Goal: Use online tool/utility: Use online tool/utility

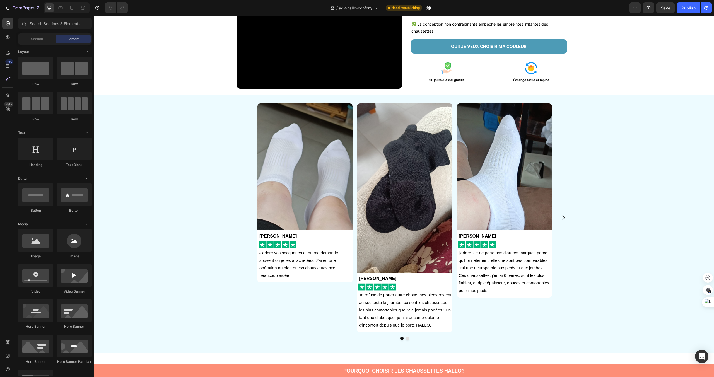
scroll to position [113, 0]
click at [398, 252] on img at bounding box center [404, 187] width 95 height 169
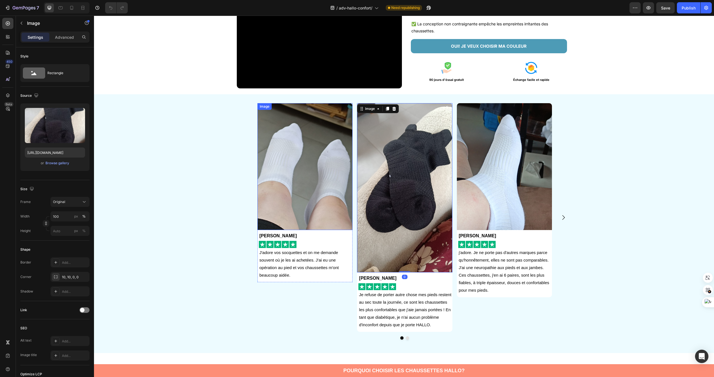
click at [305, 197] on img at bounding box center [304, 166] width 95 height 127
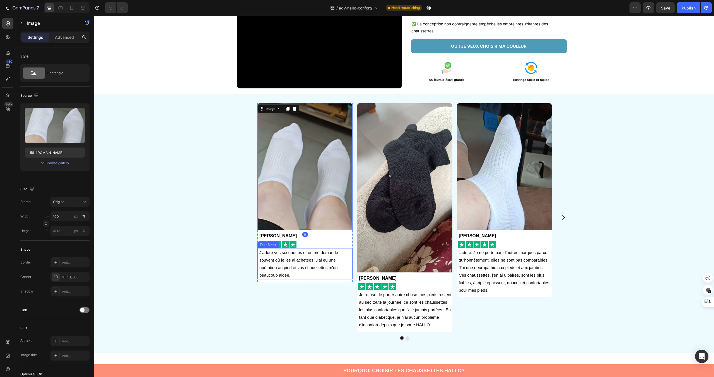
click at [335, 256] on p "J'adore vos socquettes et on me demande souvent où je les ai achetées. J'ai eu …" at bounding box center [305, 264] width 93 height 30
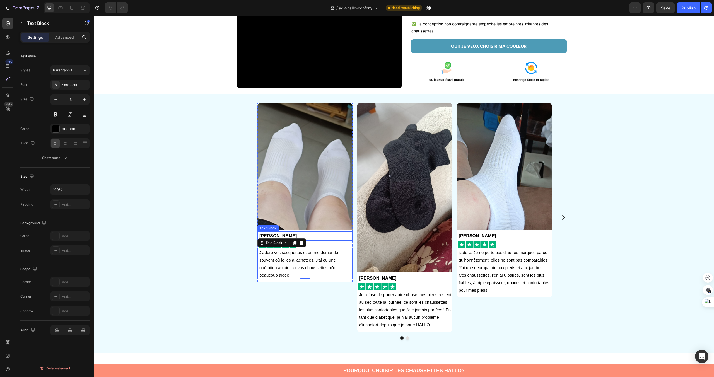
click at [351, 239] on p "[PERSON_NAME]" at bounding box center [305, 236] width 93 height 8
click at [347, 182] on img at bounding box center [304, 166] width 95 height 127
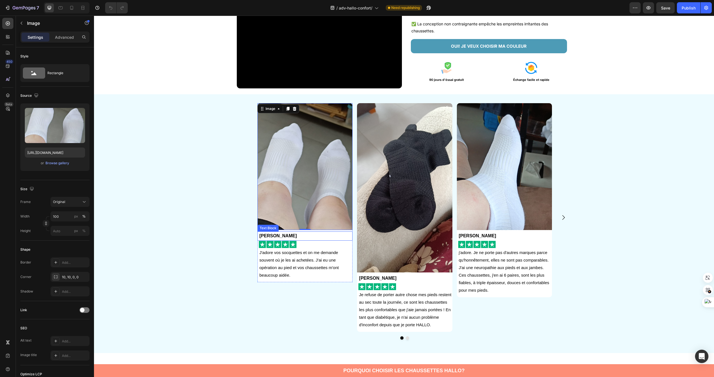
click at [257, 238] on div "Anna Gardet Text Block" at bounding box center [304, 236] width 95 height 9
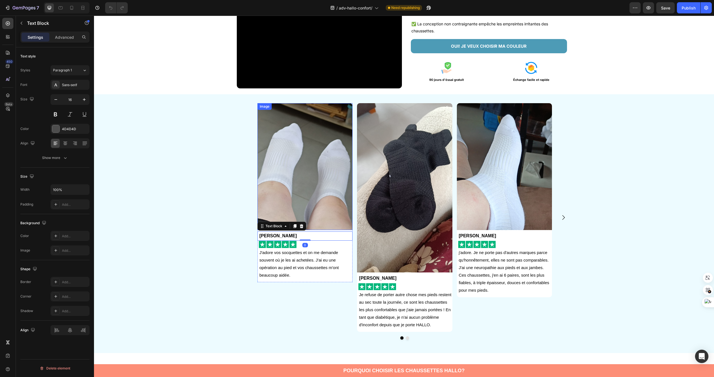
click at [258, 190] on img at bounding box center [304, 166] width 95 height 127
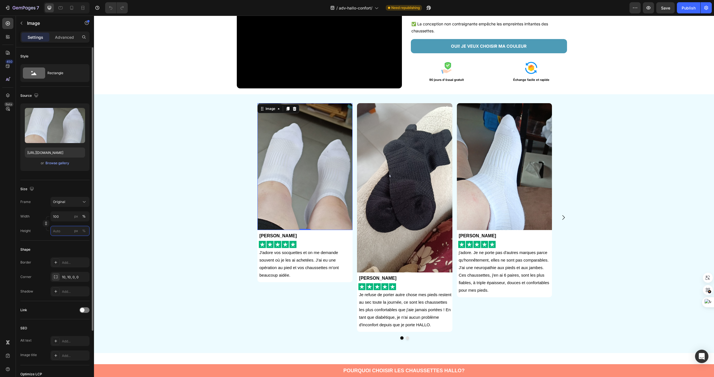
click at [64, 234] on input "px %" at bounding box center [69, 231] width 39 height 10
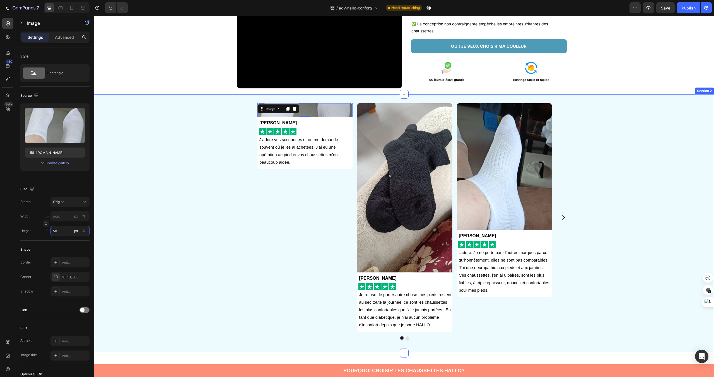
type input "500"
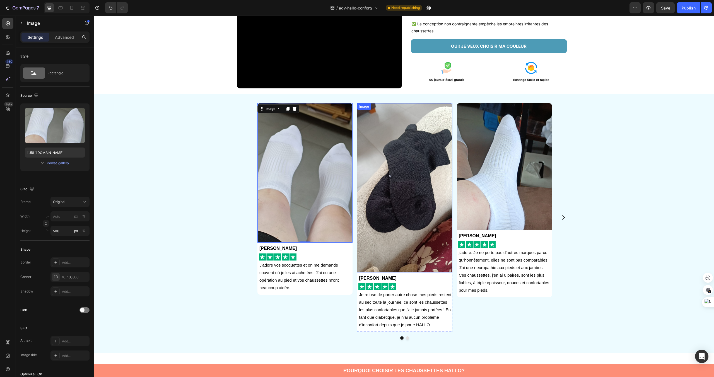
click at [420, 208] on img at bounding box center [404, 187] width 95 height 169
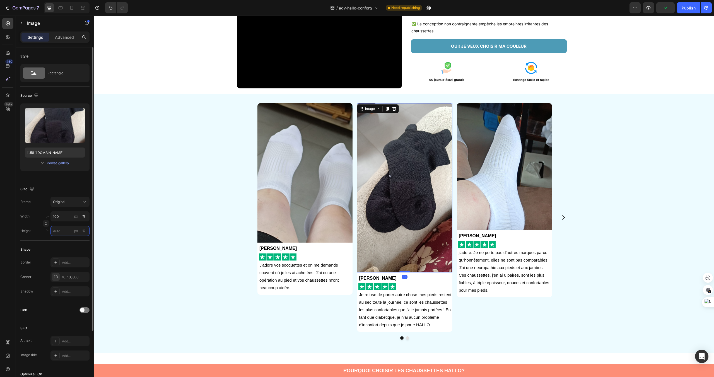
click at [56, 230] on input "px %" at bounding box center [69, 231] width 39 height 10
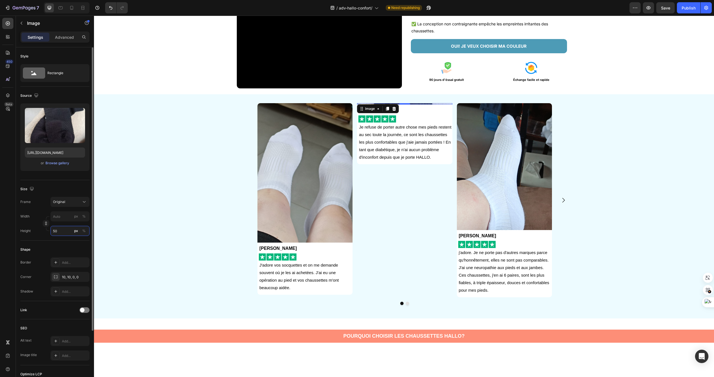
type input "500"
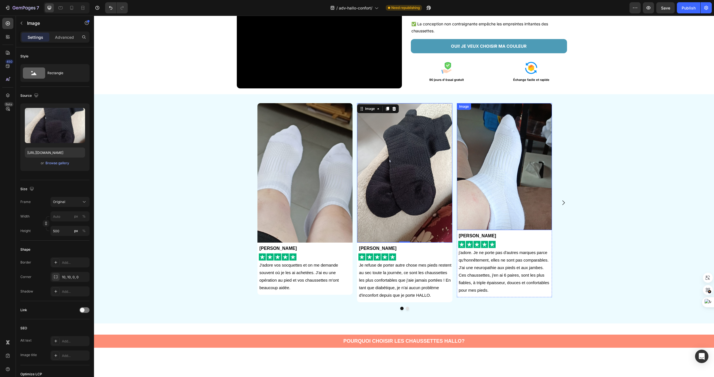
click at [494, 209] on img at bounding box center [504, 166] width 95 height 127
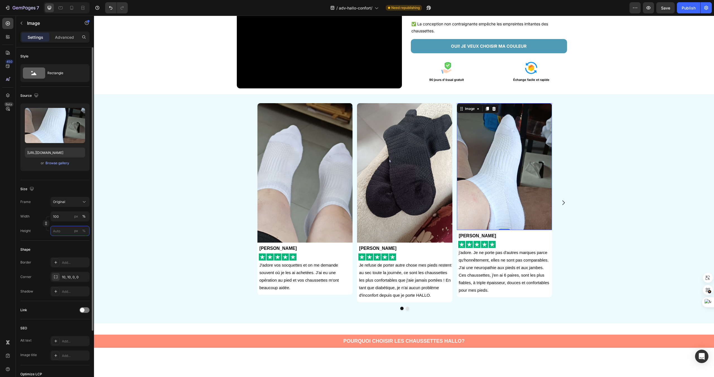
click at [64, 233] on input "px %" at bounding box center [69, 231] width 39 height 10
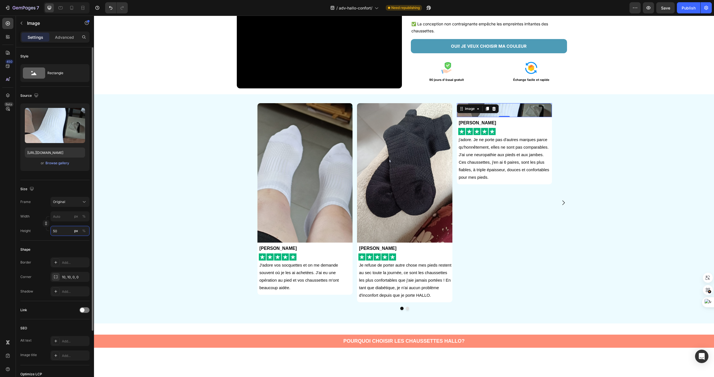
type input "500"
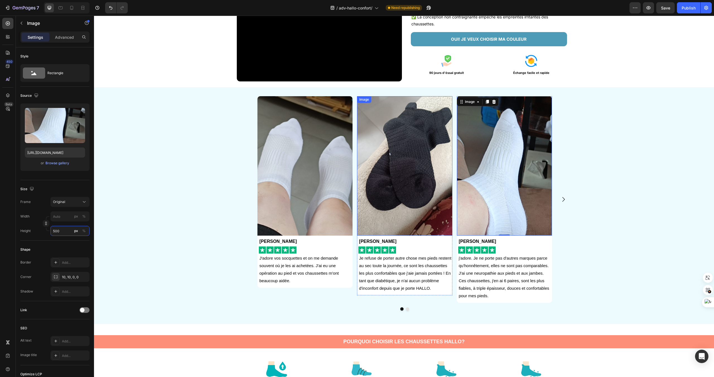
scroll to position [164, 0]
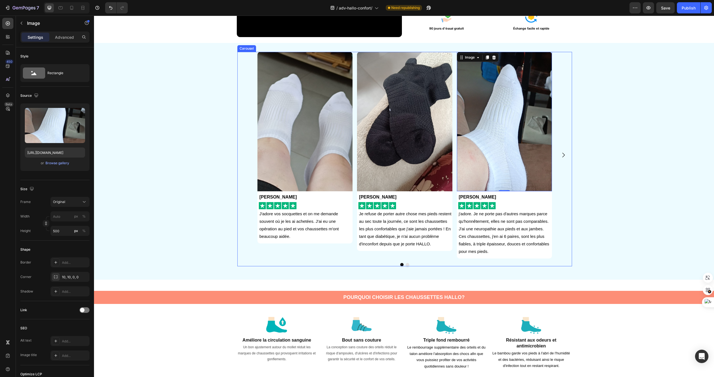
click at [563, 153] on icon "Carousel Next Arrow" at bounding box center [563, 155] width 7 height 7
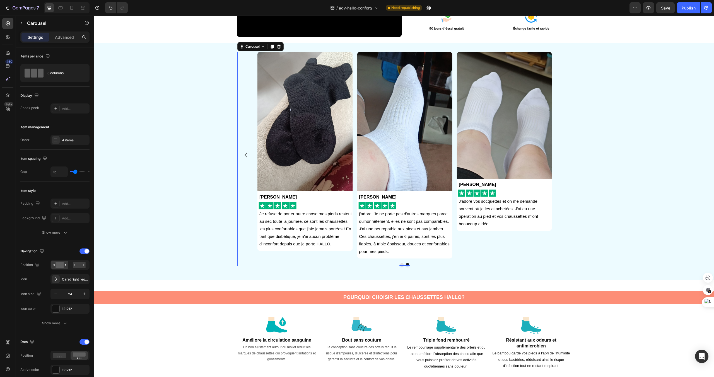
click at [562, 154] on div "Image Anna Gardet Text Block Image J'adore vos socquettes et on me demande souv…" at bounding box center [404, 155] width 335 height 207
click at [529, 168] on img at bounding box center [504, 115] width 95 height 127
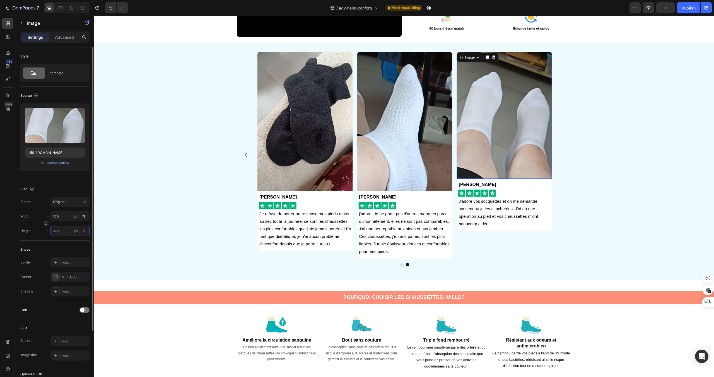
click at [69, 230] on input "px %" at bounding box center [69, 231] width 39 height 10
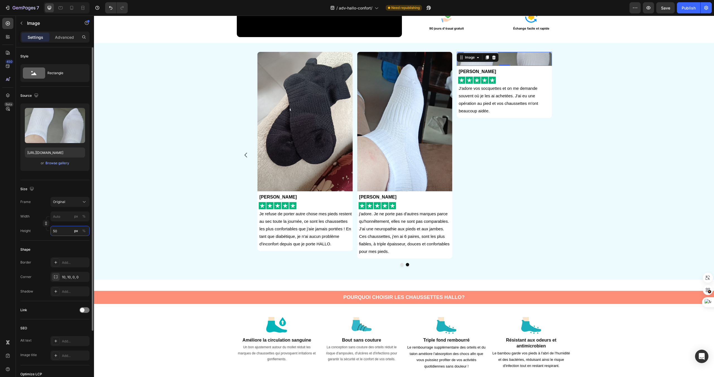
type input "500"
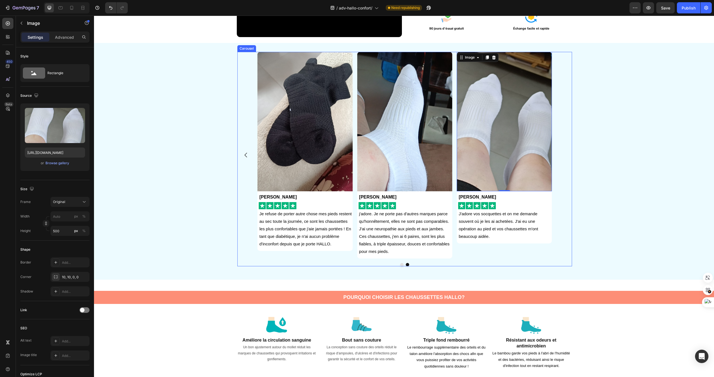
click at [248, 157] on icon "Carousel Back Arrow" at bounding box center [246, 155] width 7 height 7
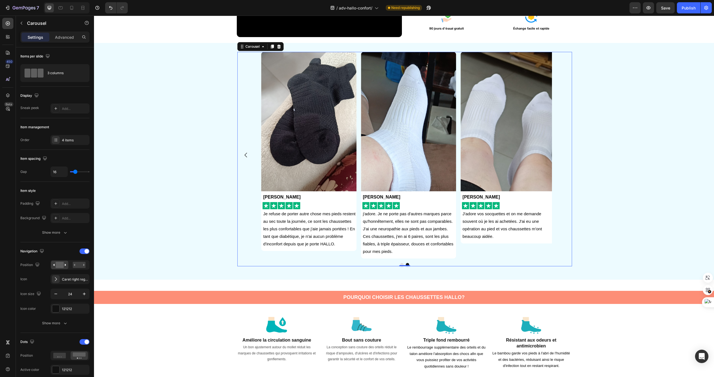
click at [248, 157] on icon "Carousel Back Arrow" at bounding box center [246, 155] width 7 height 7
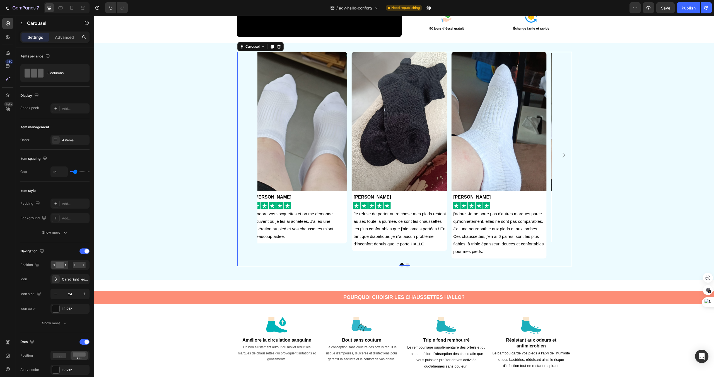
click at [248, 157] on div "Image Anna Gardet Text Block Image J'adore vos socquettes et on me demande souv…" at bounding box center [404, 155] width 335 height 207
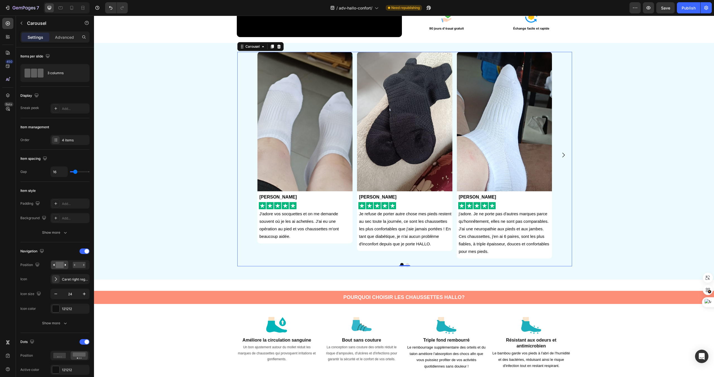
click at [248, 157] on div "Image Anna Gardet Text Block Image J'adore vos socquettes et on me demande souv…" at bounding box center [404, 155] width 335 height 207
click at [564, 156] on icon "Carousel Next Arrow" at bounding box center [563, 155] width 7 height 7
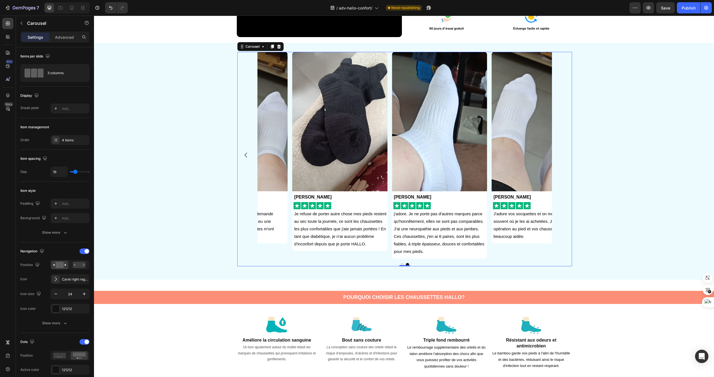
click at [564, 156] on div "Image Anna Gardet Text Block Image J'adore vos socquettes et on me demande souv…" at bounding box center [404, 155] width 335 height 207
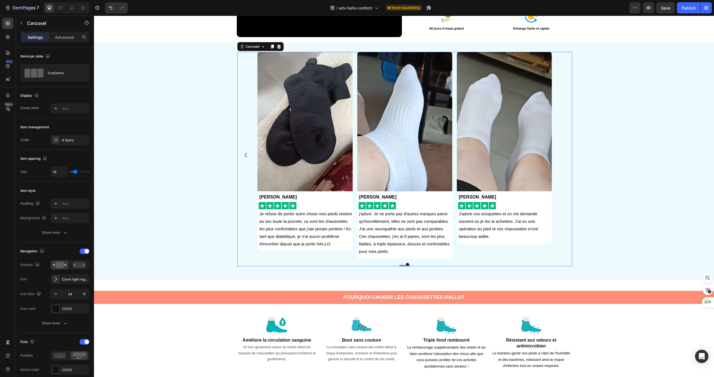
click at [564, 156] on div "Image Anna Gardet Text Block Image J'adore vos socquettes et on me demande souv…" at bounding box center [404, 155] width 335 height 207
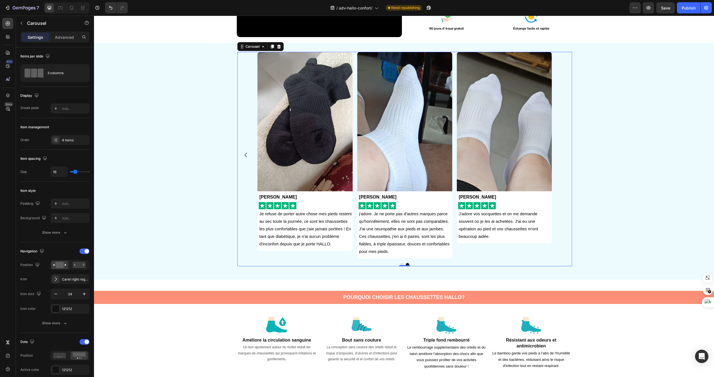
click at [245, 160] on button "Carousel Back Arrow" at bounding box center [246, 155] width 16 height 16
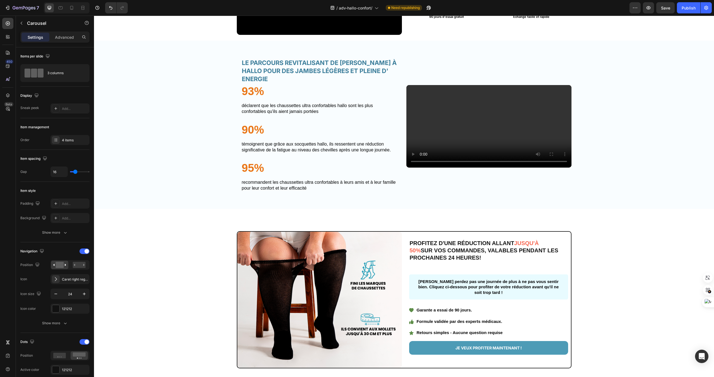
scroll to position [1069, 0]
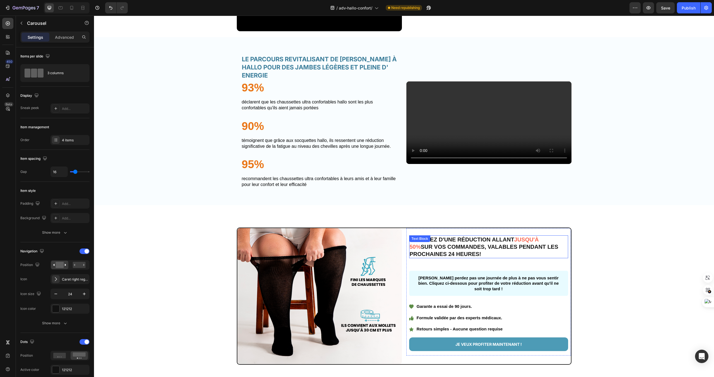
click at [483, 258] on p "PROFITEZ D'UNE RÉDUCTION ALLANT JUSQU'À 50% SUR VOS COMMANDES, VALABLES PENDANT…" at bounding box center [489, 247] width 158 height 22
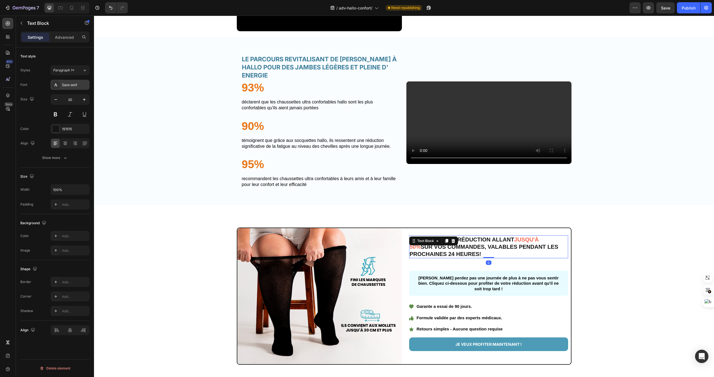
click at [81, 83] on div "Sans-serif" at bounding box center [75, 85] width 26 height 5
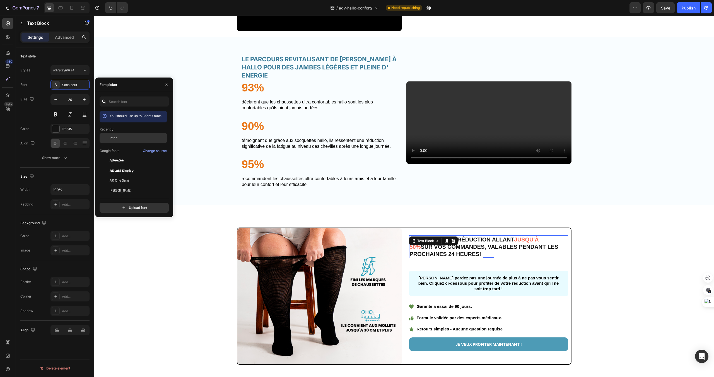
click at [133, 137] on div "Inter" at bounding box center [138, 138] width 56 height 5
click at [80, 98] on button "button" at bounding box center [84, 100] width 10 height 10
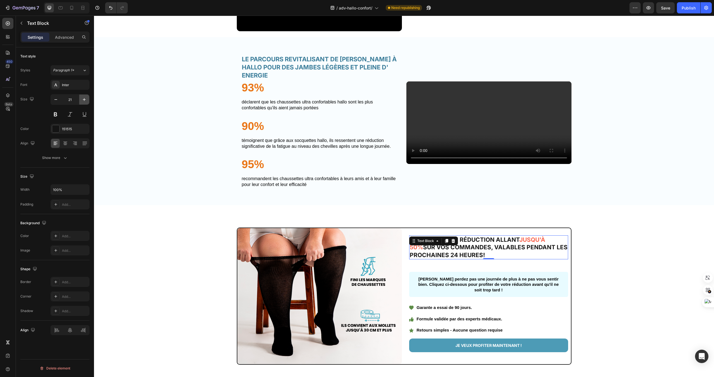
click at [80, 98] on button "button" at bounding box center [84, 100] width 10 height 10
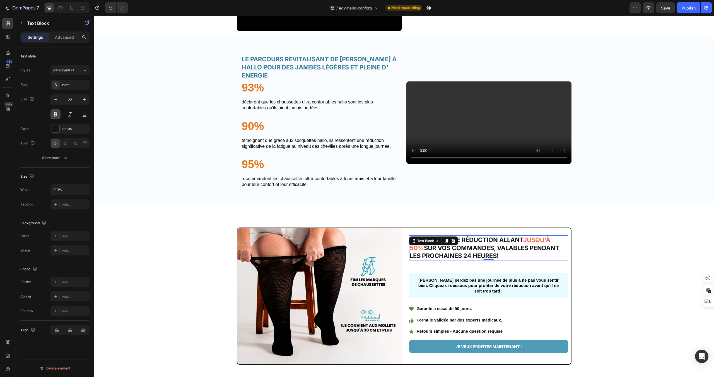
click at [58, 115] on button at bounding box center [55, 114] width 10 height 10
click at [85, 69] on icon at bounding box center [84, 71] width 5 height 6
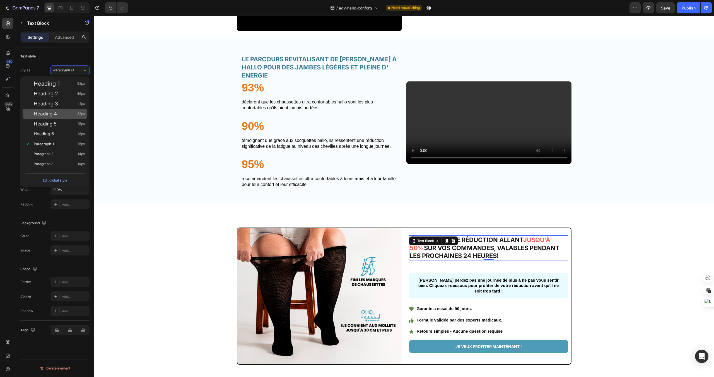
click at [65, 114] on div "Heading 4 32px" at bounding box center [59, 114] width 51 height 6
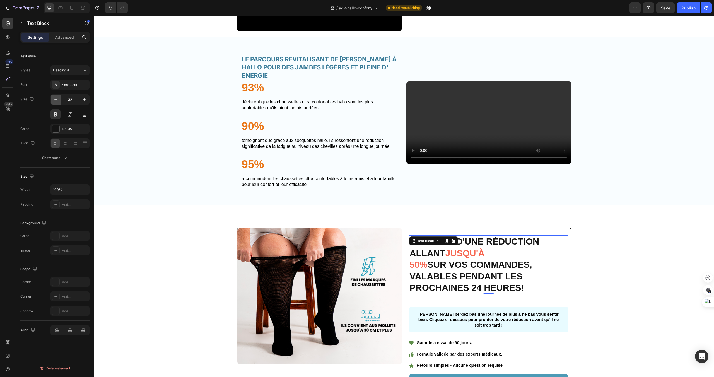
click at [58, 99] on icon "button" at bounding box center [56, 100] width 6 height 6
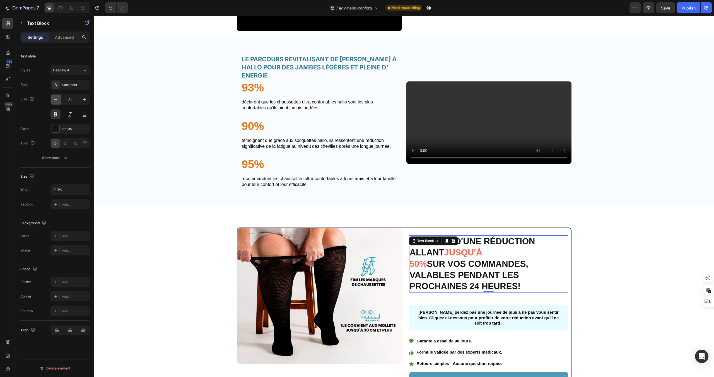
click at [58, 99] on icon "button" at bounding box center [56, 100] width 6 height 6
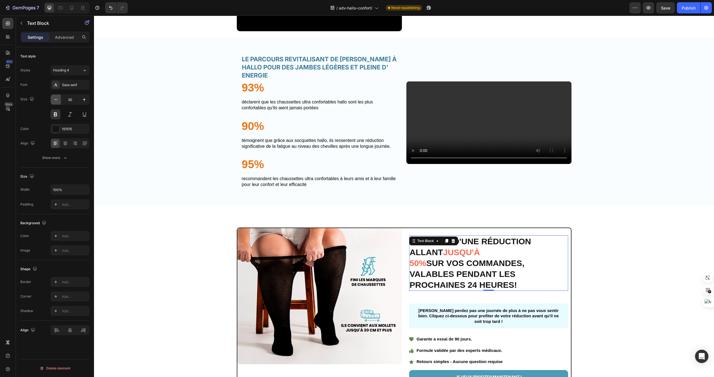
click at [58, 99] on icon "button" at bounding box center [56, 100] width 6 height 6
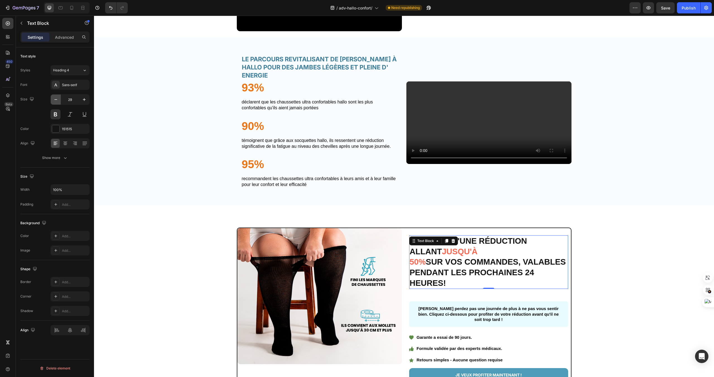
click at [58, 99] on icon "button" at bounding box center [56, 100] width 6 height 6
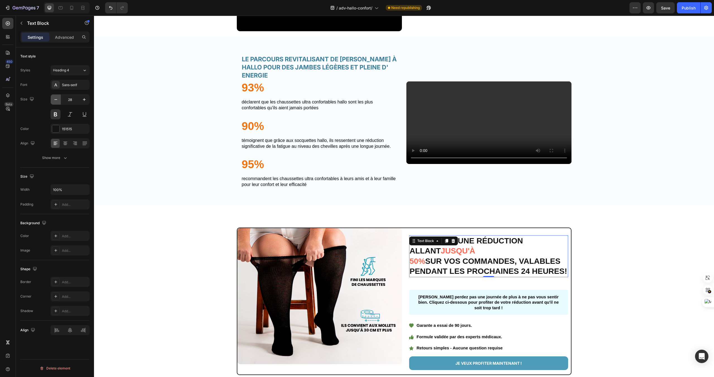
click at [58, 99] on icon "button" at bounding box center [56, 100] width 6 height 6
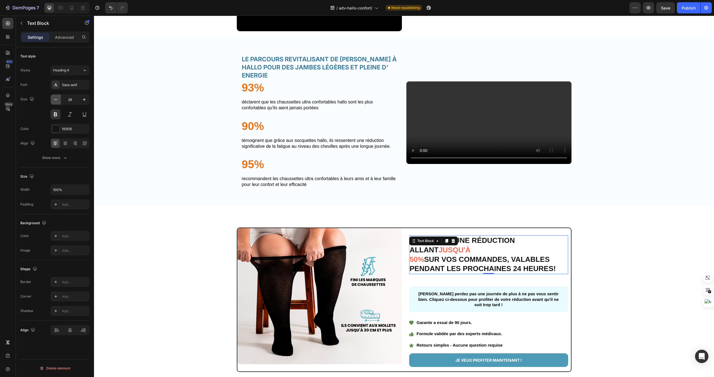
click at [58, 99] on icon "button" at bounding box center [56, 100] width 6 height 6
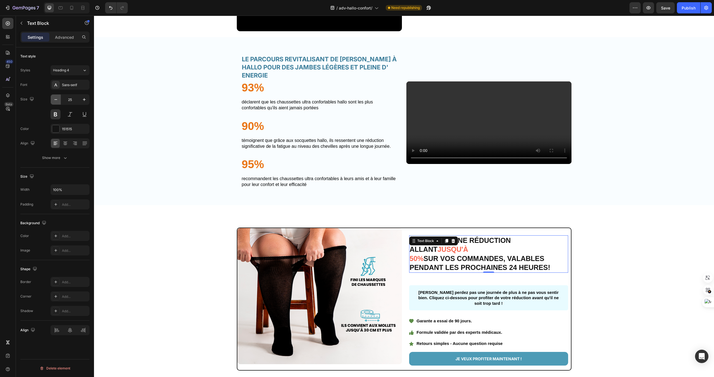
click at [58, 99] on icon "button" at bounding box center [56, 100] width 6 height 6
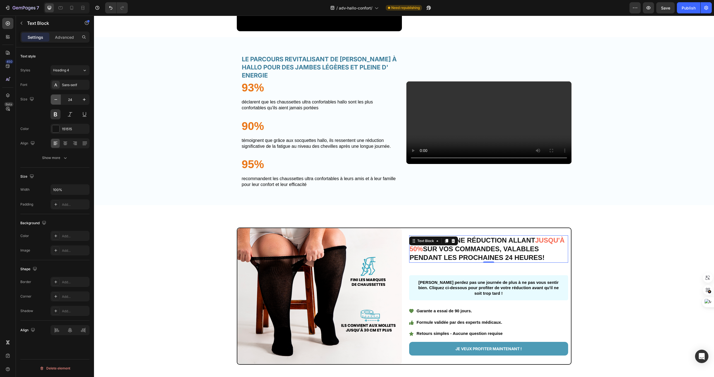
click at [58, 99] on icon "button" at bounding box center [56, 100] width 6 height 6
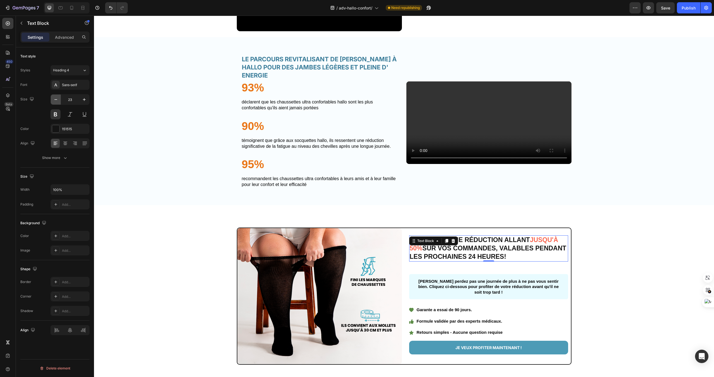
click at [58, 99] on icon "button" at bounding box center [56, 100] width 6 height 6
type input "22"
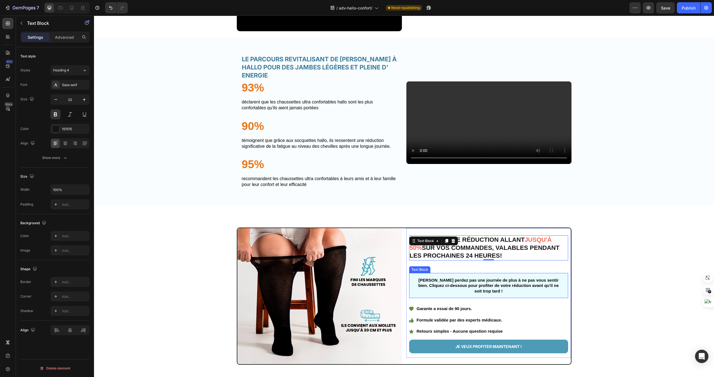
click at [478, 287] on div "[PERSON_NAME] perdez pas une journée de plus à ne pas vous sentir bien. Cliquez…" at bounding box center [488, 285] width 159 height 25
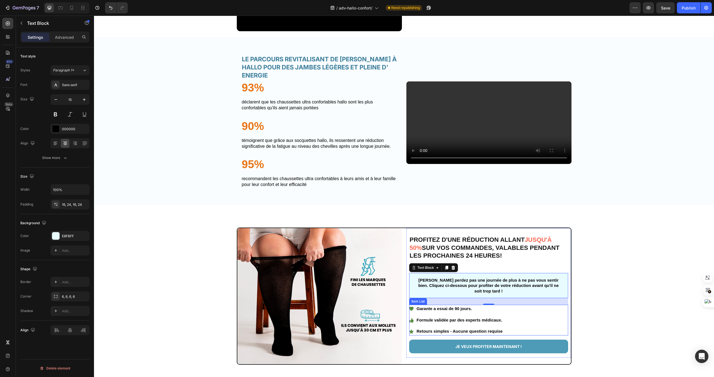
click at [551, 320] on div "Garante a essai de 90 jours. Formule validée par des experts médicaux. Retours …" at bounding box center [488, 320] width 159 height 31
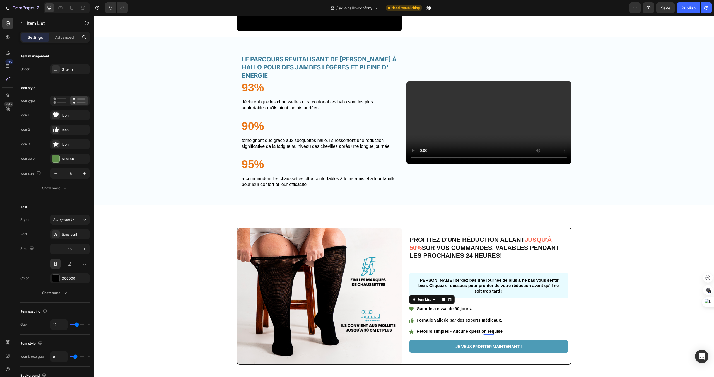
click at [437, 312] on p "Garante a essai de 90 jours." at bounding box center [460, 309] width 86 height 6
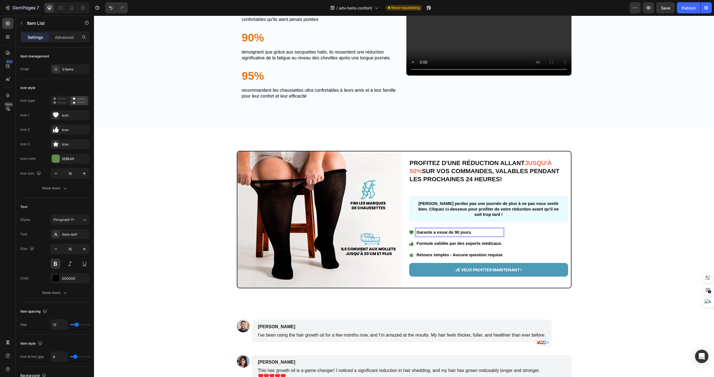
scroll to position [1156, 0]
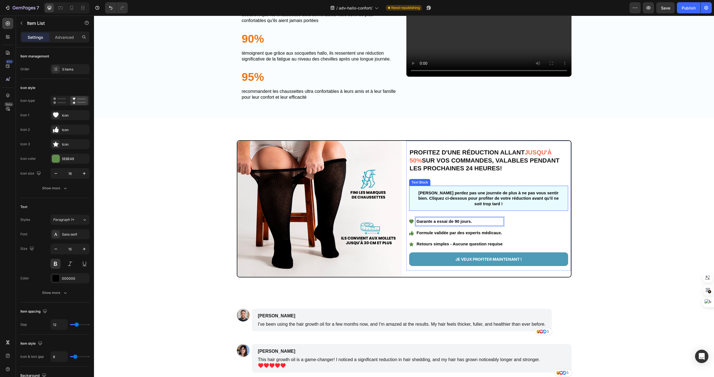
click at [502, 207] on p "[PERSON_NAME] perdez pas une journée de plus à ne pas vous sentir bien. Cliquez…" at bounding box center [489, 198] width 146 height 16
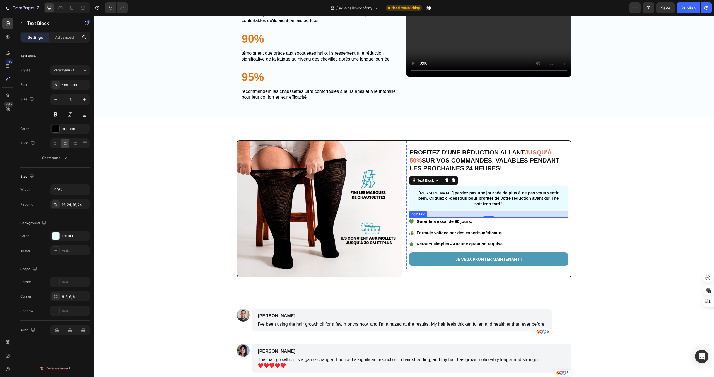
click at [469, 236] on p "Formule validée par des experts médicaux." at bounding box center [460, 233] width 86 height 6
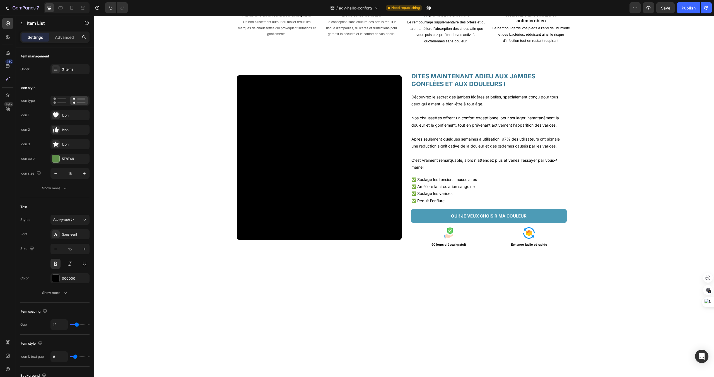
scroll to position [0, 0]
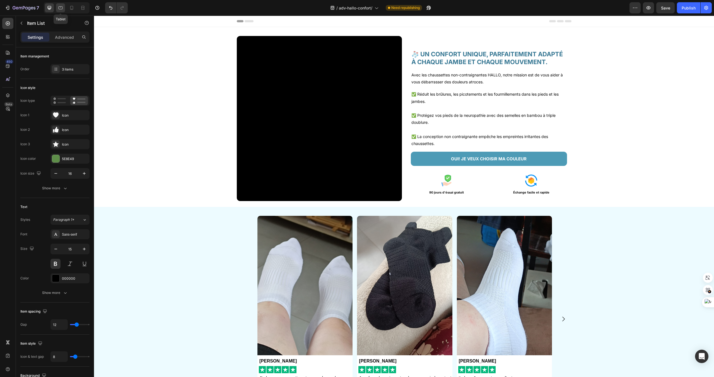
click at [62, 11] on div at bounding box center [60, 7] width 9 height 9
type input "14"
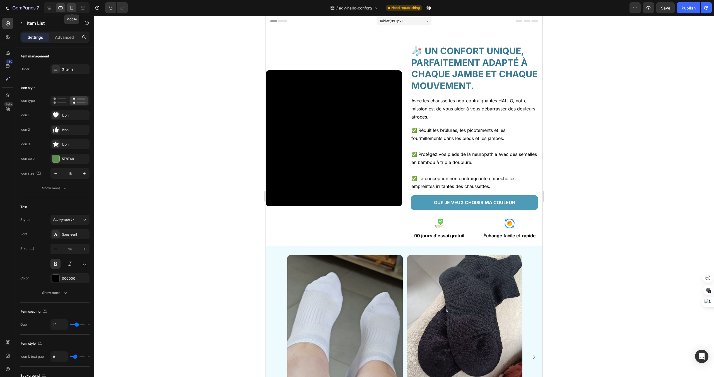
click at [69, 10] on icon at bounding box center [72, 8] width 6 height 6
type input "10"
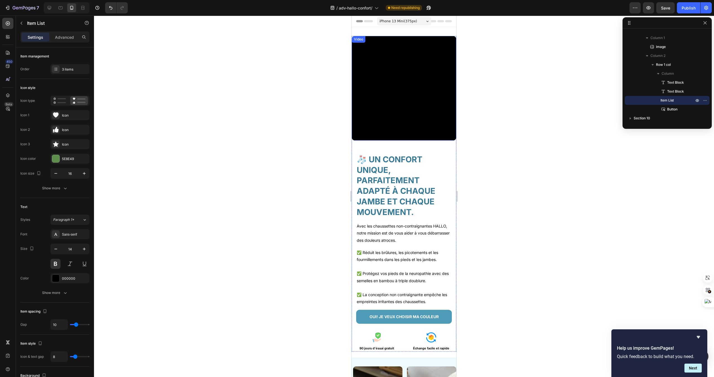
click at [426, 112] on video at bounding box center [404, 88] width 105 height 105
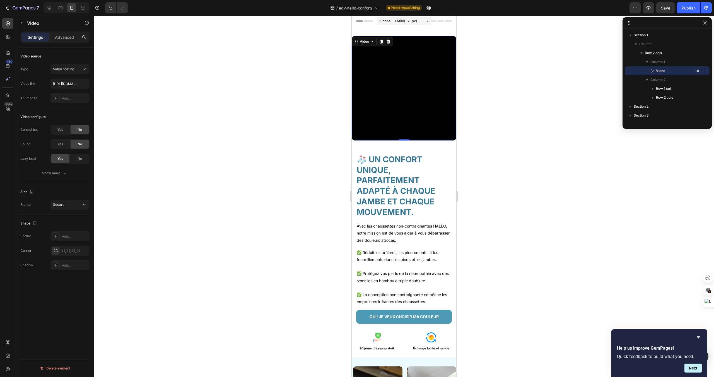
click at [465, 164] on div at bounding box center [404, 197] width 620 height 362
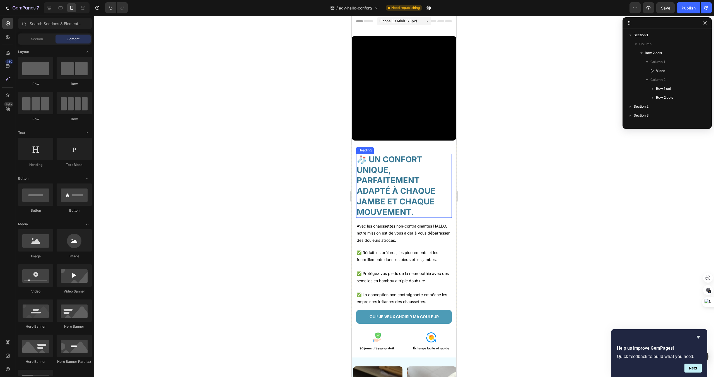
click at [448, 164] on h2 "🧦 UN CONFORT UNIQUE, PARFAITEMENT ADAPTÉ À CHAQUE JAMBE ET CHAQUE MOUVEMENT." at bounding box center [404, 186] width 96 height 64
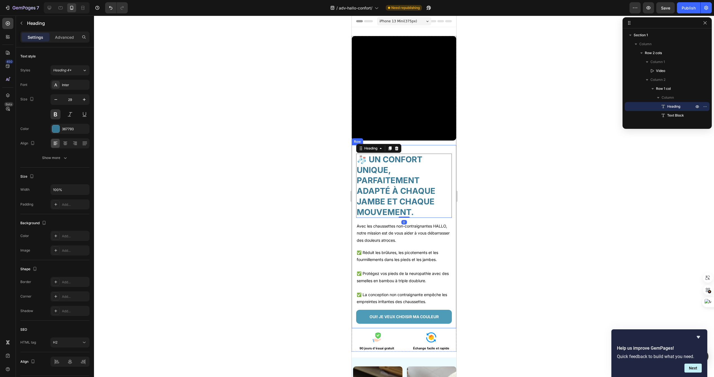
click at [453, 145] on div "🧦 UN CONFORT UNIQUE, PARFAITEMENT ADAPTÉ À CHAQUE JAMBE ET CHAQUE MOUVEMENT. He…" at bounding box center [404, 236] width 105 height 183
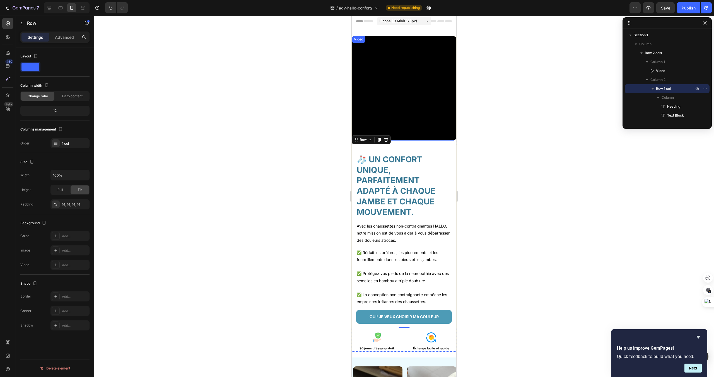
click at [455, 114] on video at bounding box center [404, 88] width 105 height 105
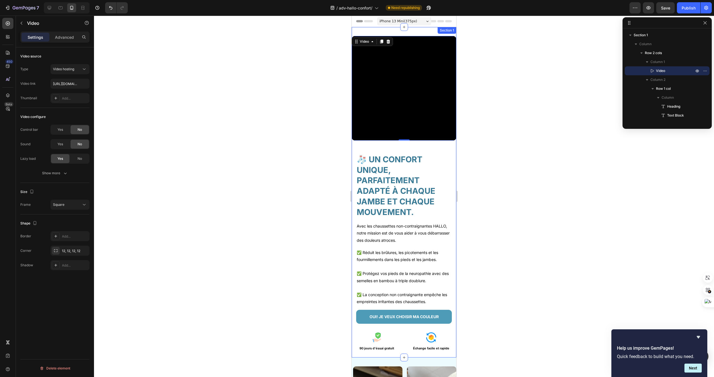
click at [442, 352] on div "Video 0 🧦 UN CONFORT UNIQUE, PARFAITEMENT ADAPTÉ À CHAQUE JAMBE ET CHAQUE MOUVE…" at bounding box center [404, 196] width 105 height 320
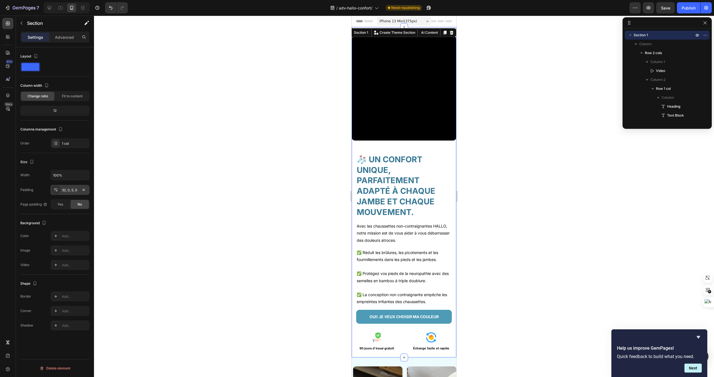
click at [77, 189] on div "32, 0, 5, 0" at bounding box center [70, 190] width 16 height 5
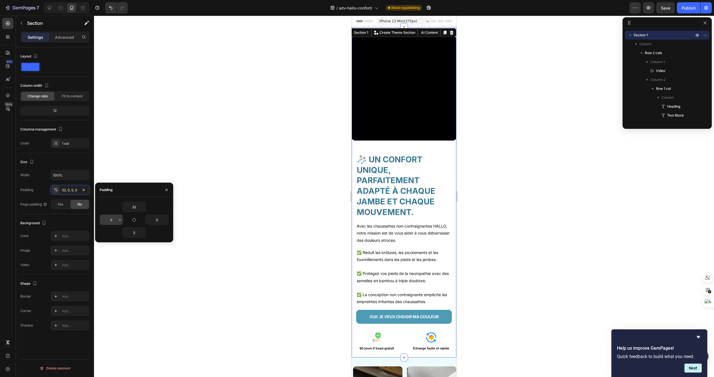
click at [114, 217] on input "0" at bounding box center [111, 220] width 23 height 10
type input "5"
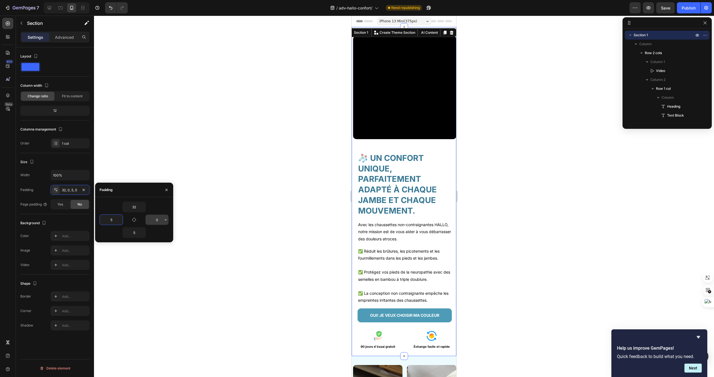
type input "5"
click at [156, 219] on input "0" at bounding box center [157, 220] width 23 height 10
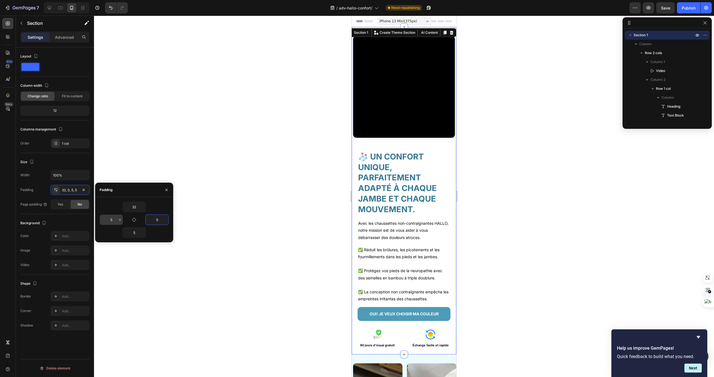
type input "5"
click at [112, 221] on input "5" at bounding box center [111, 220] width 23 height 10
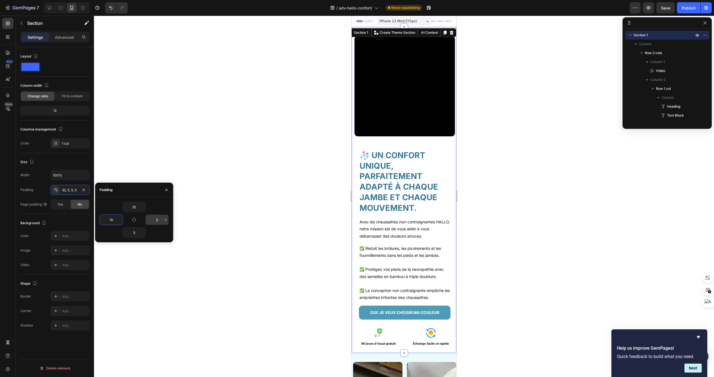
type input "10"
click at [158, 222] on input "5" at bounding box center [157, 220] width 23 height 10
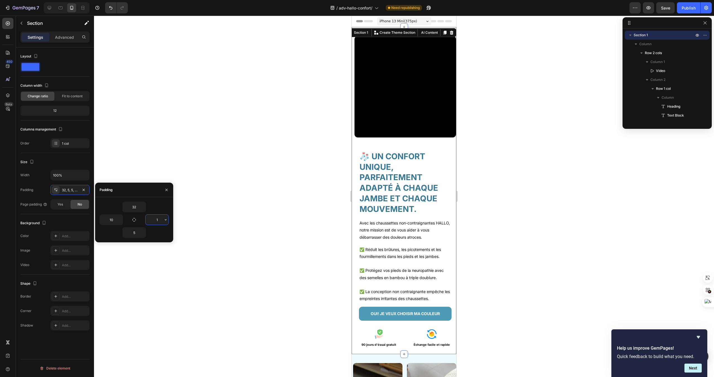
type input "10"
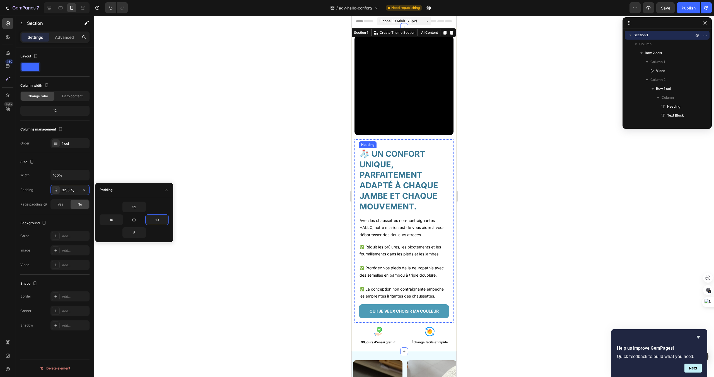
click at [415, 162] on h2 "🧦 UN CONFORT UNIQUE, PARFAITEMENT ADAPTÉ À CHAQUE JAMBE ET CHAQUE MOUVEMENT." at bounding box center [404, 180] width 90 height 64
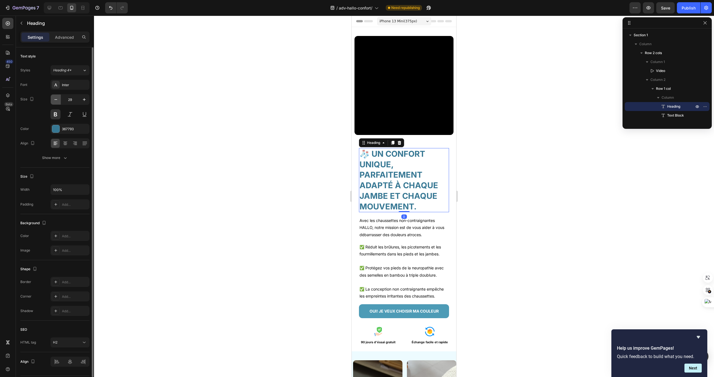
click at [57, 102] on icon "button" at bounding box center [56, 100] width 6 height 6
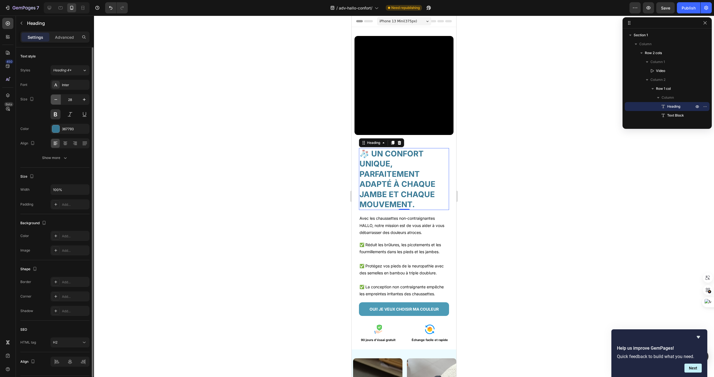
click at [57, 102] on icon "button" at bounding box center [56, 100] width 6 height 6
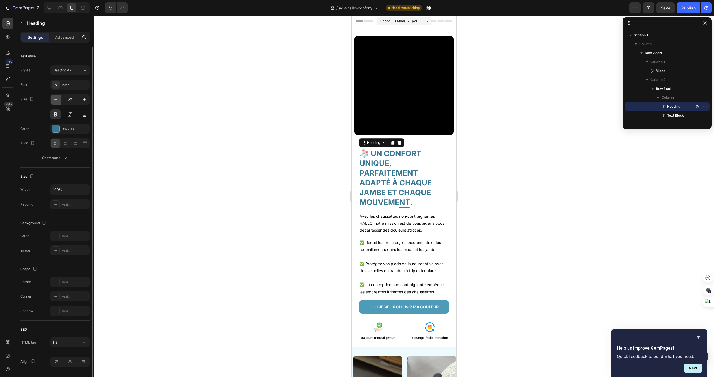
click at [57, 102] on icon "button" at bounding box center [56, 100] width 6 height 6
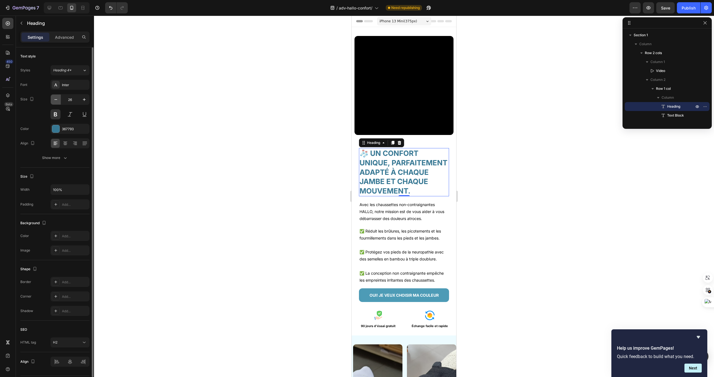
click at [57, 102] on icon "button" at bounding box center [56, 100] width 6 height 6
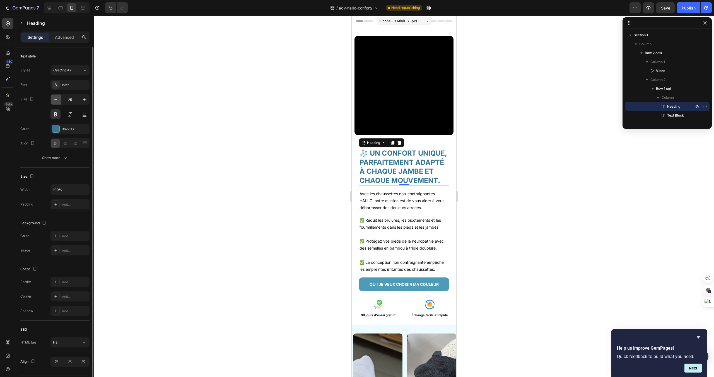
click at [57, 102] on icon "button" at bounding box center [56, 100] width 6 height 6
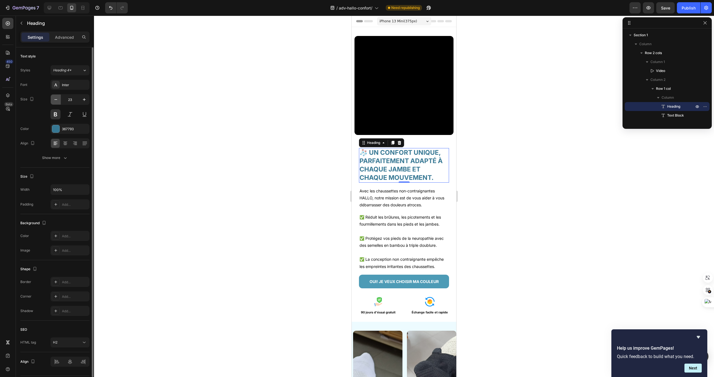
click at [57, 102] on icon "button" at bounding box center [56, 100] width 6 height 6
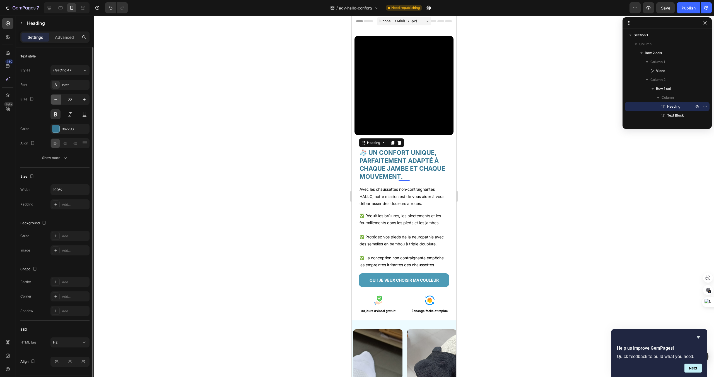
click at [57, 102] on icon "button" at bounding box center [56, 100] width 6 height 6
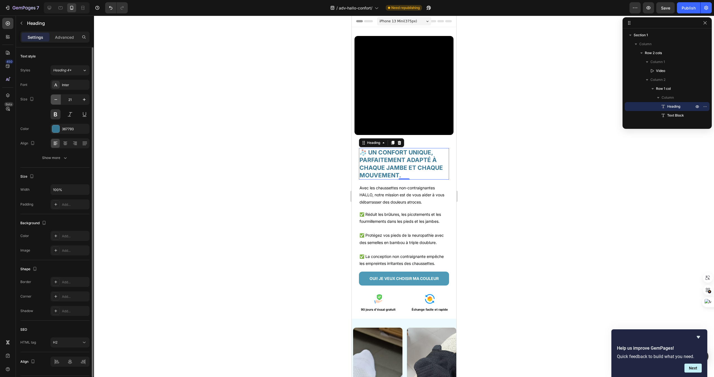
click at [57, 102] on icon "button" at bounding box center [56, 100] width 6 height 6
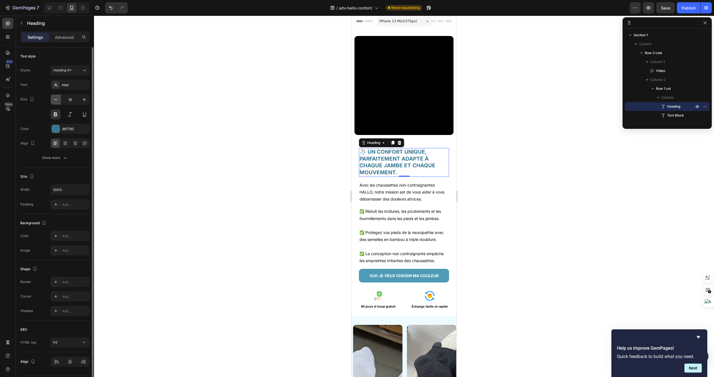
click at [57, 102] on icon "button" at bounding box center [56, 100] width 6 height 6
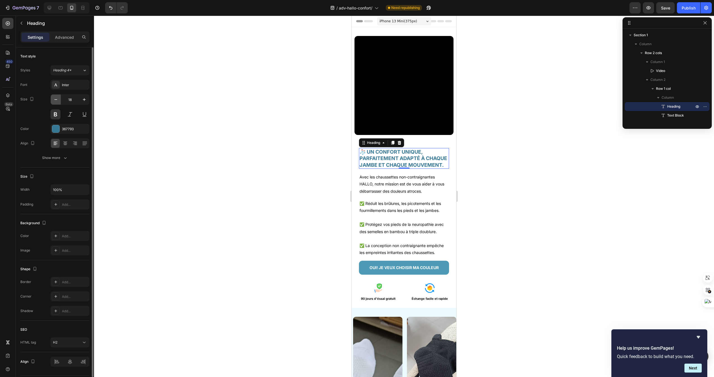
click at [57, 102] on icon "button" at bounding box center [56, 100] width 6 height 6
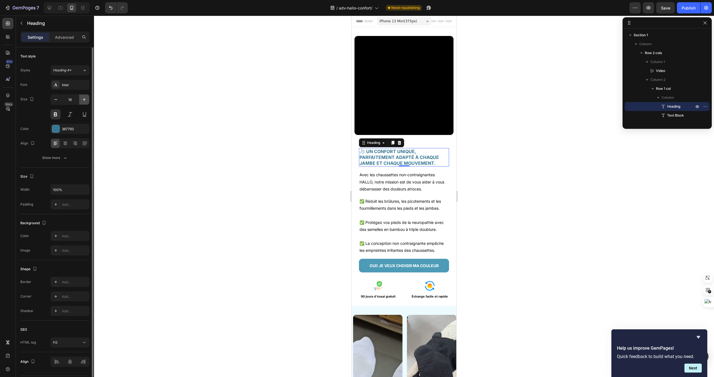
click at [83, 99] on icon "button" at bounding box center [84, 99] width 3 height 3
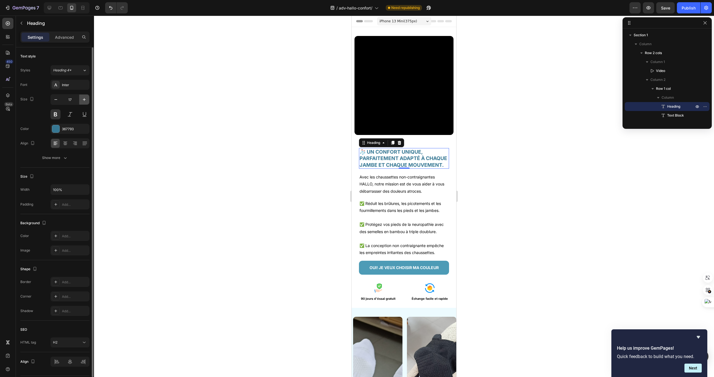
type input "18"
click at [494, 131] on div at bounding box center [404, 197] width 620 height 362
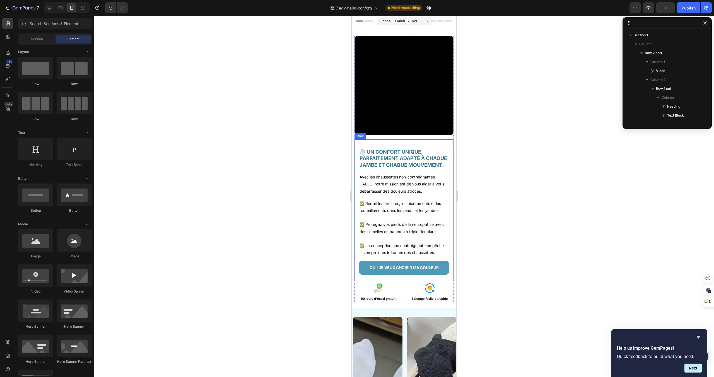
click at [401, 145] on div "🧦 UN CONFORT UNIQUE, PARFAITEMENT ADAPTÉ À CHAQUE JAMBE ET CHAQUE MOUVEMENT. He…" at bounding box center [404, 209] width 90 height 131
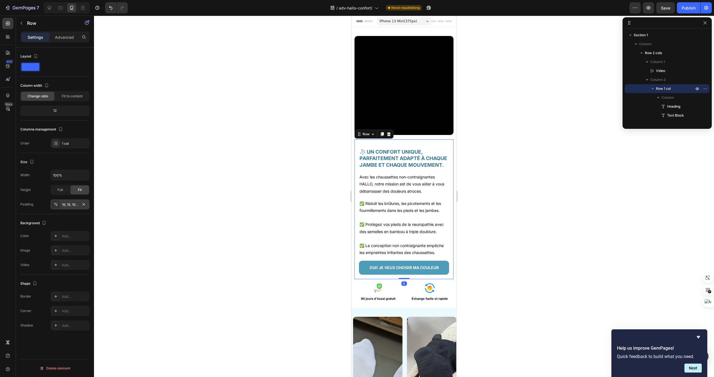
click at [68, 208] on div "16, 16, 16, 16" at bounding box center [69, 204] width 39 height 10
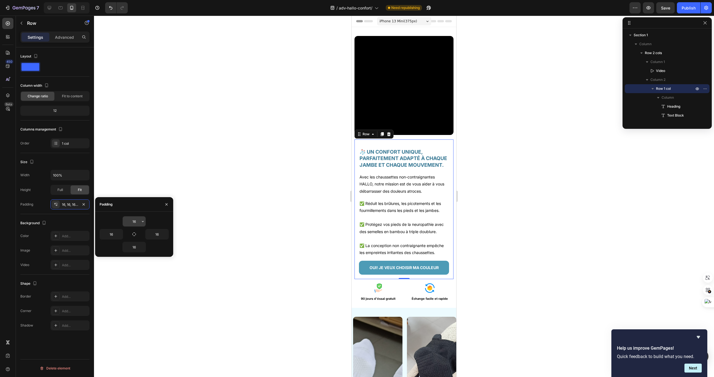
click at [134, 223] on input "16" at bounding box center [134, 221] width 23 height 10
type input "0"
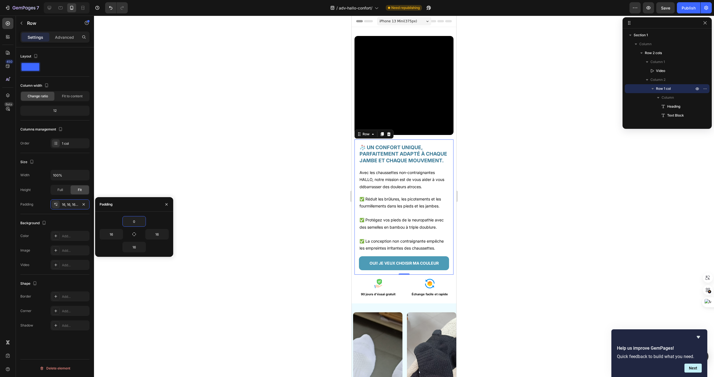
click at [401, 191] on div "🧦 UN CONFORT UNIQUE, PARFAITEMENT ADAPTÉ À CHAQUE JAMBE ET CHAQUE MOUVEMENT. He…" at bounding box center [404, 204] width 90 height 131
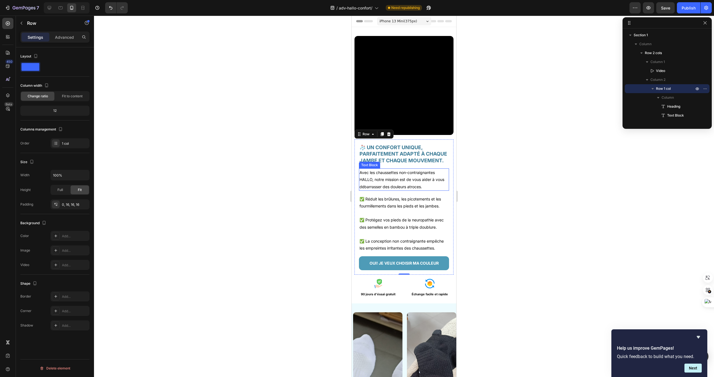
click at [405, 189] on p "Avec les chaussettes non-contraignantes HALLO, notre mission est de vous aider …" at bounding box center [404, 179] width 89 height 21
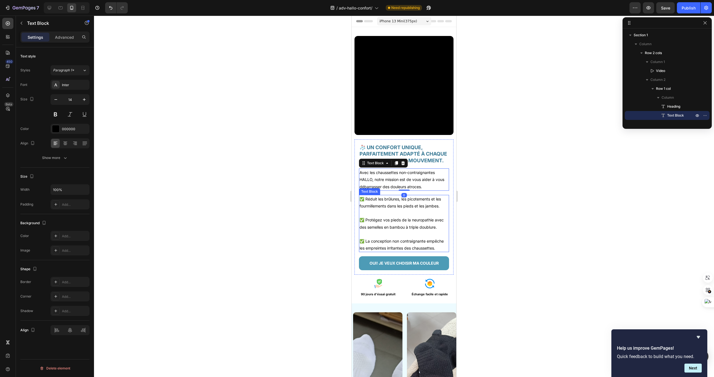
click at [405, 206] on p "✅ Réduit les brûlures, les picotements et les fourmillements dans les pieds et …" at bounding box center [404, 203] width 89 height 14
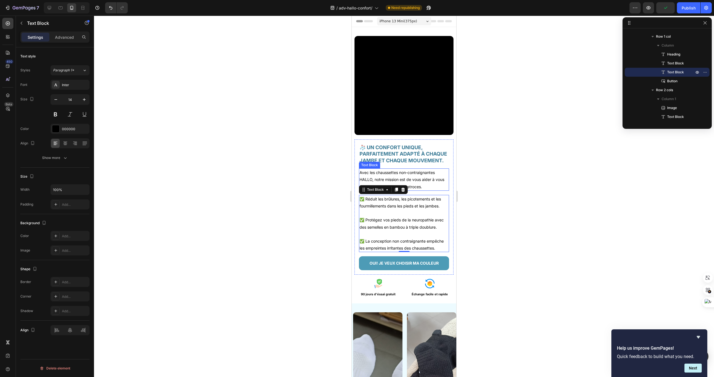
click at [442, 178] on p "Avec les chaussettes non-contraignantes HALLO, notre mission est de vous aider …" at bounding box center [404, 179] width 89 height 21
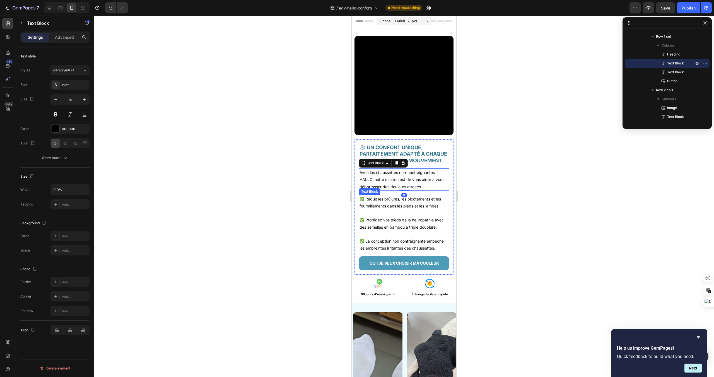
click at [429, 204] on p "✅ Réduit les brûlures, les picotements et les fourmillements dans les pieds et …" at bounding box center [404, 203] width 89 height 14
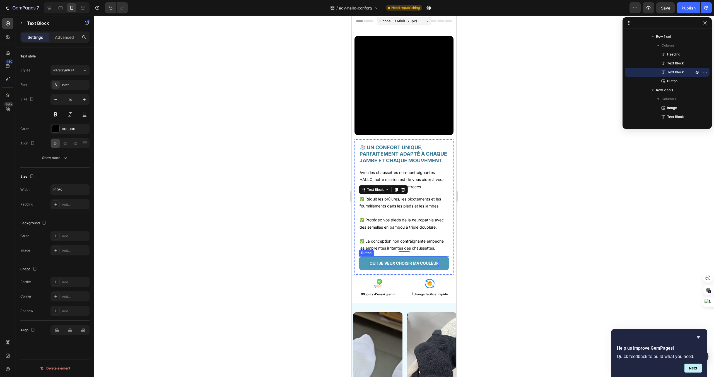
click at [420, 266] on p "OUI! JE VEUX CHOISIR MA COULEUR" at bounding box center [404, 263] width 69 height 7
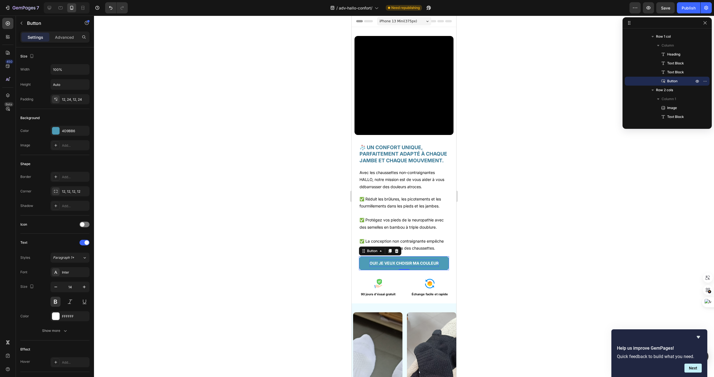
click at [425, 261] on p "OUI! JE VEUX CHOISIR MA COULEUR" at bounding box center [404, 263] width 69 height 7
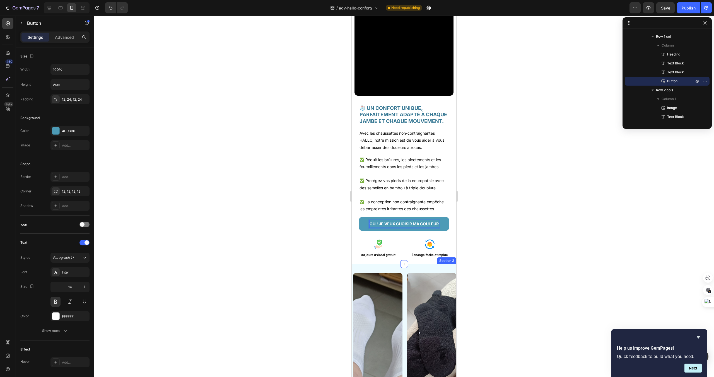
scroll to position [40, 0]
click at [415, 290] on img at bounding box center [431, 342] width 49 height 139
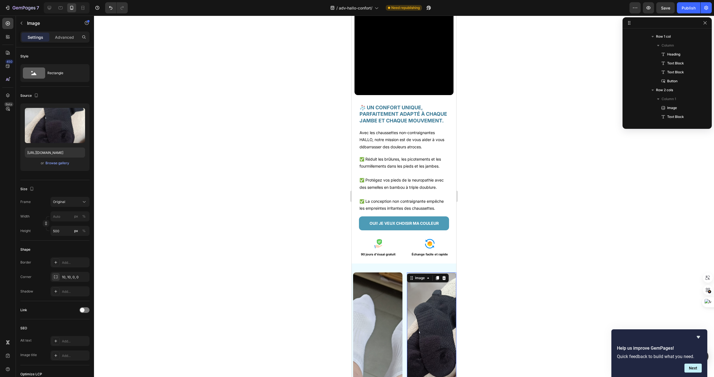
scroll to position [222, 0]
click at [377, 287] on img at bounding box center [377, 342] width 49 height 139
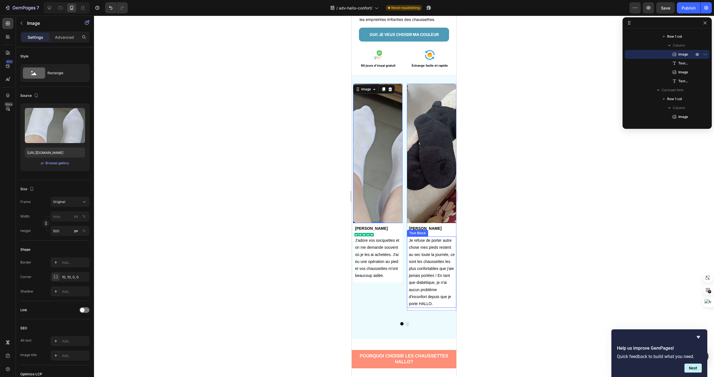
scroll to position [260, 0]
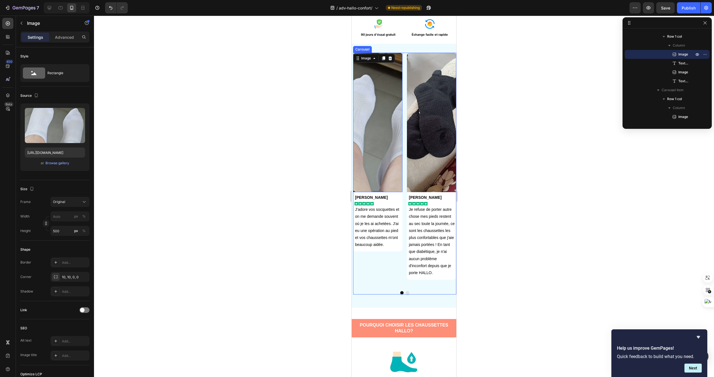
click at [389, 287] on div "Image 0 Anna Gardet Text Block Image J'adore vos socquettes et on me demande so…" at bounding box center [404, 174] width 103 height 242
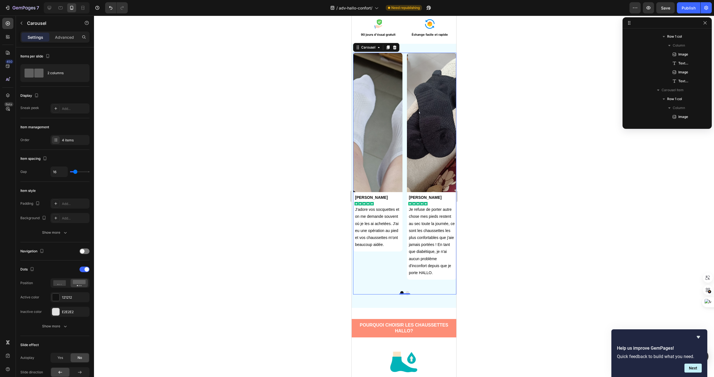
scroll to position [168, 0]
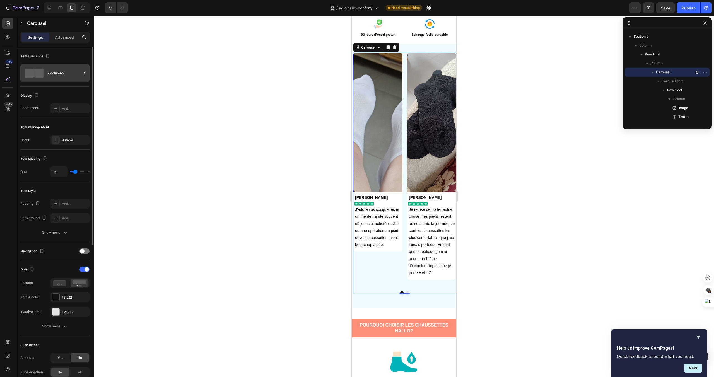
click at [86, 71] on icon at bounding box center [85, 73] width 6 height 6
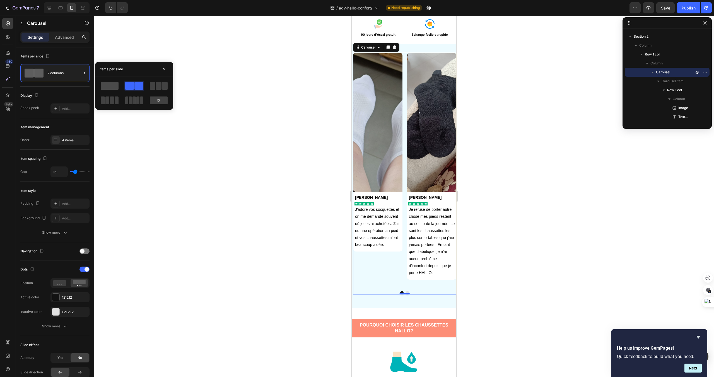
click at [111, 86] on span at bounding box center [110, 86] width 18 height 8
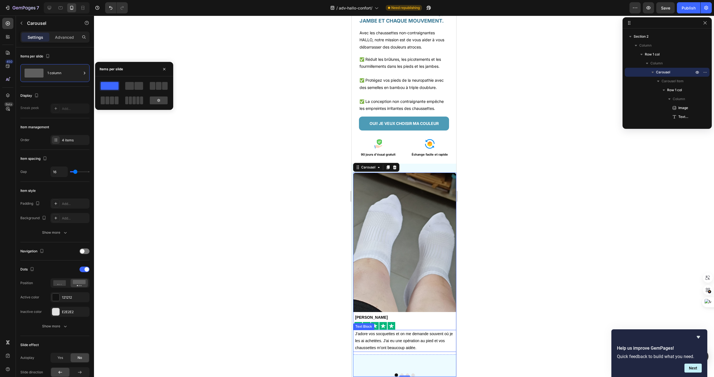
scroll to position [141, 0]
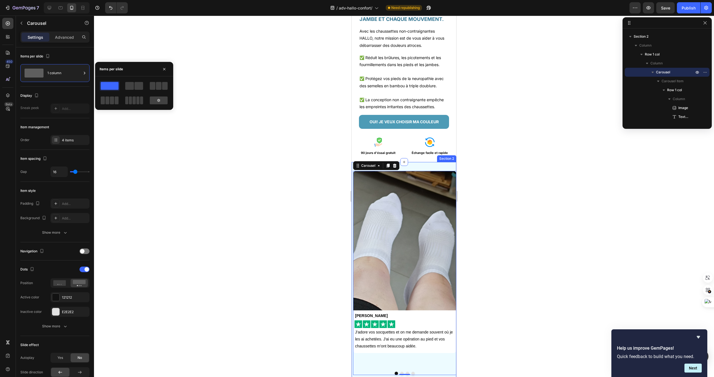
click at [407, 167] on div "Image Anna Gardet Text Block Image J'adore vos socquettes et on me demande souv…" at bounding box center [404, 275] width 105 height 226
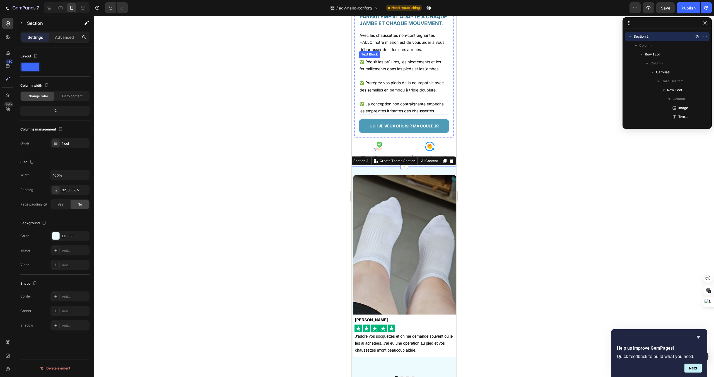
scroll to position [133, 0]
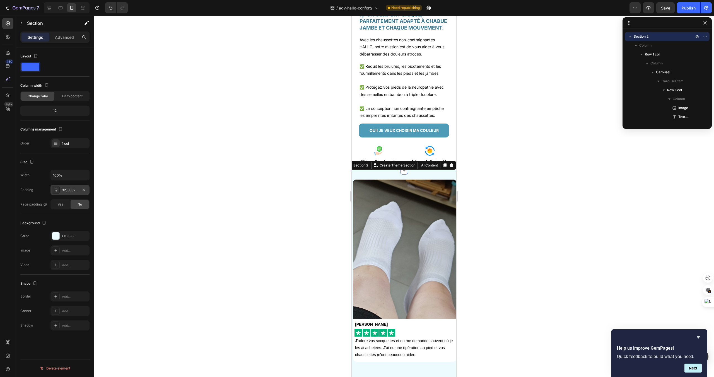
click at [71, 193] on div "32, 0, 32, 5" at bounding box center [69, 190] width 39 height 10
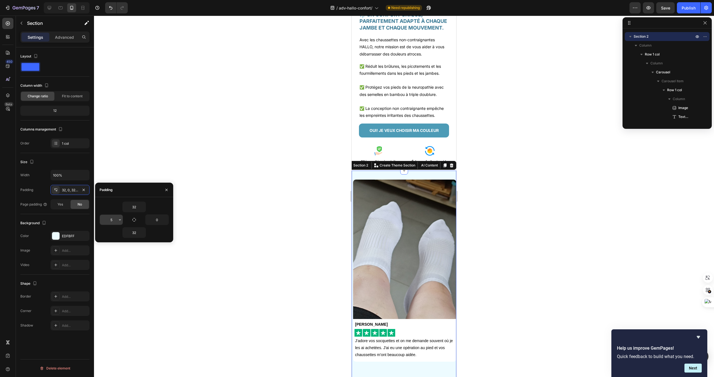
click at [110, 224] on input "5" at bounding box center [111, 220] width 23 height 10
type input "10"
click at [155, 217] on input "0" at bounding box center [157, 220] width 23 height 10
type input "10"
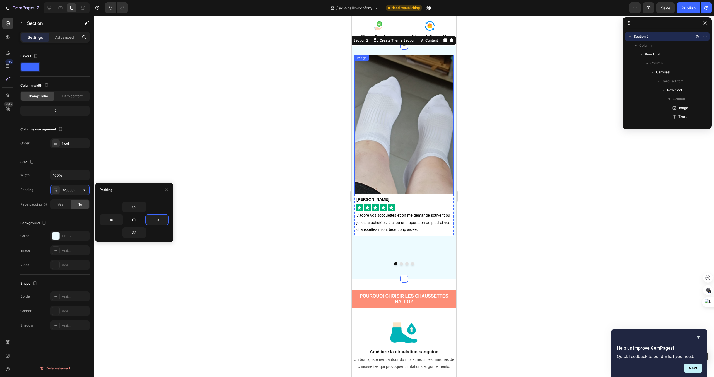
scroll to position [261, 0]
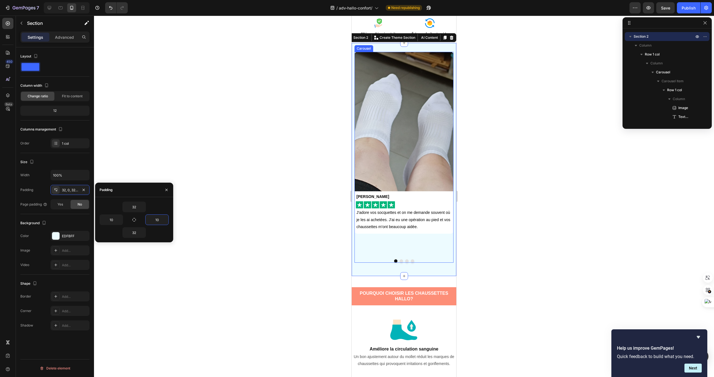
click at [401, 260] on button "Dot" at bounding box center [401, 260] width 3 height 3
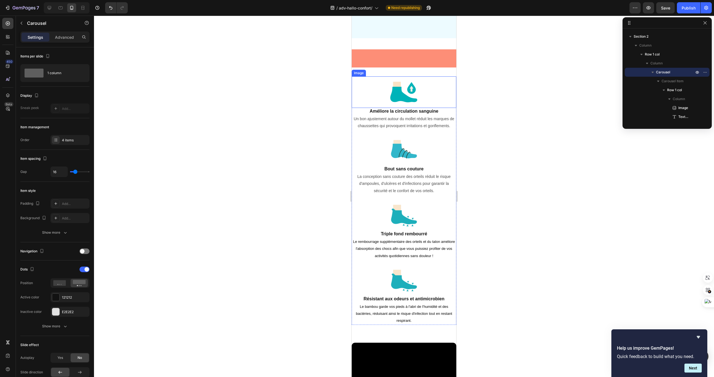
scroll to position [565, 0]
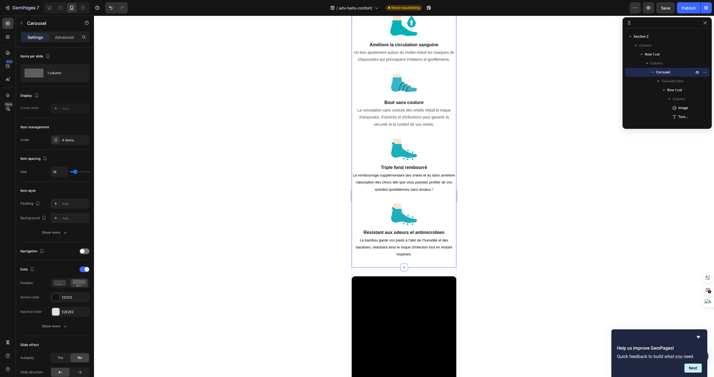
click at [452, 263] on div "Image Améliore la circulation sanguine Heading Un bon ajustement autour du moll…" at bounding box center [404, 134] width 105 height 266
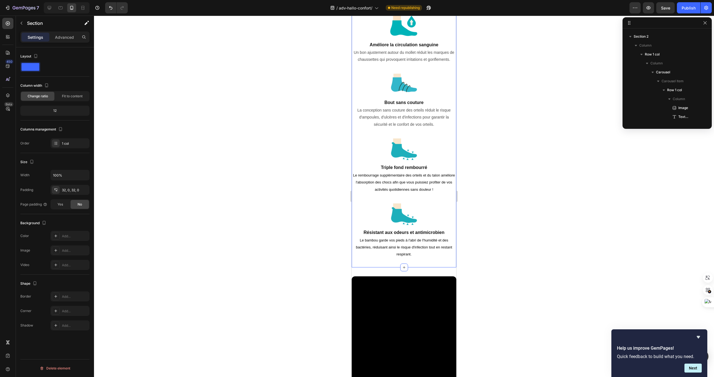
scroll to position [347, 0]
click at [78, 194] on div "32, 0, 32, 0" at bounding box center [69, 190] width 39 height 10
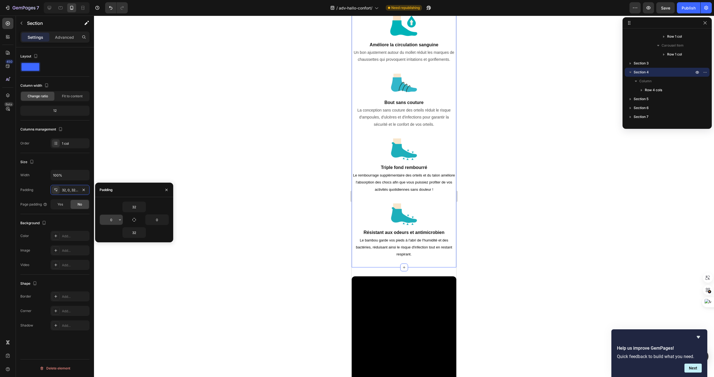
click at [112, 221] on input "0" at bounding box center [111, 220] width 23 height 10
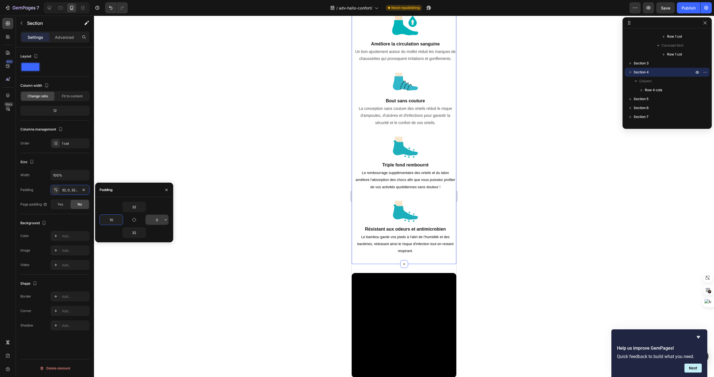
type input "10"
click at [156, 219] on input "0" at bounding box center [157, 220] width 23 height 10
type input "10"
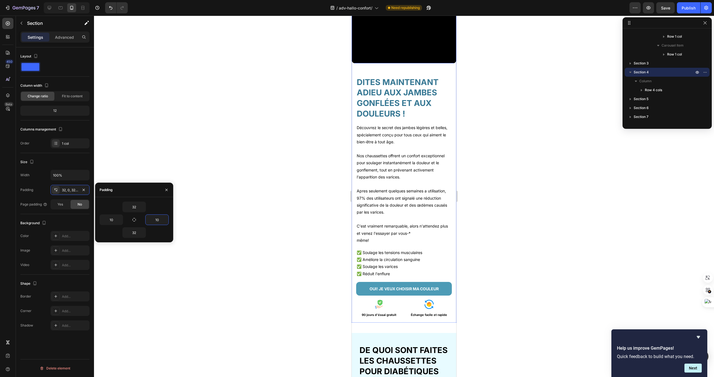
scroll to position [883, 0]
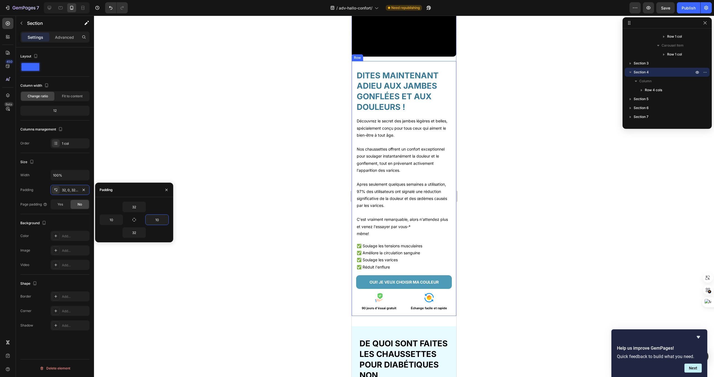
click at [391, 314] on div "DITES MAINTENANT ADIEU AUX JAMBES GONFLÉES ET AUX DOULEURS ! Heading Découvrez …" at bounding box center [404, 188] width 105 height 255
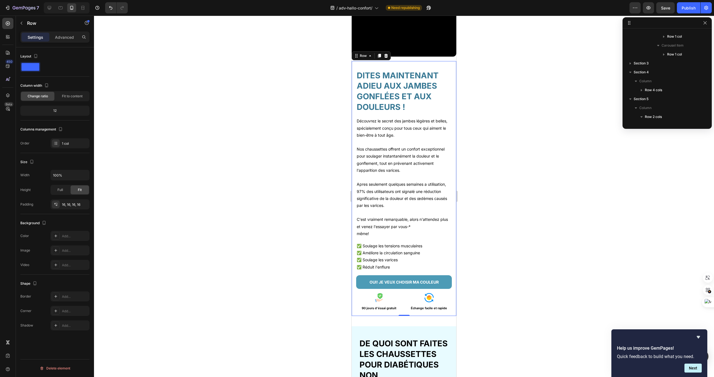
scroll to position [427, 0]
click at [71, 202] on div "16, 16, 16, 16" at bounding box center [70, 204] width 16 height 5
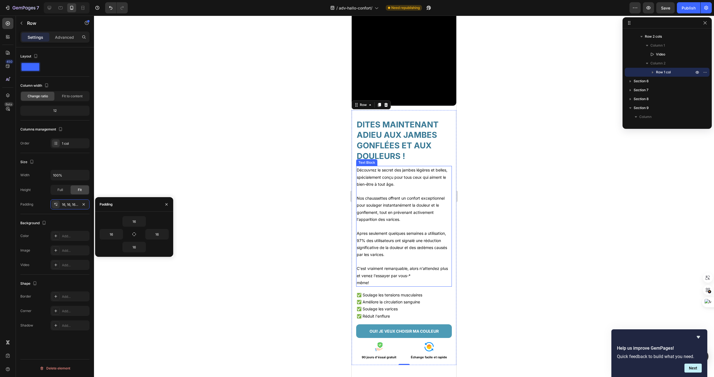
scroll to position [709, 0]
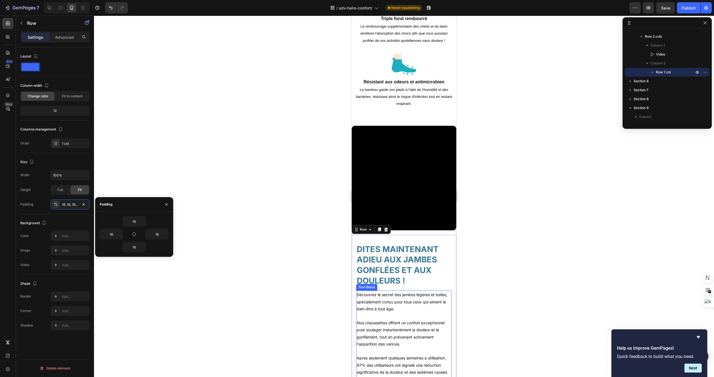
click at [416, 129] on video at bounding box center [404, 178] width 105 height 105
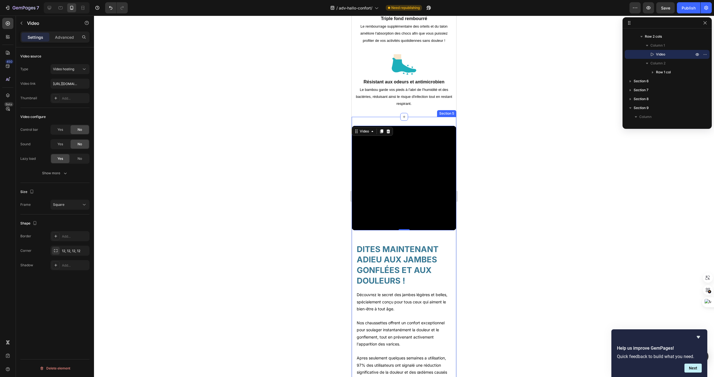
click at [441, 120] on div "Video 0 DITES MAINTENANT ADIEU AUX JAMBES GONFLÉES ET AUX DOULEURS ! Heading Dé…" at bounding box center [404, 304] width 105 height 375
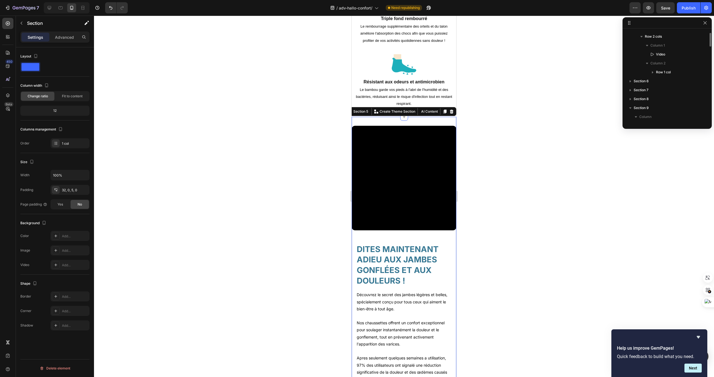
scroll to position [374, 0]
click at [67, 193] on div "32, 0, 5, 0" at bounding box center [69, 190] width 39 height 10
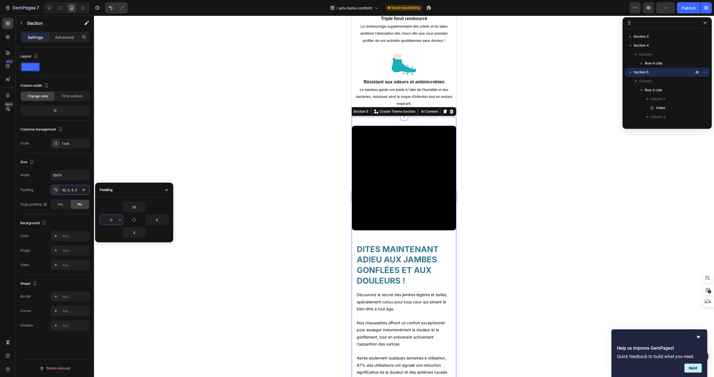
click at [110, 218] on input "0" at bounding box center [111, 220] width 23 height 10
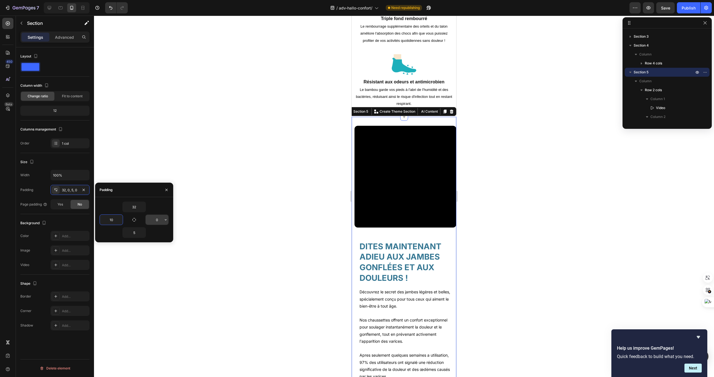
type input "10"
click at [155, 217] on input "0" at bounding box center [157, 220] width 23 height 10
type input "10"
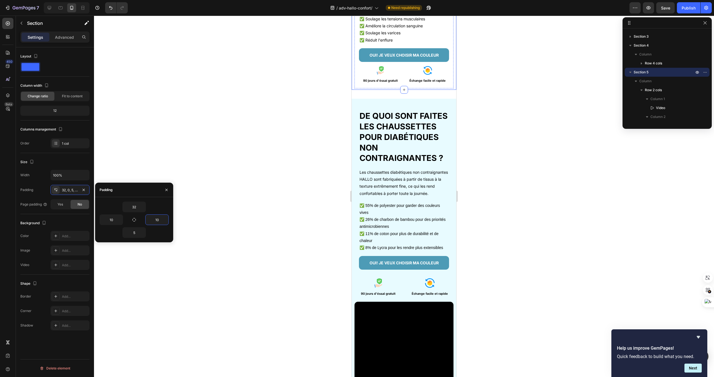
scroll to position [1104, 0]
click at [416, 128] on h2 "DE QUOI SONT FAITES LES CHAUSSETTES POUR DIABÉTIQUES NON CONTRAIGNANTES ?" at bounding box center [404, 137] width 90 height 54
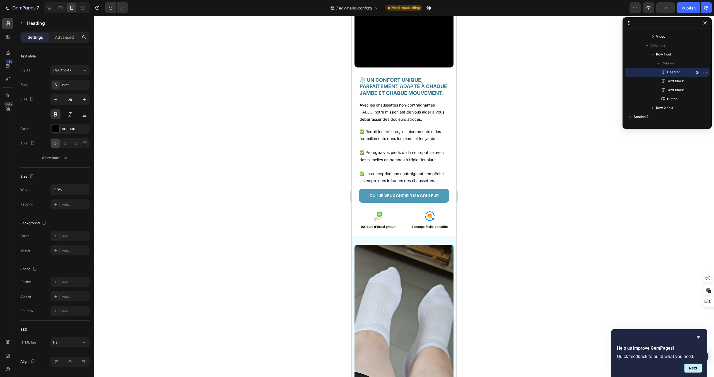
scroll to position [0, 0]
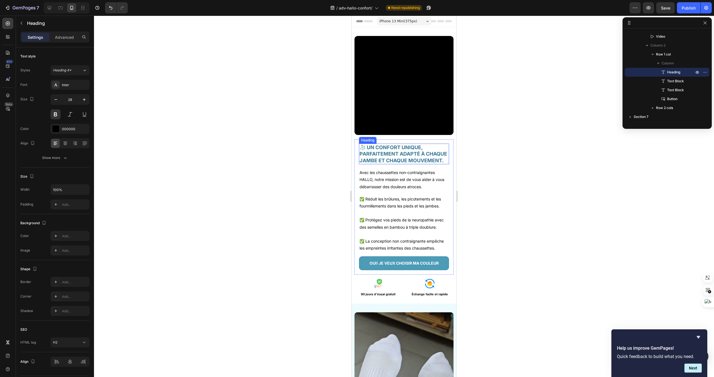
click at [430, 160] on h2 "🧦 UN CONFORT UNIQUE, PARFAITEMENT ADAPTÉ À CHAQUE JAMBE ET CHAQUE MOUVEMENT." at bounding box center [404, 154] width 90 height 21
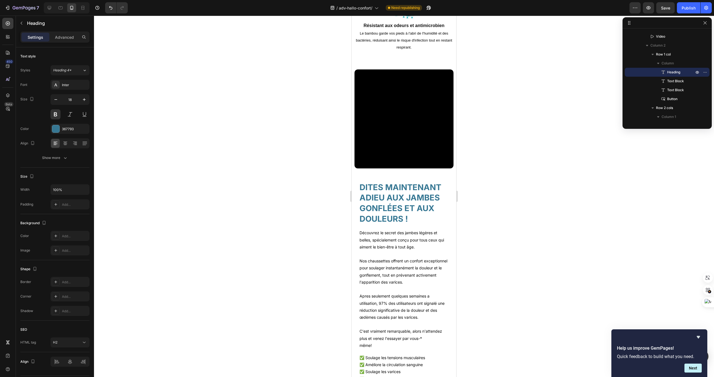
scroll to position [766, 0]
click at [423, 200] on h2 "DITES MAINTENANT ADIEU AUX JAMBES GONFLÉES ET AUX DOULEURS !" at bounding box center [404, 201] width 90 height 43
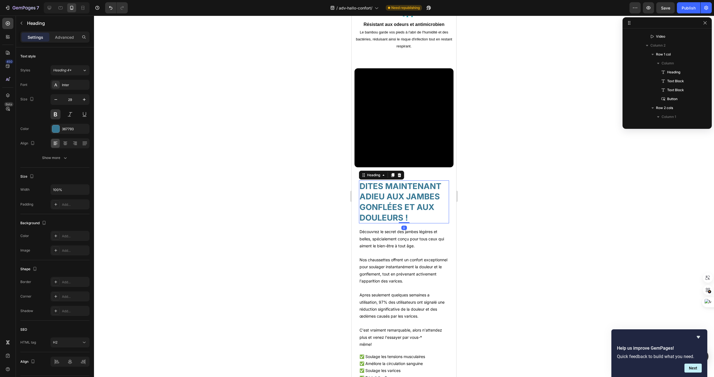
scroll to position [445, 0]
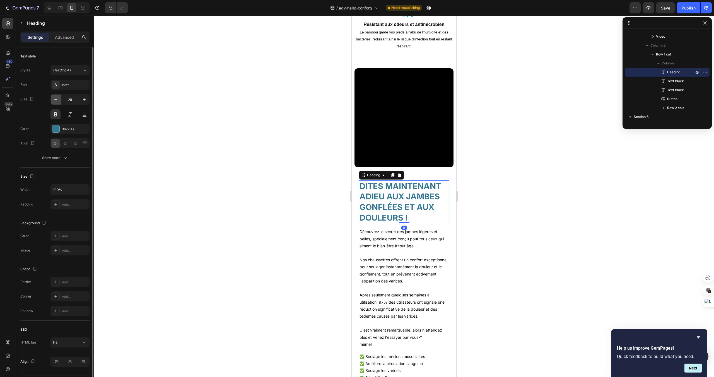
click at [58, 101] on icon "button" at bounding box center [56, 100] width 6 height 6
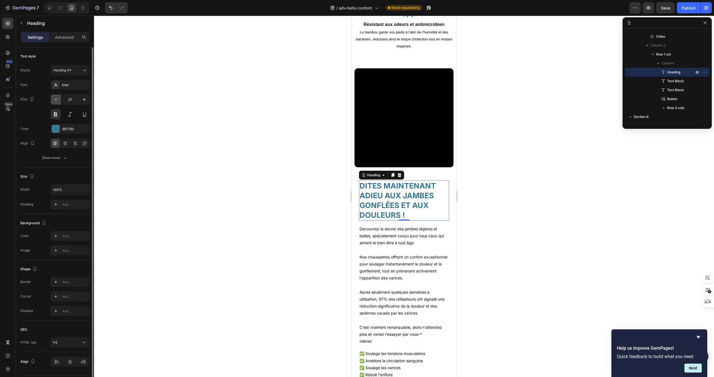
click at [58, 101] on icon "button" at bounding box center [56, 100] width 6 height 6
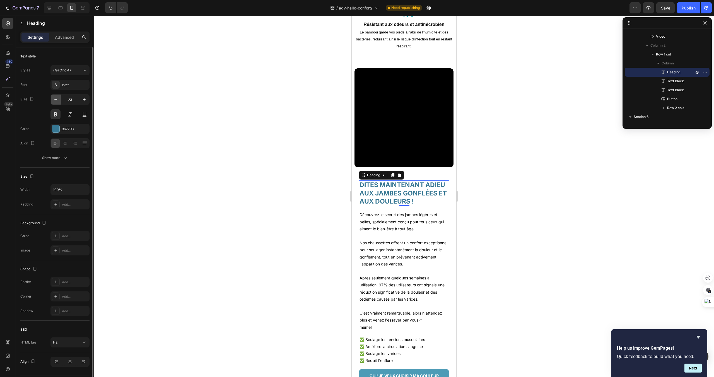
click at [58, 101] on icon "button" at bounding box center [56, 100] width 6 height 6
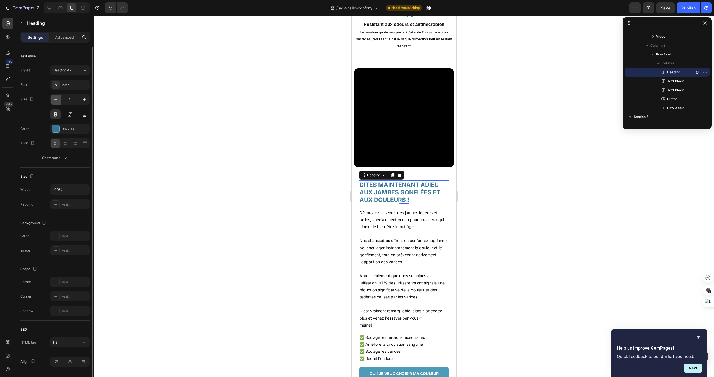
click at [58, 101] on icon "button" at bounding box center [56, 100] width 6 height 6
type input "18"
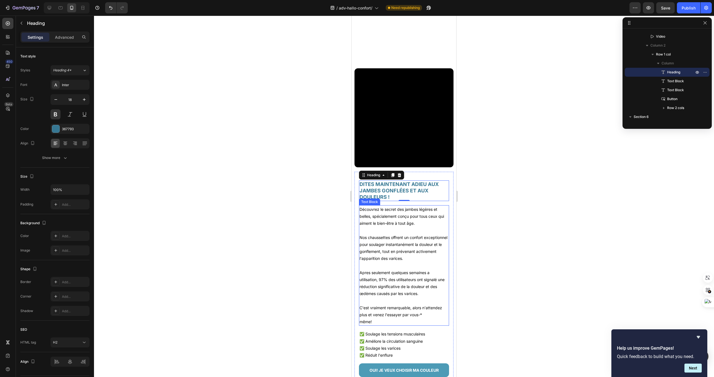
scroll to position [1008, 0]
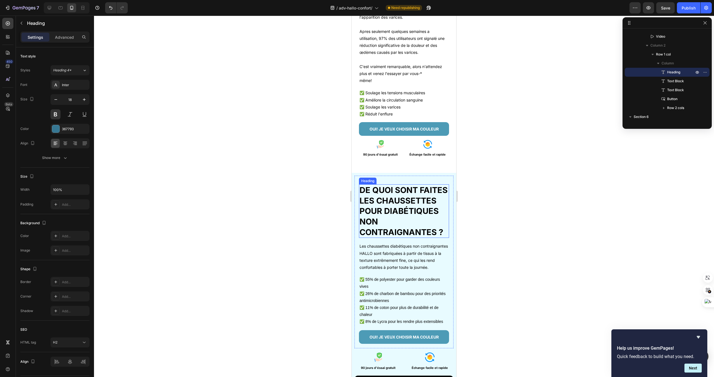
click at [376, 216] on h2 "DE QUOI SONT FAITES LES CHAUSSETTES POUR DIABÉTIQUES NON CONTRAIGNANTES ?" at bounding box center [404, 211] width 90 height 54
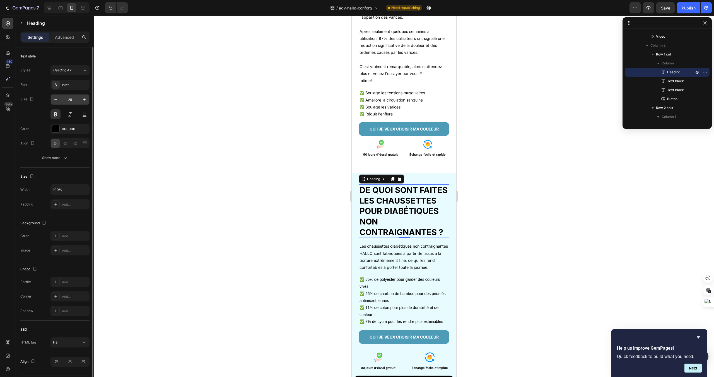
click at [70, 98] on input "29" at bounding box center [70, 100] width 18 height 10
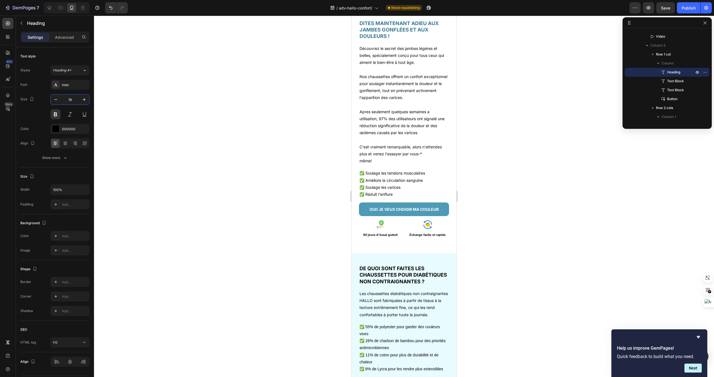
scroll to position [928, 0]
click at [46, 6] on div at bounding box center [49, 7] width 9 height 9
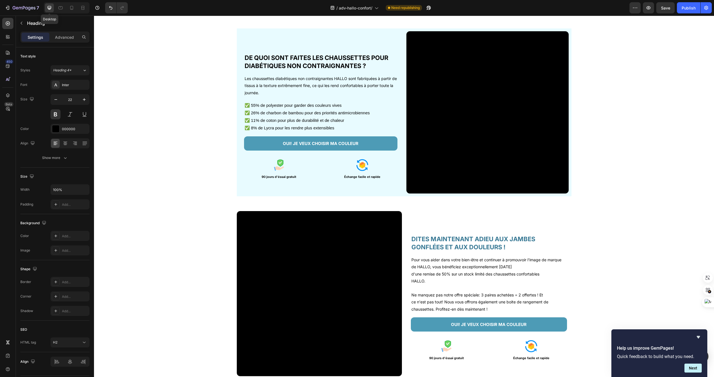
scroll to position [1024, 0]
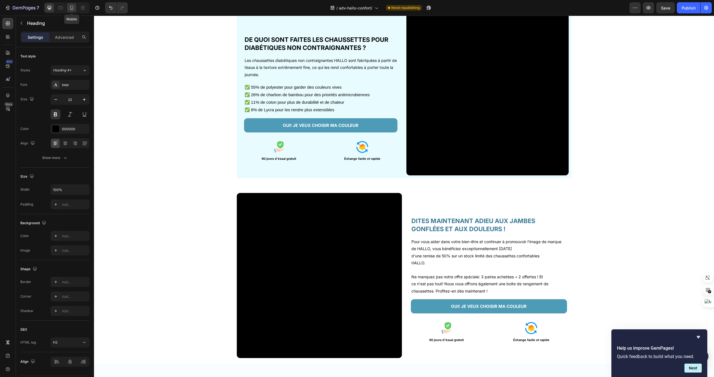
click at [71, 9] on icon at bounding box center [71, 9] width 1 height 1
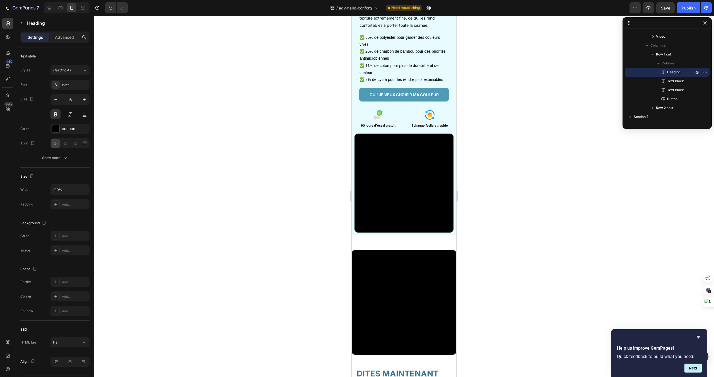
scroll to position [1104, 0]
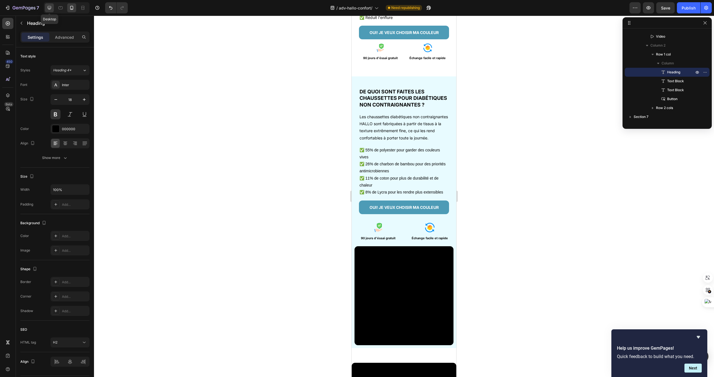
click at [52, 9] on div at bounding box center [49, 7] width 9 height 9
type input "22"
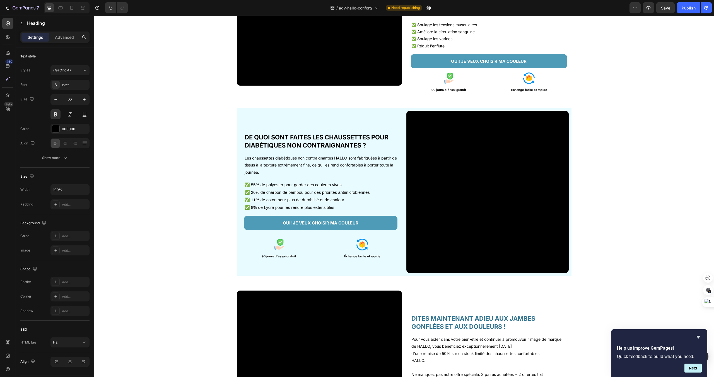
scroll to position [907, 0]
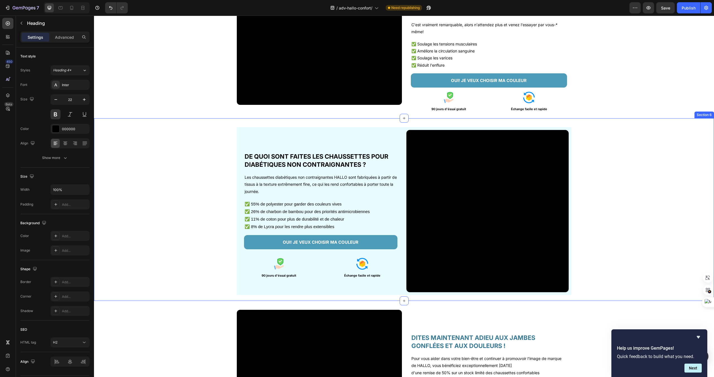
click at [369, 124] on div "Video DE QUOI SONT FAITES LES CHAUSSETTES POUR DIABÉTIQUES NON CONTRAIGNANTES ?…" at bounding box center [404, 209] width 620 height 183
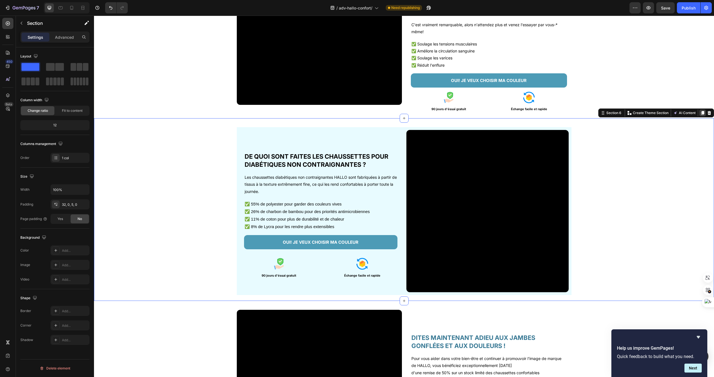
click at [702, 112] on icon at bounding box center [702, 113] width 3 height 4
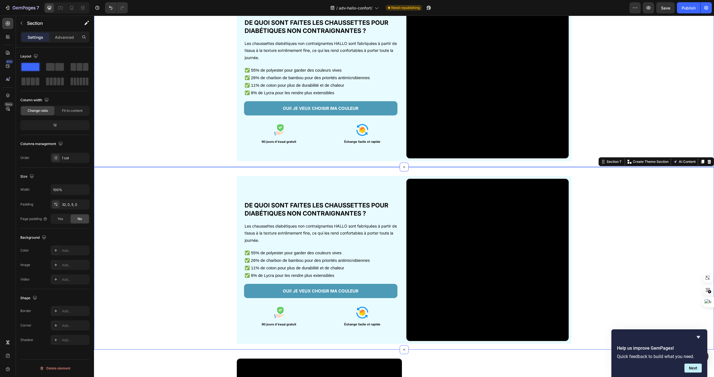
scroll to position [1037, 0]
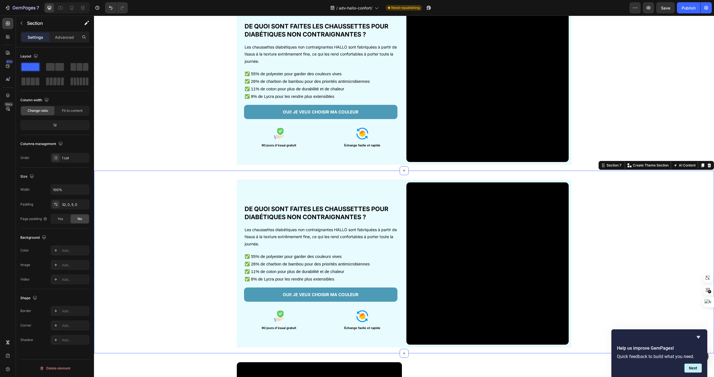
click at [596, 171] on div "Video DE QUOI SONT FAITES LES CHAUSSETTES POUR DIABÉTIQUES NON CONTRAIGNANTES ?…" at bounding box center [404, 262] width 620 height 183
click at [375, 185] on div "DE QUOI SONT FAITES LES CHAUSSETTES POUR DIABÉTIQUES NON CONTRAIGNANTES ? Headi…" at bounding box center [321, 263] width 162 height 162
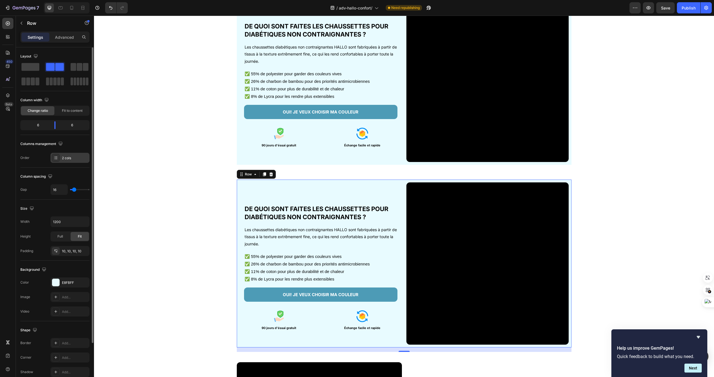
click at [71, 159] on div "2 cols" at bounding box center [75, 158] width 26 height 5
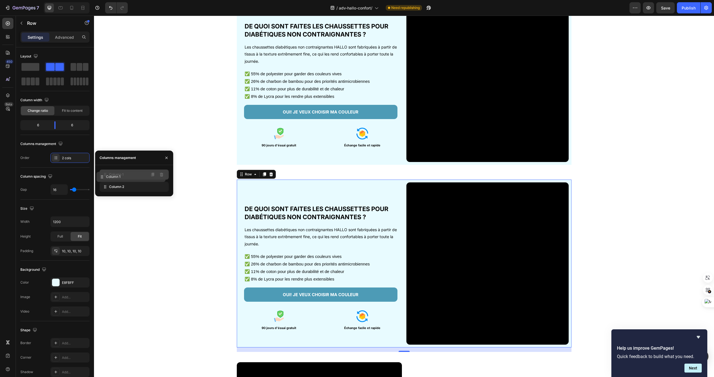
drag, startPoint x: 127, startPoint y: 186, endPoint x: 124, endPoint y: 176, distance: 10.5
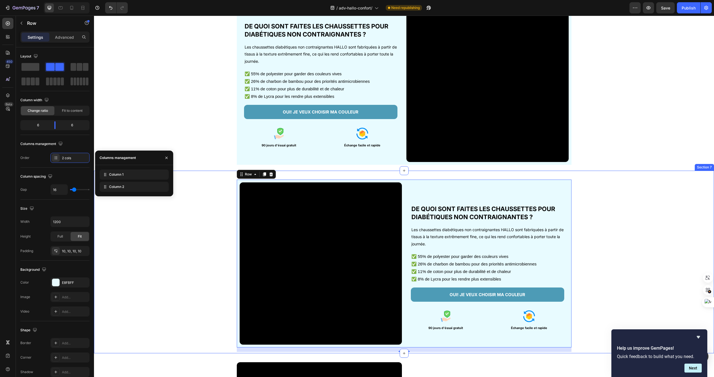
click at [206, 200] on div "Video DE QUOI SONT FAITES LES CHAUSSETTES POUR DIABÉTIQUES NON CONTRAIGNANTES ?…" at bounding box center [404, 266] width 620 height 172
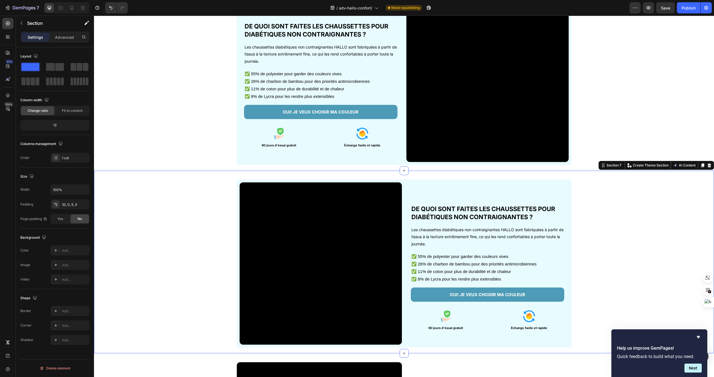
click at [206, 200] on div "Video DE QUOI SONT FAITES LES CHAUSSETTES POUR DIABÉTIQUES NON CONTRAIGNANTES ?…" at bounding box center [404, 266] width 620 height 172
click at [63, 37] on p "Advanced" at bounding box center [64, 37] width 19 height 6
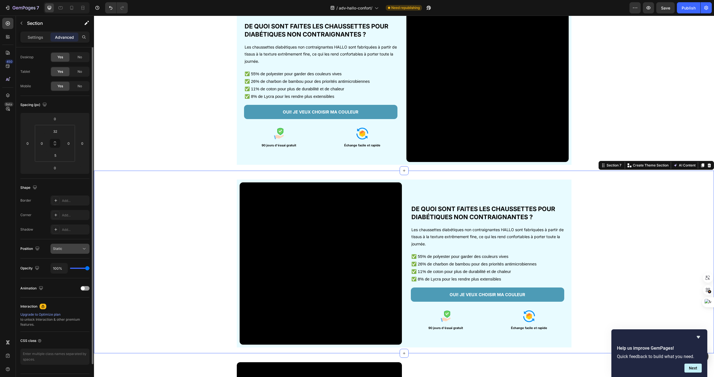
scroll to position [0, 0]
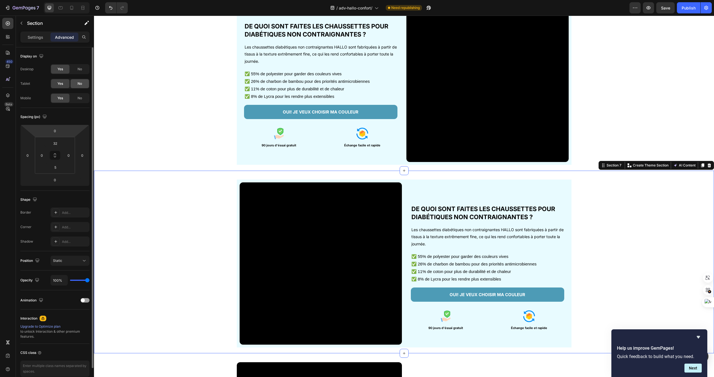
click at [78, 87] on div "No" at bounding box center [80, 83] width 18 height 9
click at [80, 67] on span "No" at bounding box center [80, 69] width 4 height 5
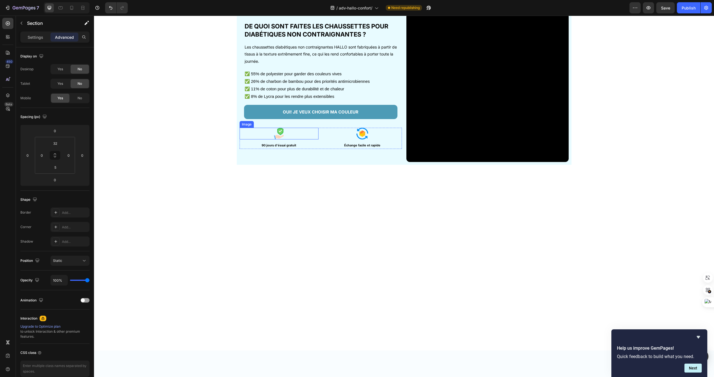
scroll to position [812, 0]
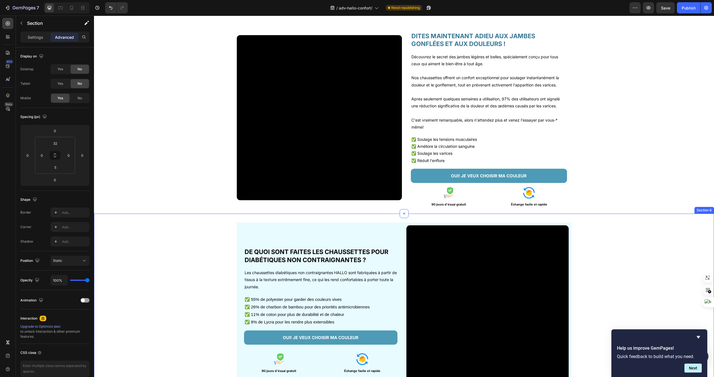
click at [409, 217] on div "Video DE QUOI SONT FAITES LES CHAUSSETTES POUR DIABÉTIQUES NON CONTRAIGNANTES ?…" at bounding box center [404, 305] width 620 height 183
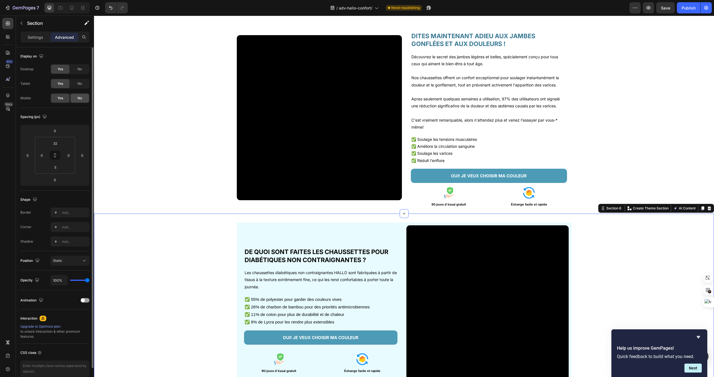
click at [76, 97] on div "No" at bounding box center [80, 98] width 18 height 9
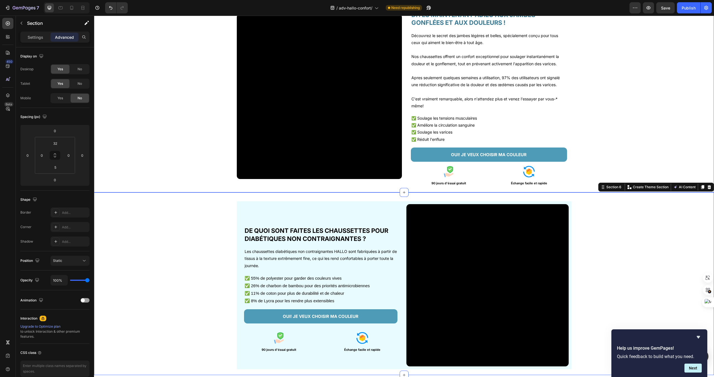
scroll to position [816, 0]
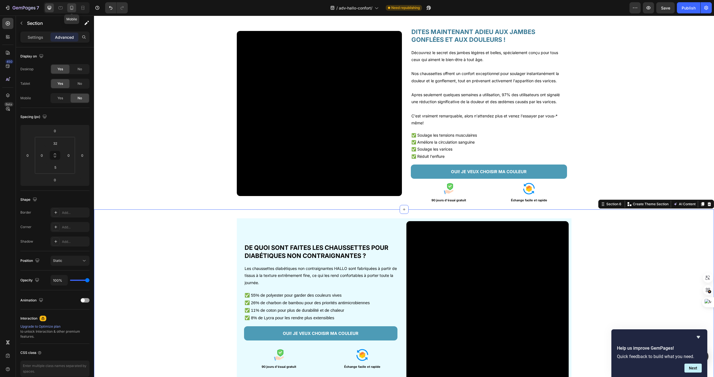
click at [72, 8] on icon at bounding box center [72, 8] width 6 height 6
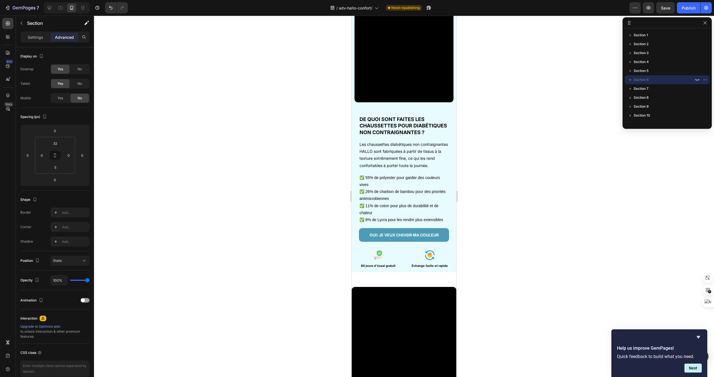
scroll to position [1161, 0]
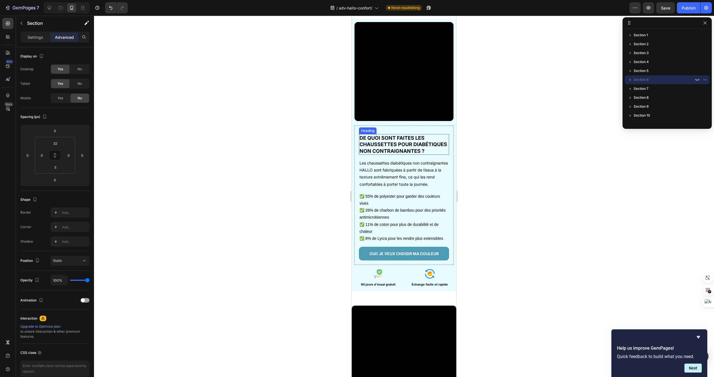
click at [401, 146] on h2 "DE QUOI SONT FAITES LES CHAUSSETTES POUR DIABÉTIQUES NON CONTRAIGNANTES ?" at bounding box center [404, 144] width 90 height 21
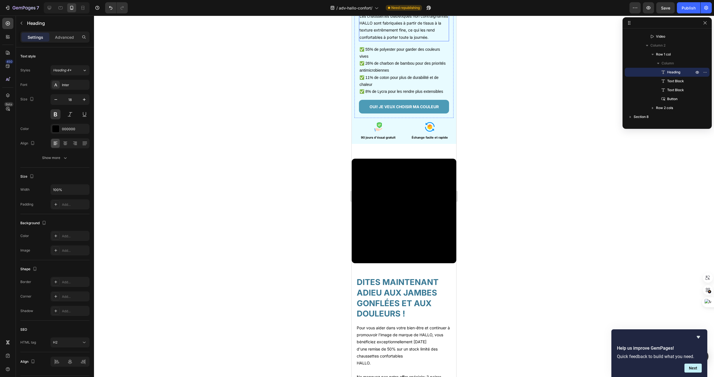
scroll to position [1315, 0]
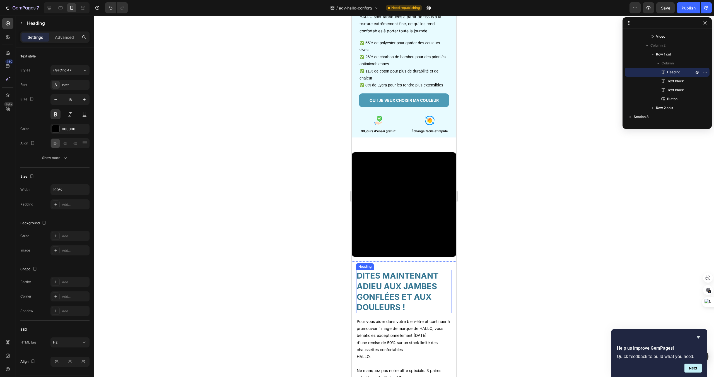
click at [414, 282] on h2 "DITES MAINTENANT ADIEU AUX JAMBES GONFLÉES ET AUX DOULEURS !" at bounding box center [404, 291] width 96 height 43
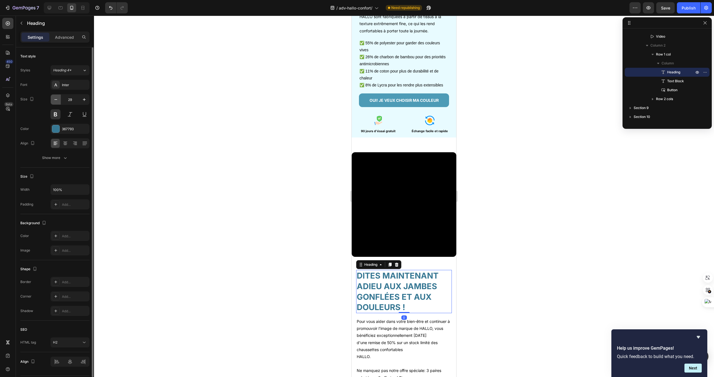
click at [56, 98] on icon "button" at bounding box center [56, 100] width 6 height 6
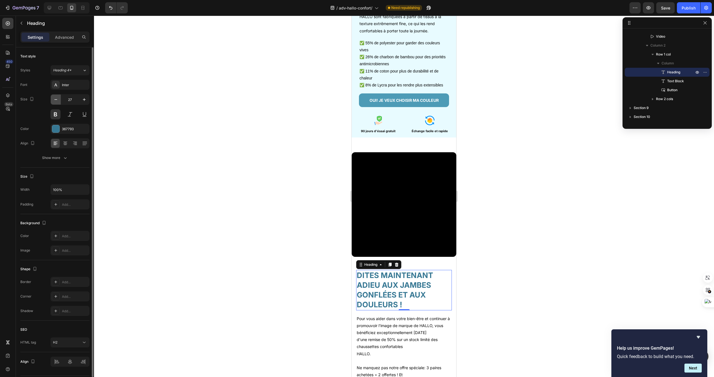
click at [56, 98] on icon "button" at bounding box center [56, 100] width 6 height 6
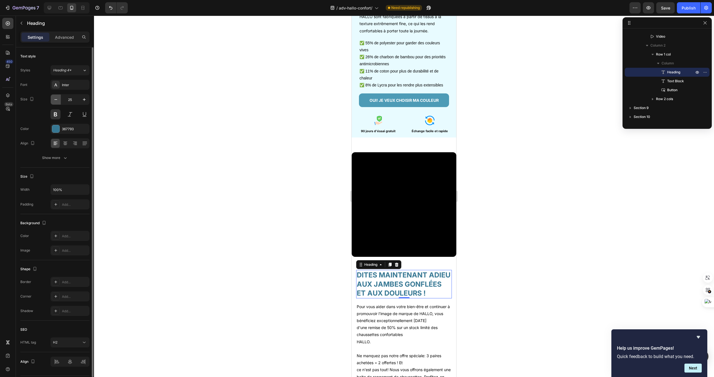
click at [56, 98] on icon "button" at bounding box center [56, 100] width 6 height 6
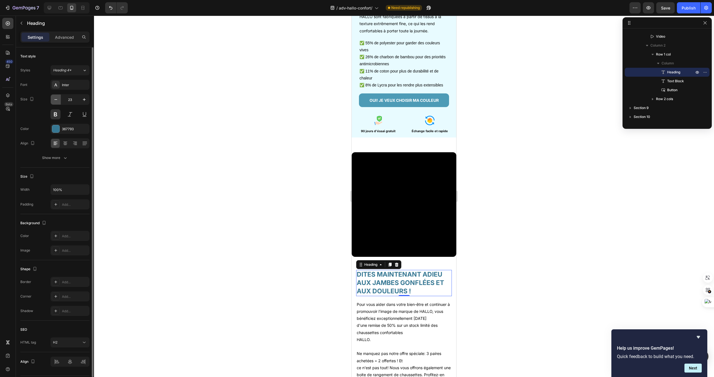
click at [56, 98] on icon "button" at bounding box center [56, 100] width 6 height 6
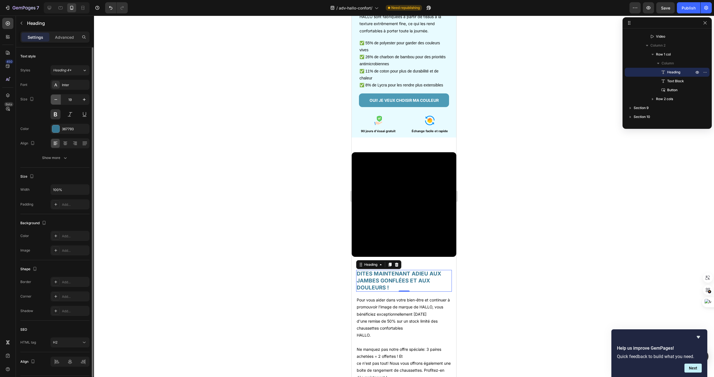
type input "18"
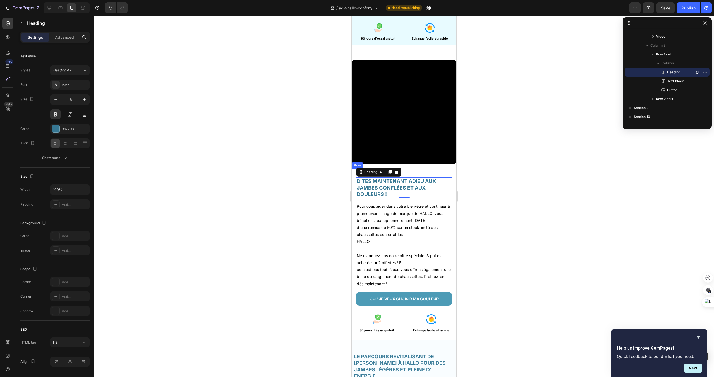
scroll to position [1409, 0]
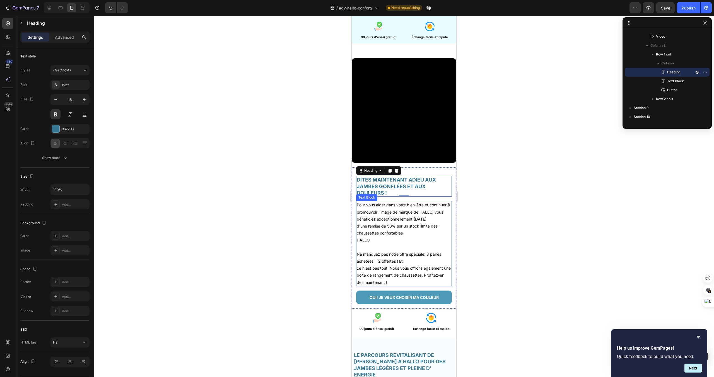
click at [420, 230] on p "d'une remise de 50% sur un stock limité des chaussettes confortables" at bounding box center [404, 230] width 95 height 14
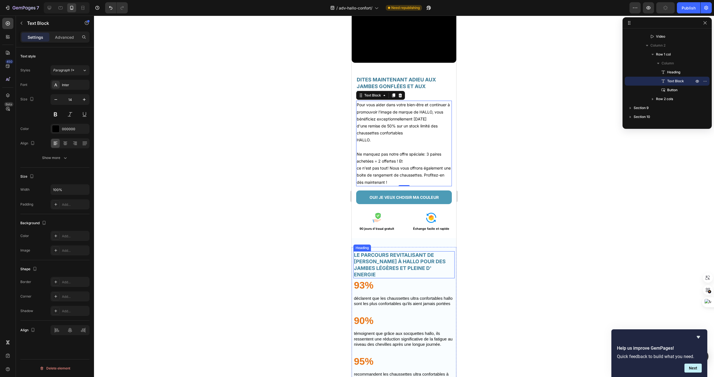
scroll to position [1522, 0]
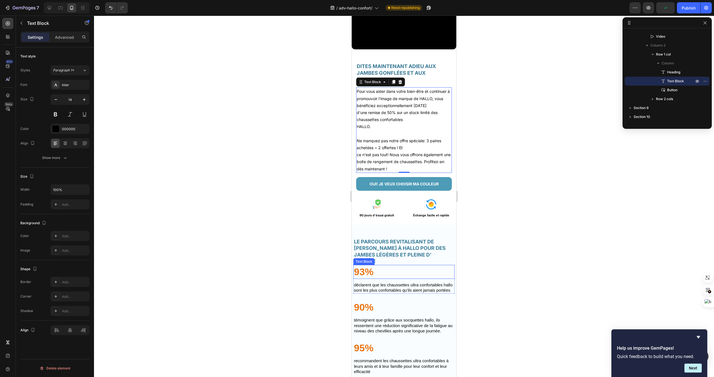
click at [426, 266] on p "93%" at bounding box center [404, 272] width 100 height 13
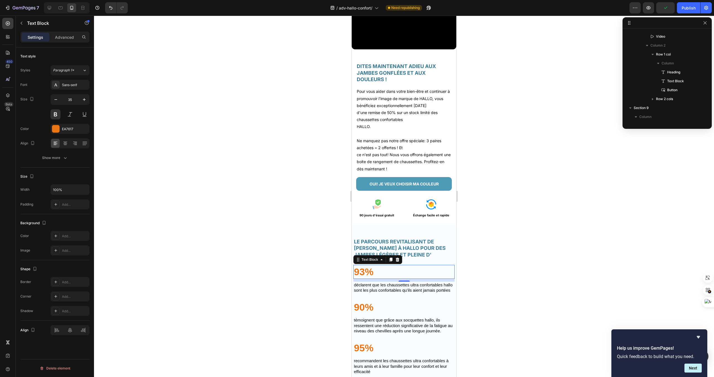
scroll to position [336, 0]
click at [425, 257] on h2 "LE PARCOURS REVITALISANT DE [PERSON_NAME] À HALLO POUR DES JAMBES LÉGÈRES ET PL…" at bounding box center [403, 251] width 101 height 27
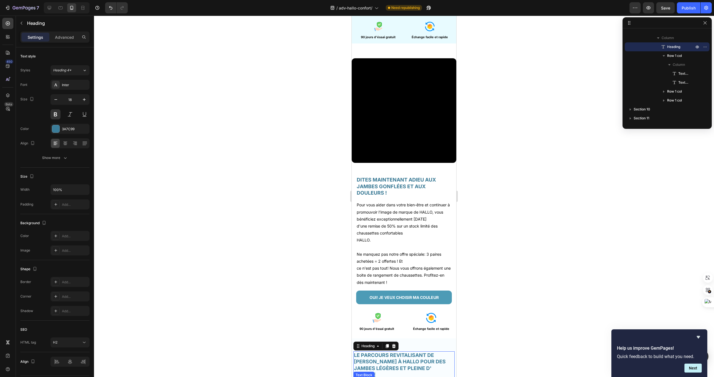
scroll to position [1522, 0]
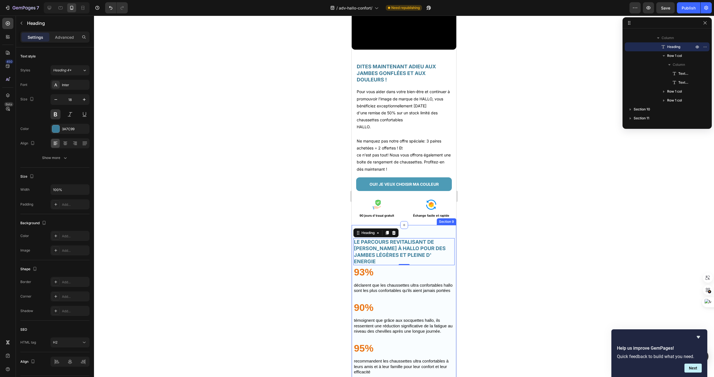
click at [444, 226] on div "Video LE PARCOURS REVITALISANT DE CLAIRE GRACE À HALLO POUR DES JAMBES LÉGÈRES …" at bounding box center [404, 336] width 105 height 223
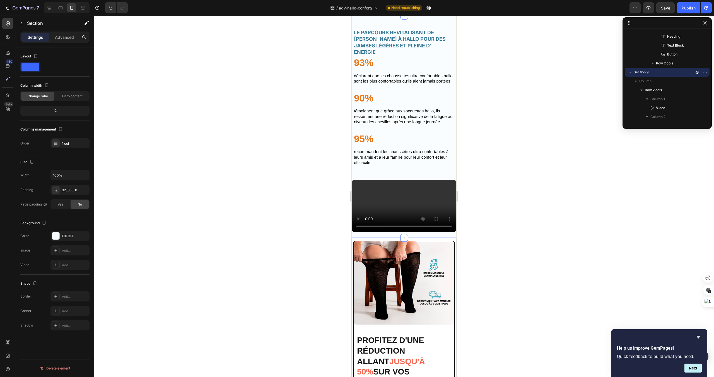
scroll to position [1735, 0]
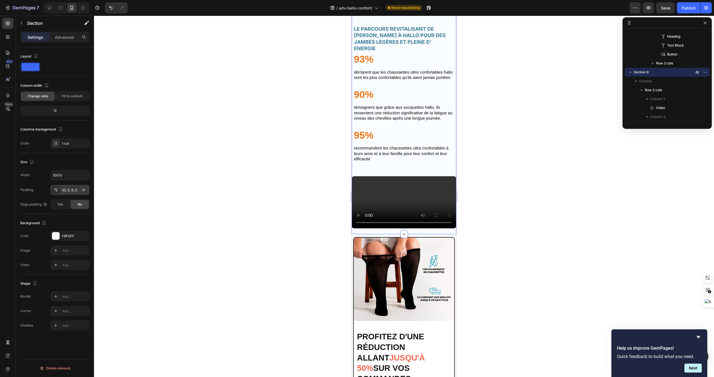
click at [71, 192] on div "32, 0, 5, 0" at bounding box center [69, 190] width 39 height 10
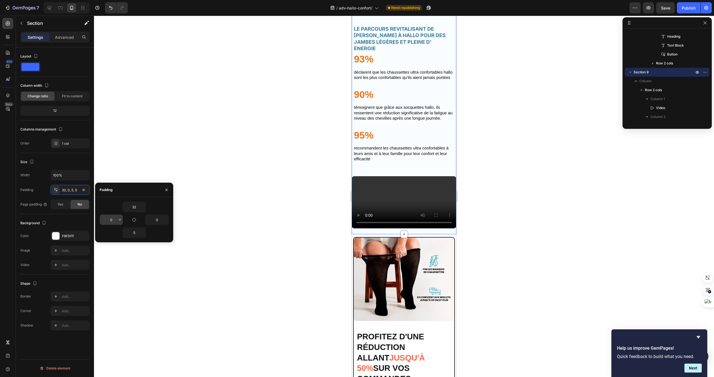
click at [109, 222] on input "0" at bounding box center [111, 220] width 23 height 10
type input "10"
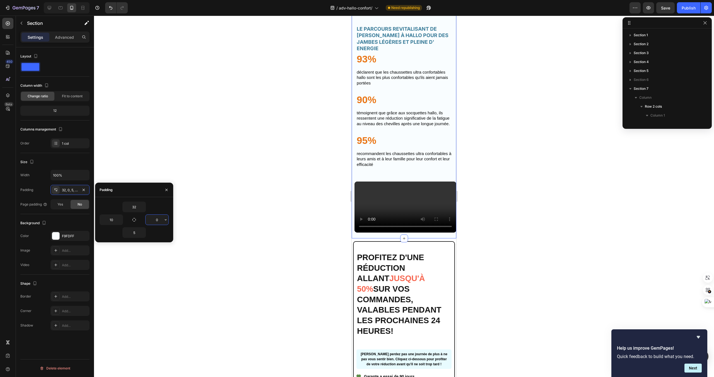
scroll to position [240, 0]
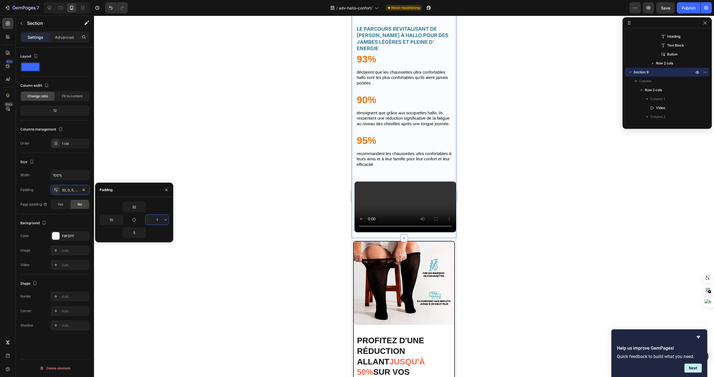
type input "10"
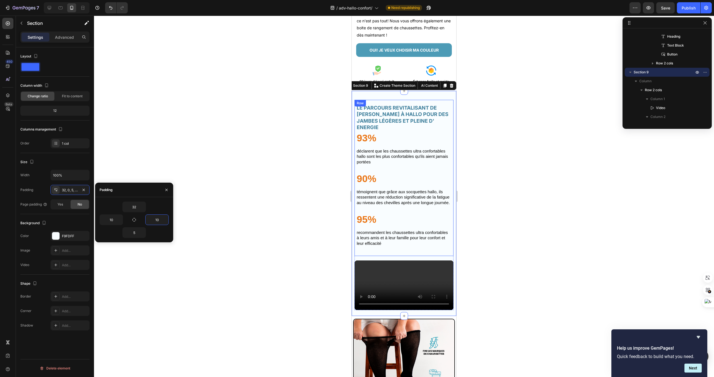
scroll to position [1662, 0]
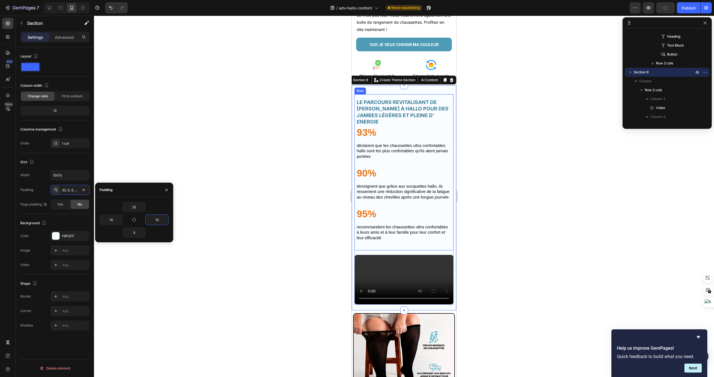
type input "0"
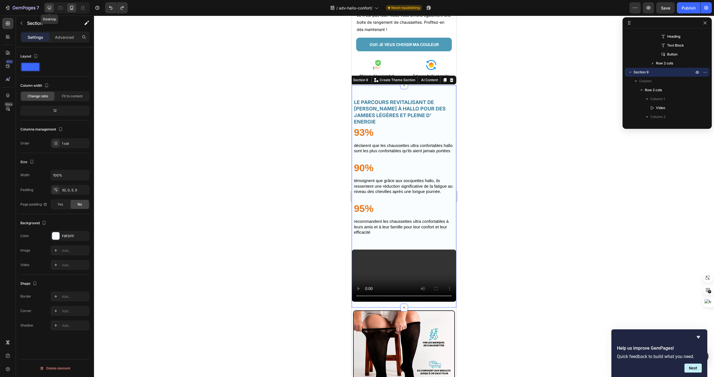
click at [53, 10] on div at bounding box center [49, 7] width 9 height 9
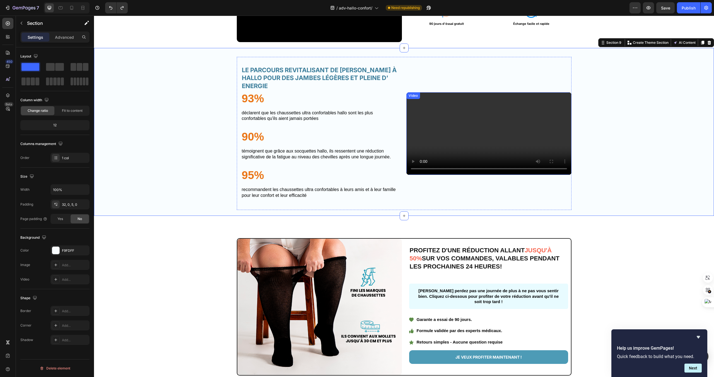
scroll to position [1486, 0]
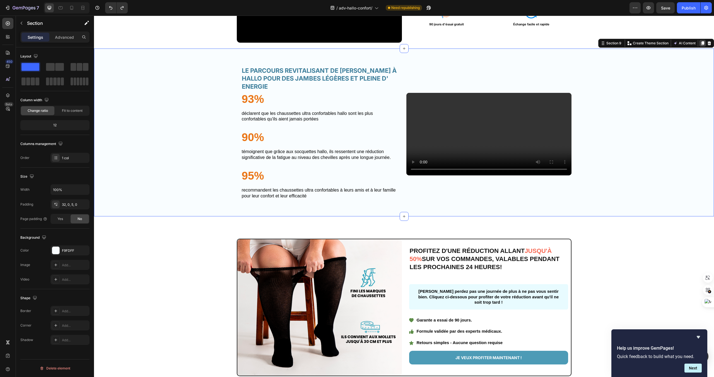
click at [702, 46] on div at bounding box center [702, 43] width 7 height 7
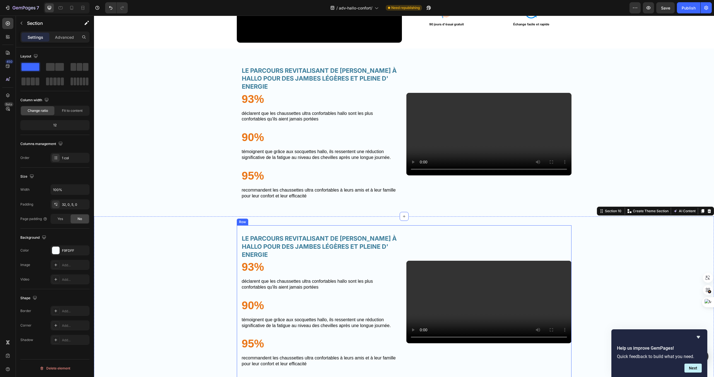
click at [370, 240] on div "LE PARCOURS REVITALISANT DE CLAIRE GRACE À HALLO POUR DES JAMBES LÉGÈRES ET PLE…" at bounding box center [319, 301] width 165 height 153
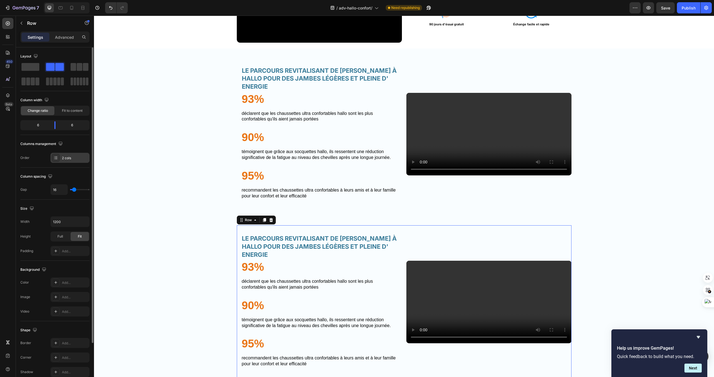
click at [78, 157] on div "2 cols" at bounding box center [75, 158] width 26 height 5
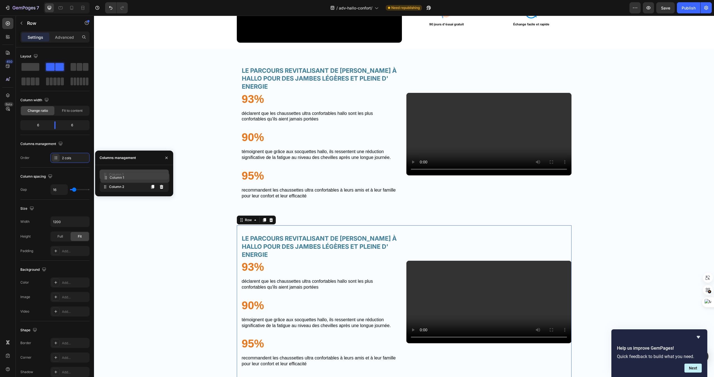
drag, startPoint x: 127, startPoint y: 188, endPoint x: 128, endPoint y: 179, distance: 9.2
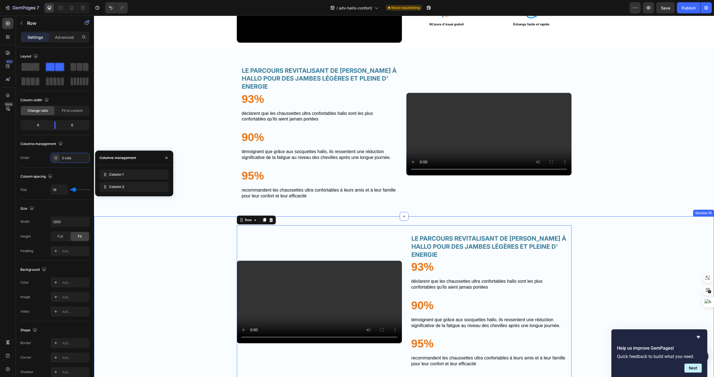
click at [203, 232] on div "Video LE PARCOURS REVITALISANT DE CLAIRE GRACE À HALLO POUR DES JAMBES LÉGÈRES …" at bounding box center [404, 300] width 620 height 168
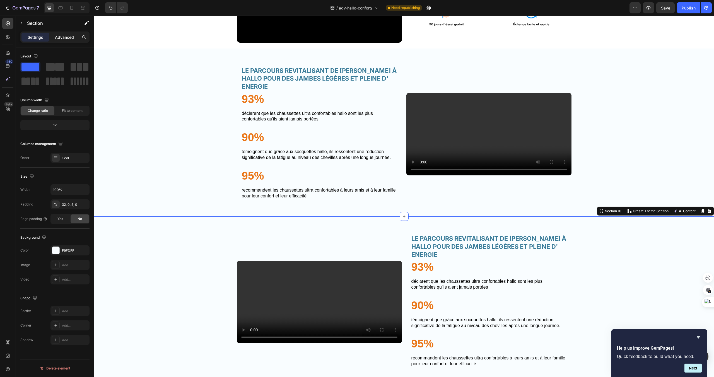
click at [61, 39] on p "Advanced" at bounding box center [64, 37] width 19 height 6
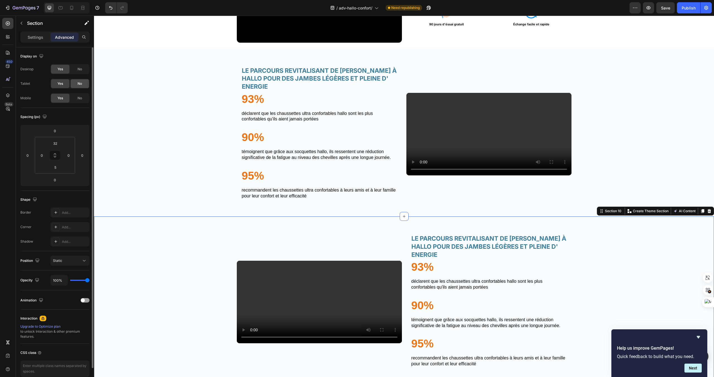
click at [76, 86] on div "No" at bounding box center [80, 83] width 18 height 9
click at [79, 73] on div "No" at bounding box center [80, 69] width 18 height 9
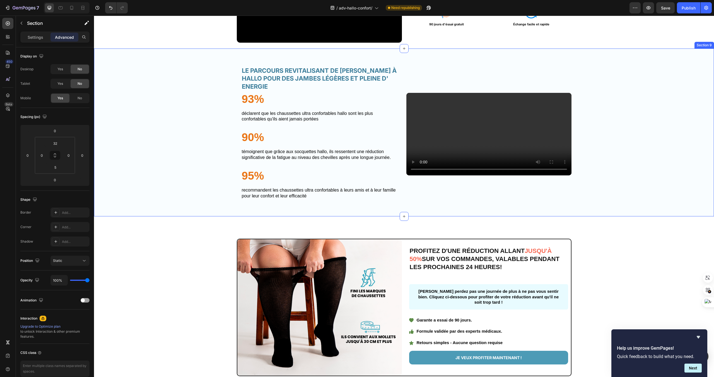
click at [365, 215] on div "Video LE PARCOURS REVITALISANT DE CLAIRE GRACE À HALLO POUR DES JAMBES LÉGÈRES …" at bounding box center [404, 136] width 620 height 158
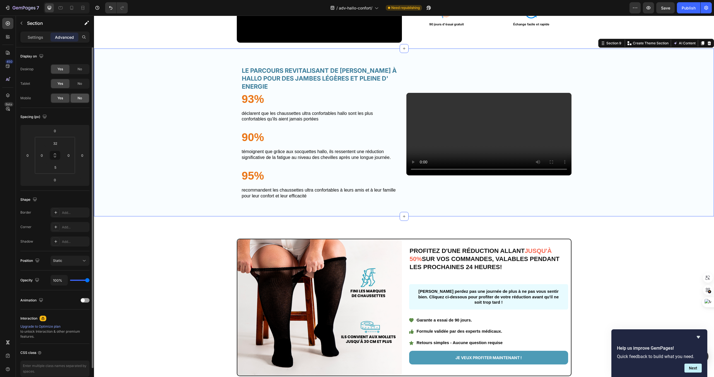
click at [80, 98] on span "No" at bounding box center [80, 98] width 4 height 5
click at [69, 8] on icon at bounding box center [72, 8] width 6 height 6
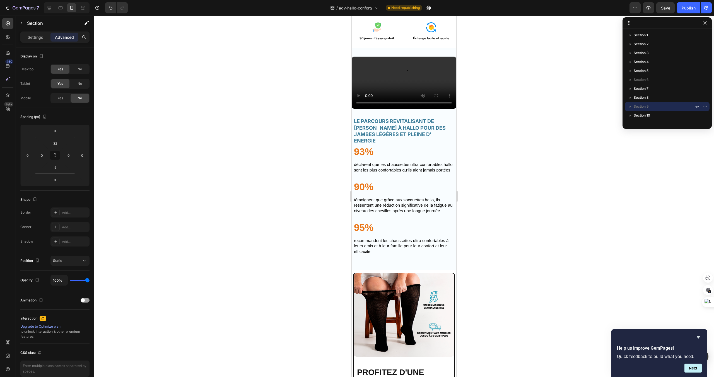
scroll to position [1697, 0]
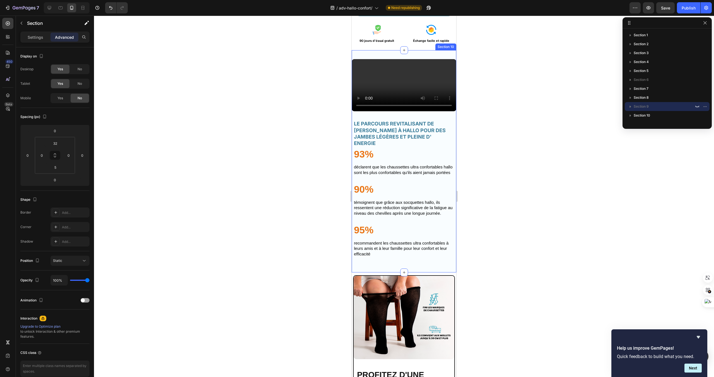
click at [393, 53] on div "Video LE PARCOURS REVITALISANT DE CLAIRE GRACE À HALLO POUR DES JAMBES LÉGÈRES …" at bounding box center [404, 161] width 105 height 223
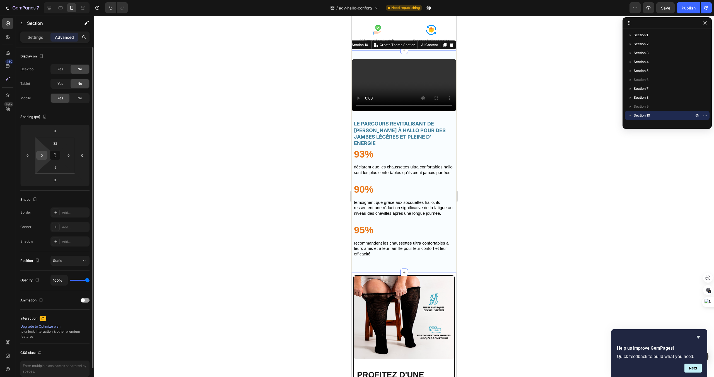
click at [45, 158] on input "0" at bounding box center [42, 155] width 8 height 8
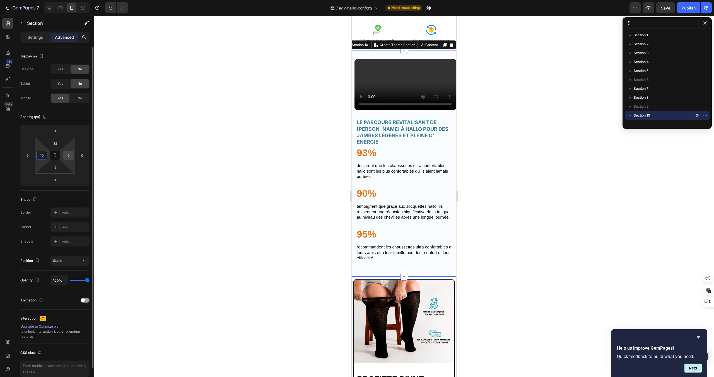
type input "10"
click at [72, 155] on input "0" at bounding box center [68, 155] width 8 height 8
type input "10"
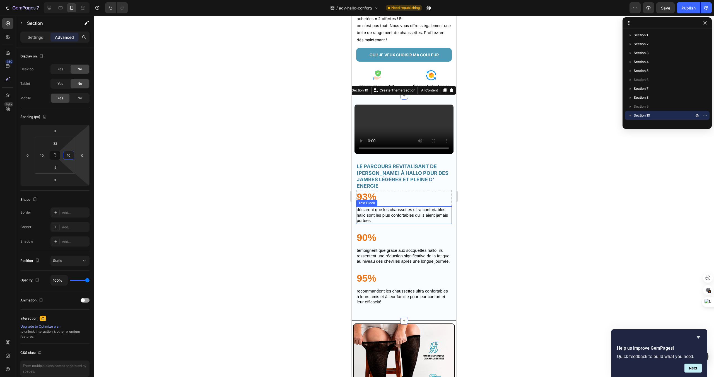
scroll to position [1641, 0]
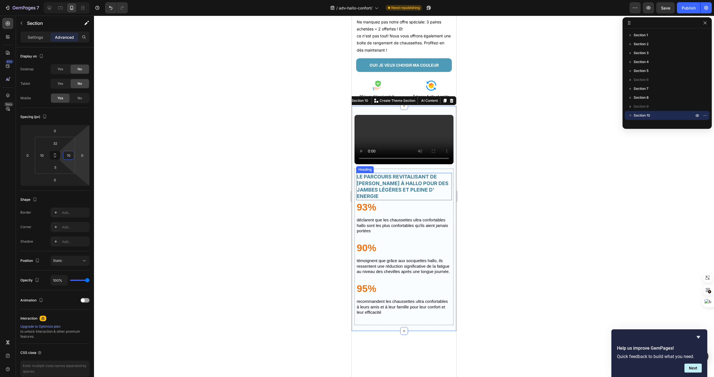
click at [410, 200] on h2 "LE PARCOURS REVITALISANT DE [PERSON_NAME] À HALLO POUR DES JAMBES LÉGÈRES ET PL…" at bounding box center [404, 186] width 96 height 27
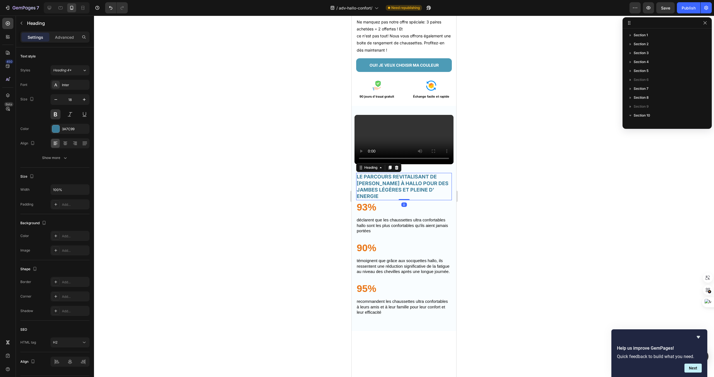
scroll to position [113, 0]
click at [393, 214] on div "93%" at bounding box center [404, 207] width 96 height 14
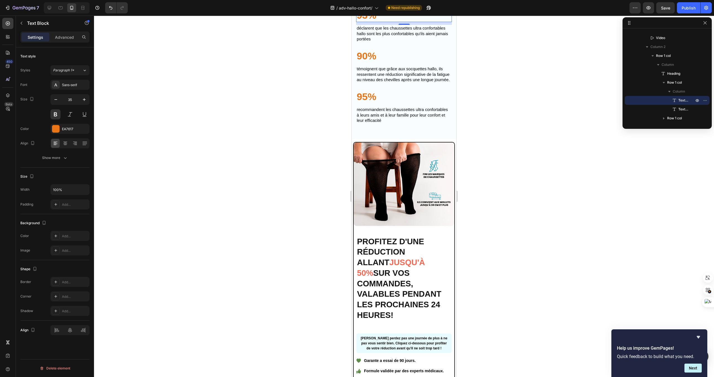
scroll to position [1836, 0]
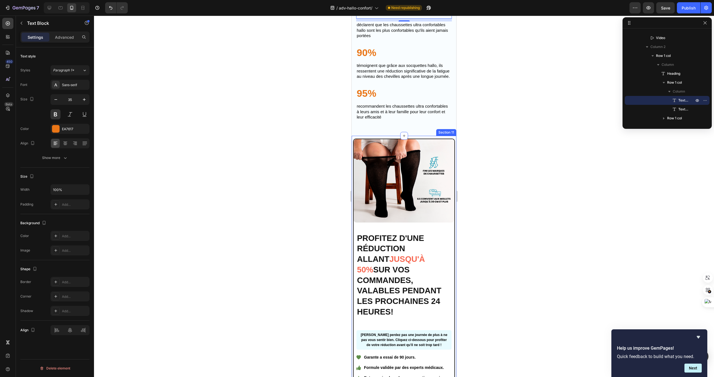
click at [424, 187] on div "Image PROFITEZ D'UNE RÉDUCTION ALLANT JUSQU'À 50% SUR VOS COMMANDES, VALABLES P…" at bounding box center [404, 272] width 105 height 273
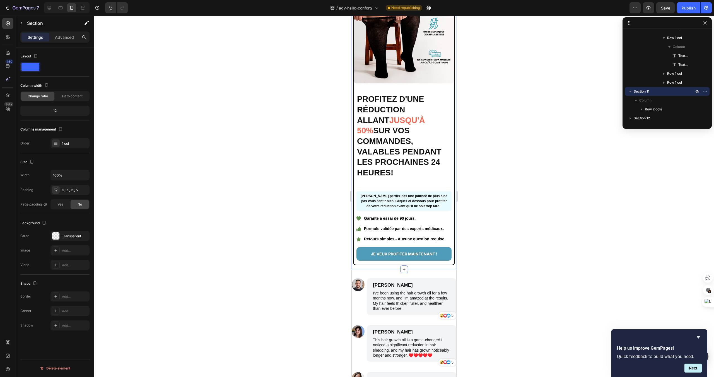
scroll to position [2034, 0]
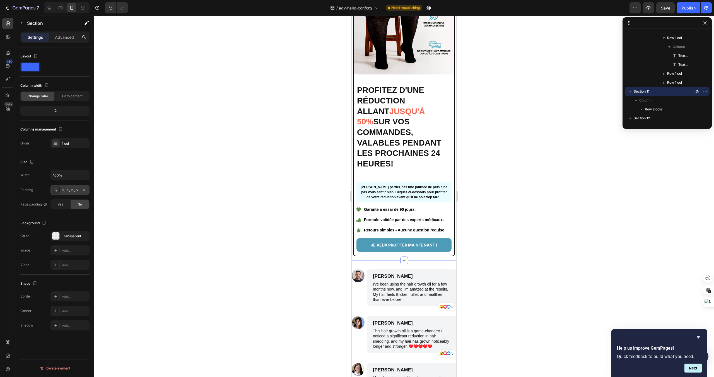
click at [71, 192] on div "10, 5, 15, 5" at bounding box center [69, 190] width 39 height 10
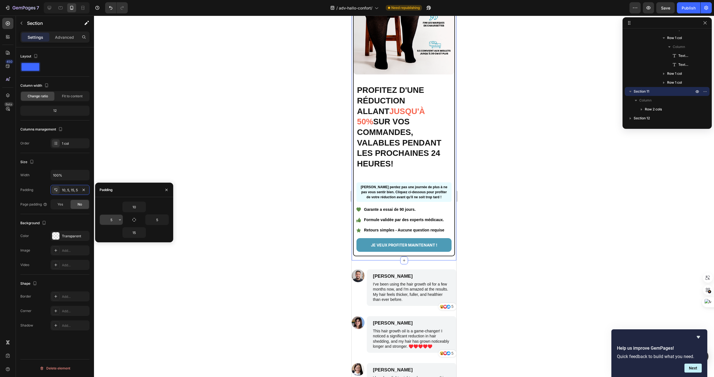
click at [106, 220] on input "5" at bounding box center [111, 220] width 23 height 10
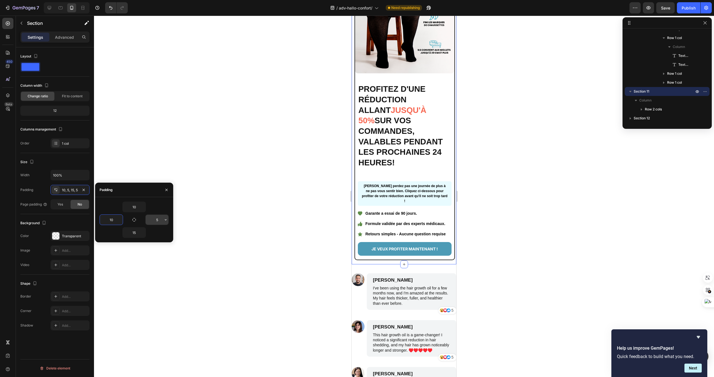
type input "10"
click at [154, 221] on input "5" at bounding box center [157, 220] width 23 height 10
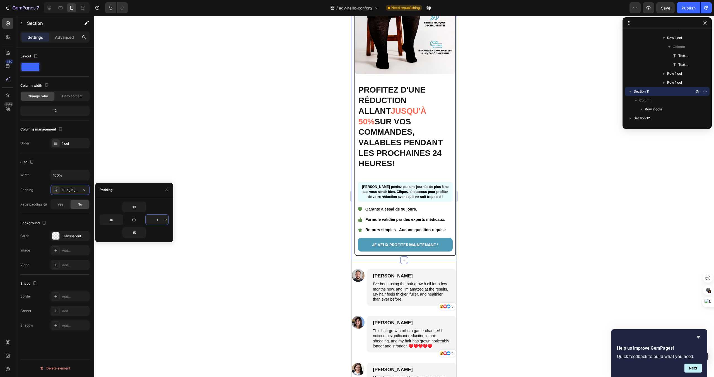
type input "10"
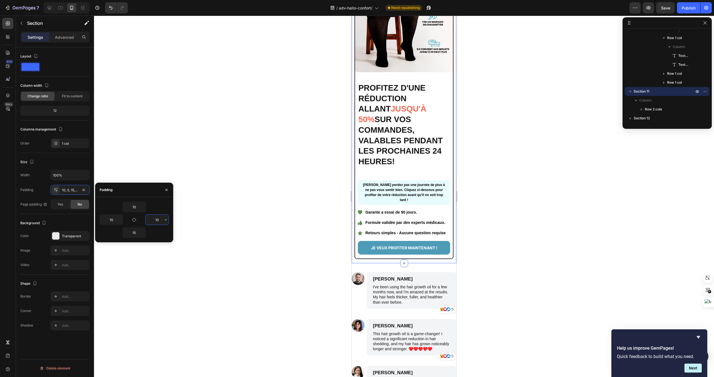
click at [154, 221] on input "10" at bounding box center [157, 220] width 23 height 10
click at [270, 203] on div at bounding box center [404, 197] width 620 height 362
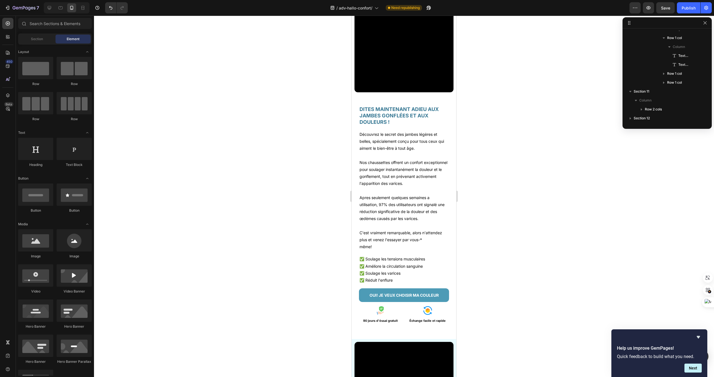
scroll to position [1324, 0]
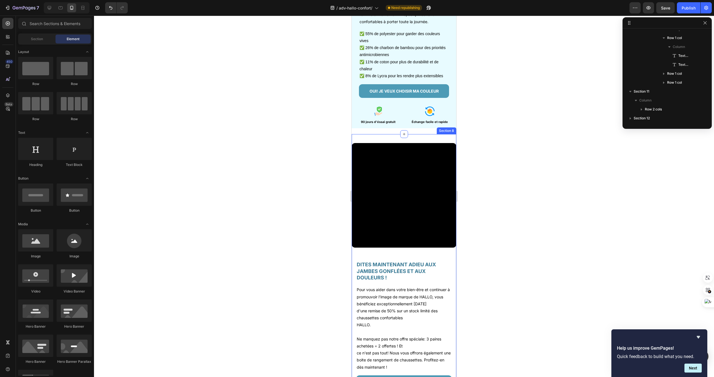
click at [437, 138] on div "Video DITES MAINTENANT ADIEU AUX JAMBES GONFLÉES ET AUX DOULEURS ! Heading Pour…" at bounding box center [404, 278] width 105 height 289
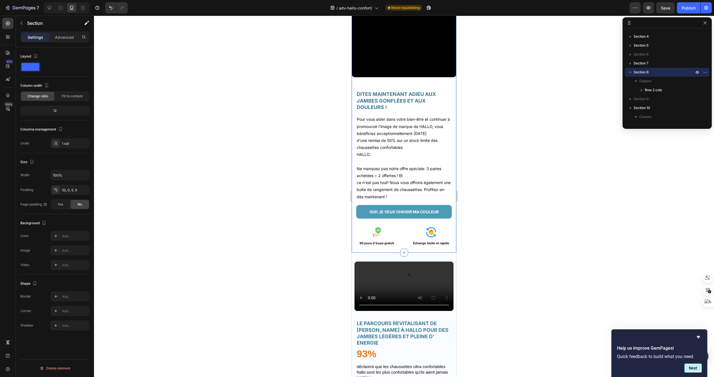
scroll to position [1501, 0]
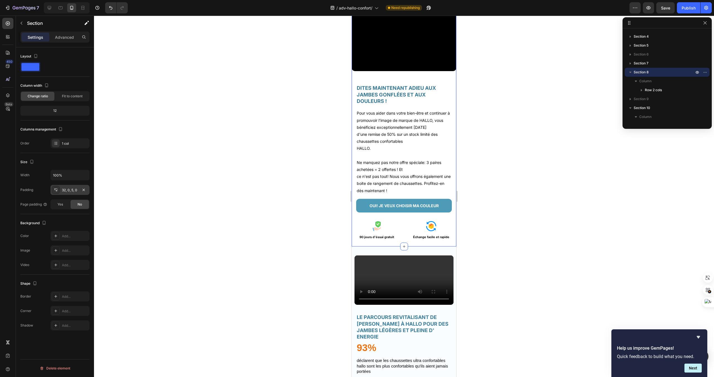
click at [71, 193] on div "32, 0, 5, 0" at bounding box center [69, 190] width 39 height 10
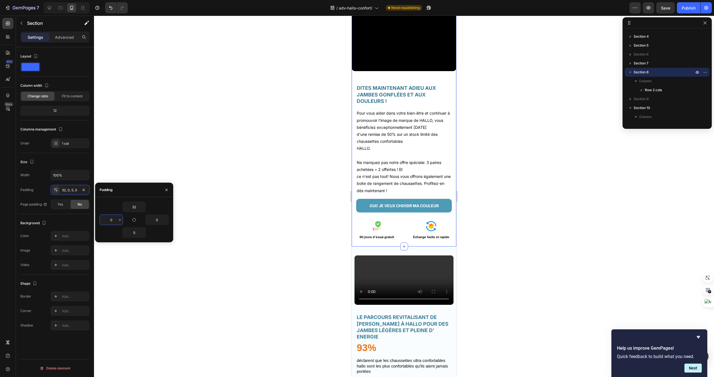
click at [110, 220] on input "0" at bounding box center [111, 220] width 23 height 10
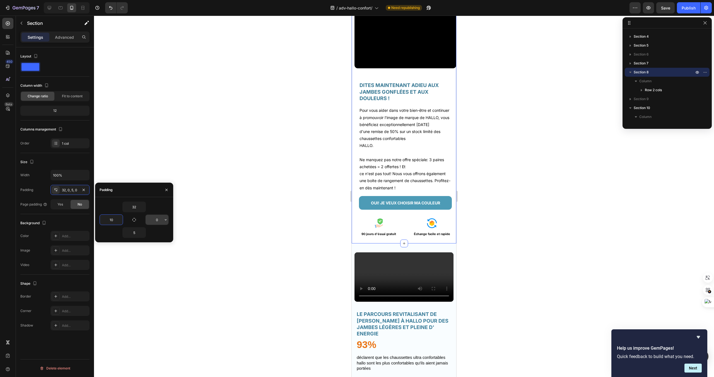
type input "10"
click at [153, 218] on input "0" at bounding box center [157, 220] width 23 height 10
type input "10"
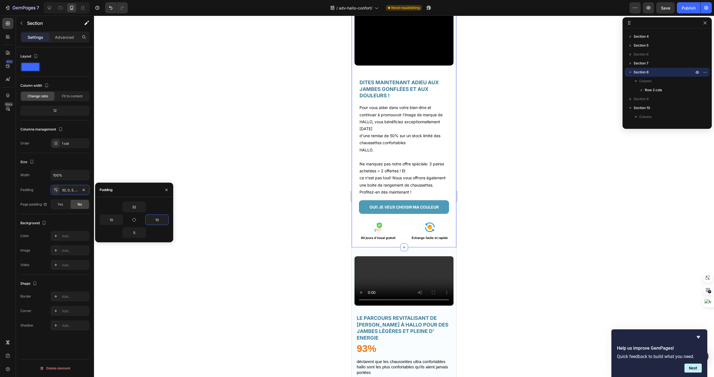
click at [242, 227] on div at bounding box center [404, 197] width 620 height 362
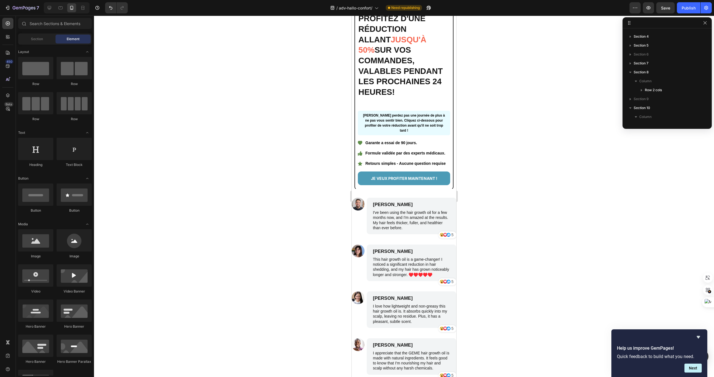
scroll to position [2054, 0]
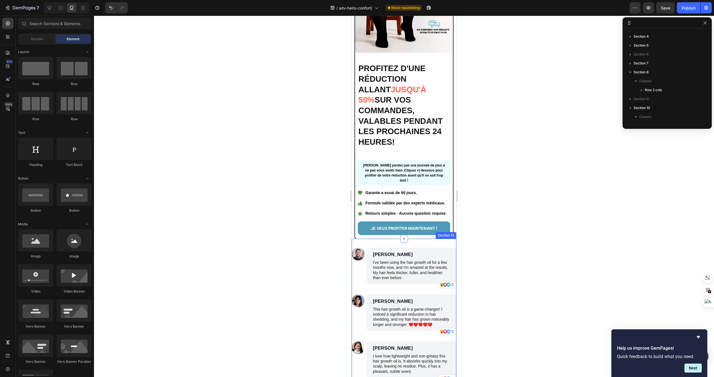
click at [376, 242] on div "Image James Smith Text Block I've been using the hair growth oil for a few mont…" at bounding box center [404, 365] width 105 height 252
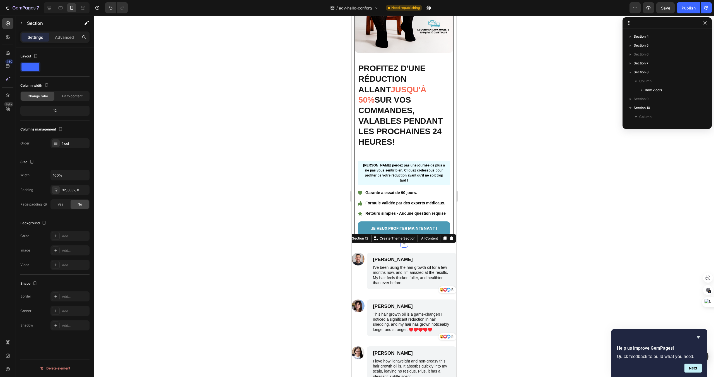
scroll to position [194, 0]
click at [61, 187] on div "32, 0, 32, 0" at bounding box center [69, 190] width 39 height 10
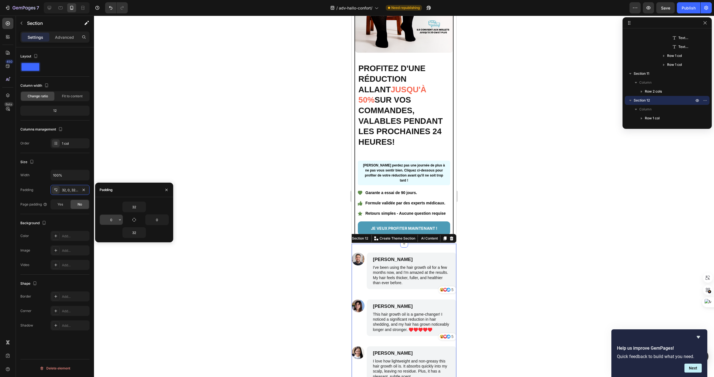
click at [112, 219] on input "0" at bounding box center [111, 220] width 23 height 10
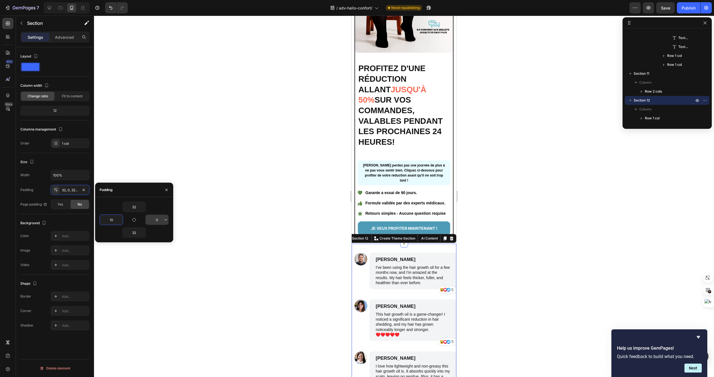
type input "10"
click at [159, 220] on input "0" at bounding box center [157, 220] width 23 height 10
type input "10"
click at [199, 193] on div at bounding box center [404, 197] width 620 height 362
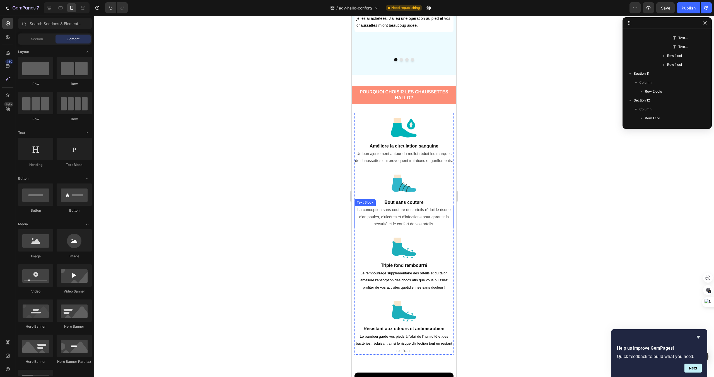
scroll to position [484, 0]
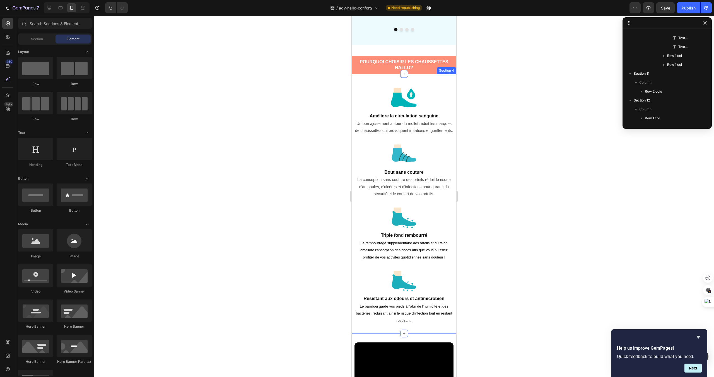
click at [381, 333] on div "Image Améliore la circulation sanguine Heading Un bon ajustement autour du moll…" at bounding box center [404, 203] width 105 height 259
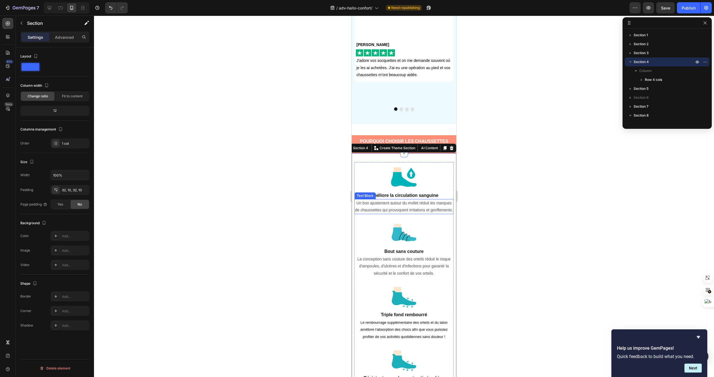
scroll to position [410, 0]
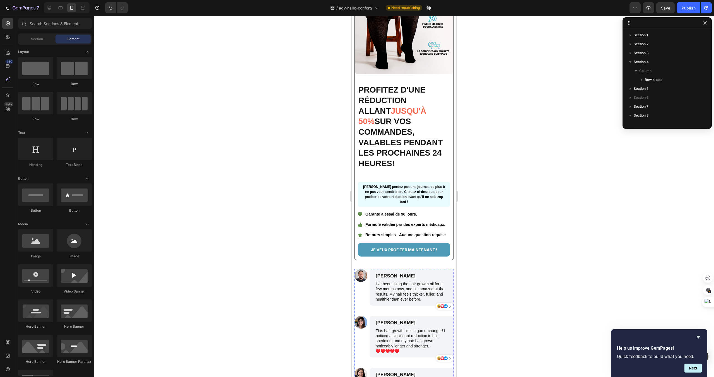
scroll to position [2004, 0]
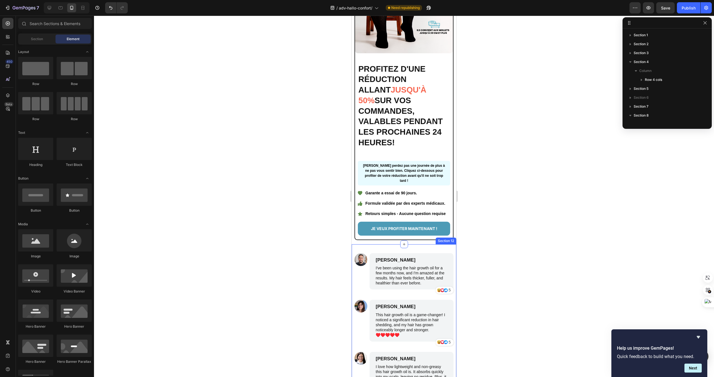
click at [360, 289] on div "Image James Smith Text Block I've been using the hair growth oil for a few mont…" at bounding box center [404, 375] width 105 height 262
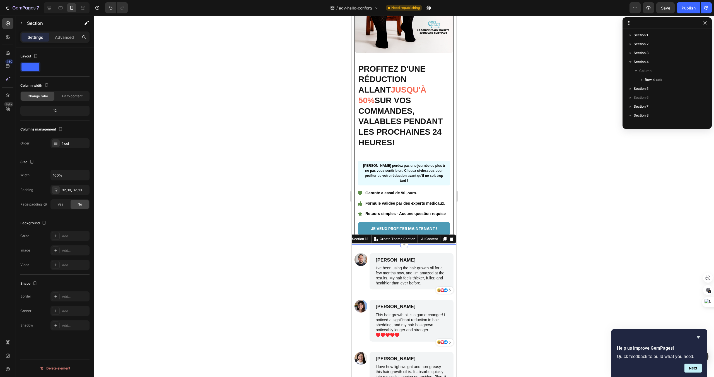
scroll to position [240, 0]
click at [69, 188] on div "32, 10, 32, 10" at bounding box center [70, 190] width 16 height 5
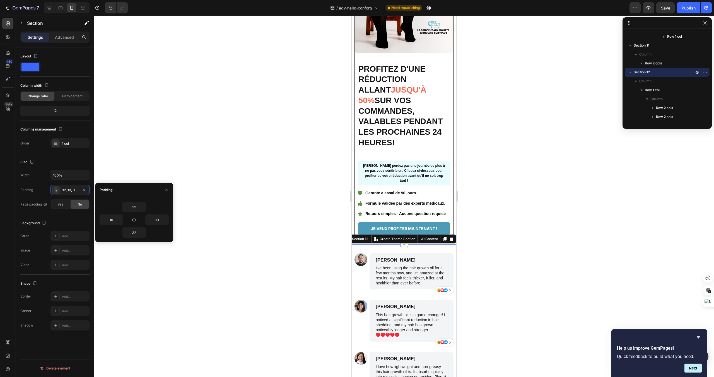
click at [283, 160] on div at bounding box center [404, 197] width 620 height 362
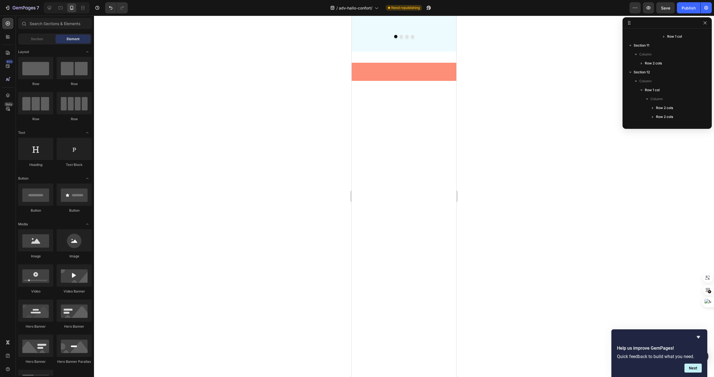
scroll to position [0, 0]
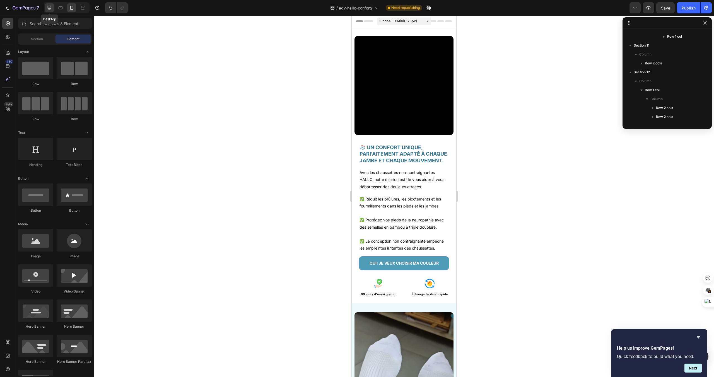
click at [52, 9] on div at bounding box center [49, 7] width 9 height 9
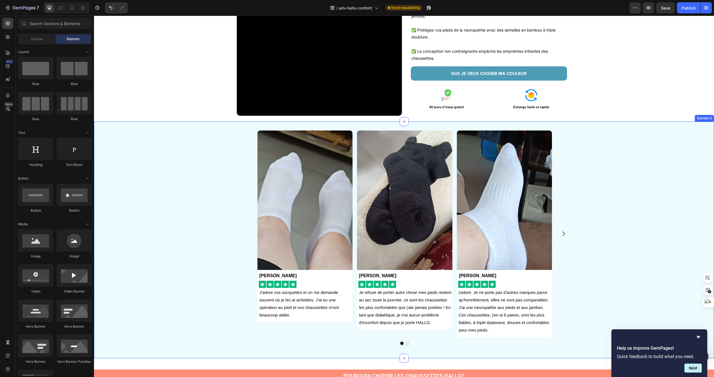
scroll to position [149, 0]
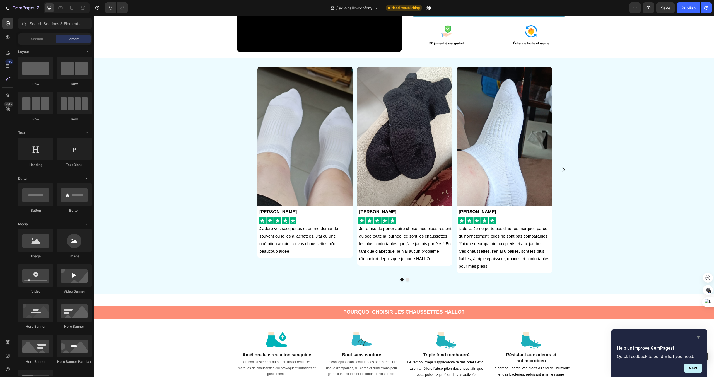
click at [699, 337] on icon "Hide survey" at bounding box center [698, 337] width 3 height 3
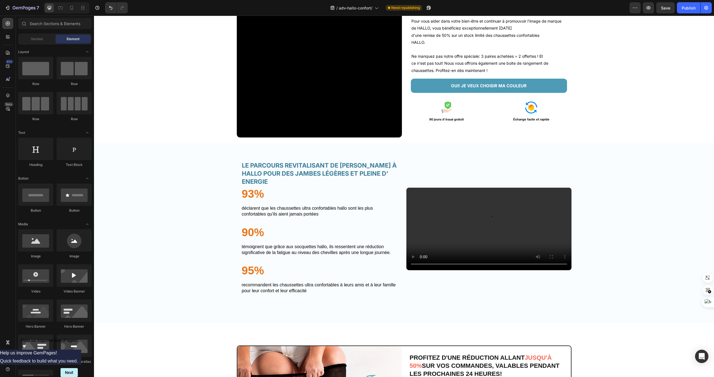
scroll to position [975, 0]
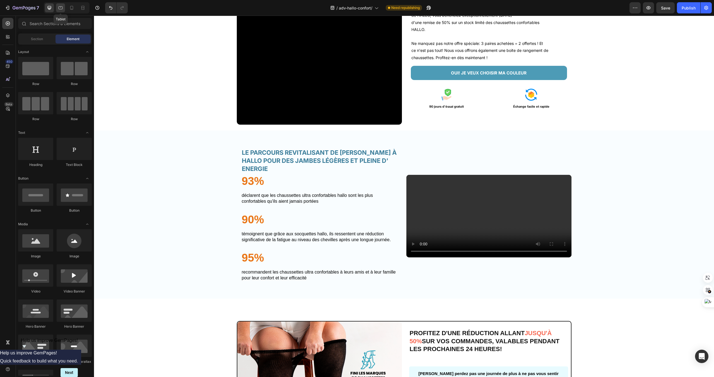
click at [59, 8] on icon at bounding box center [61, 7] width 4 height 3
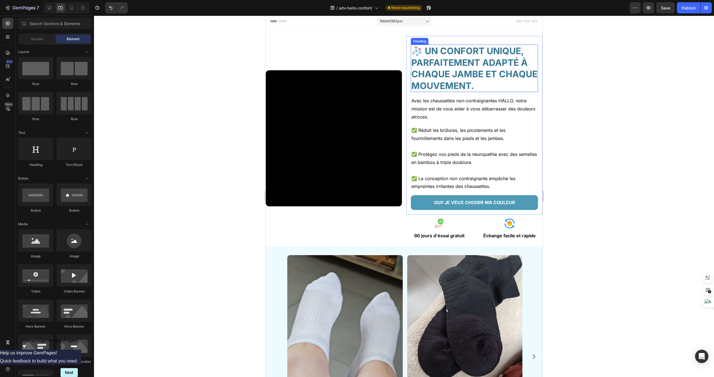
click at [428, 66] on h2 "🧦 UN CONFORT UNIQUE, PARFAITEMENT ADAPTÉ À CHAQUE JAMBE ET CHAQUE MOUVEMENT." at bounding box center [474, 68] width 127 height 47
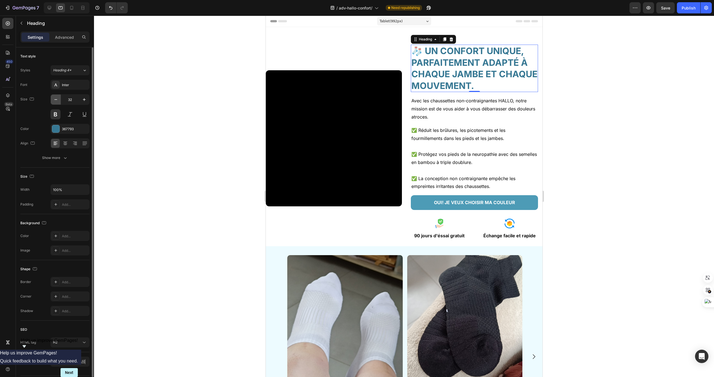
click at [56, 100] on icon "button" at bounding box center [56, 100] width 6 height 6
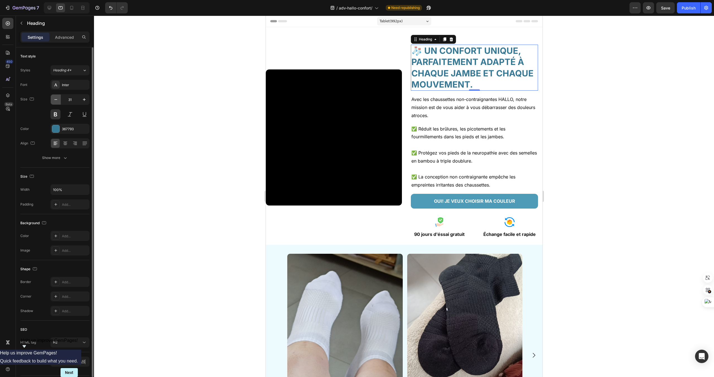
click at [56, 100] on icon "button" at bounding box center [56, 100] width 6 height 6
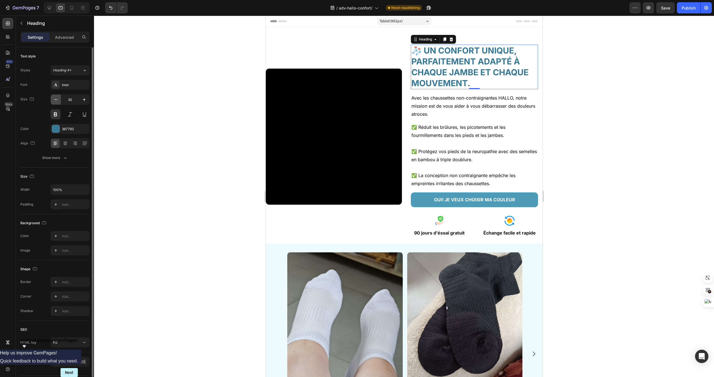
click at [56, 100] on icon "button" at bounding box center [56, 100] width 6 height 6
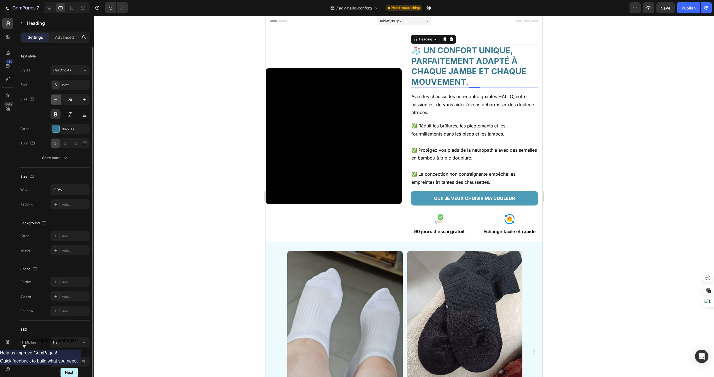
click at [56, 100] on icon "button" at bounding box center [56, 100] width 6 height 6
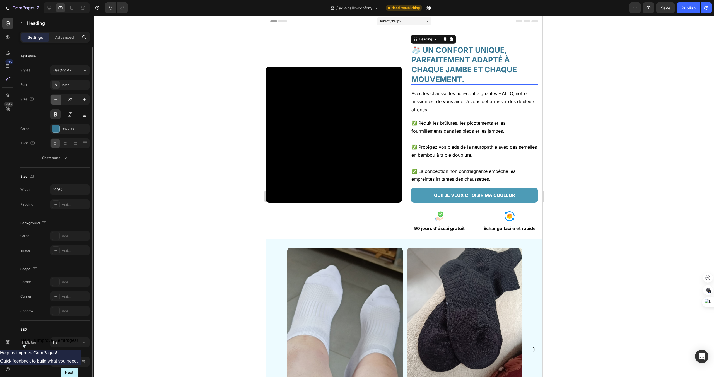
click at [56, 100] on icon "button" at bounding box center [56, 100] width 6 height 6
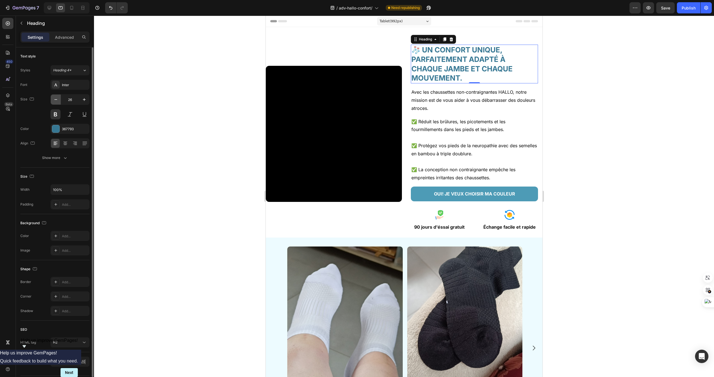
click at [56, 100] on icon "button" at bounding box center [56, 100] width 6 height 6
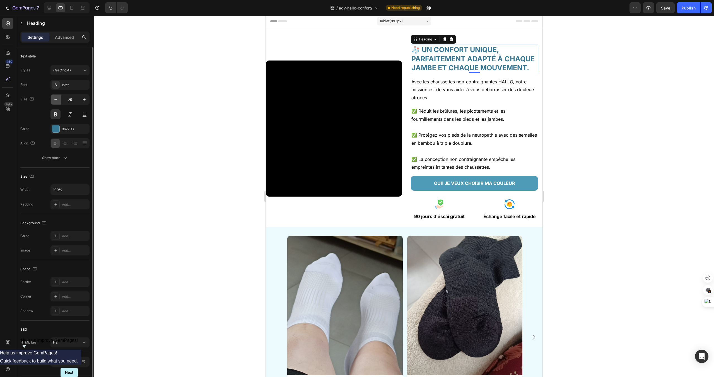
click at [56, 100] on icon "button" at bounding box center [56, 100] width 6 height 6
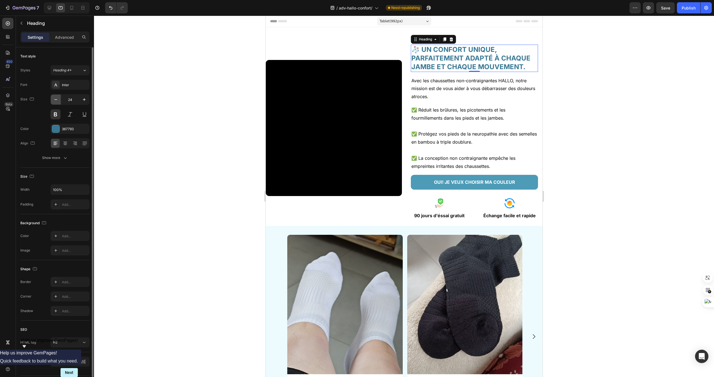
click at [56, 100] on icon "button" at bounding box center [56, 100] width 6 height 6
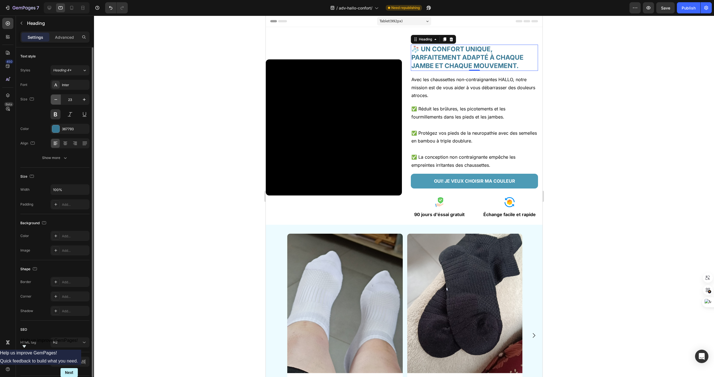
click at [56, 100] on icon "button" at bounding box center [56, 100] width 6 height 6
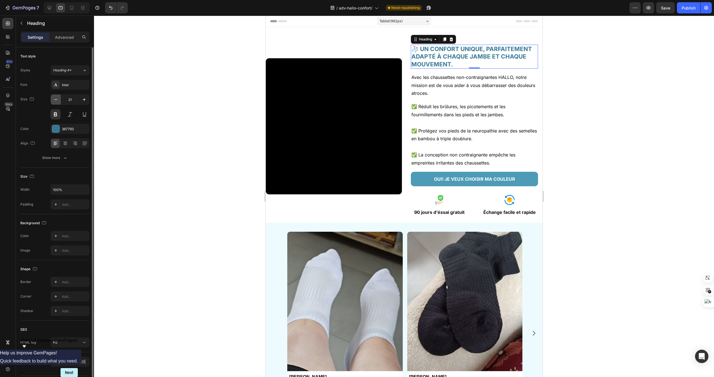
click at [56, 100] on icon "button" at bounding box center [56, 100] width 6 height 6
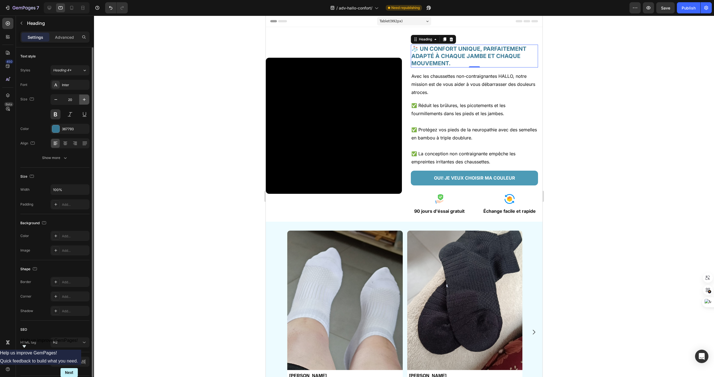
click at [86, 99] on icon "button" at bounding box center [84, 100] width 6 height 6
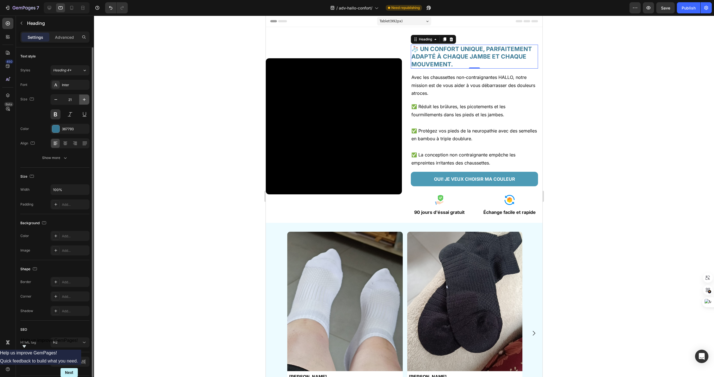
click at [86, 99] on icon "button" at bounding box center [84, 100] width 6 height 6
type input "22"
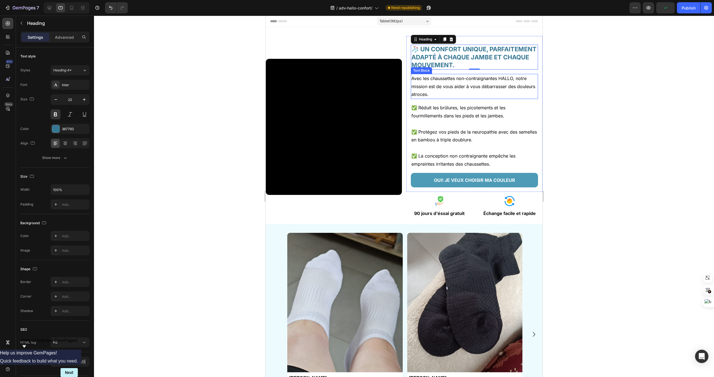
click at [451, 93] on p "Avec les chaussettes non-contraignantes HALLO, notre mission est de vous aider …" at bounding box center [474, 86] width 126 height 24
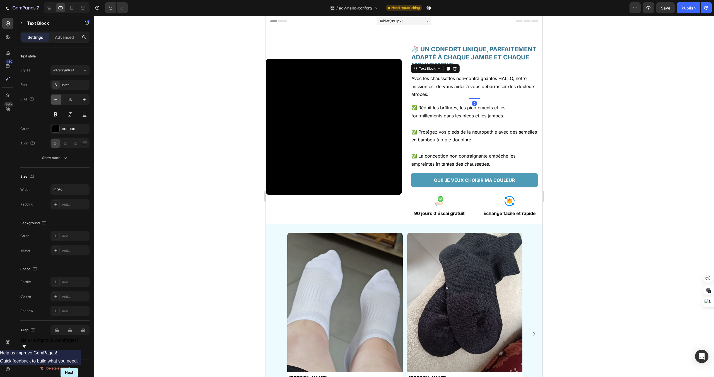
click at [55, 100] on icon "button" at bounding box center [56, 100] width 6 height 6
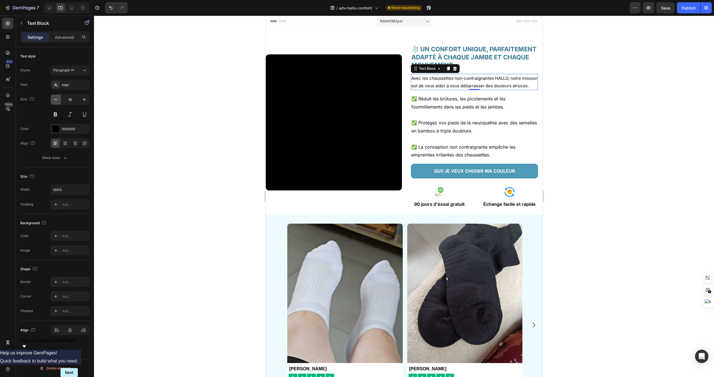
click at [55, 100] on icon "button" at bounding box center [56, 100] width 6 height 6
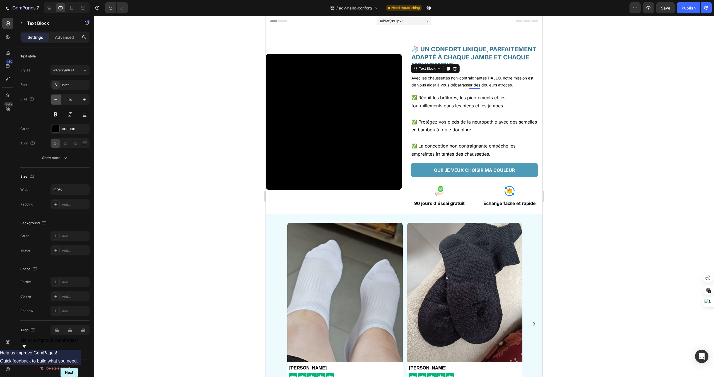
click at [55, 100] on icon "button" at bounding box center [56, 100] width 6 height 6
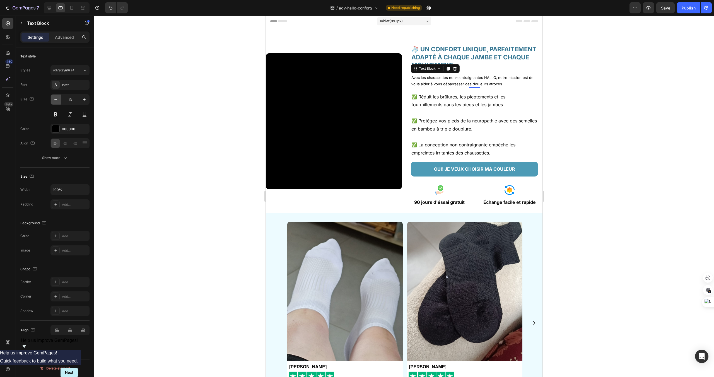
click at [55, 100] on icon "button" at bounding box center [56, 100] width 6 height 6
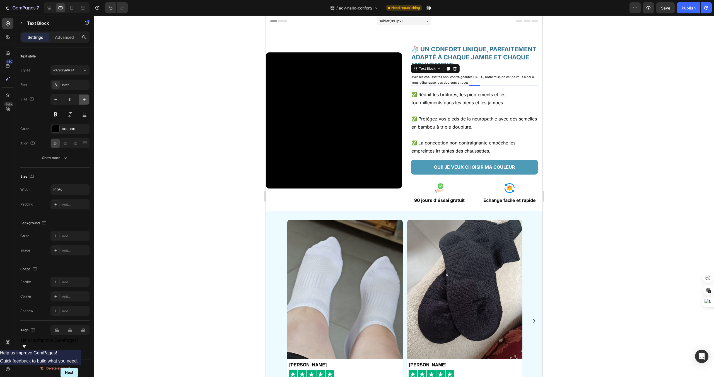
click at [84, 98] on icon "button" at bounding box center [84, 100] width 6 height 6
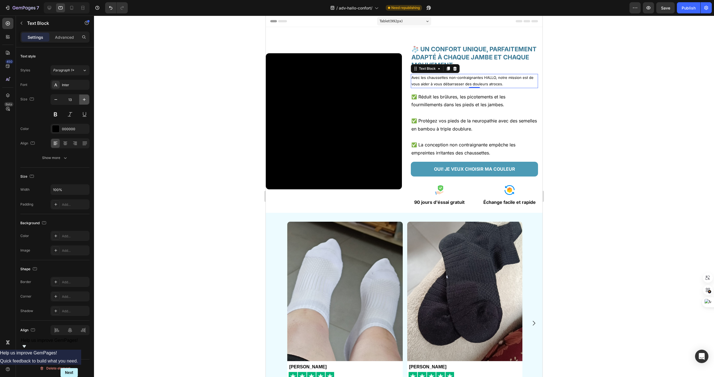
click at [84, 98] on icon "button" at bounding box center [84, 100] width 6 height 6
type input "14"
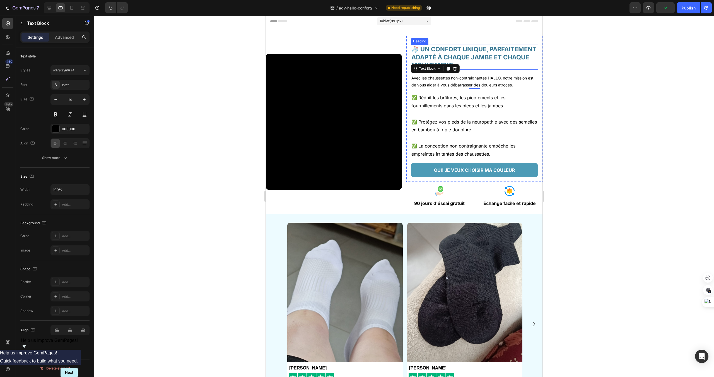
click at [466, 67] on h2 "🧦 UN CONFORT UNIQUE, PARFAITEMENT ADAPTÉ À CHAQUE JAMBE ET CHAQUE MOUVEMENT." at bounding box center [474, 57] width 127 height 25
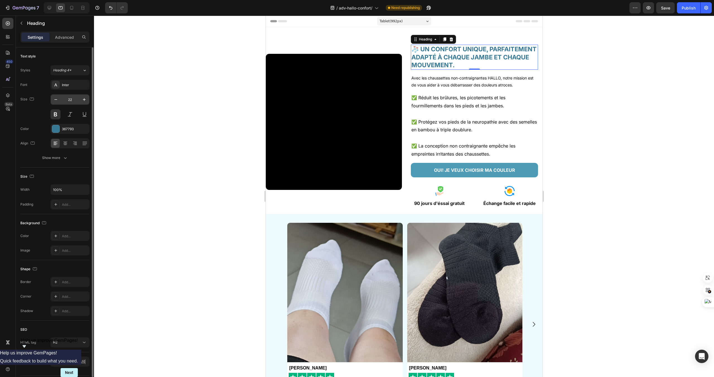
click at [53, 105] on div "22" at bounding box center [69, 99] width 39 height 11
click at [54, 99] on icon "button" at bounding box center [56, 100] width 6 height 6
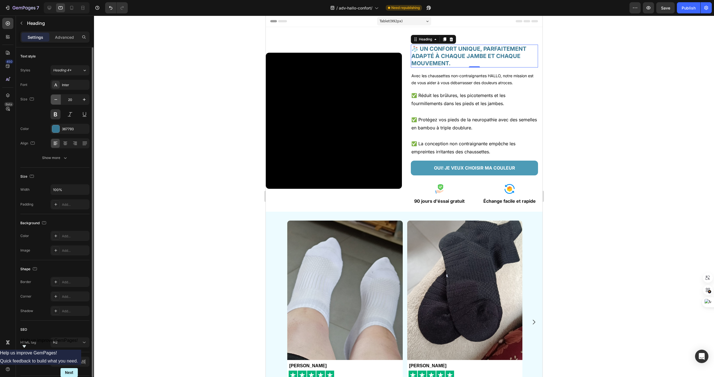
click at [54, 99] on icon "button" at bounding box center [56, 100] width 6 height 6
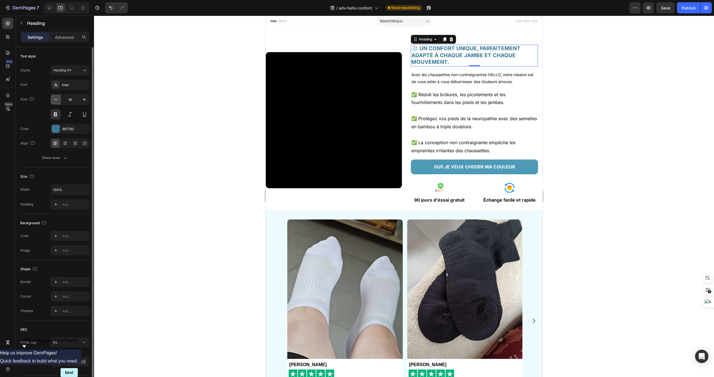
click at [54, 99] on icon "button" at bounding box center [56, 100] width 6 height 6
type input "18"
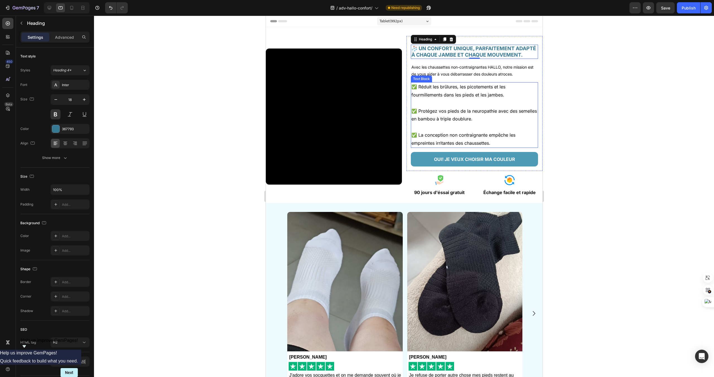
click at [487, 83] on p "✅ Réduit les brûlures, les picotements et les fourmillements dans les pieds et …" at bounding box center [474, 91] width 126 height 16
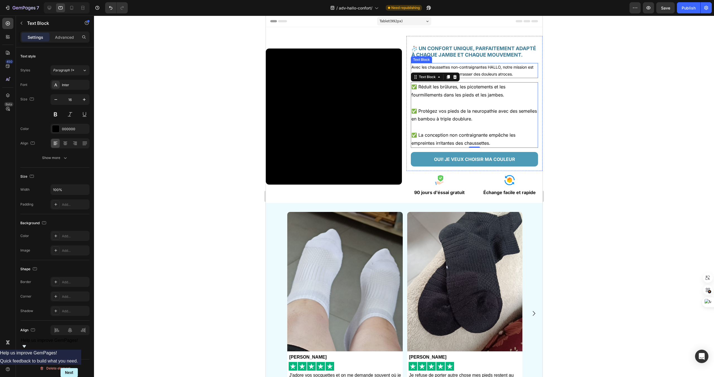
click at [508, 68] on p "Avec les chaussettes non-contraignantes HALLO, notre mission est de vous aider …" at bounding box center [474, 71] width 126 height 14
click at [502, 101] on p at bounding box center [474, 103] width 126 height 8
click at [57, 100] on icon "button" at bounding box center [56, 100] width 6 height 6
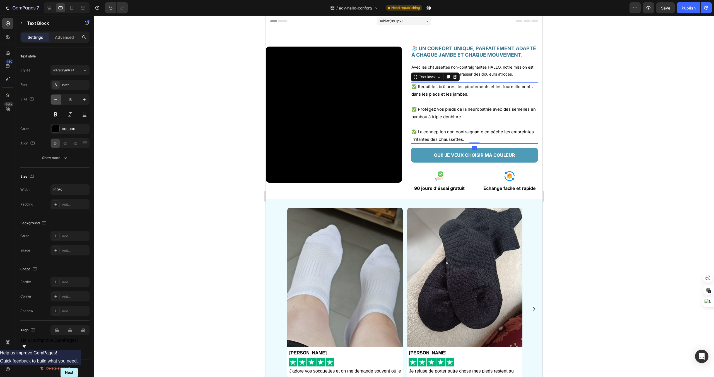
click at [57, 100] on icon "button" at bounding box center [56, 100] width 6 height 6
type input "14"
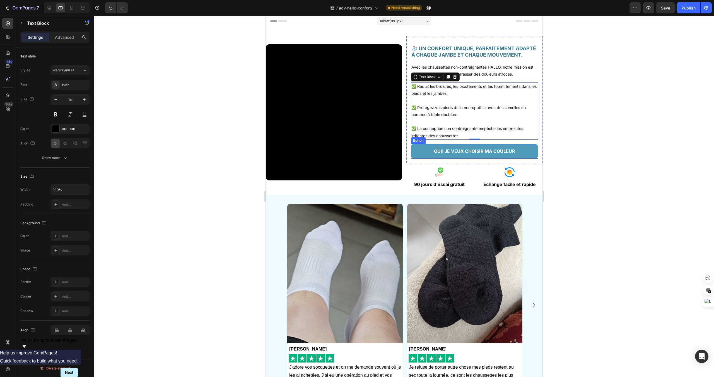
click at [481, 157] on link "OUI! JE VEUX CHOISIR MA COULEUR" at bounding box center [474, 151] width 127 height 15
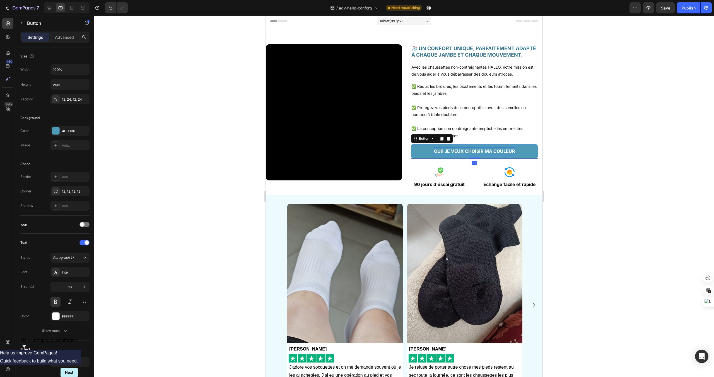
click at [481, 152] on p "OUI! JE VEUX CHOISIR MA COULEUR" at bounding box center [474, 151] width 81 height 8
click at [540, 150] on div "🧦 UN CONFORT UNIQUE, PARFAITEMENT ADAPTÉ À CHAQUE JAMBE ET CHAQUE MOUVEMENT. He…" at bounding box center [474, 99] width 136 height 127
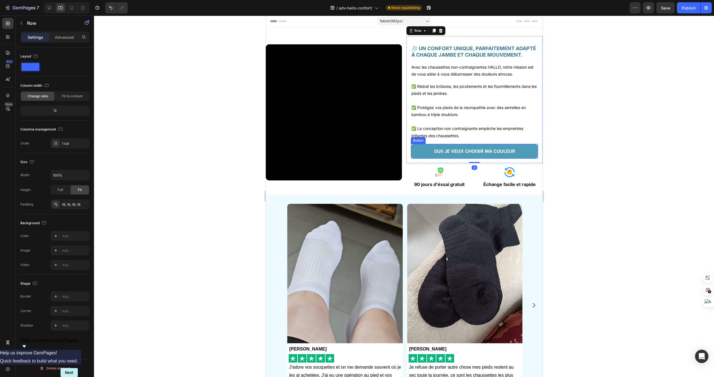
click at [516, 151] on link "OUI! JE VEUX CHOISIR MA COULEUR" at bounding box center [474, 151] width 127 height 15
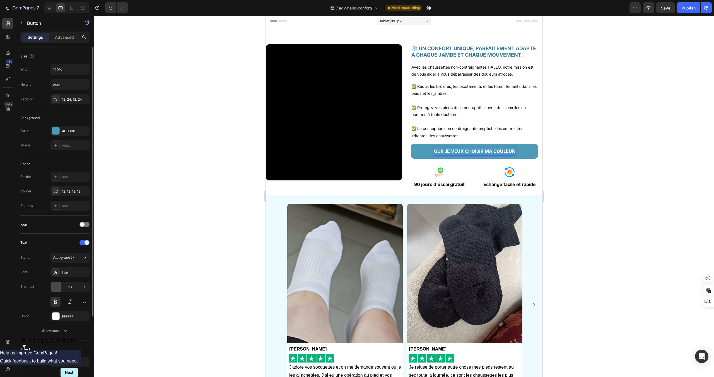
click at [56, 288] on icon "button" at bounding box center [56, 287] width 6 height 6
type input "14"
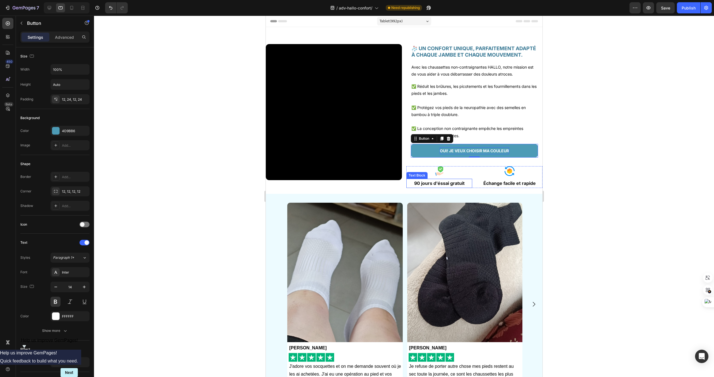
click at [454, 182] on p "90 jours d'éssai gratuit" at bounding box center [439, 183] width 65 height 8
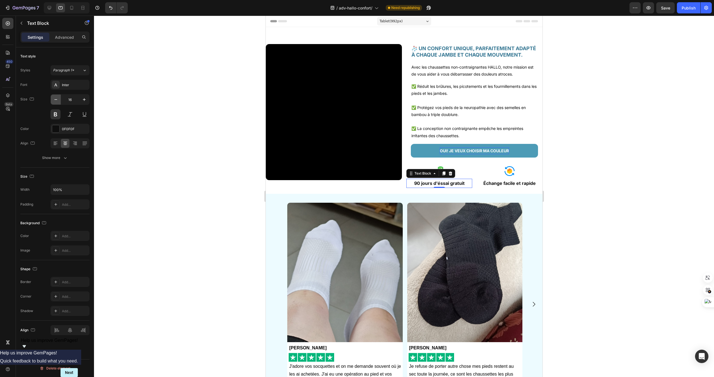
click at [51, 100] on button "button" at bounding box center [56, 100] width 10 height 10
click at [53, 101] on icon "button" at bounding box center [56, 100] width 6 height 6
type input "12"
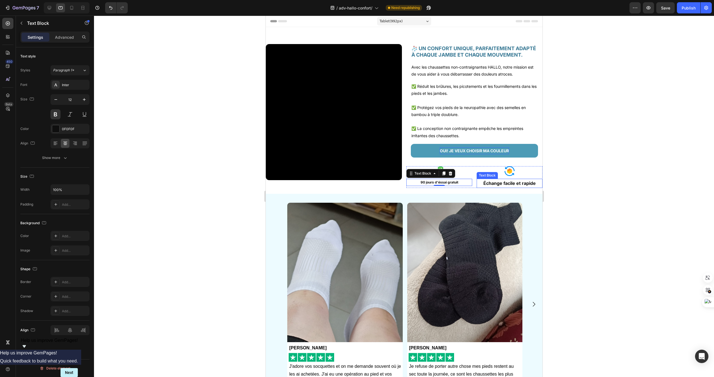
click at [493, 179] on div "Échange facile et rapide Text Block" at bounding box center [509, 183] width 66 height 9
click at [53, 97] on icon "button" at bounding box center [56, 100] width 6 height 6
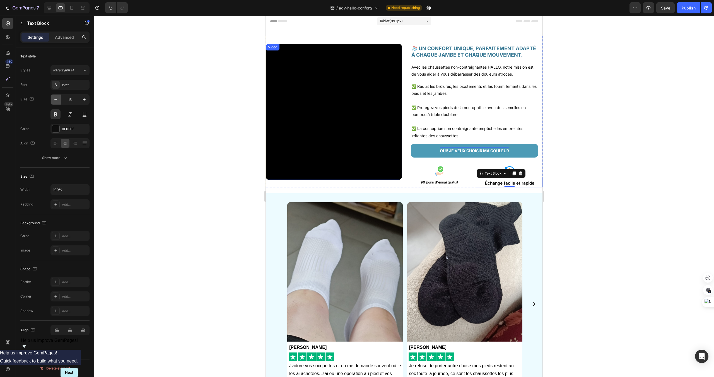
click at [53, 97] on icon "button" at bounding box center [56, 100] width 6 height 6
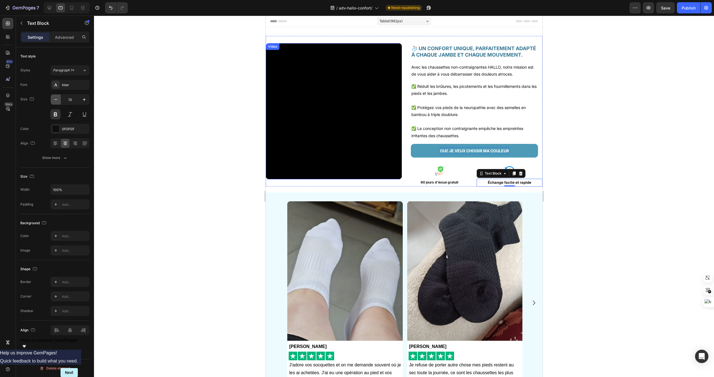
click at [53, 97] on icon "button" at bounding box center [56, 100] width 6 height 6
type input "12"
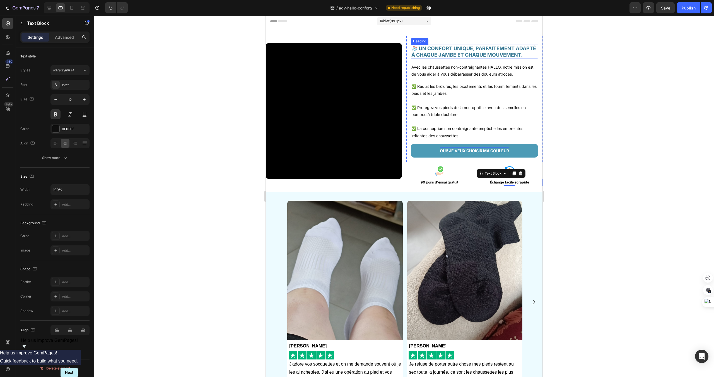
click at [693, 118] on div at bounding box center [404, 197] width 620 height 362
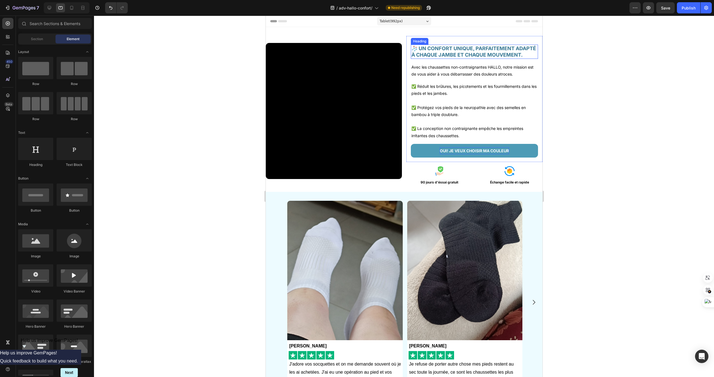
click at [693, 118] on div at bounding box center [404, 197] width 620 height 362
click at [575, 248] on div at bounding box center [404, 197] width 620 height 362
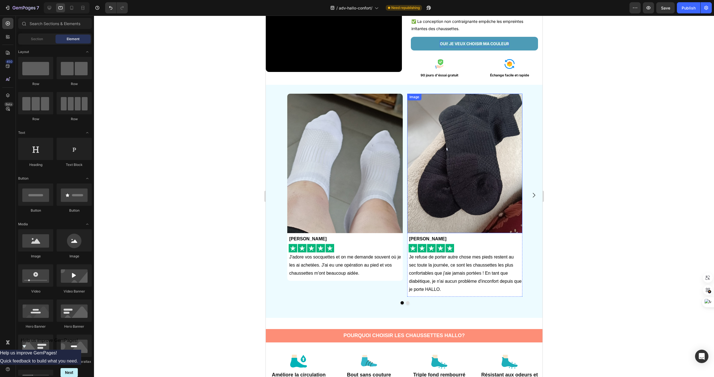
scroll to position [109, 0]
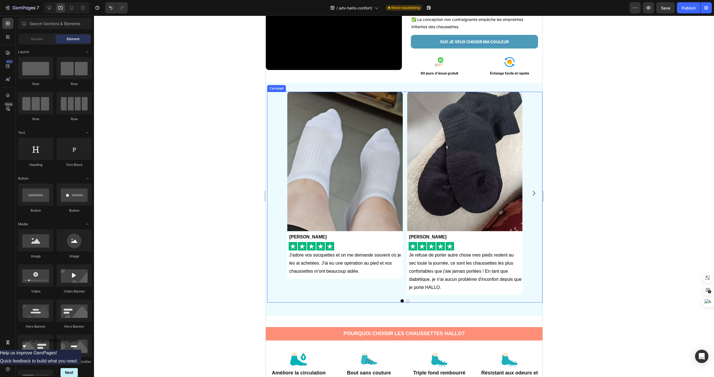
click at [531, 191] on icon "Carousel Next Arrow" at bounding box center [533, 193] width 7 height 7
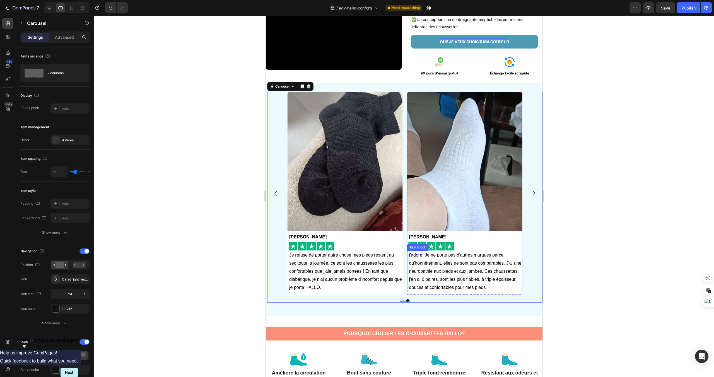
click at [495, 268] on p "j'adore. Je ne porte pas d'autres marques parce qu'honnêtement, elles ne sont p…" at bounding box center [465, 271] width 113 height 40
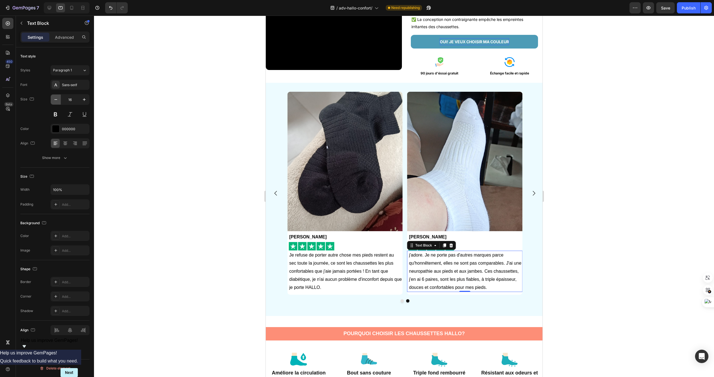
click at [54, 102] on button "button" at bounding box center [56, 100] width 10 height 10
type input "14"
click at [308, 256] on p "Je refuse de porter autre chose mes pieds restent au sec toute la journée, ce s…" at bounding box center [345, 271] width 113 height 40
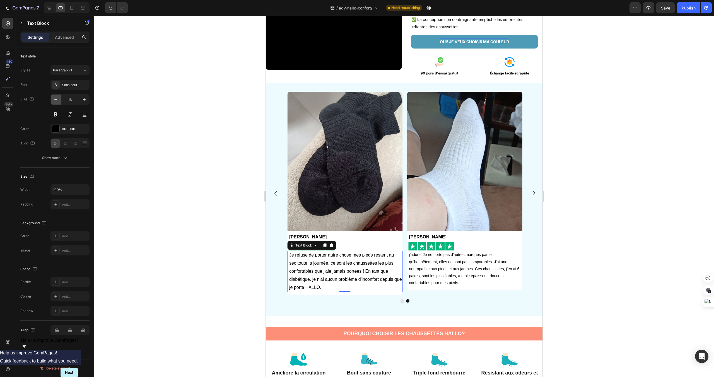
click at [52, 100] on button "button" at bounding box center [56, 100] width 10 height 10
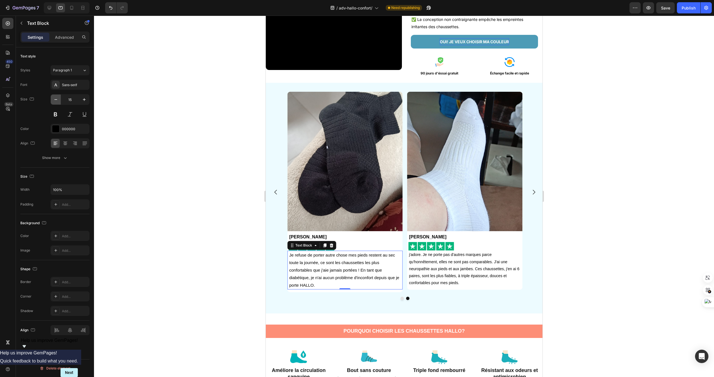
click at [52, 100] on button "button" at bounding box center [56, 100] width 10 height 10
type input "14"
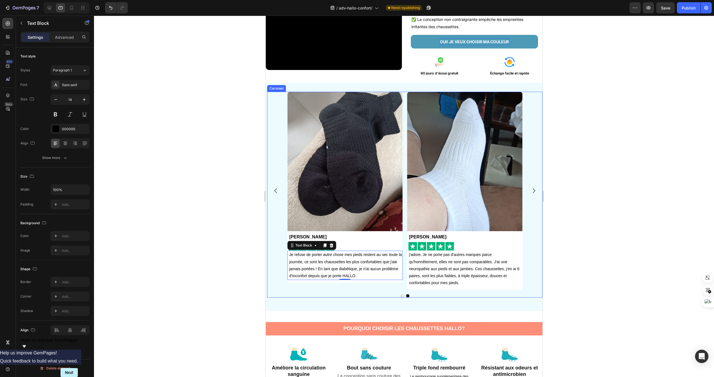
click at [536, 190] on icon "Carousel Next Arrow" at bounding box center [533, 190] width 7 height 7
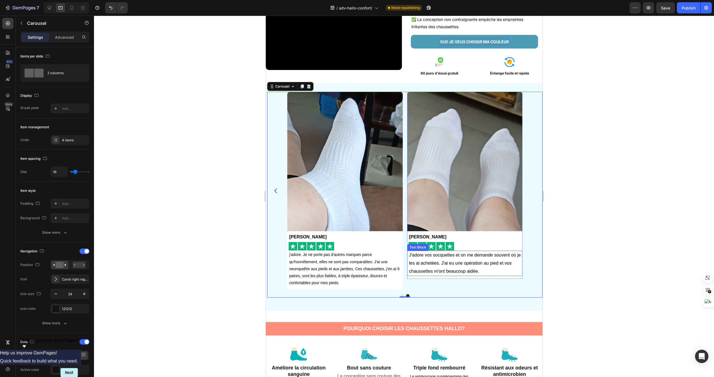
click at [449, 256] on p "J'adore vos socquettes et on me demande souvent où je les ai achetées. J'ai eu …" at bounding box center [465, 263] width 113 height 24
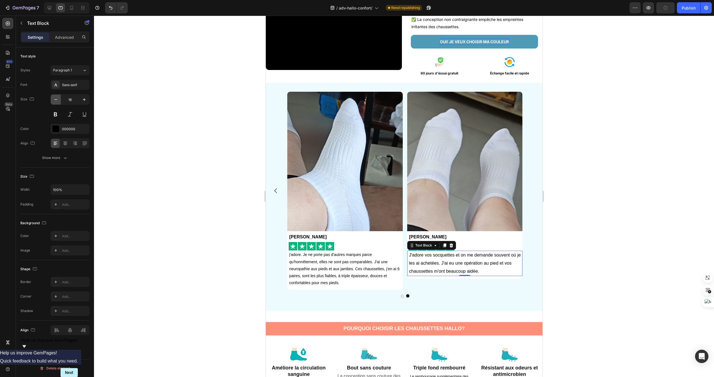
click at [53, 103] on button "button" at bounding box center [56, 100] width 10 height 10
type input "14"
click at [274, 192] on icon "Carousel Back Arrow" at bounding box center [275, 190] width 7 height 7
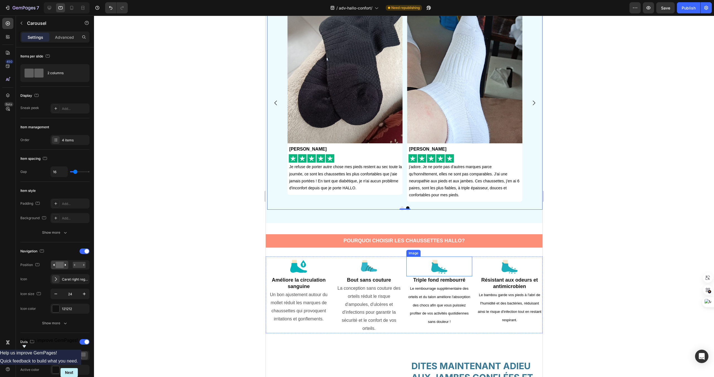
scroll to position [188, 0]
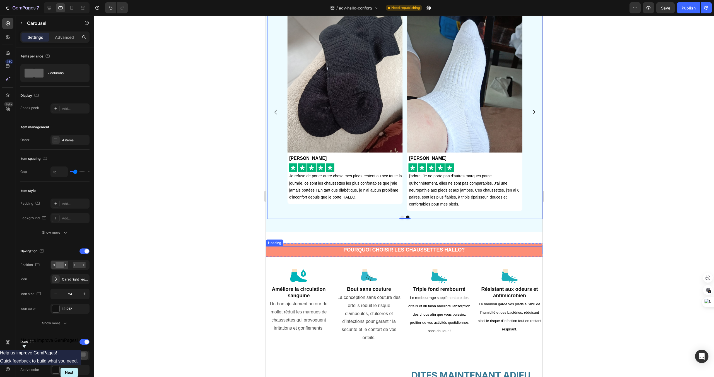
click at [428, 250] on h2 "POURQUOI CHOISIR LES CHAUSSETTES HALLO?" at bounding box center [404, 250] width 277 height 8
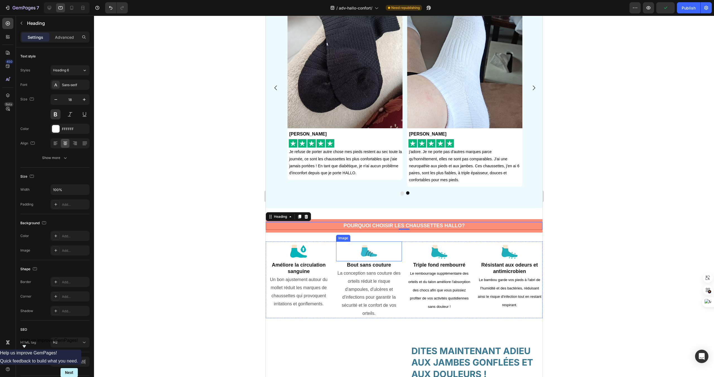
scroll to position [223, 0]
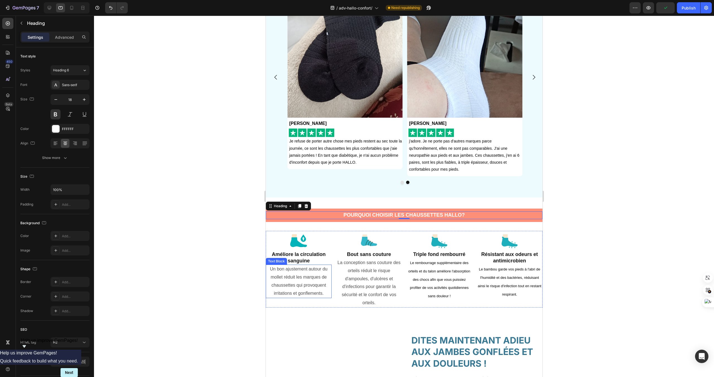
click at [316, 266] on p "Un bon ajustement autour du mollet réduit les marques de chaussettes qui provoq…" at bounding box center [298, 281] width 65 height 32
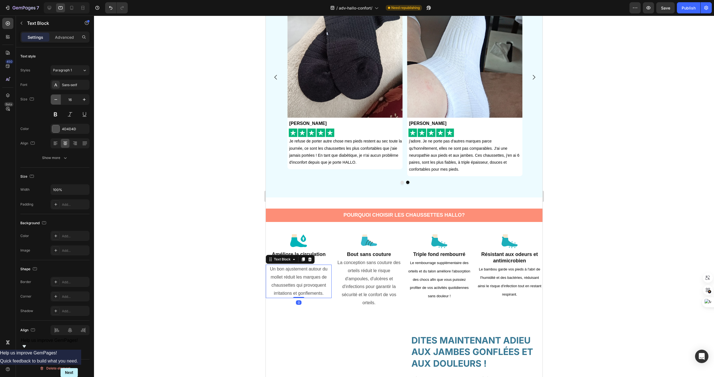
click at [51, 96] on button "button" at bounding box center [56, 100] width 10 height 10
type input "14"
click at [392, 273] on p "La conception sans couture des orteils réduit le risque d'ampoules, d'ulcères e…" at bounding box center [368, 283] width 65 height 48
click at [56, 100] on icon "button" at bounding box center [56, 100] width 6 height 6
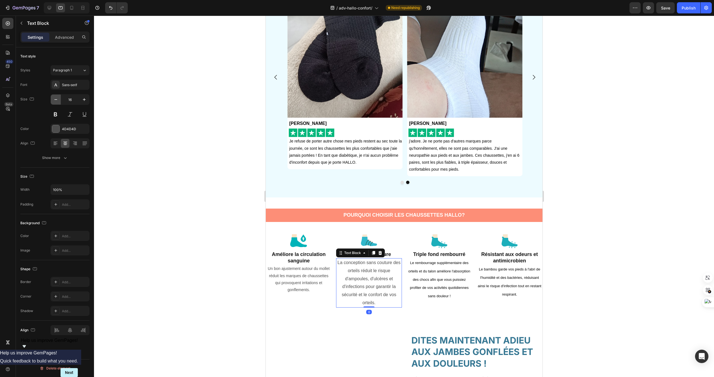
click at [56, 100] on icon "button" at bounding box center [56, 100] width 6 height 6
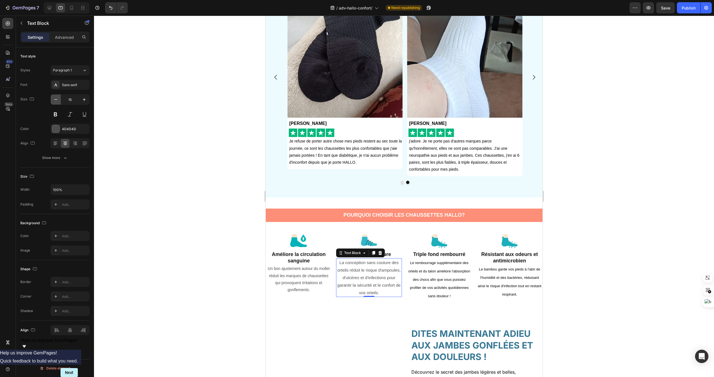
type input "14"
click at [444, 267] on p "Le rembourrage supplémentaire des orteils et du talon améliore l'absorption des…" at bounding box center [439, 280] width 65 height 42
click at [54, 100] on icon "button" at bounding box center [56, 100] width 6 height 6
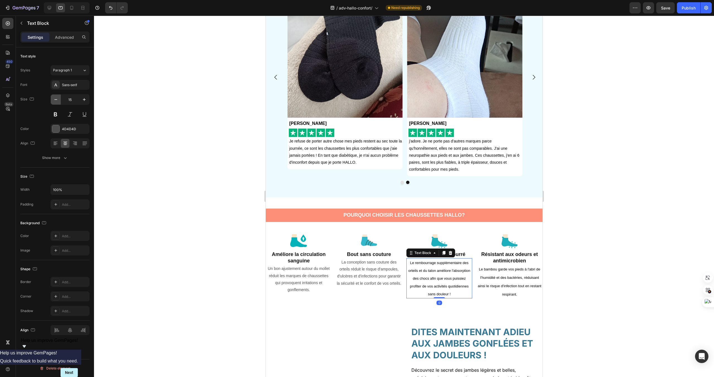
type input "14"
click at [522, 277] on span "Le bambou garde vos pieds à l'abri de l'humidité et des bactéries, réduisant ai…" at bounding box center [510, 281] width 64 height 29
click at [54, 100] on icon "button" at bounding box center [56, 100] width 6 height 6
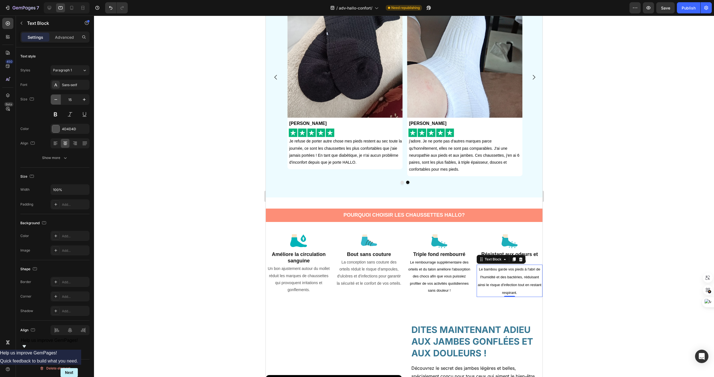
type input "14"
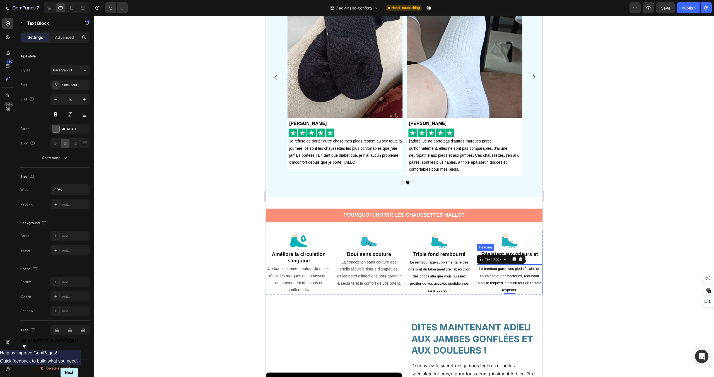
click at [528, 252] on h2 "Résistant aux odeurs et antimicrobien" at bounding box center [509, 258] width 66 height 14
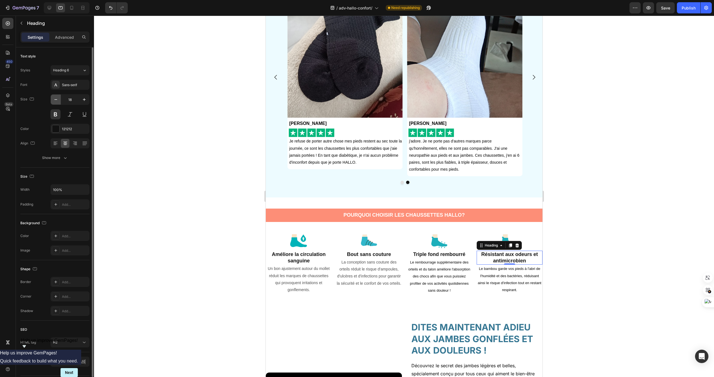
click at [53, 102] on icon "button" at bounding box center [56, 100] width 6 height 6
type input "16"
click at [423, 252] on h2 "Triple fond rembourré" at bounding box center [439, 255] width 66 height 8
click at [57, 103] on button "button" at bounding box center [56, 100] width 10 height 10
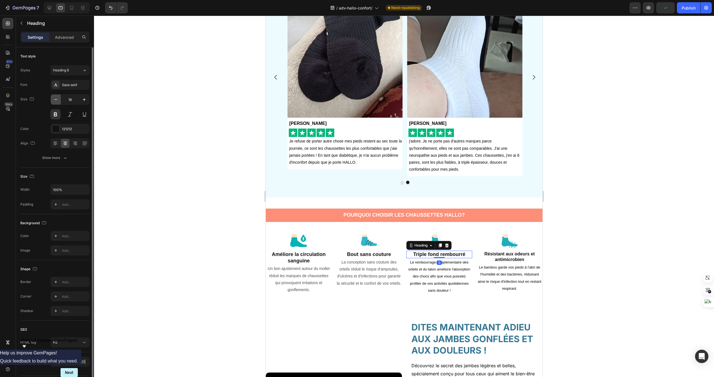
click at [57, 103] on button "button" at bounding box center [56, 100] width 10 height 10
type input "16"
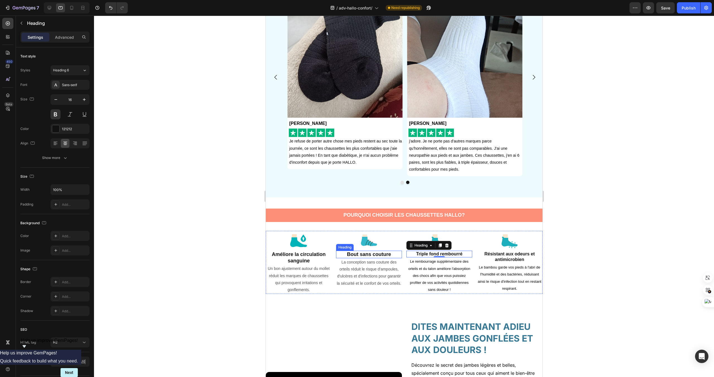
click at [358, 254] on h2 "Bout sans couture" at bounding box center [369, 255] width 66 height 8
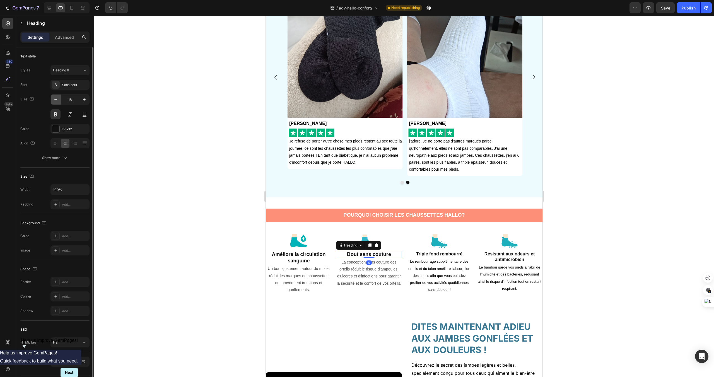
click at [55, 96] on button "button" at bounding box center [56, 100] width 10 height 10
type input "16"
click at [293, 260] on strong "Améliore la circulation sanguine" at bounding box center [298, 258] width 54 height 12
click at [55, 99] on icon "button" at bounding box center [56, 100] width 6 height 6
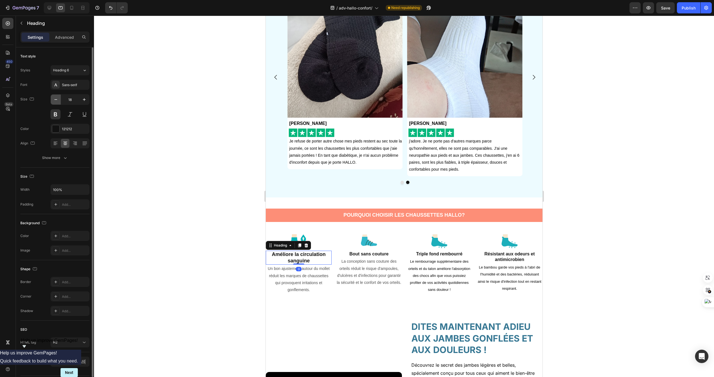
click at [55, 99] on icon "button" at bounding box center [56, 100] width 6 height 6
type input "16"
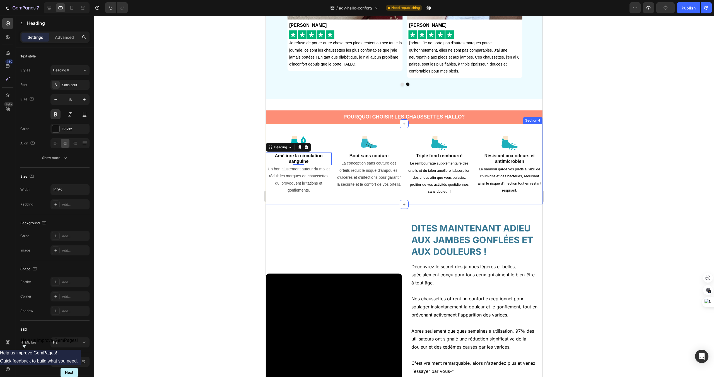
scroll to position [355, 0]
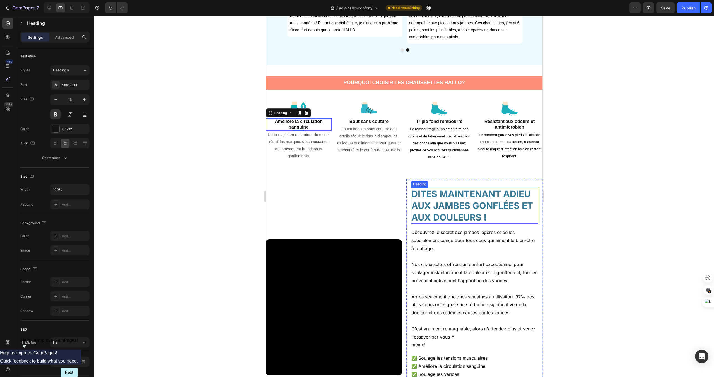
click at [448, 215] on h2 "DITES MAINTENANT ADIEU AUX JAMBES GONFLÉES ET AUX DOULEURS !" at bounding box center [474, 206] width 127 height 36
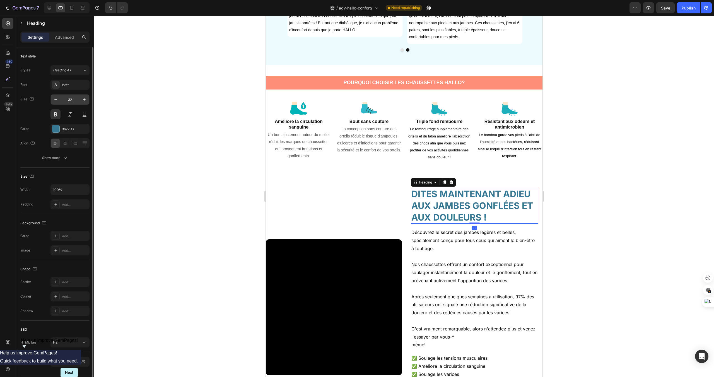
click at [61, 101] on input "32" at bounding box center [70, 100] width 18 height 10
click at [54, 100] on icon "button" at bounding box center [56, 100] width 6 height 6
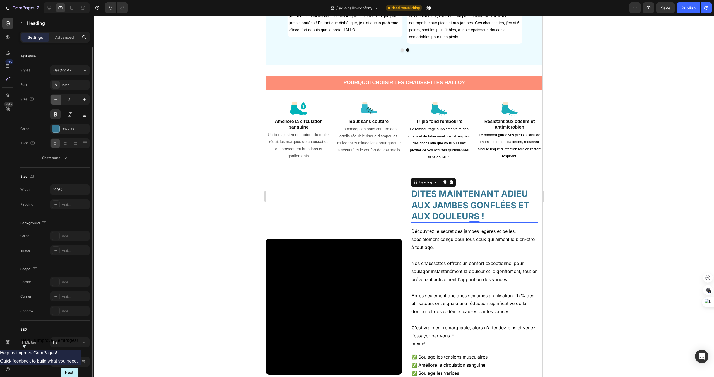
click at [54, 100] on icon "button" at bounding box center [56, 100] width 6 height 6
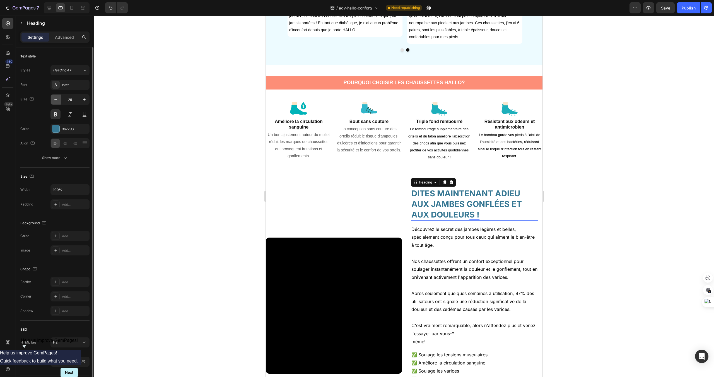
click at [54, 100] on icon "button" at bounding box center [56, 100] width 6 height 6
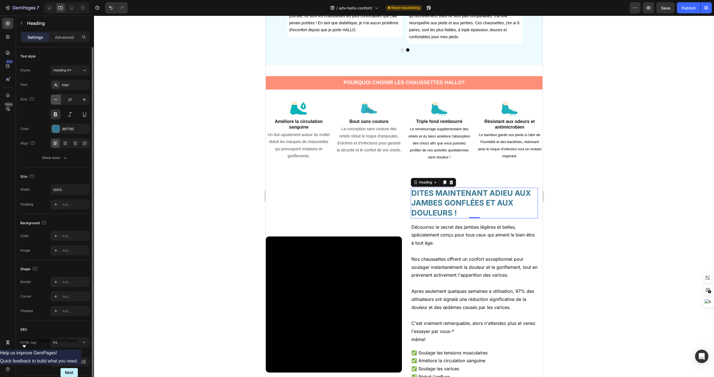
click at [54, 100] on icon "button" at bounding box center [56, 100] width 6 height 6
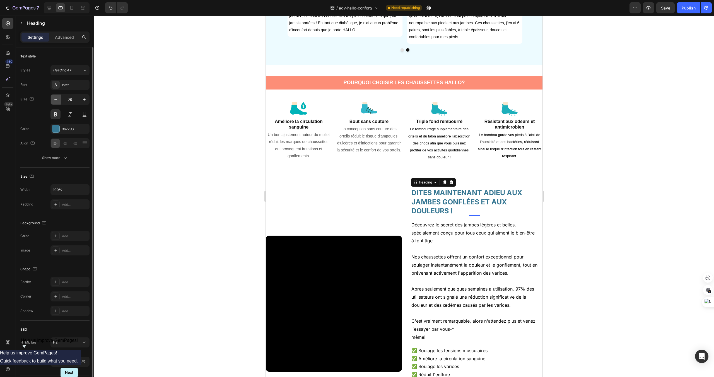
click at [54, 100] on icon "button" at bounding box center [56, 100] width 6 height 6
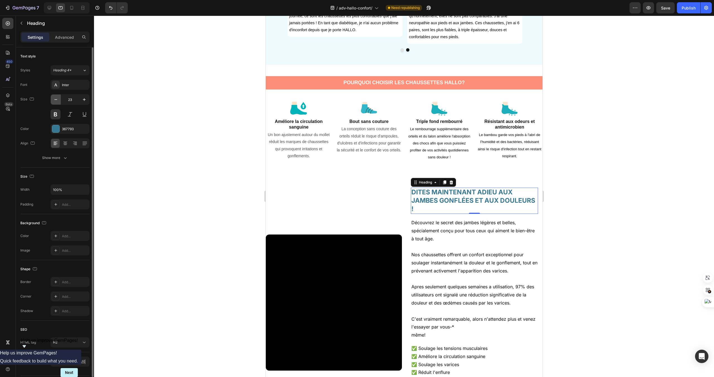
click at [54, 100] on icon "button" at bounding box center [56, 100] width 6 height 6
type input "22"
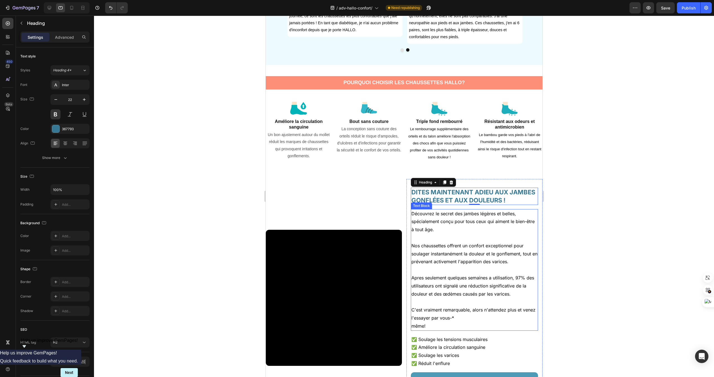
click at [430, 238] on p at bounding box center [474, 238] width 126 height 8
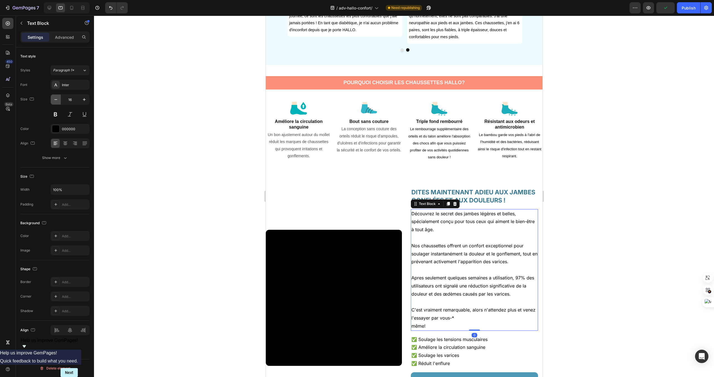
click at [56, 103] on button "button" at bounding box center [56, 100] width 10 height 10
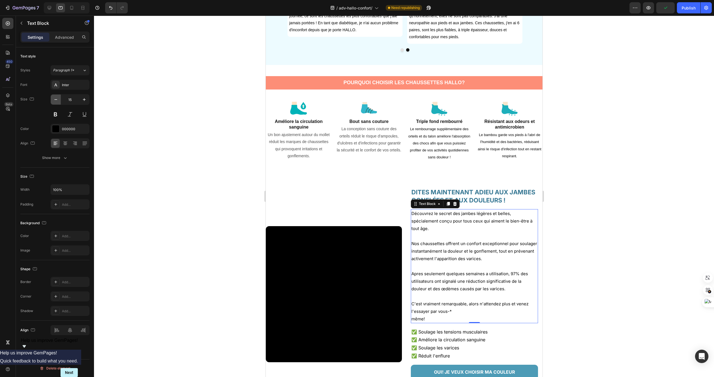
click at [56, 103] on button "button" at bounding box center [56, 100] width 10 height 10
type input "14"
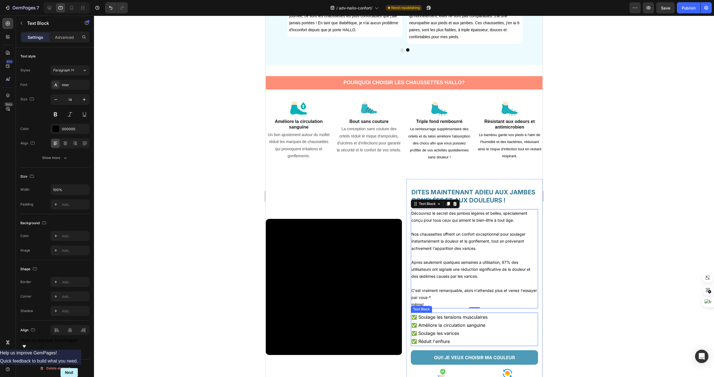
click at [446, 331] on p "✅ Améliore la circulation sanguine ✅ Soulage les varices" at bounding box center [474, 329] width 126 height 16
click at [55, 103] on button "button" at bounding box center [56, 100] width 10 height 10
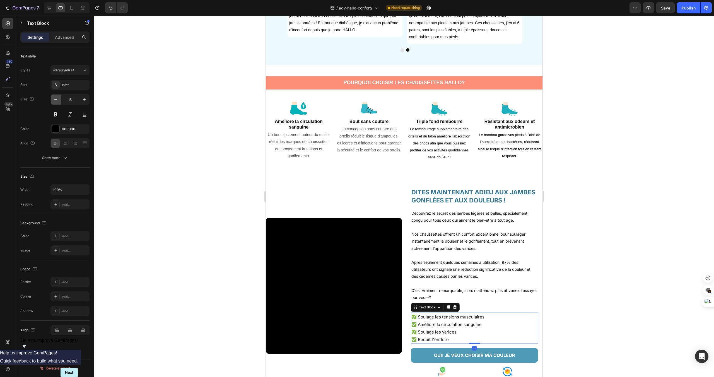
type input "14"
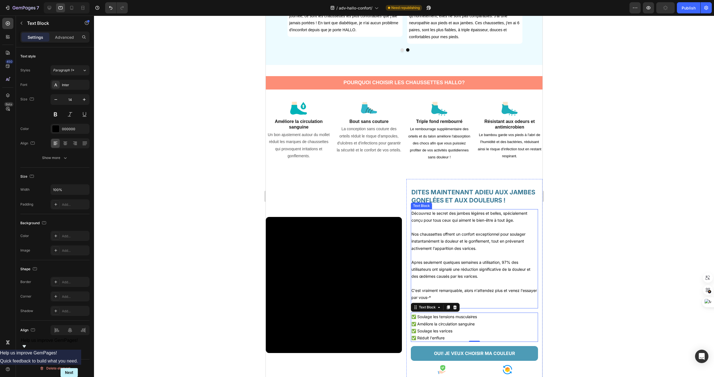
scroll to position [434, 0]
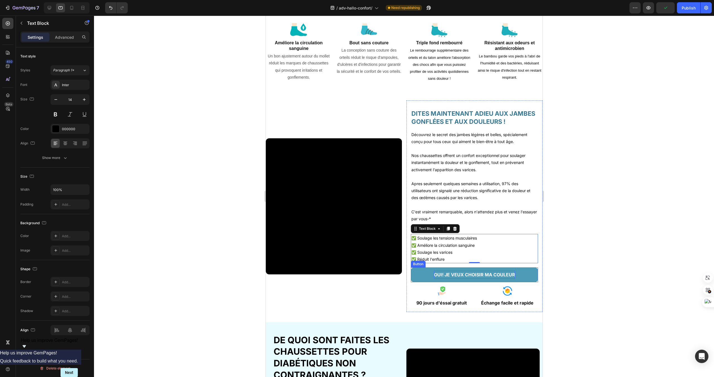
click at [473, 277] on p "OUI! JE VEUX CHOISIR MA COULEUR" at bounding box center [474, 275] width 81 height 8
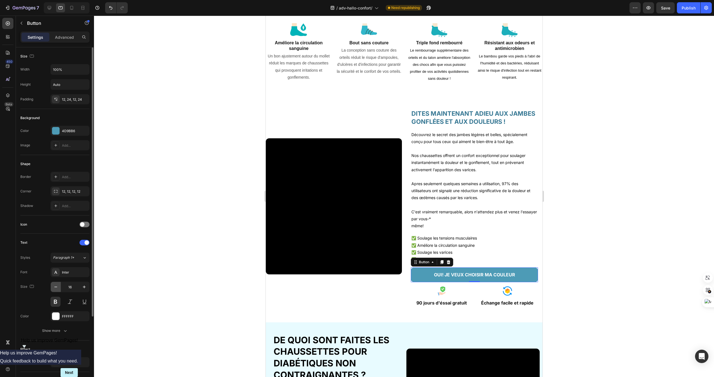
click at [57, 288] on icon "button" at bounding box center [56, 287] width 6 height 6
type input "14"
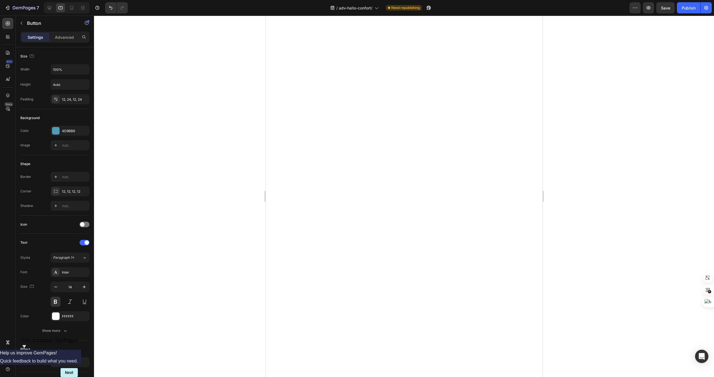
scroll to position [0, 0]
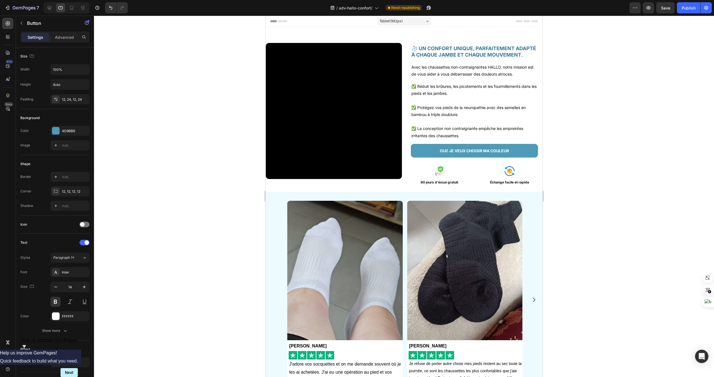
click at [465, 150] on p "OUI! JE VEUX CHOISIR MA COULEUR" at bounding box center [474, 150] width 69 height 7
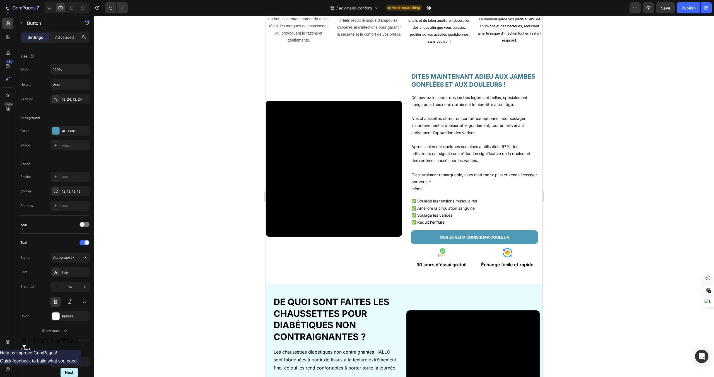
scroll to position [473, 0]
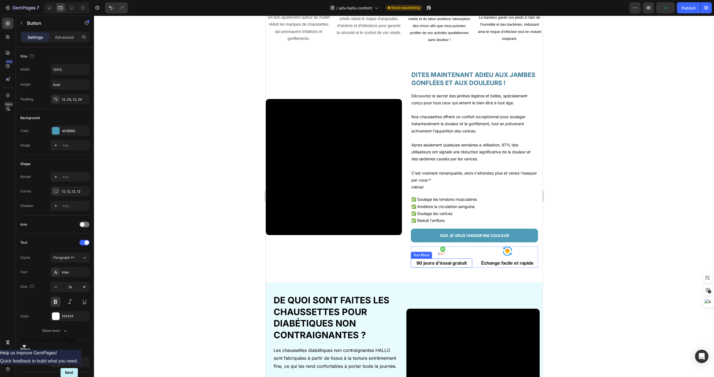
click at [463, 264] on p "90 jours d'éssai gratuit" at bounding box center [441, 263] width 60 height 8
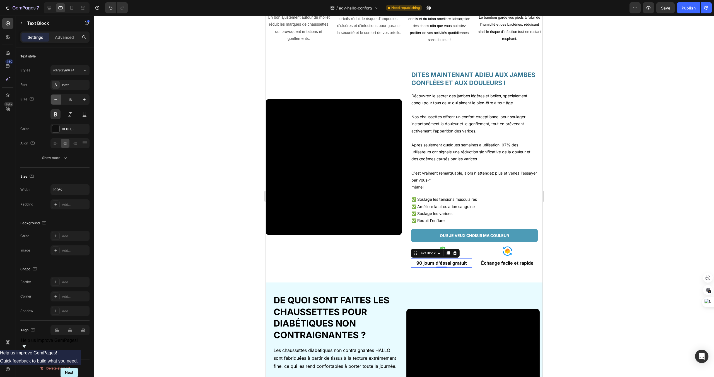
click at [52, 97] on button "button" at bounding box center [56, 100] width 10 height 10
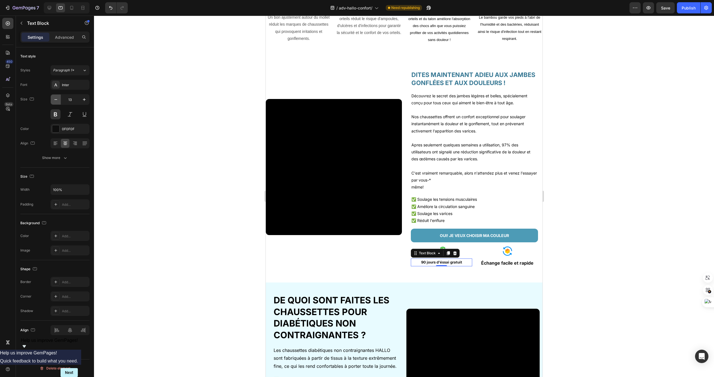
click at [52, 97] on button "button" at bounding box center [56, 100] width 10 height 10
type input "12"
click at [495, 261] on p "Échange facile et rapide" at bounding box center [507, 263] width 60 height 8
click at [55, 100] on icon "button" at bounding box center [56, 100] width 6 height 6
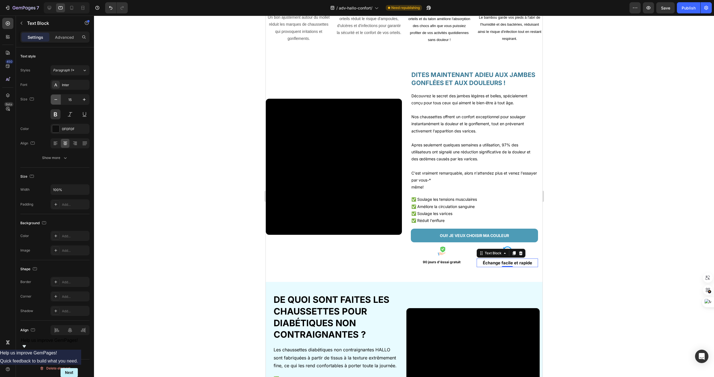
click at [55, 100] on icon "button" at bounding box center [56, 100] width 6 height 6
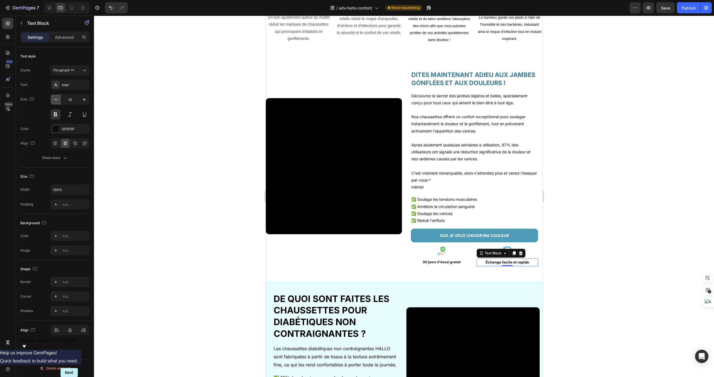
click at [55, 100] on icon "button" at bounding box center [56, 100] width 6 height 6
type input "12"
click at [362, 217] on video at bounding box center [334, 166] width 136 height 136
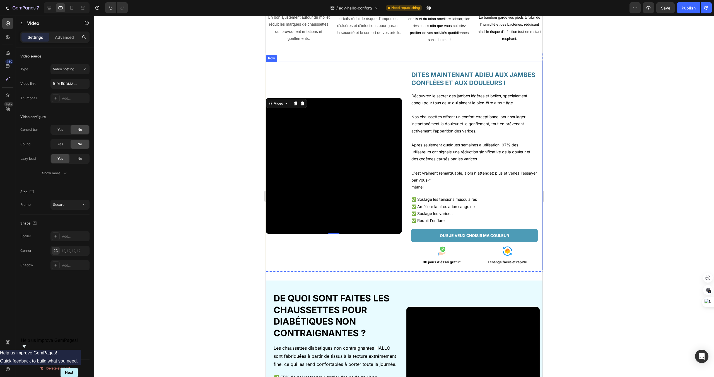
click at [345, 78] on div "Video 0" at bounding box center [334, 166] width 136 height 209
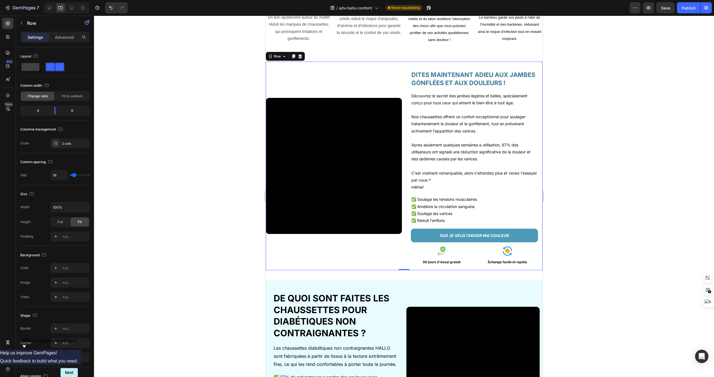
click at [391, 250] on div "Video" at bounding box center [334, 166] width 136 height 209
click at [359, 240] on div "Video" at bounding box center [334, 166] width 136 height 209
click at [331, 78] on div "Video" at bounding box center [334, 166] width 136 height 209
click at [339, 94] on div "Video" at bounding box center [334, 166] width 136 height 209
click at [394, 93] on div "Video" at bounding box center [334, 166] width 136 height 209
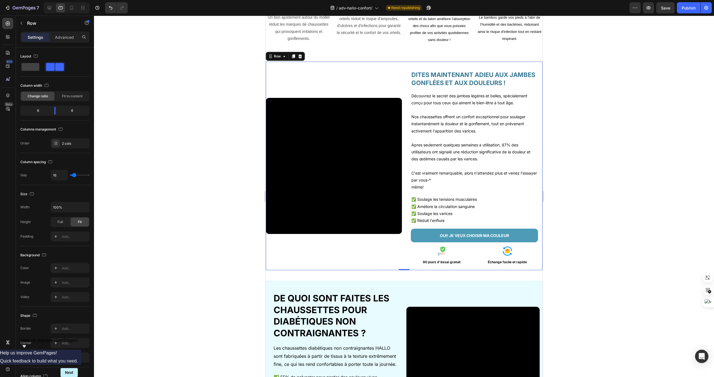
click at [394, 93] on div "Video" at bounding box center [334, 166] width 136 height 209
click at [371, 99] on video at bounding box center [334, 166] width 136 height 136
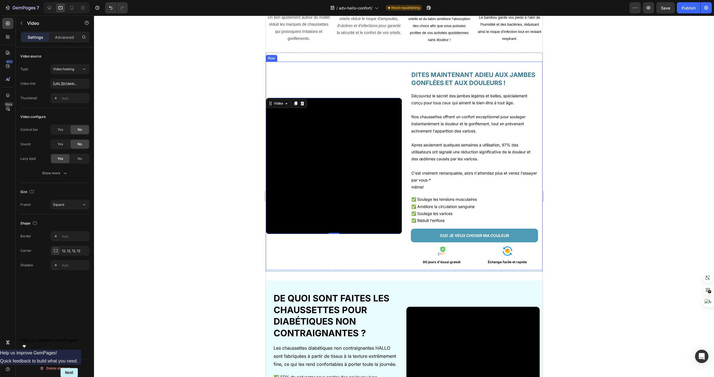
click at [357, 91] on div "Video 0" at bounding box center [334, 166] width 136 height 209
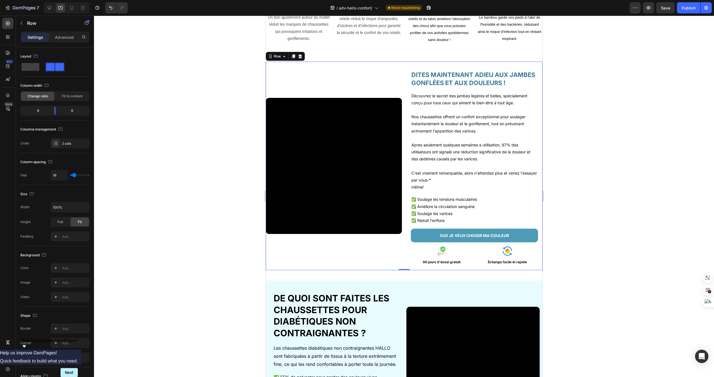
click at [351, 91] on div "Video" at bounding box center [334, 166] width 136 height 209
click at [373, 242] on div "Video" at bounding box center [334, 166] width 136 height 209
click at [365, 237] on div "Video" at bounding box center [334, 166] width 136 height 209
click at [363, 233] on video at bounding box center [334, 166] width 136 height 136
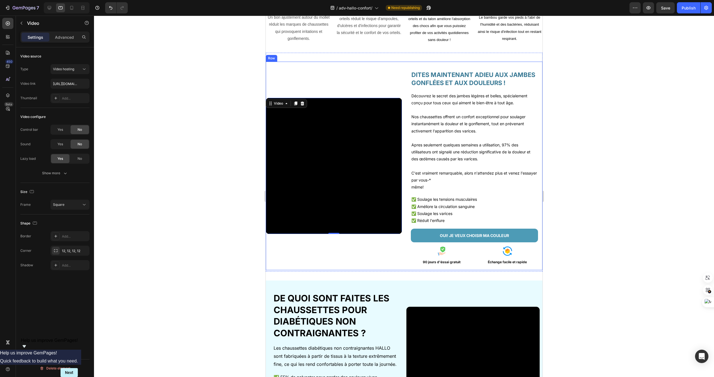
click at [346, 247] on div "Video 0" at bounding box center [334, 166] width 136 height 209
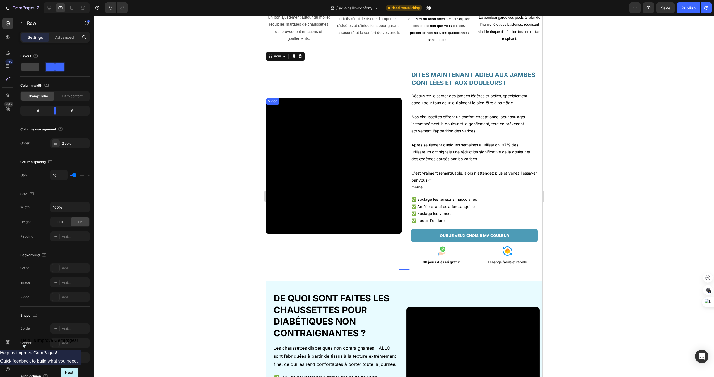
click at [331, 120] on video at bounding box center [334, 166] width 136 height 136
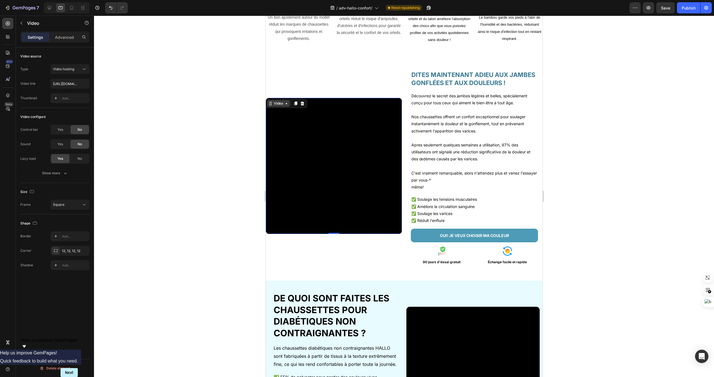
click at [286, 100] on div "Video" at bounding box center [278, 103] width 23 height 7
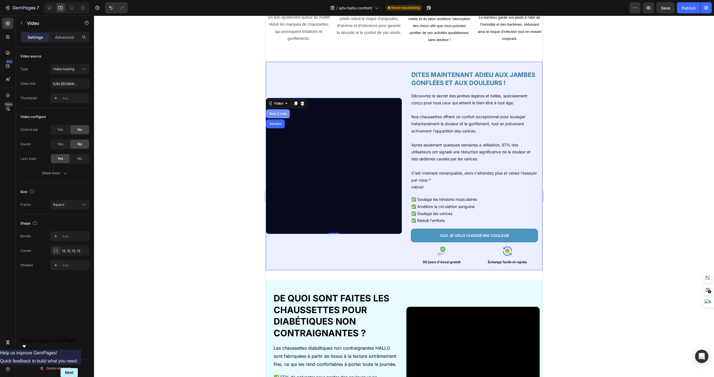
click at [280, 115] on div "Row 2 cols" at bounding box center [277, 113] width 19 height 3
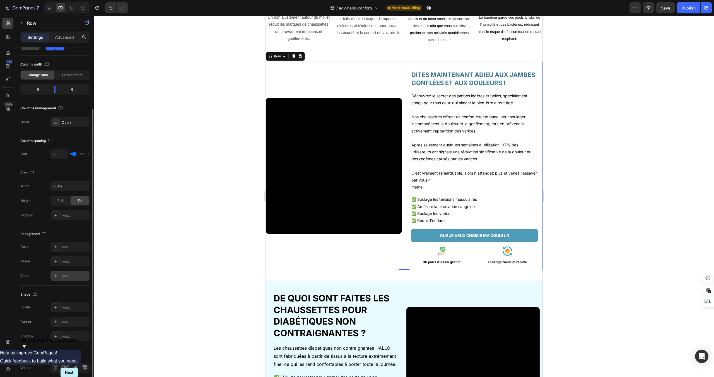
scroll to position [44, 0]
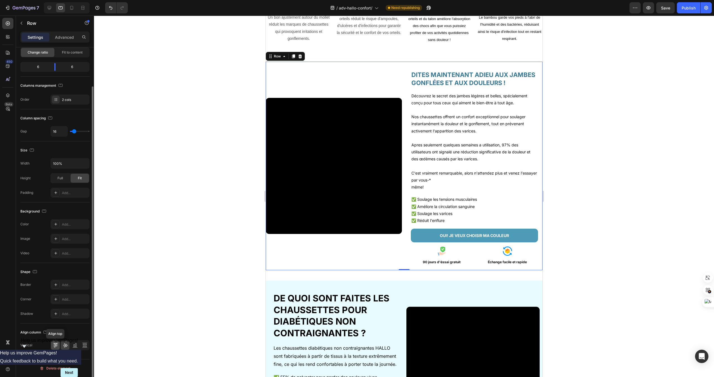
click at [53, 345] on icon at bounding box center [56, 346] width 6 height 6
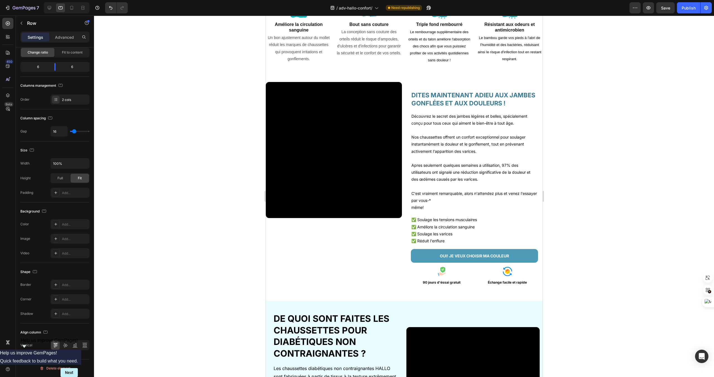
scroll to position [449, 0]
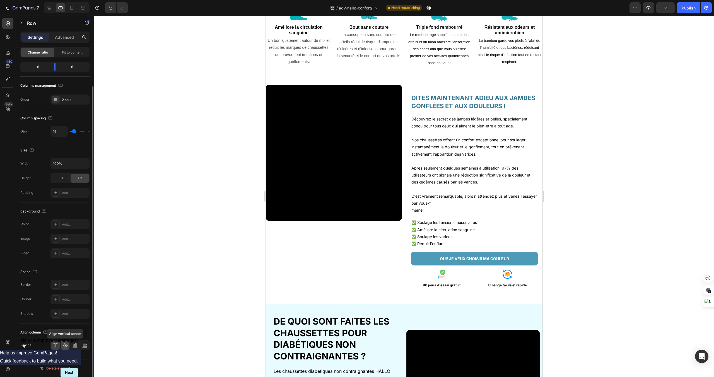
click at [62, 346] on icon at bounding box center [65, 346] width 6 height 6
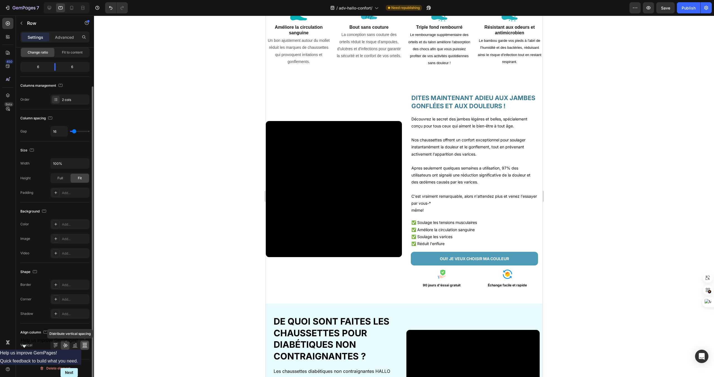
click at [86, 345] on icon at bounding box center [85, 346] width 6 height 6
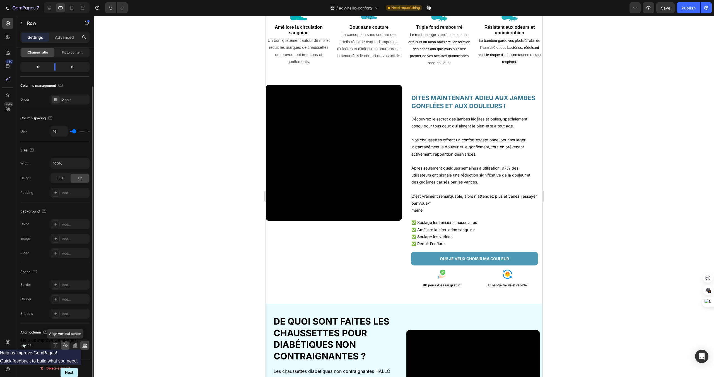
click at [68, 347] on icon at bounding box center [65, 346] width 6 height 6
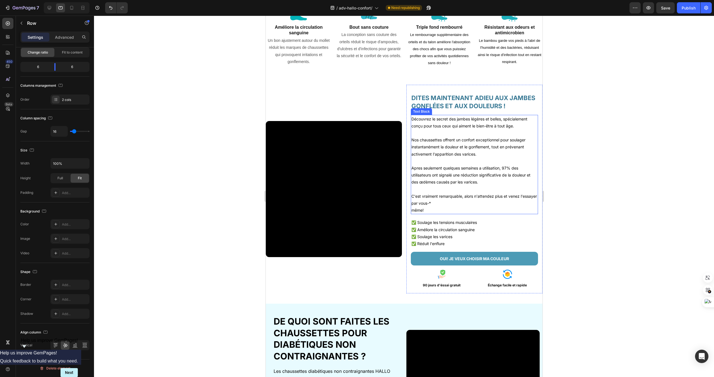
click at [465, 139] on p "Nos chaussettes offrent un confort exceptionnel pour soulager instantanément la…" at bounding box center [474, 146] width 126 height 21
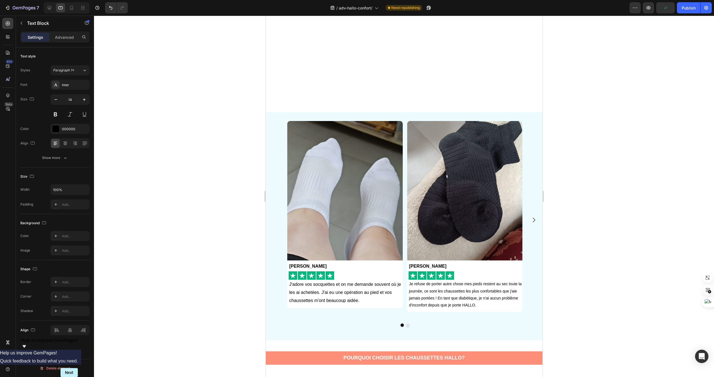
scroll to position [434, 0]
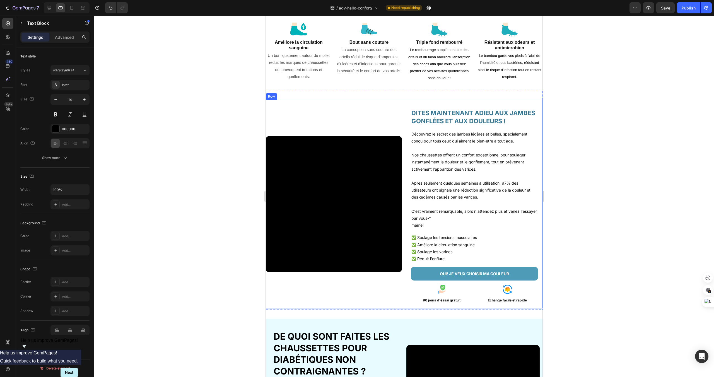
click at [389, 122] on div "Video" at bounding box center [334, 204] width 136 height 209
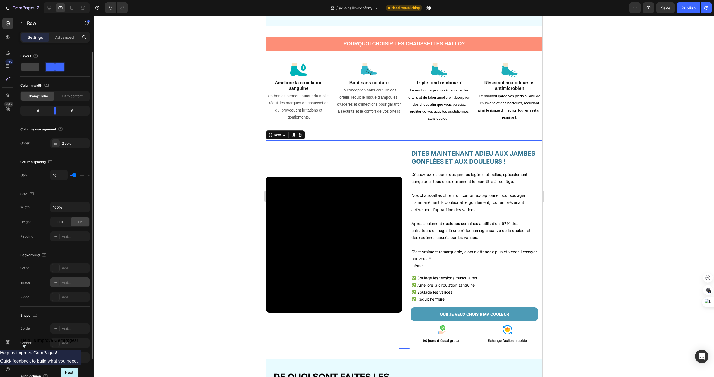
scroll to position [44, 0]
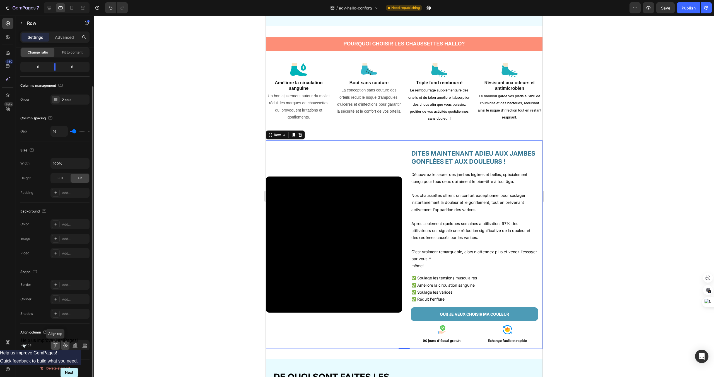
click at [55, 349] on div at bounding box center [55, 345] width 9 height 9
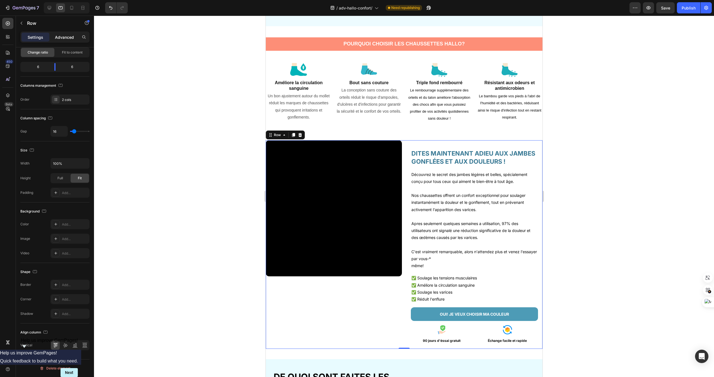
click at [64, 40] on p "Advanced" at bounding box center [64, 37] width 19 height 6
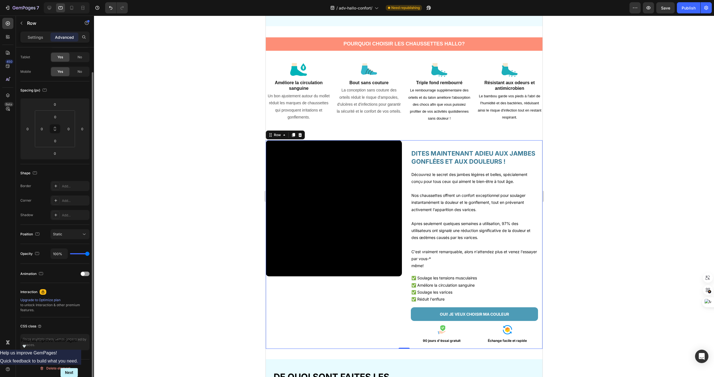
scroll to position [27, 0]
click at [55, 107] on input "0" at bounding box center [54, 104] width 11 height 8
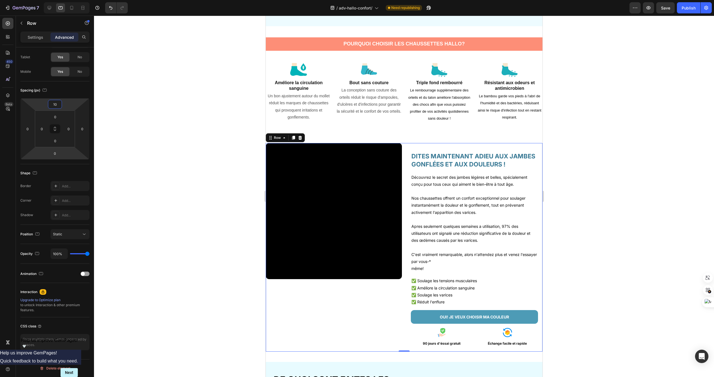
type input "1"
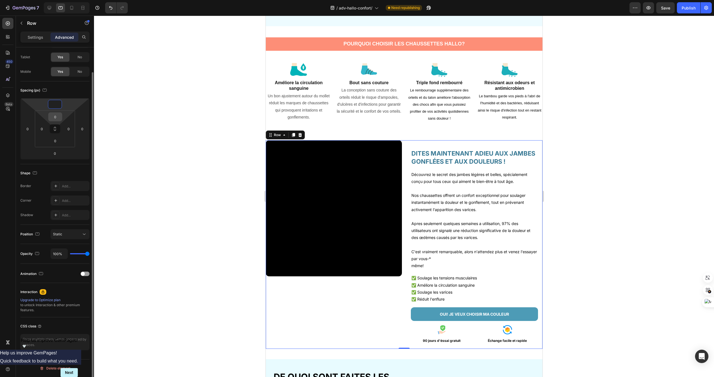
click at [56, 117] on input "0" at bounding box center [55, 117] width 11 height 8
type input "0"
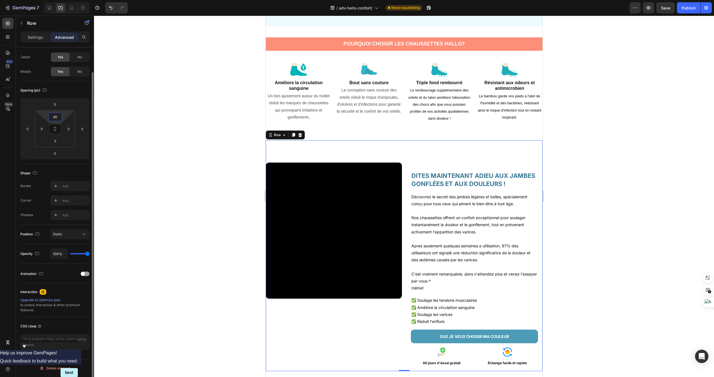
type input "0"
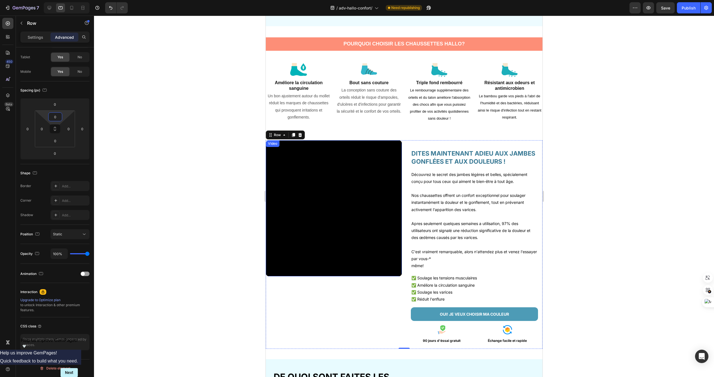
click at [377, 209] on video at bounding box center [334, 208] width 136 height 136
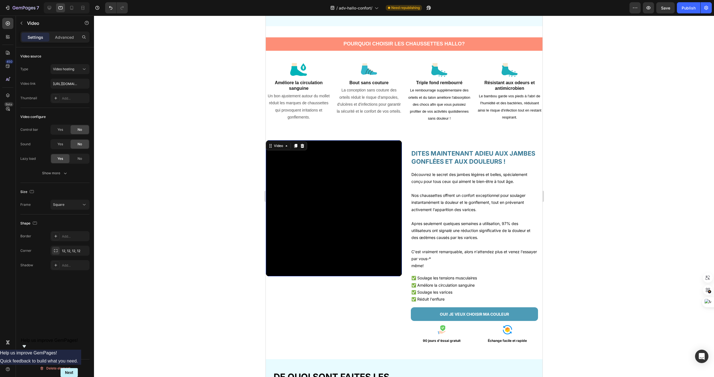
scroll to position [0, 0]
click at [64, 41] on div "Advanced" at bounding box center [64, 37] width 28 height 9
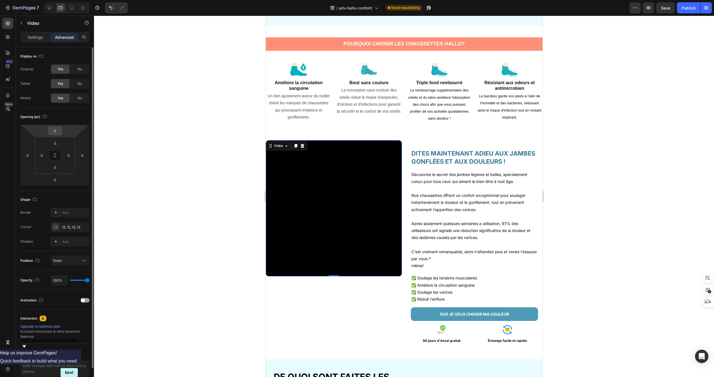
click at [54, 127] on input "0" at bounding box center [54, 131] width 11 height 8
click at [52, 130] on input "0" at bounding box center [54, 131] width 11 height 8
type input "40"
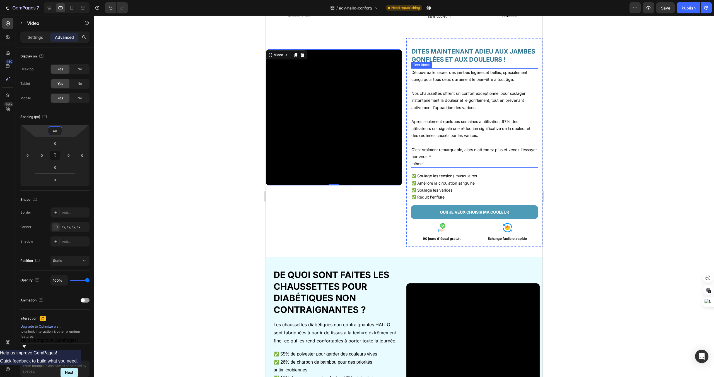
scroll to position [381, 0]
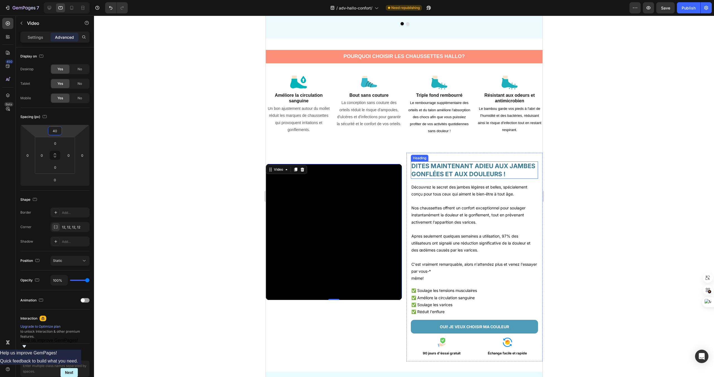
click at [478, 176] on h2 "DITES MAINTENANT ADIEU AUX JAMBES GONFLÉES ET AUX DOULEURS !" at bounding box center [474, 170] width 127 height 17
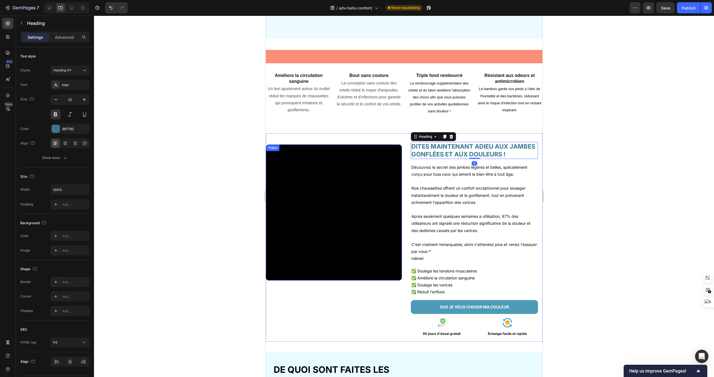
scroll to position [570, 0]
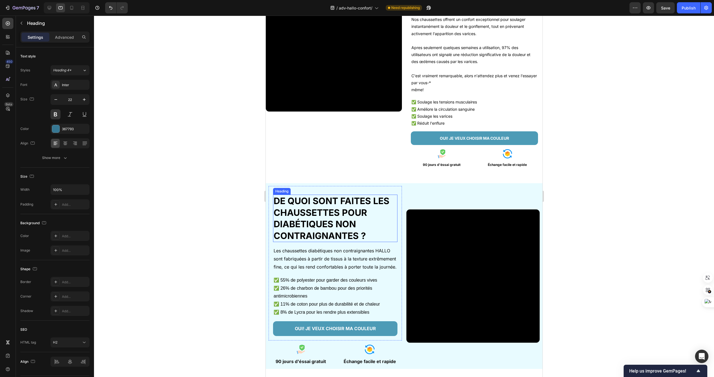
click at [346, 227] on h2 "DE QUOI SONT FAITES LES CHAUSSETTES POUR DIABÉTIQUES NON CONTRAIGNANTES ?" at bounding box center [335, 218] width 124 height 47
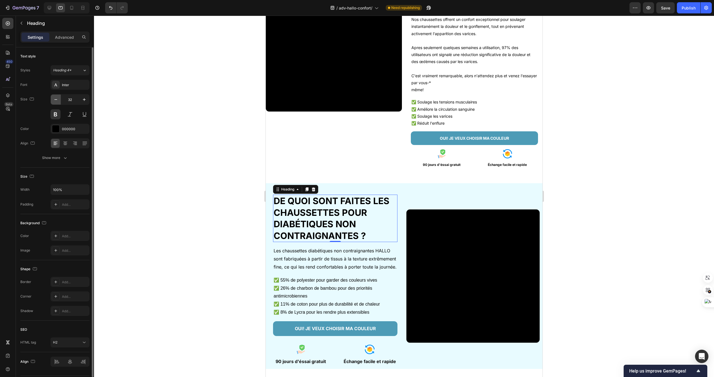
click at [57, 100] on icon "button" at bounding box center [56, 100] width 6 height 6
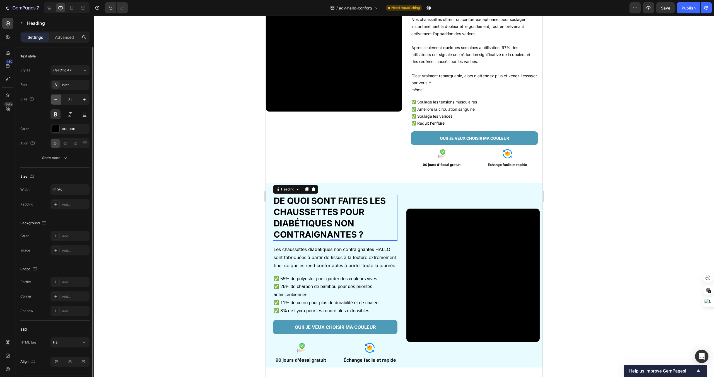
click at [57, 100] on icon "button" at bounding box center [56, 100] width 6 height 6
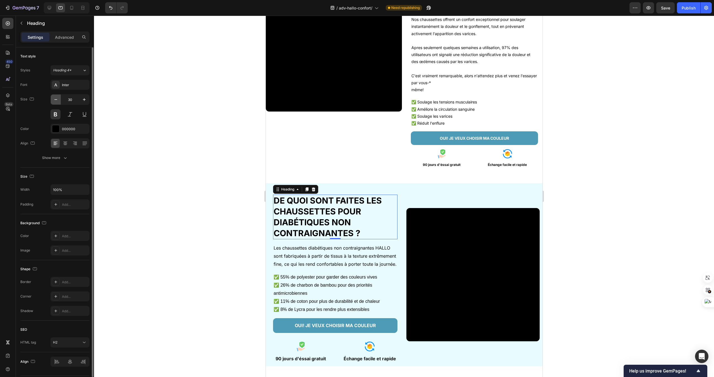
click at [57, 100] on icon "button" at bounding box center [56, 100] width 6 height 6
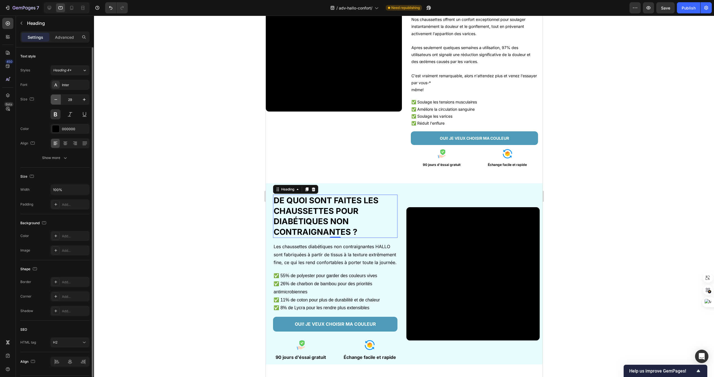
click at [57, 100] on icon "button" at bounding box center [56, 100] width 6 height 6
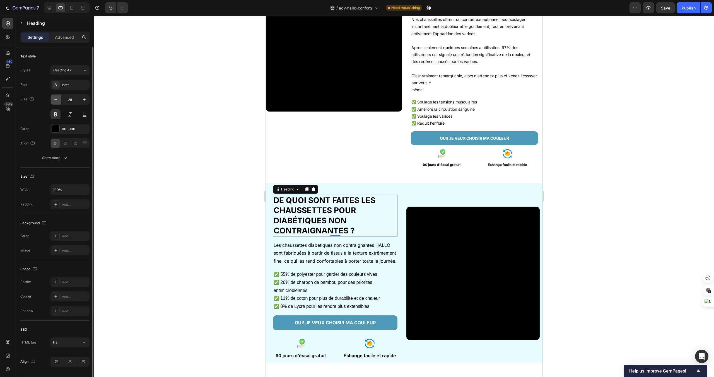
click at [57, 100] on icon "button" at bounding box center [56, 100] width 6 height 6
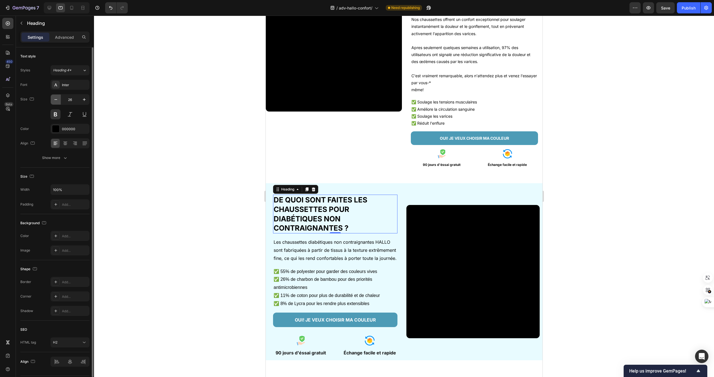
click at [57, 100] on icon "button" at bounding box center [56, 100] width 6 height 6
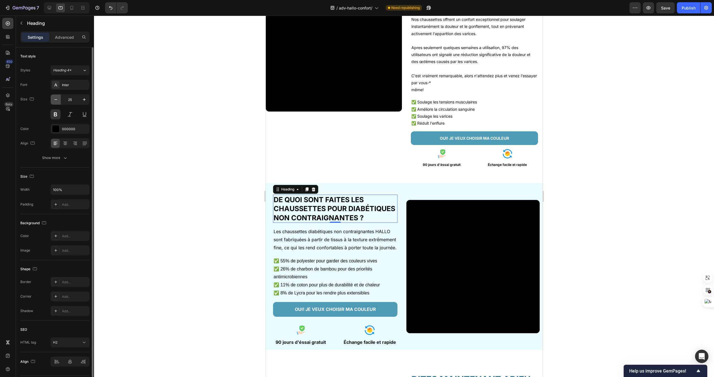
click at [57, 100] on icon "button" at bounding box center [56, 100] width 6 height 6
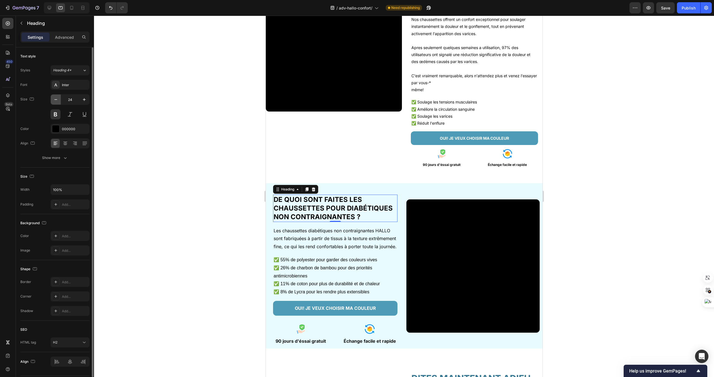
click at [57, 100] on icon "button" at bounding box center [56, 100] width 6 height 6
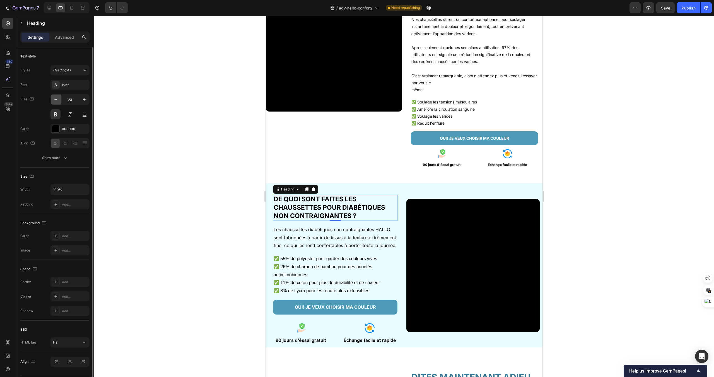
click at [57, 100] on icon "button" at bounding box center [56, 100] width 6 height 6
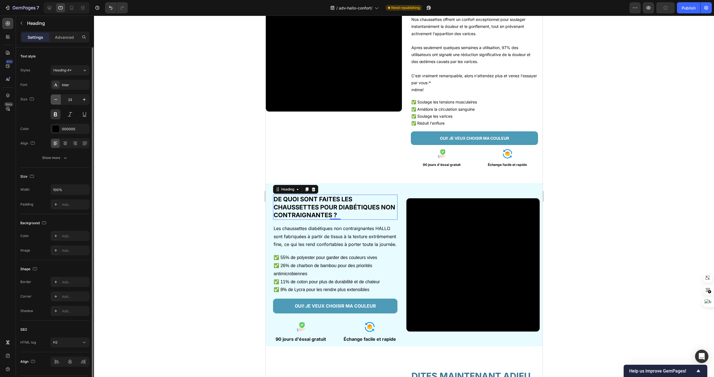
type input "22"
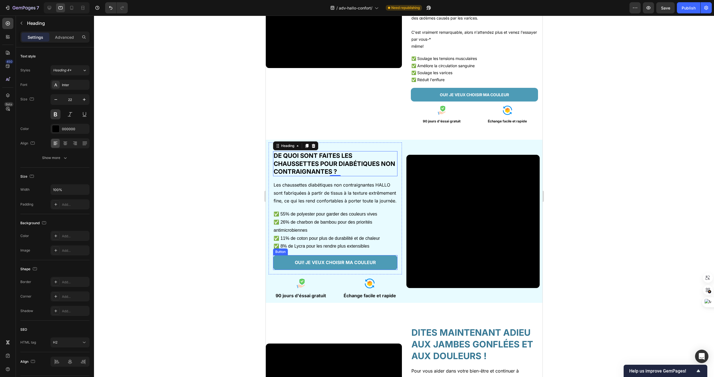
scroll to position [615, 0]
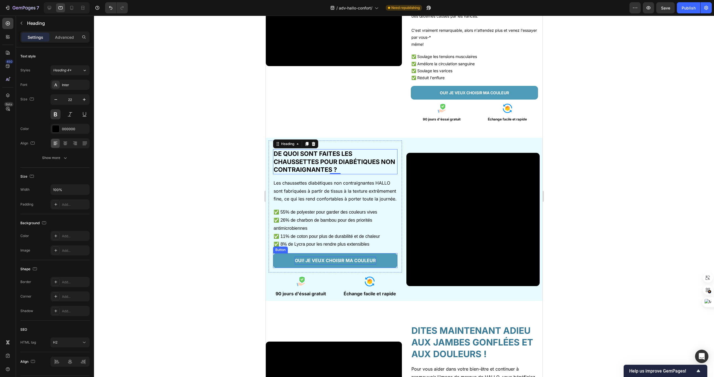
click at [332, 259] on p "OUI! JE VEUX CHOISIR MA COULEUR" at bounding box center [335, 261] width 81 height 8
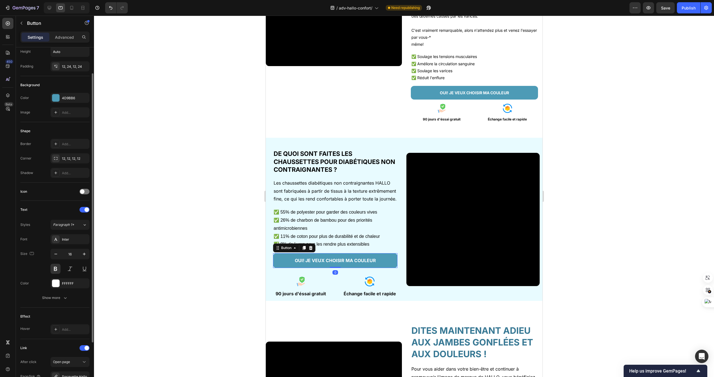
scroll to position [33, 0]
click at [56, 255] on icon "button" at bounding box center [56, 254] width 6 height 6
type input "14"
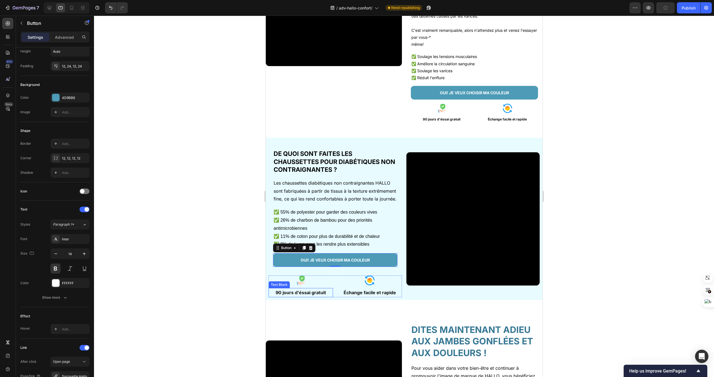
click at [312, 290] on p "90 jours d'éssai gratuit" at bounding box center [300, 293] width 63 height 8
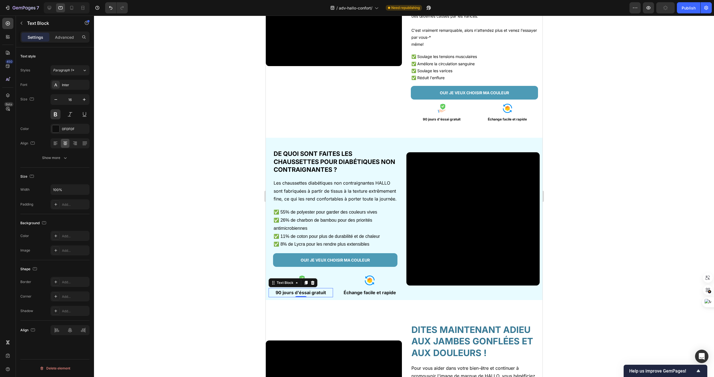
scroll to position [0, 0]
click at [57, 101] on icon "button" at bounding box center [56, 100] width 6 height 6
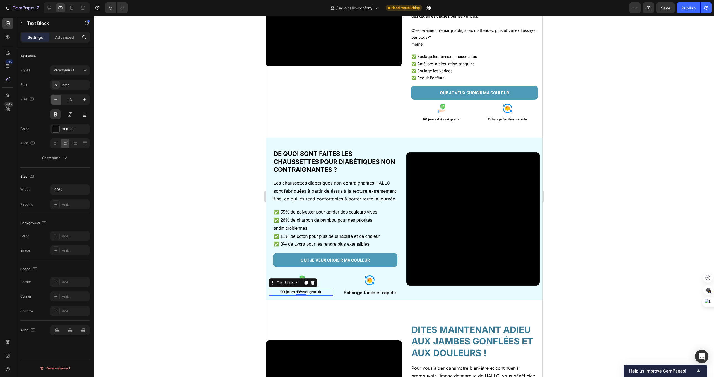
click at [57, 101] on icon "button" at bounding box center [56, 100] width 6 height 6
type input "12"
click at [374, 296] on p "Échange facile et rapide" at bounding box center [369, 293] width 63 height 8
click at [56, 103] on button "button" at bounding box center [56, 100] width 10 height 10
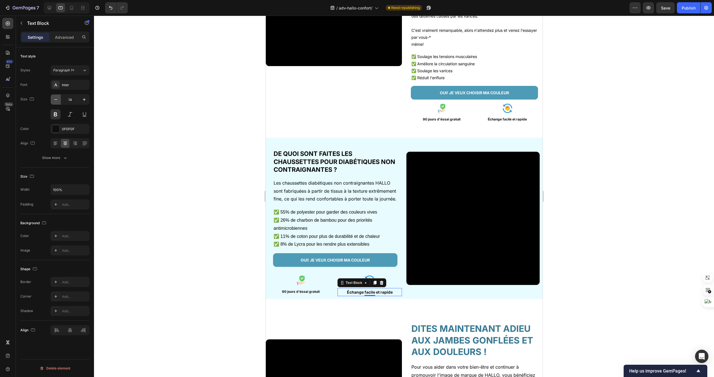
click at [56, 103] on button "button" at bounding box center [56, 100] width 10 height 10
type input "12"
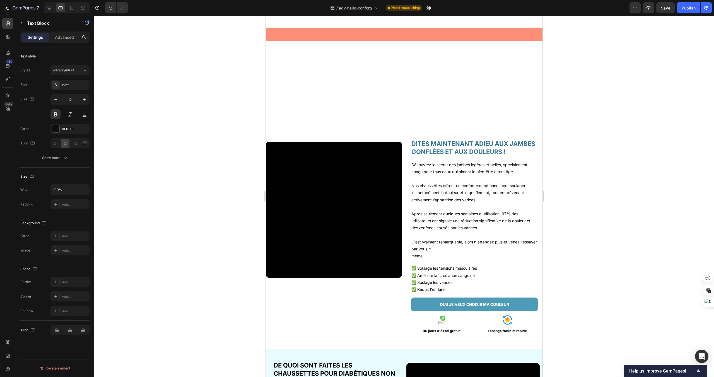
scroll to position [583, 0]
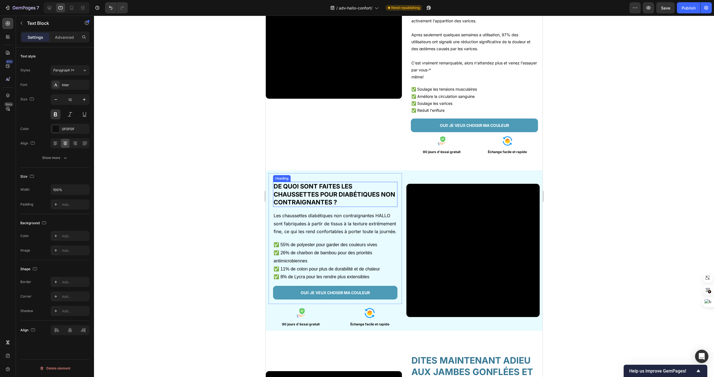
click at [353, 188] on h2 "DE QUOI SONT FAITES LES CHAUSSETTES POUR DIABÉTIQUES NON CONTRAIGNANTES ?" at bounding box center [335, 194] width 124 height 25
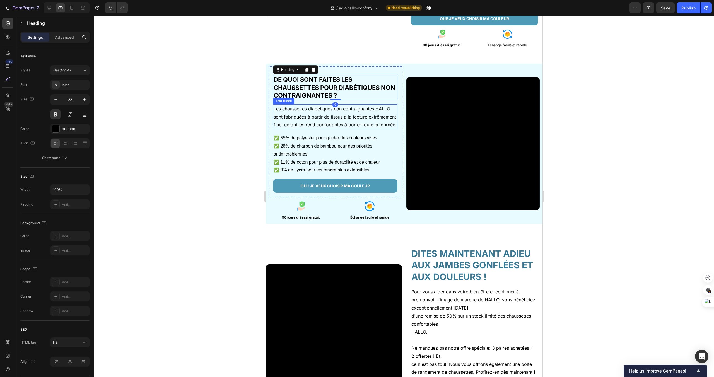
scroll to position [702, 0]
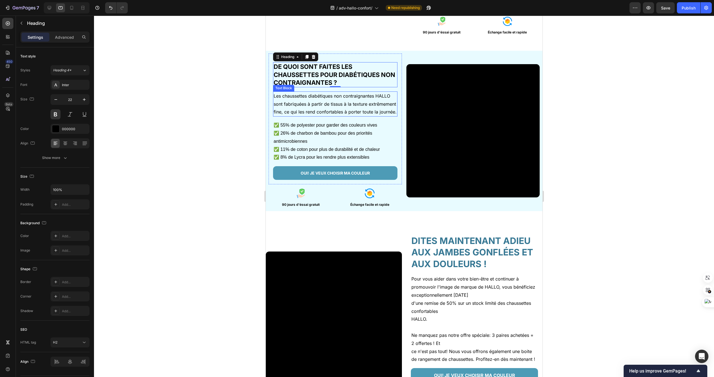
click at [364, 107] on p "Les chaussettes diabétiques non contraignantes HALLO sont fabriquées à partir d…" at bounding box center [334, 104] width 123 height 24
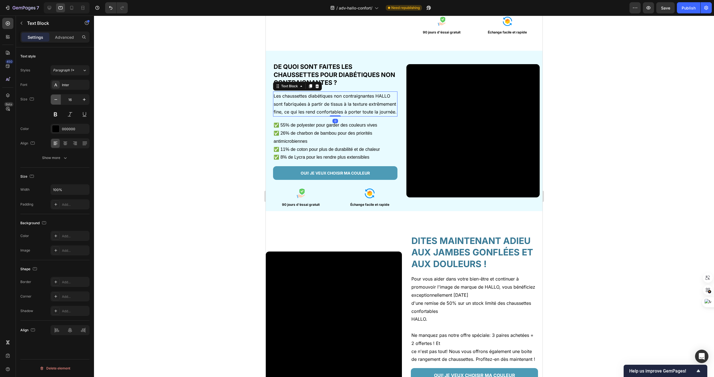
click at [57, 103] on button "button" at bounding box center [56, 100] width 10 height 10
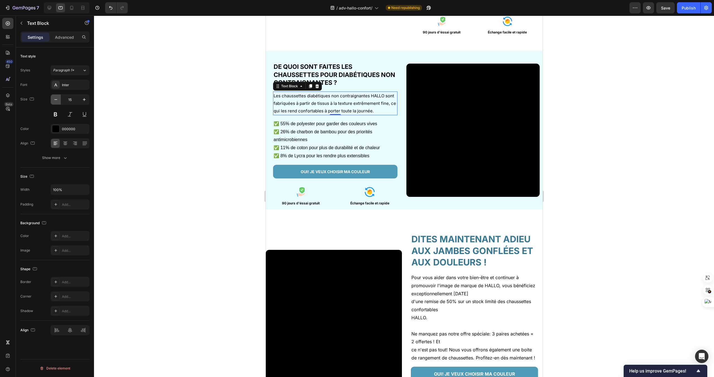
type input "14"
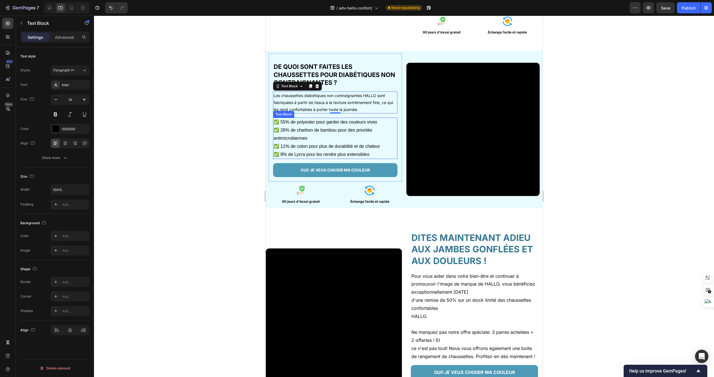
click at [312, 122] on p "✅ 55% de polyester pour garder des couleurs vives" at bounding box center [334, 122] width 123 height 8
click at [58, 100] on icon "button" at bounding box center [56, 100] width 6 height 6
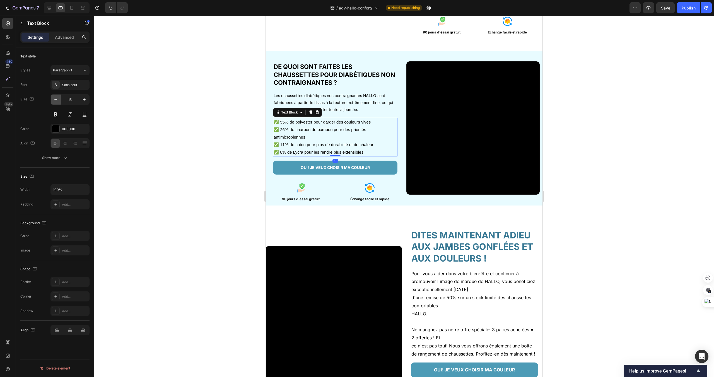
type input "14"
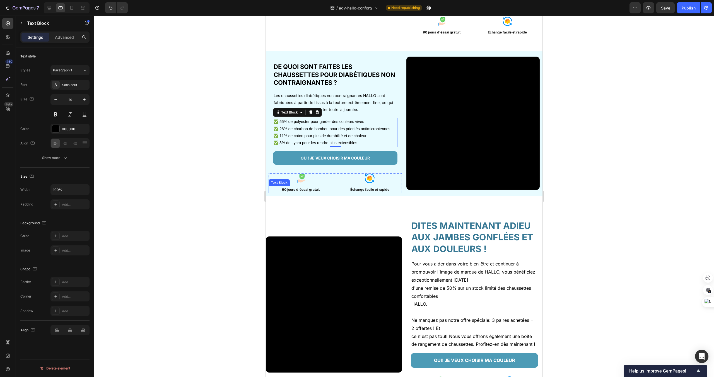
click at [318, 189] on p "90 jours d'éssai gratuit" at bounding box center [300, 190] width 63 height 6
click at [372, 190] on p "Échange facile et rapide" at bounding box center [369, 190] width 63 height 6
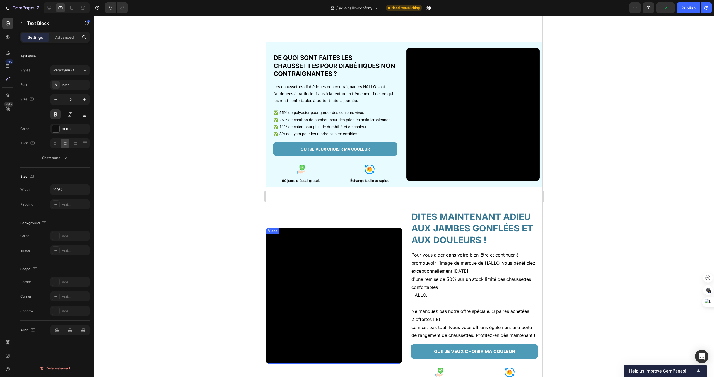
scroll to position [760, 0]
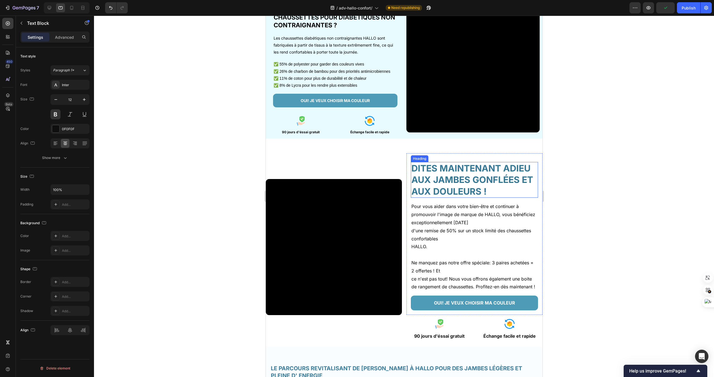
click at [432, 189] on h2 "DITES MAINTENANT ADIEU AUX JAMBES GONFLÉES ET AUX DOULEURS !" at bounding box center [474, 180] width 127 height 36
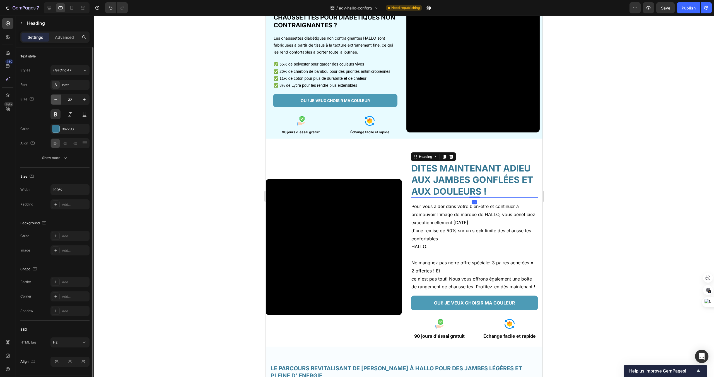
click at [55, 102] on icon "button" at bounding box center [56, 100] width 6 height 6
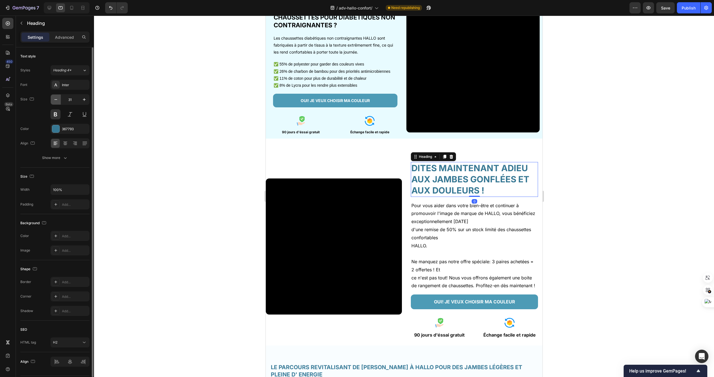
click at [55, 102] on icon "button" at bounding box center [56, 100] width 6 height 6
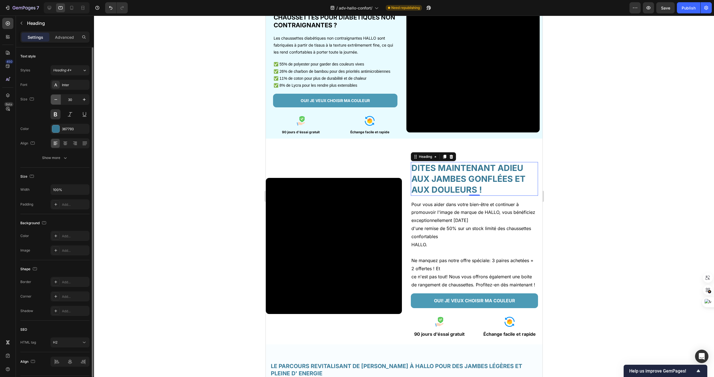
click at [55, 102] on icon "button" at bounding box center [56, 100] width 6 height 6
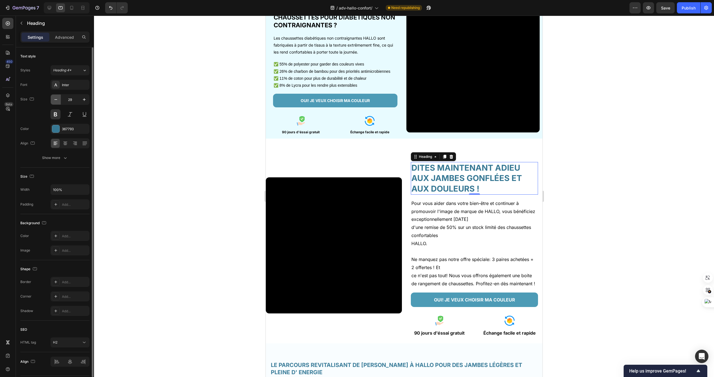
click at [55, 102] on icon "button" at bounding box center [56, 100] width 6 height 6
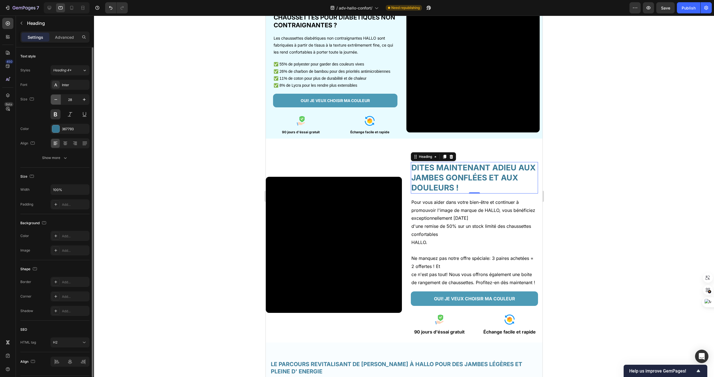
click at [55, 102] on icon "button" at bounding box center [56, 100] width 6 height 6
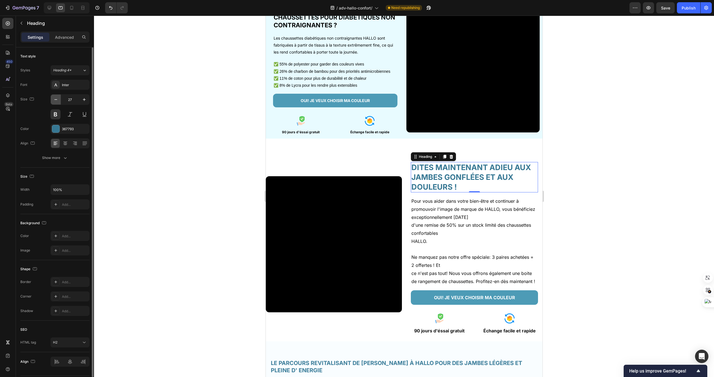
click at [55, 102] on icon "button" at bounding box center [56, 100] width 6 height 6
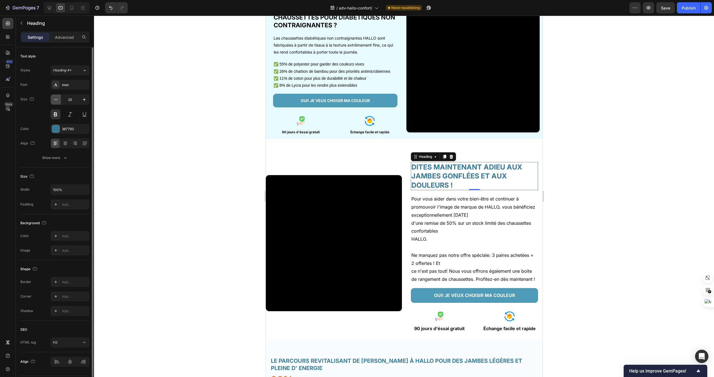
click at [55, 102] on icon "button" at bounding box center [56, 100] width 6 height 6
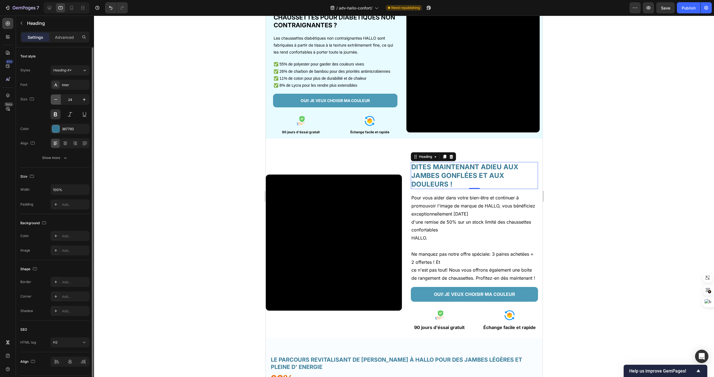
click at [55, 102] on icon "button" at bounding box center [56, 100] width 6 height 6
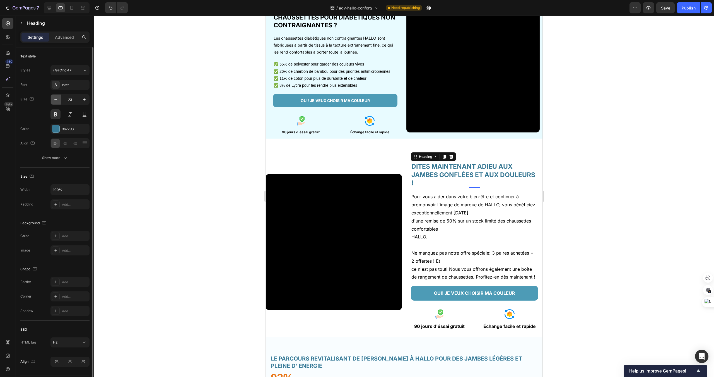
click at [55, 102] on icon "button" at bounding box center [56, 100] width 6 height 6
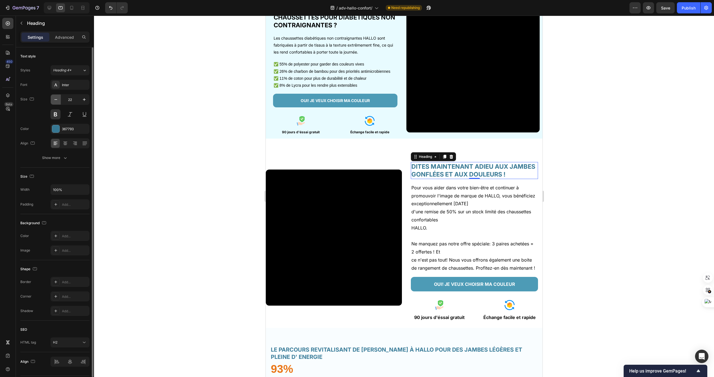
click at [55, 102] on icon "button" at bounding box center [56, 100] width 6 height 6
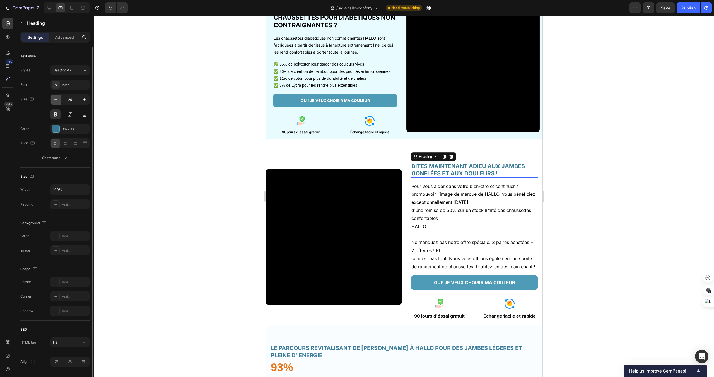
click at [55, 102] on icon "button" at bounding box center [56, 100] width 6 height 6
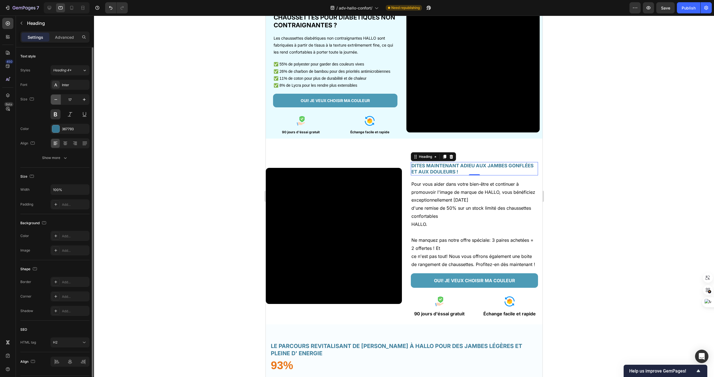
click at [55, 102] on icon "button" at bounding box center [56, 100] width 6 height 6
type input "16"
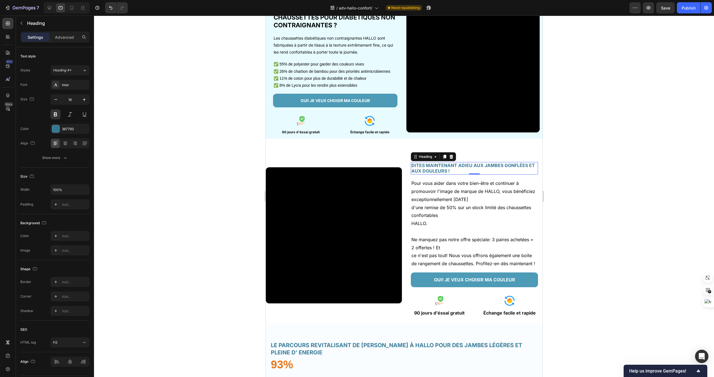
click at [490, 170] on h2 "DITES MAINTENANT ADIEU AUX JAMBES GONFLÉES ET AUX DOULEURS !" at bounding box center [474, 168] width 127 height 13
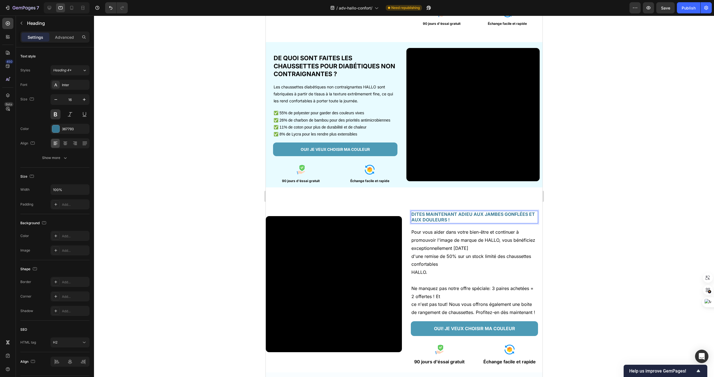
scroll to position [568, 0]
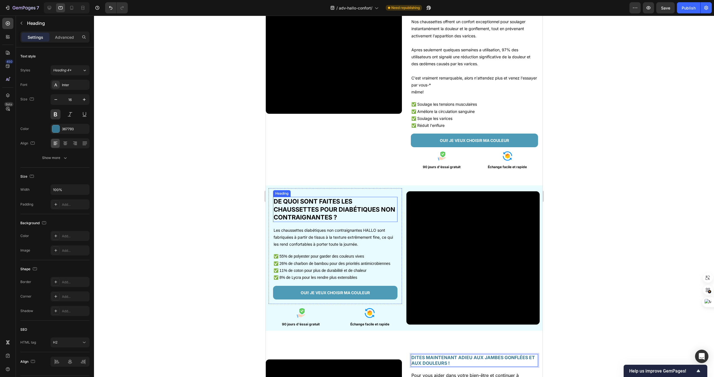
click at [387, 206] on h2 "DE QUOI SONT FAITES LES CHAUSSETTES POUR DIABÉTIQUES NON CONTRAIGNANTES ?" at bounding box center [335, 209] width 124 height 25
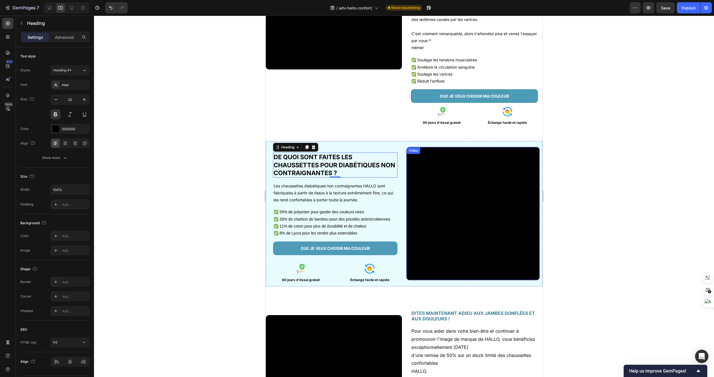
scroll to position [675, 0]
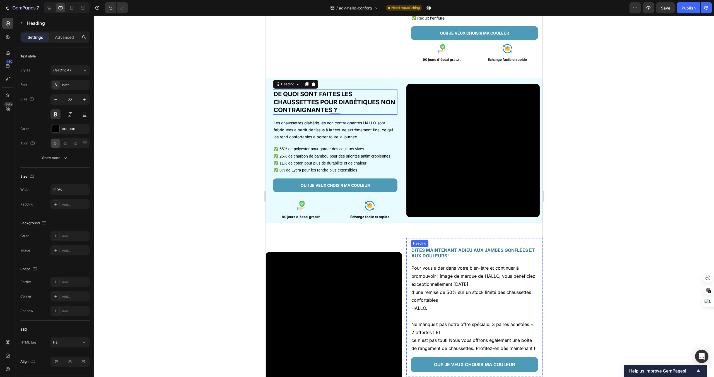
click at [509, 253] on p "DITES MAINTENANT ADIEU AUX JAMBES GONFLÉES ET AUX DOULEURS !" at bounding box center [474, 253] width 126 height 12
click at [391, 233] on div "Video DITES MAINTENANT ADIEU AUX JAMBES GONFLÉES ET AUX DOULEURS ! Heading 0 Po…" at bounding box center [404, 318] width 277 height 179
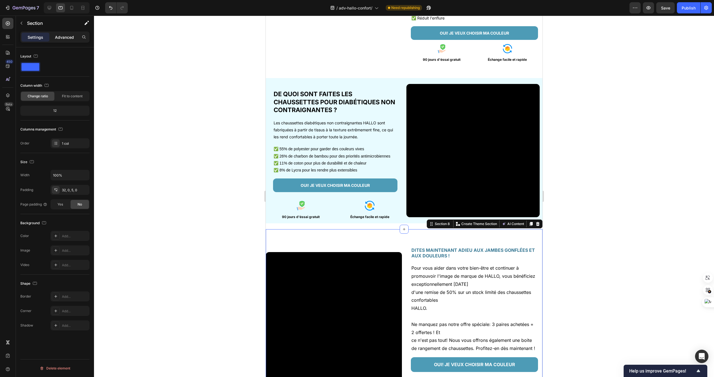
click at [63, 34] on p "Advanced" at bounding box center [64, 37] width 19 height 6
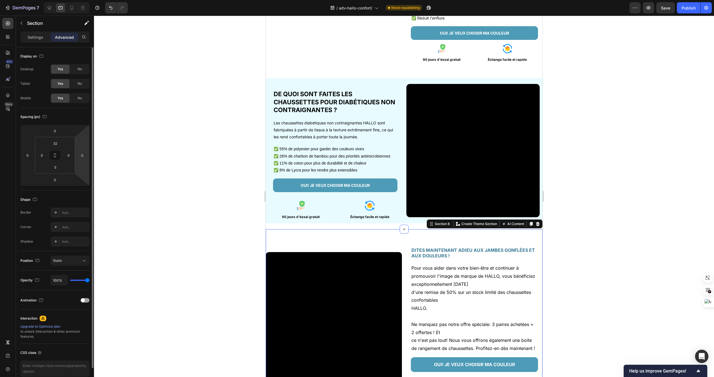
scroll to position [27, 0]
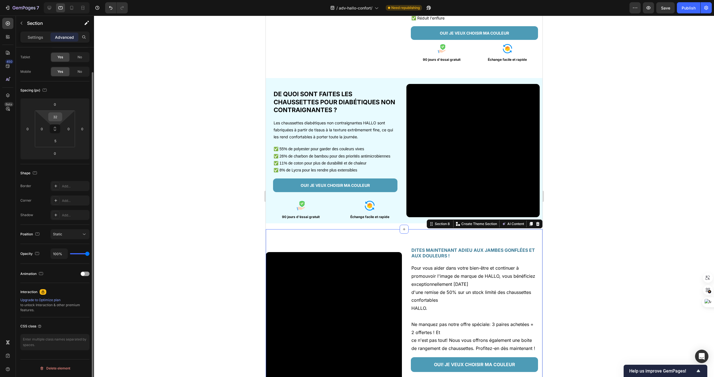
click at [55, 118] on input "32" at bounding box center [55, 117] width 11 height 8
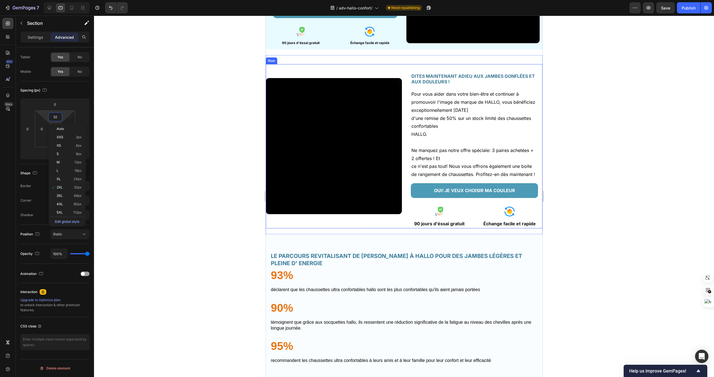
scroll to position [851, 0]
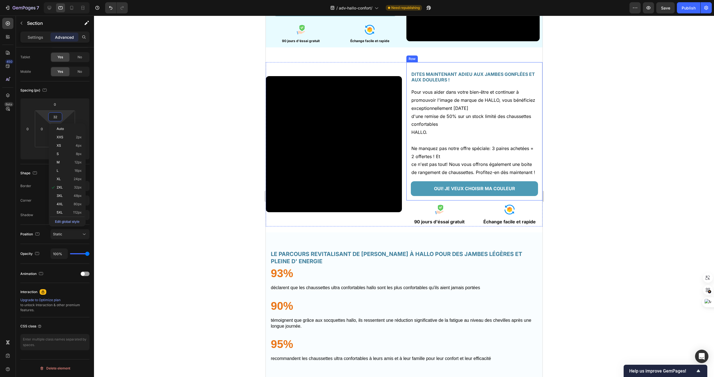
click at [436, 70] on div "DITES MAINTENANT ADIEU AUX JAMBES GONFLÉES ET AUX DOULEURS ! Heading Pour vous …" at bounding box center [474, 131] width 127 height 129
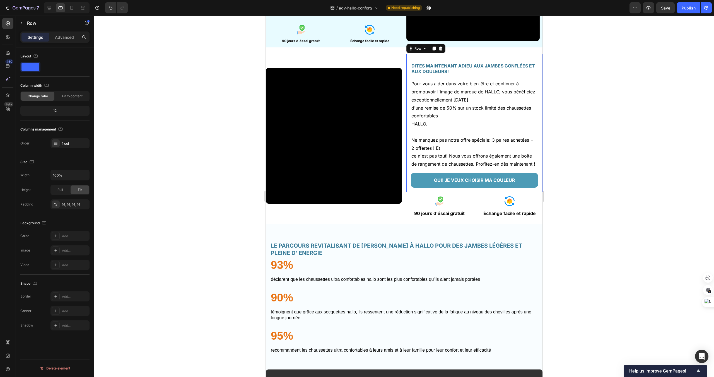
scroll to position [0, 0]
click at [451, 107] on p "d'une remise de 50% sur un stock limité des chaussettes confortables" at bounding box center [474, 112] width 126 height 16
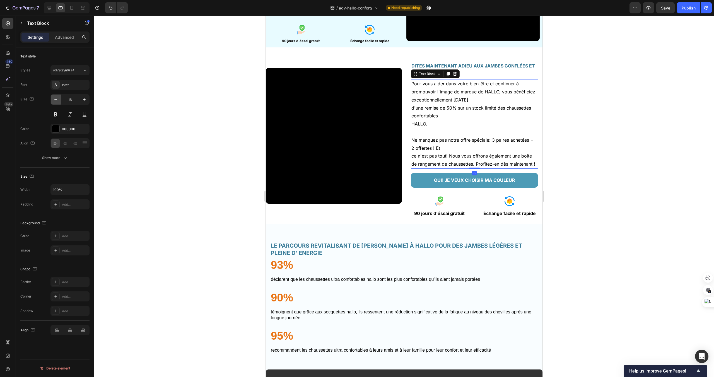
click at [53, 103] on button "button" at bounding box center [56, 100] width 10 height 10
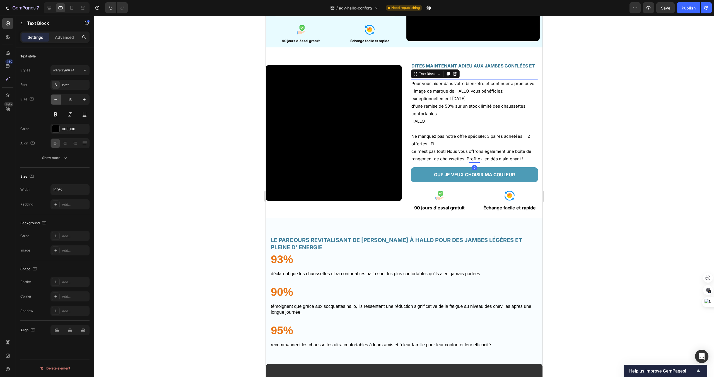
click at [53, 103] on button "button" at bounding box center [56, 100] width 10 height 10
type input "14"
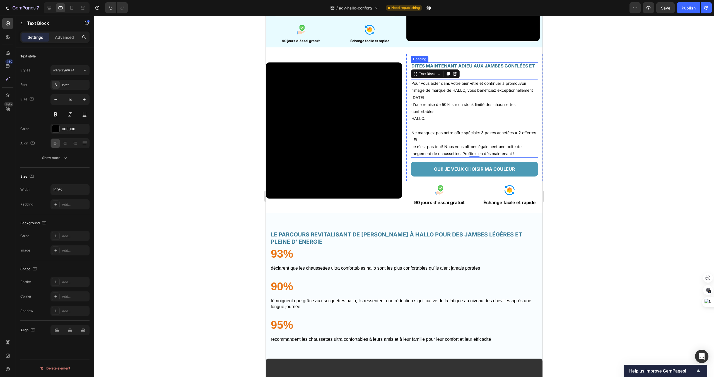
click at [471, 64] on h2 "DITES MAINTENANT ADIEU AUX JAMBES GONFLÉES ET AUX DOULEURS !" at bounding box center [474, 68] width 127 height 13
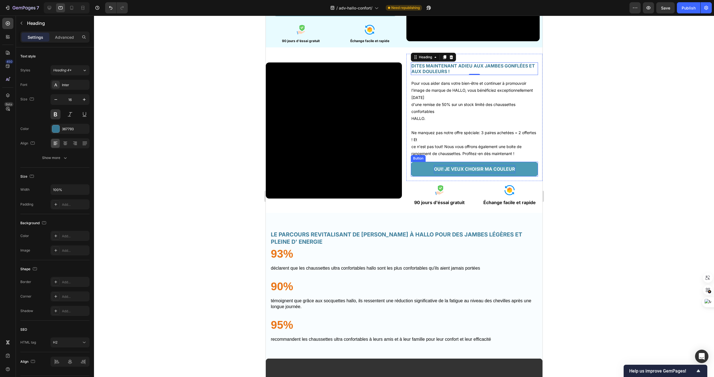
click at [490, 167] on p "OUI! JE VEUX CHOISIR MA COULEUR" at bounding box center [474, 169] width 81 height 8
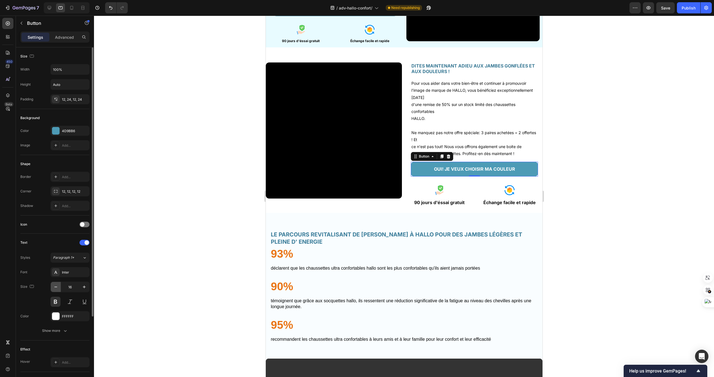
click at [55, 290] on button "button" at bounding box center [56, 287] width 10 height 10
type input "14"
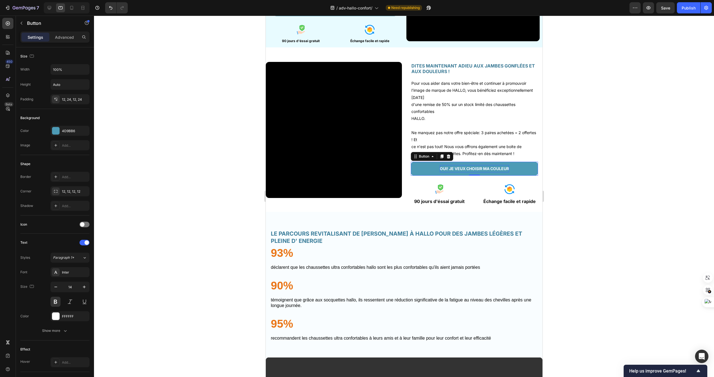
click at [500, 166] on p "OUI! JE VEUX CHOISIR MA COULEUR" at bounding box center [474, 168] width 69 height 7
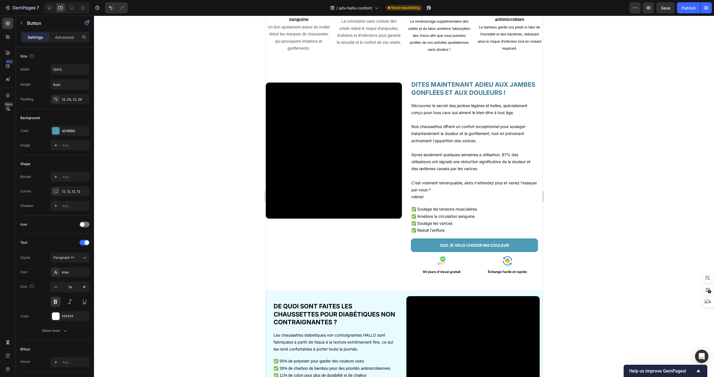
scroll to position [478, 0]
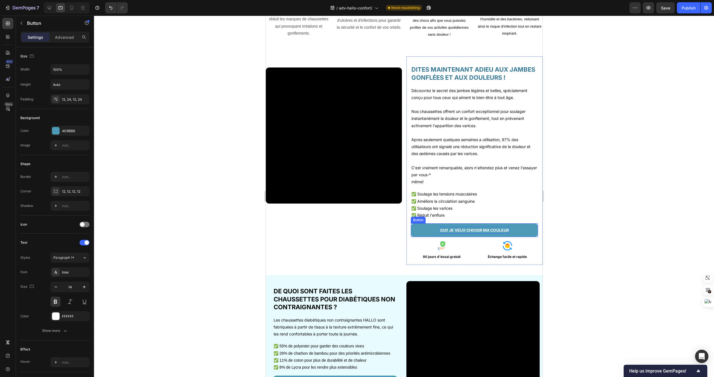
click at [480, 233] on p "OUI! JE VEUX CHOISIR MA COULEUR" at bounding box center [474, 230] width 69 height 7
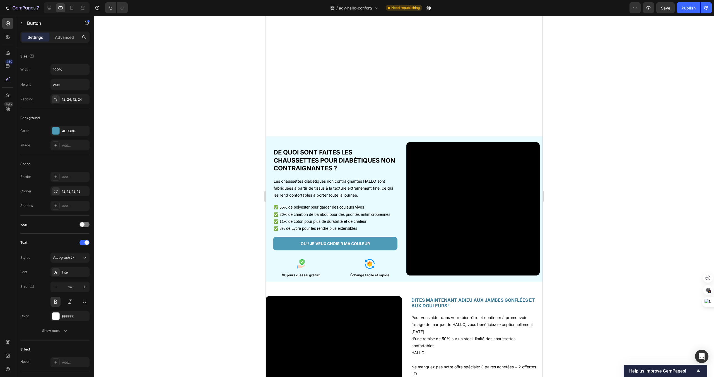
scroll to position [825, 0]
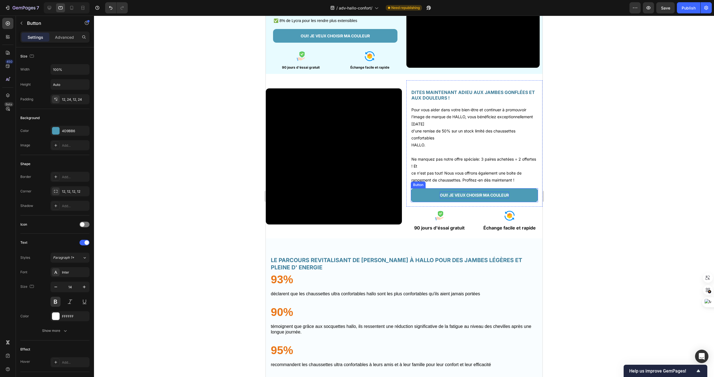
click at [481, 196] on p "OUI! JE VEUX CHOISIR MA COULEUR" at bounding box center [474, 195] width 69 height 7
click at [454, 226] on p "90 jours d'éssai gratuit" at bounding box center [439, 228] width 65 height 8
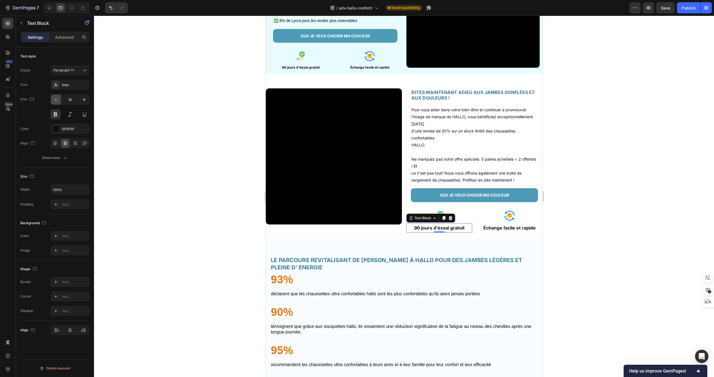
click at [53, 99] on icon "button" at bounding box center [56, 100] width 6 height 6
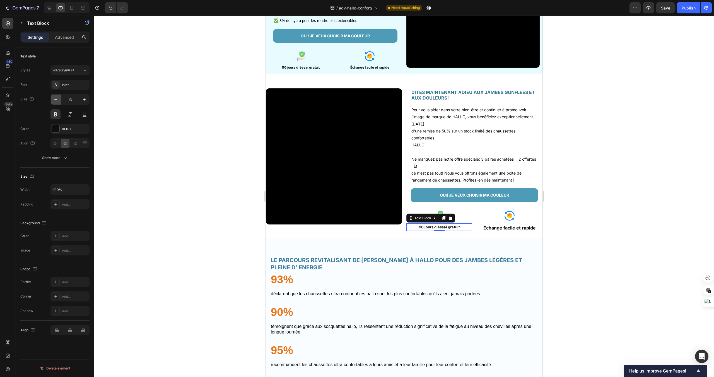
type input "12"
click at [521, 228] on p "Échange facile et rapide" at bounding box center [509, 228] width 65 height 8
click at [50, 99] on div "16" at bounding box center [69, 99] width 39 height 11
click at [55, 99] on icon "button" at bounding box center [56, 100] width 6 height 6
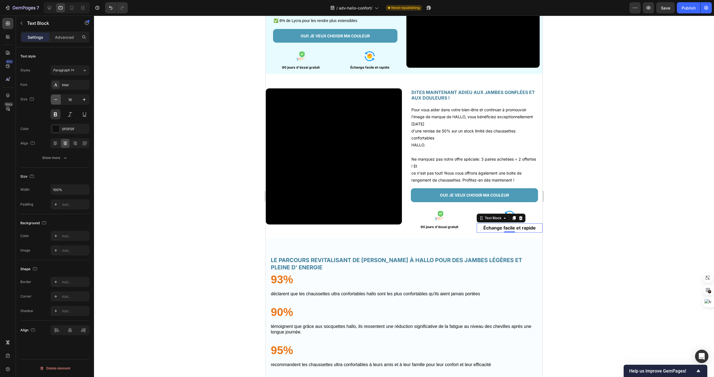
click at [55, 99] on icon "button" at bounding box center [56, 100] width 6 height 6
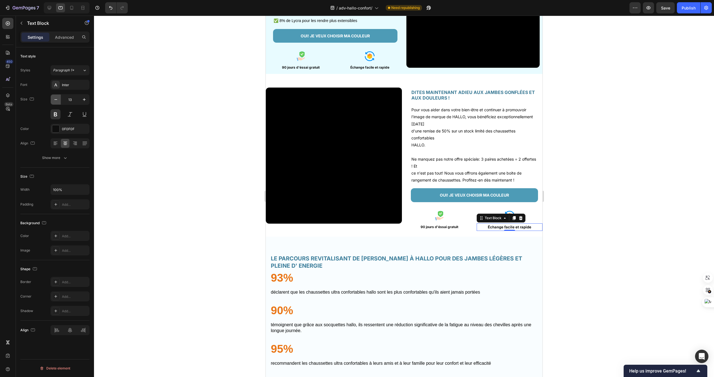
click at [55, 99] on icon "button" at bounding box center [56, 100] width 6 height 6
type input "12"
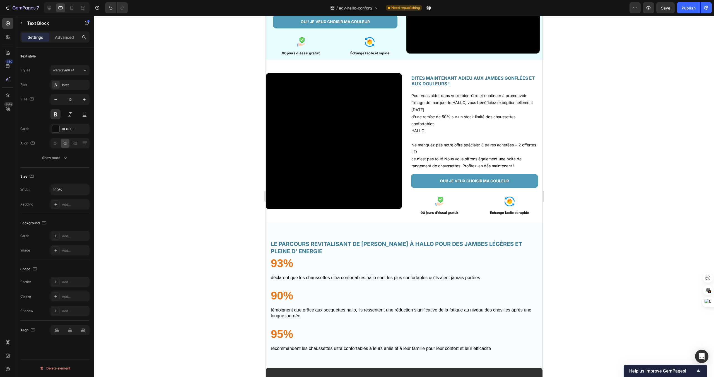
scroll to position [876, 0]
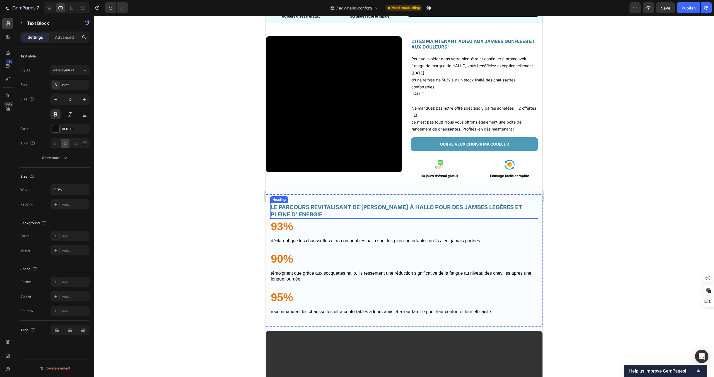
click at [512, 213] on h2 "LE PARCOURS REVITALISANT DE [PERSON_NAME] À HALLO POUR DES JAMBES LÉGÈRES ET PL…" at bounding box center [404, 211] width 268 height 16
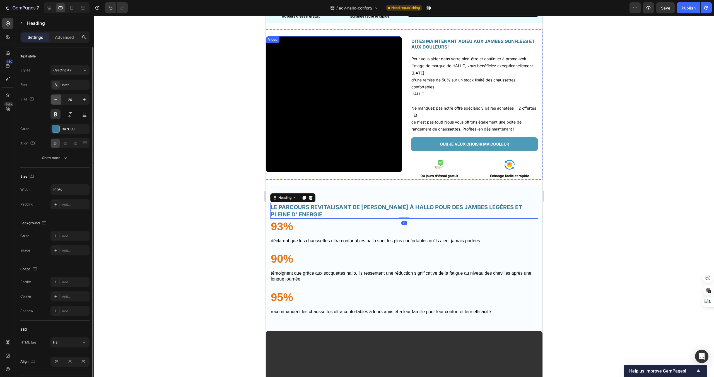
click at [55, 103] on button "button" at bounding box center [56, 100] width 10 height 10
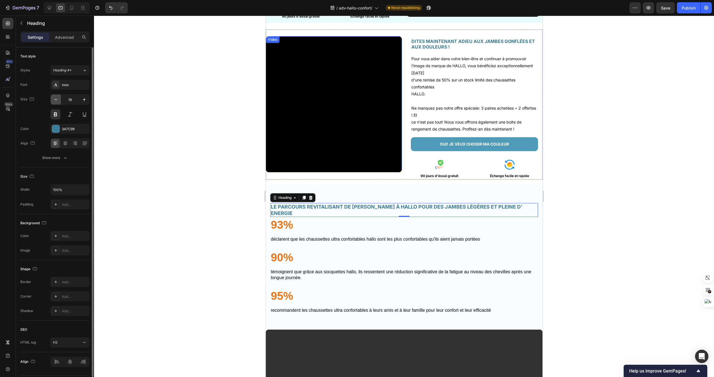
click at [55, 103] on button "button" at bounding box center [56, 100] width 10 height 10
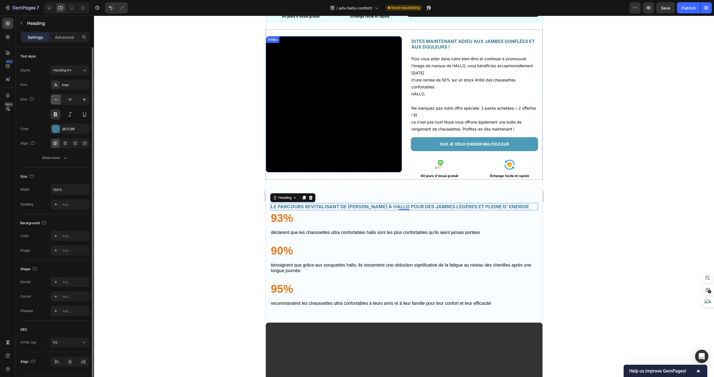
click at [55, 103] on button "button" at bounding box center [56, 100] width 10 height 10
type input "16"
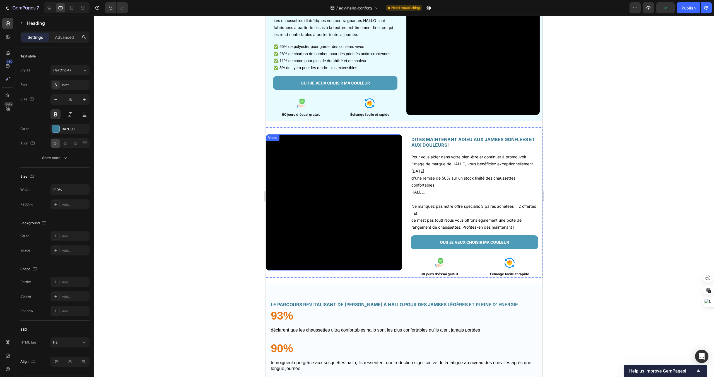
scroll to position [813, 0]
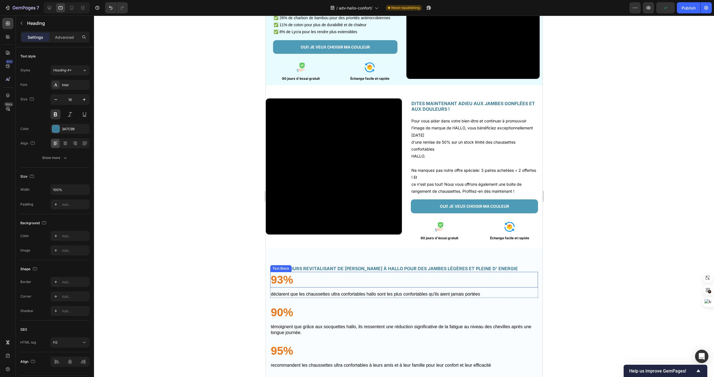
click at [284, 279] on p "93%" at bounding box center [404, 280] width 267 height 15
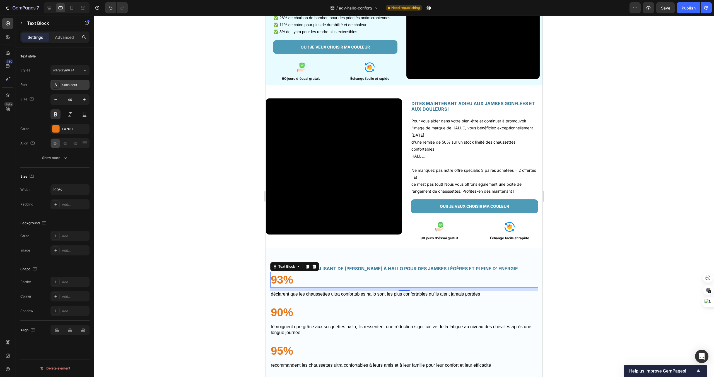
click at [61, 88] on div "Sans-serif" at bounding box center [69, 85] width 39 height 10
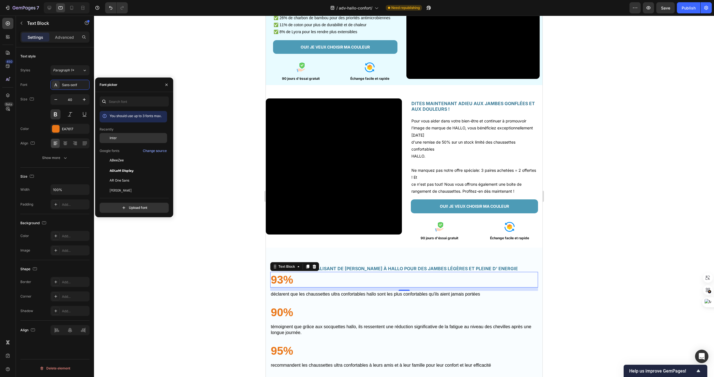
click at [126, 141] on div "Inter" at bounding box center [134, 138] width 68 height 10
click at [305, 297] on p "déclarent QUE LES CHAUSSETTES ULTRA CONFORTABLES HALLO SONT LES PLUS CONFORTABL…" at bounding box center [404, 295] width 267 height 6
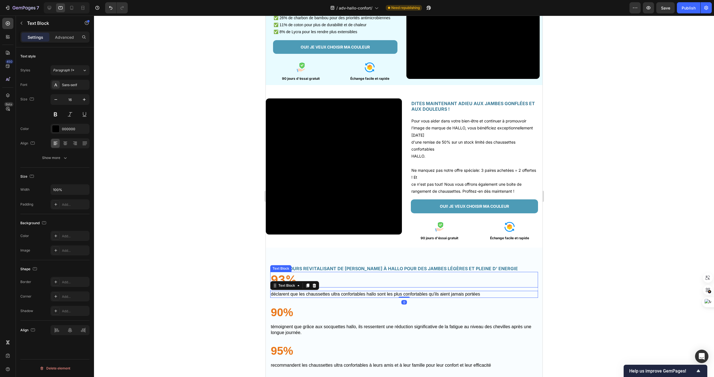
click at [305, 277] on p "93%" at bounding box center [404, 280] width 267 height 15
click at [55, 97] on icon "button" at bounding box center [56, 100] width 6 height 6
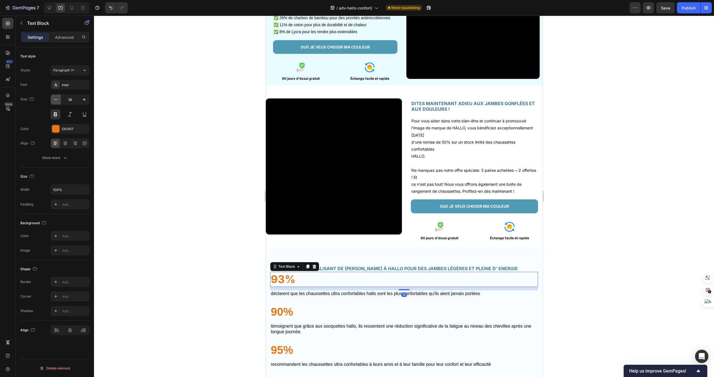
click at [55, 97] on icon "button" at bounding box center [56, 100] width 6 height 6
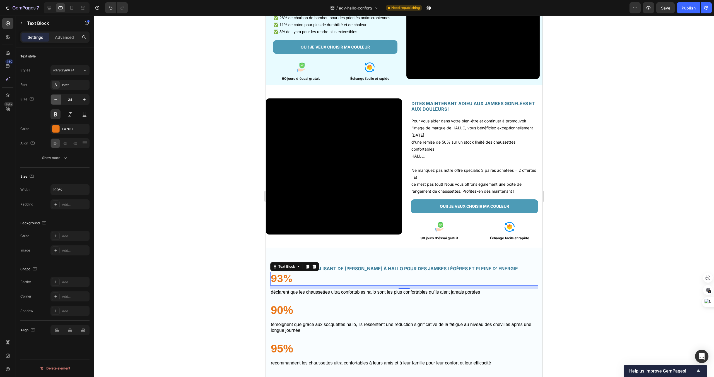
click at [55, 97] on icon "button" at bounding box center [56, 100] width 6 height 6
type input "32"
click at [356, 289] on p "déclarent QUE LES CHAUSSETTES ULTRA CONFORTABLES HALLO SONT LES PLUS CONFORTABL…" at bounding box center [404, 292] width 267 height 6
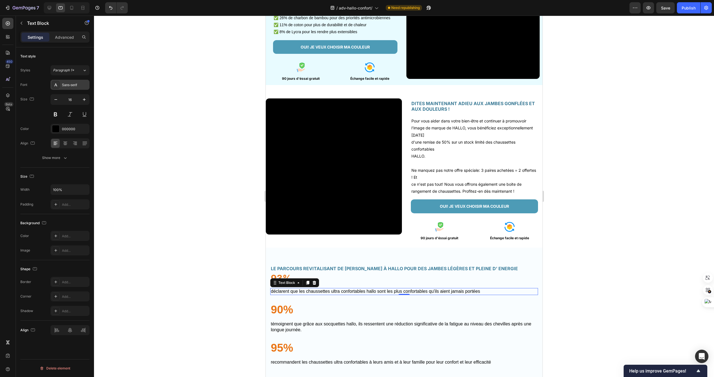
click at [69, 85] on div "Sans-serif" at bounding box center [75, 85] width 26 height 5
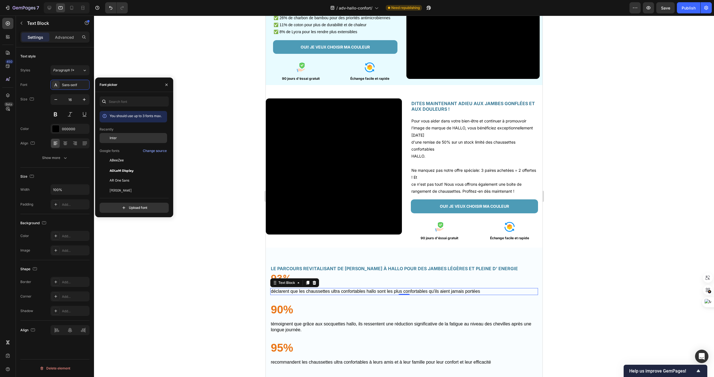
click at [144, 139] on div "Inter" at bounding box center [138, 138] width 56 height 5
click at [330, 278] on p "93%" at bounding box center [404, 279] width 267 height 12
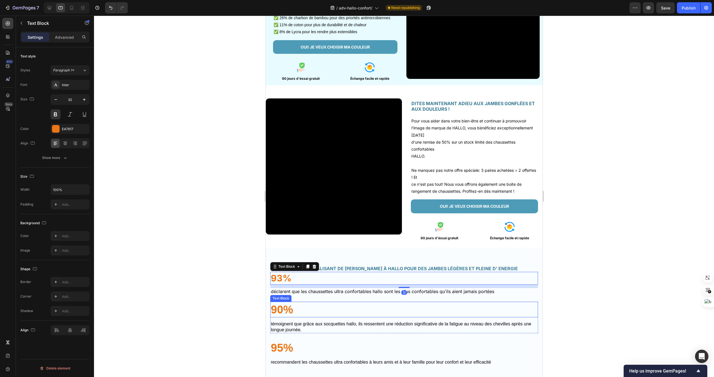
click at [310, 307] on p "90%" at bounding box center [404, 309] width 267 height 15
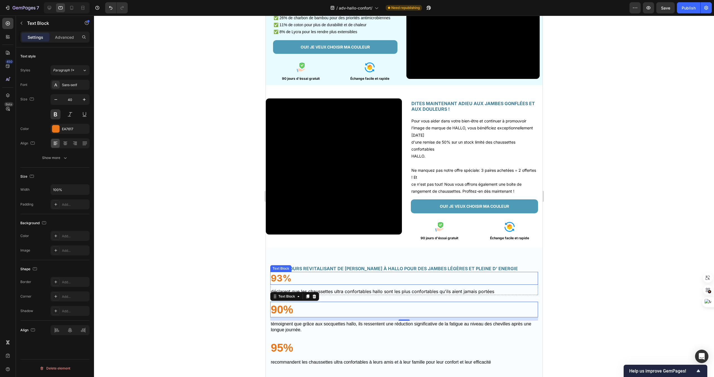
click at [291, 284] on p "93%" at bounding box center [404, 279] width 267 height 12
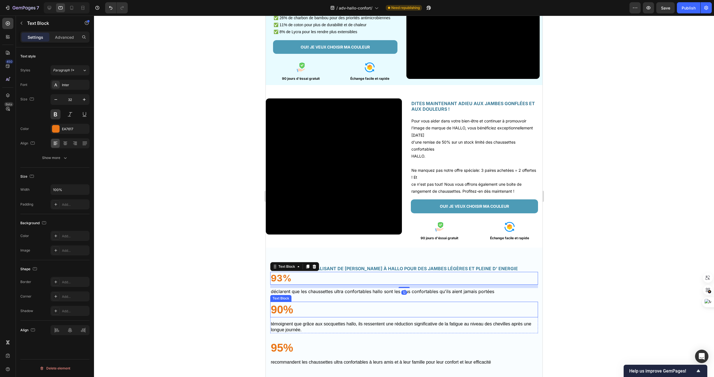
click at [292, 310] on p "90%" at bounding box center [404, 309] width 267 height 15
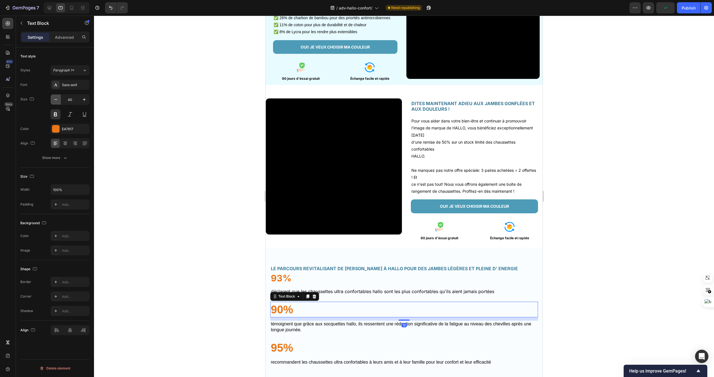
click at [55, 101] on icon "button" at bounding box center [56, 100] width 6 height 6
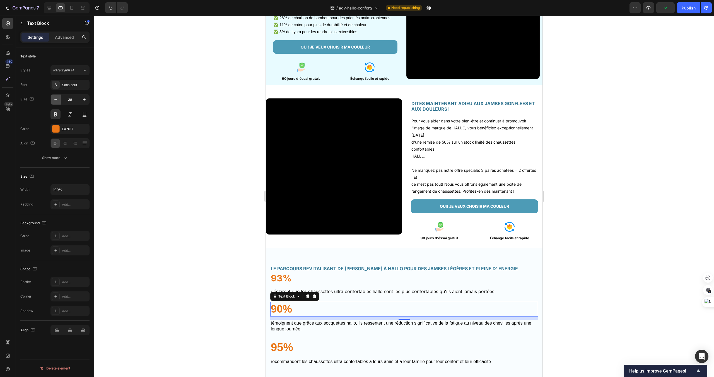
click at [55, 101] on icon "button" at bounding box center [56, 100] width 6 height 6
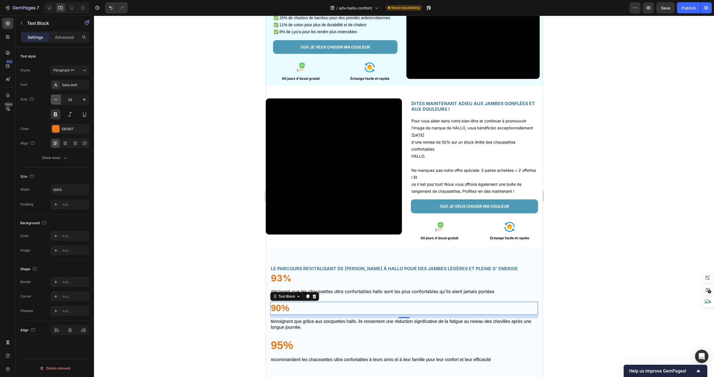
click at [55, 101] on icon "button" at bounding box center [56, 100] width 6 height 6
type input "32"
click at [340, 291] on p "déclarent QUE LES CHAUSSETTES ULTRA CONFORTABLES HALLO SONT LES PLUS CONFORTABL…" at bounding box center [404, 292] width 267 height 6
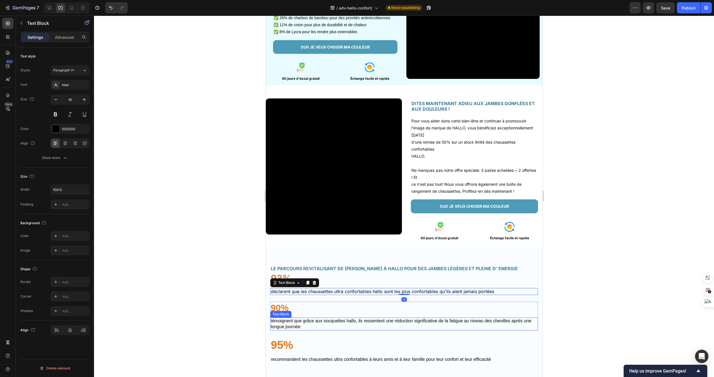
click at [324, 319] on p "TÉMOIGNENT QUE GRÂCE AUX SOCQUETTES HALLO, ILS RESSENTENT UNE RÉDUCTION SIGNIFI…" at bounding box center [404, 324] width 267 height 12
click at [61, 85] on div "Sans-serif" at bounding box center [69, 85] width 39 height 10
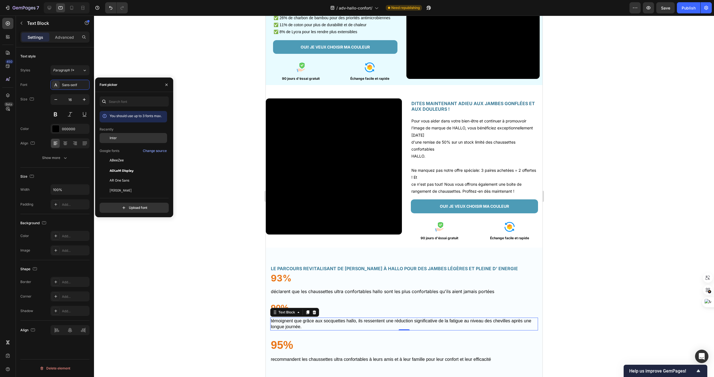
click at [129, 141] on div "Inter" at bounding box center [134, 138] width 68 height 10
click at [388, 293] on p "déclarent QUE LES CHAUSSETTES ULTRA CONFORTABLES HALLO SONT LES PLUS CONFORTABL…" at bounding box center [404, 292] width 267 height 6
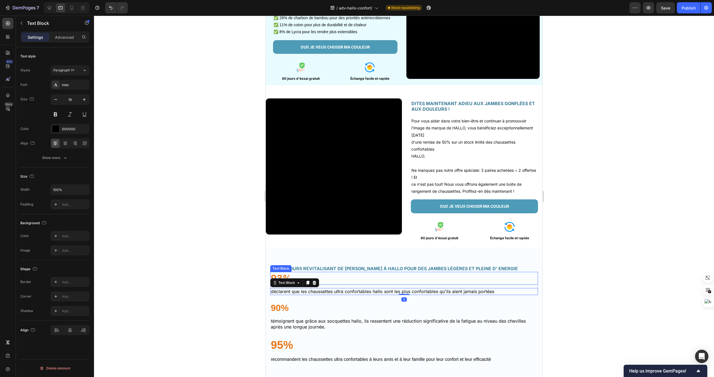
click at [332, 277] on p "93%" at bounding box center [404, 279] width 267 height 12
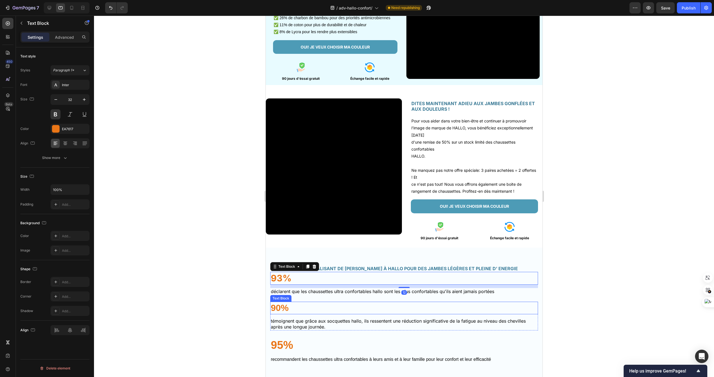
click at [313, 302] on p "90%" at bounding box center [404, 308] width 267 height 12
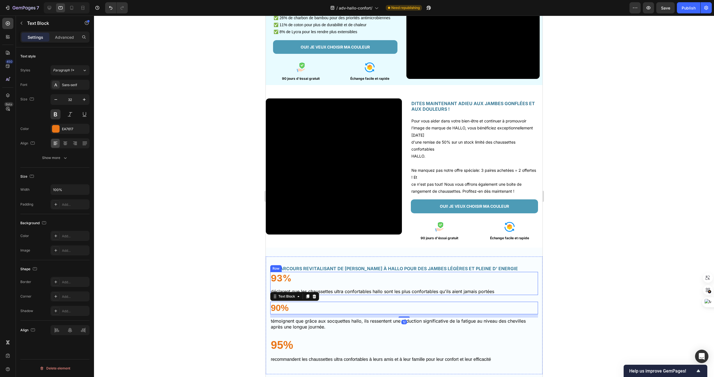
click at [293, 286] on div "93% Text Block déclarent QUE LES CHAUSSETTES ULTRA CONFORTABLES HALLO SONT LES …" at bounding box center [404, 283] width 268 height 23
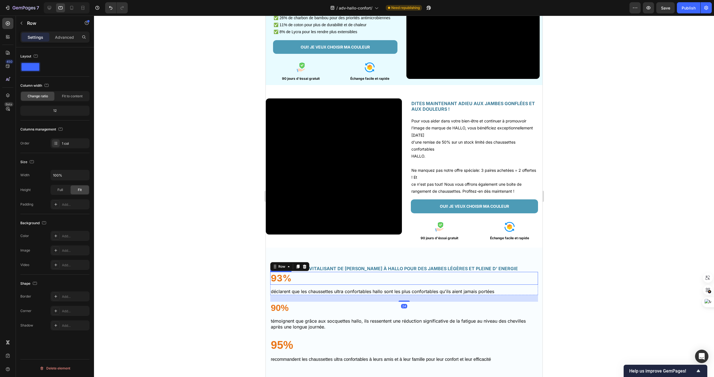
click at [292, 284] on p "93%" at bounding box center [404, 279] width 267 height 12
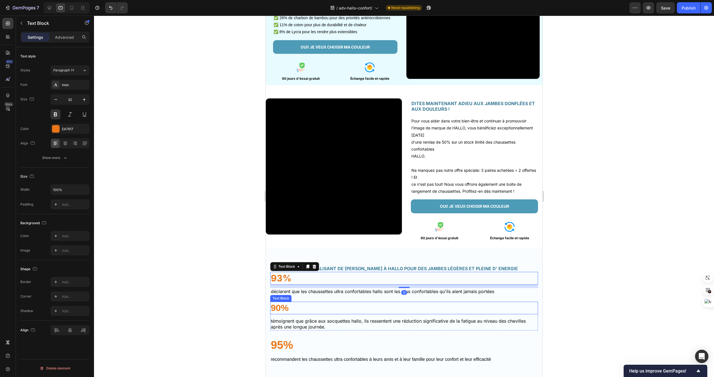
click at [283, 304] on p "90%" at bounding box center [404, 308] width 267 height 12
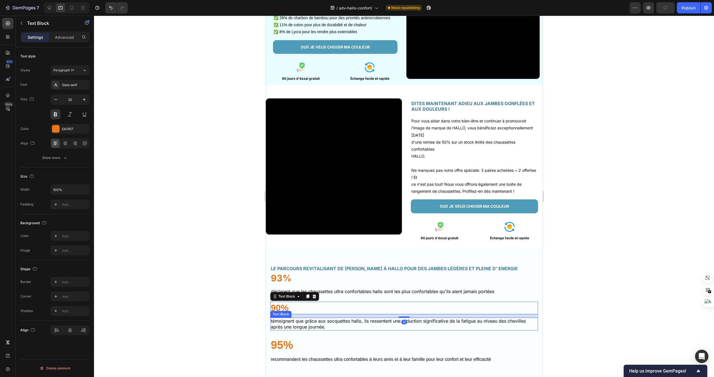
click at [290, 324] on p "TÉMOIGNENT QUE GRÂCE AUX SOCQUETTES HALLO, ILS RESSENTENT UNE RÉDUCTION SIGNIFI…" at bounding box center [404, 324] width 267 height 12
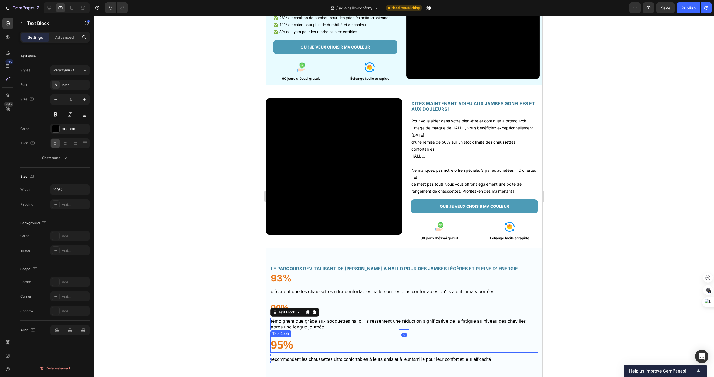
click at [299, 345] on p "95%" at bounding box center [404, 345] width 267 height 15
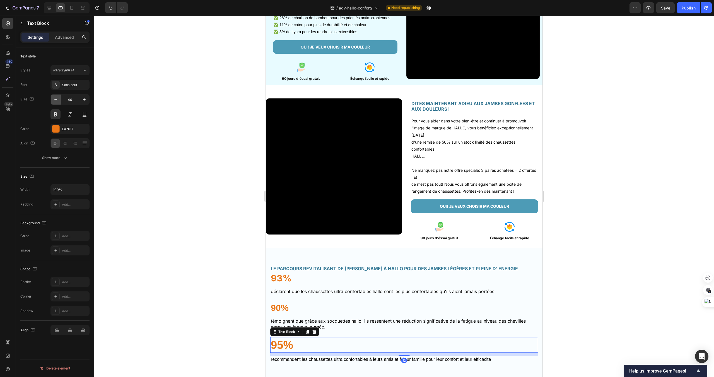
click at [56, 97] on icon "button" at bounding box center [56, 100] width 6 height 6
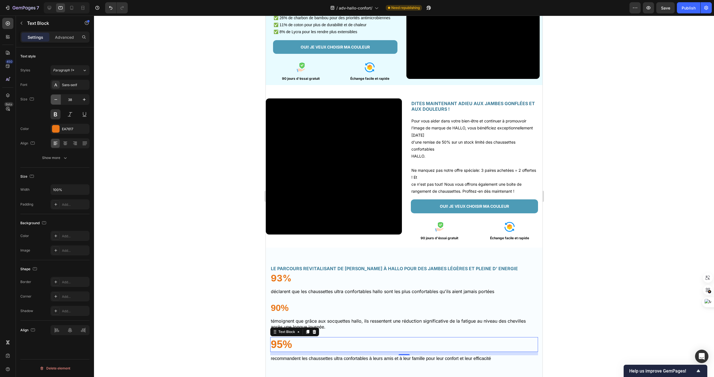
click at [56, 97] on icon "button" at bounding box center [56, 100] width 6 height 6
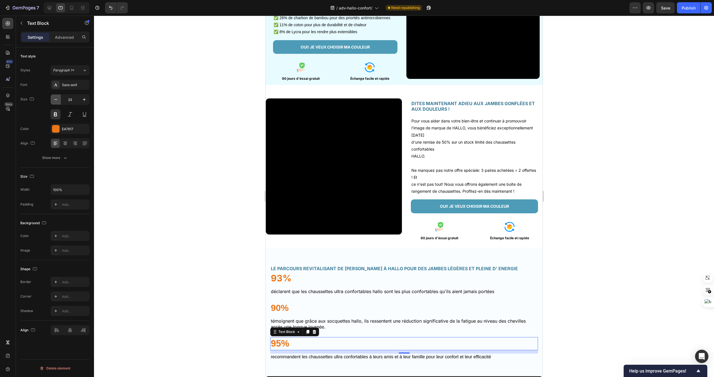
type input "32"
click at [378, 356] on p "RECOMMANDENT LES CHAUSSETTES ULTRA CONFORTABLES à leurS AMIS ET à leur famille …" at bounding box center [404, 357] width 267 height 6
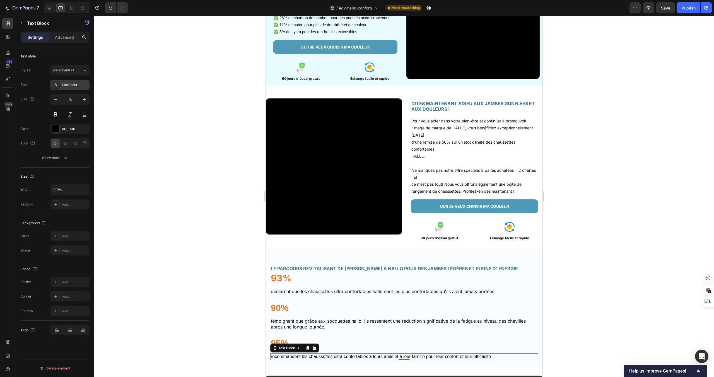
click at [74, 87] on div "Sans-serif" at bounding box center [75, 85] width 26 height 5
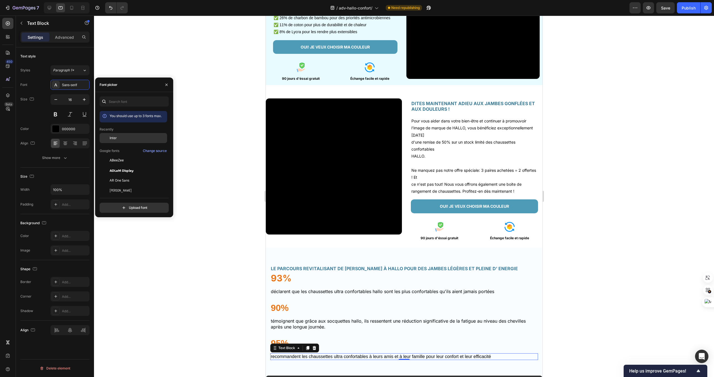
click at [138, 136] on div "Inter" at bounding box center [138, 138] width 56 height 5
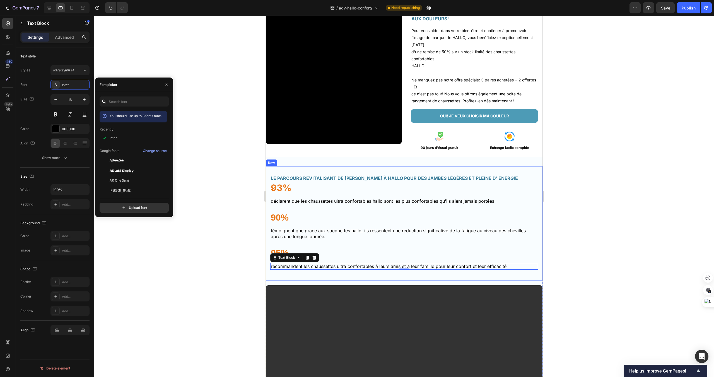
scroll to position [906, 0]
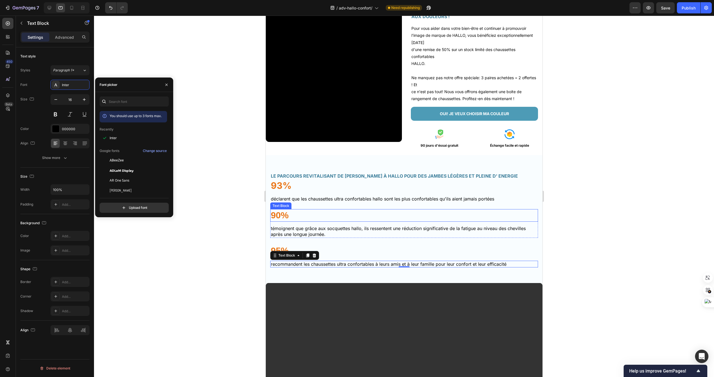
click at [437, 214] on p "90%" at bounding box center [404, 216] width 267 height 12
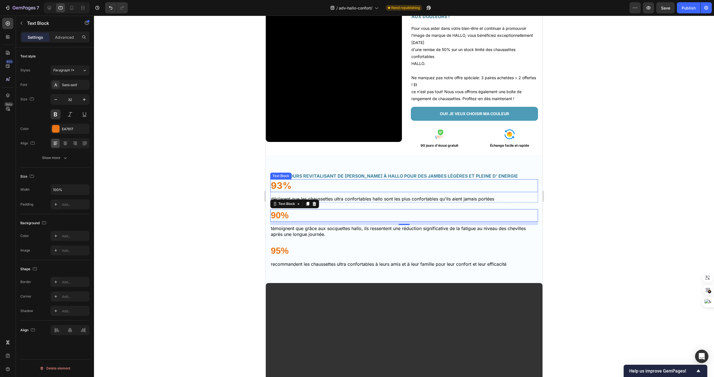
click at [346, 186] on p "93%" at bounding box center [404, 186] width 267 height 12
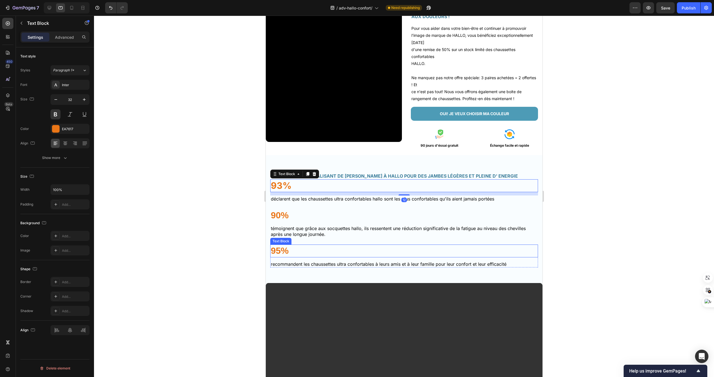
click at [319, 256] on p "95%" at bounding box center [404, 251] width 267 height 12
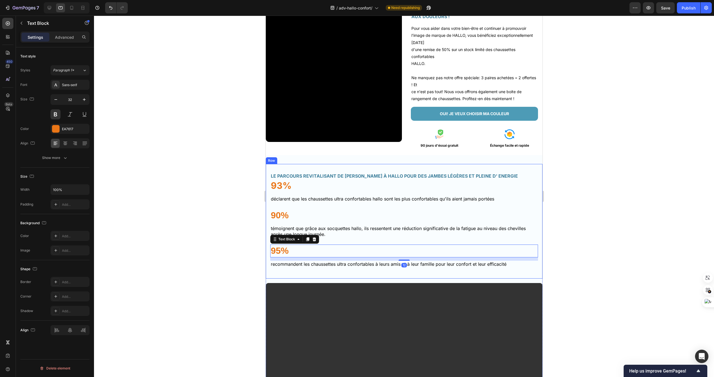
click at [320, 270] on div "LE PARCOURS REVITALISANT DE CLAIRE GRACE À HALLO POUR DES JAMBES LÉGÈRES ET PLE…" at bounding box center [404, 221] width 268 height 106
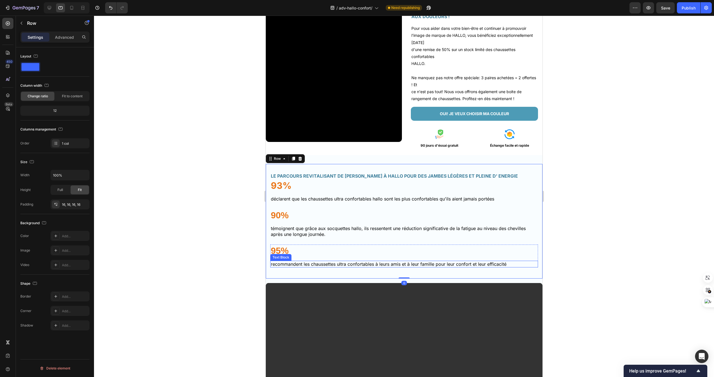
click at [317, 266] on p "RECOMMANDENT LES CHAUSSETTES ULTRA CONFORTABLES à leurS AMIS ET à leur famille …" at bounding box center [404, 264] width 267 height 6
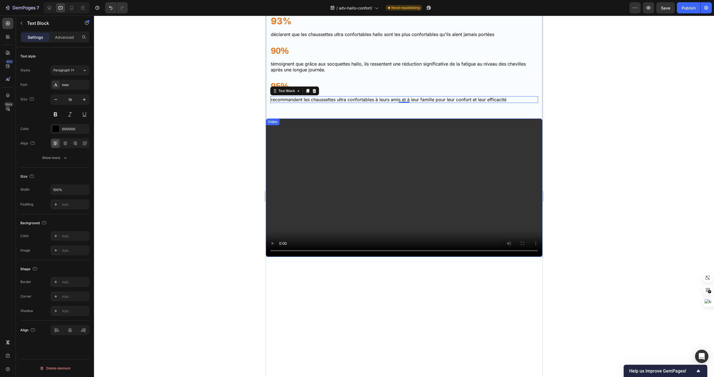
scroll to position [1047, 0]
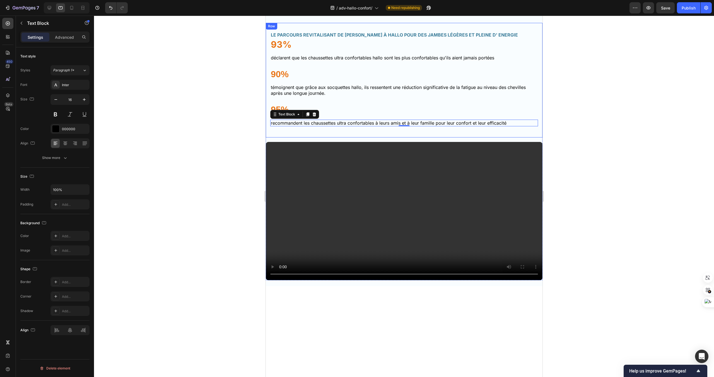
click at [381, 136] on div "LE PARCOURS REVITALISANT DE CLAIRE GRACE À HALLO POUR DES JAMBES LÉGÈRES ET PLE…" at bounding box center [404, 80] width 277 height 115
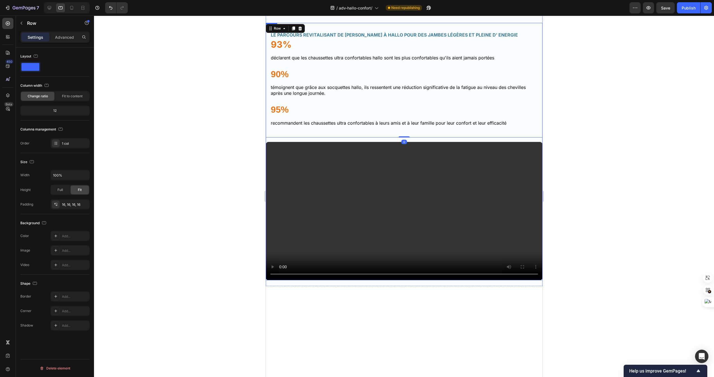
click at [376, 140] on div "Video LE PARCOURS REVITALISANT DE CLAIRE GRACE À HALLO POUR DES JAMBES LÉGÈRES …" at bounding box center [404, 152] width 277 height 258
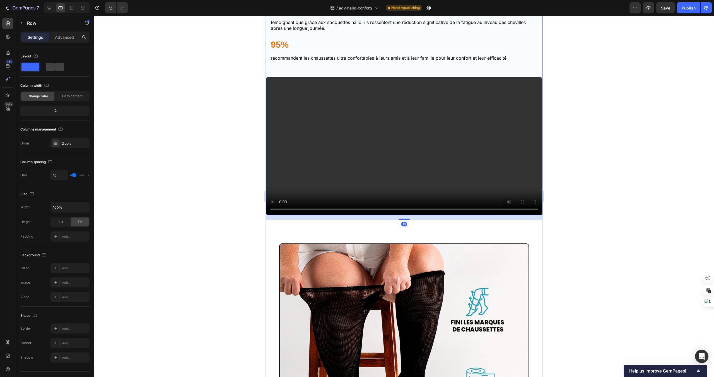
scroll to position [1234, 0]
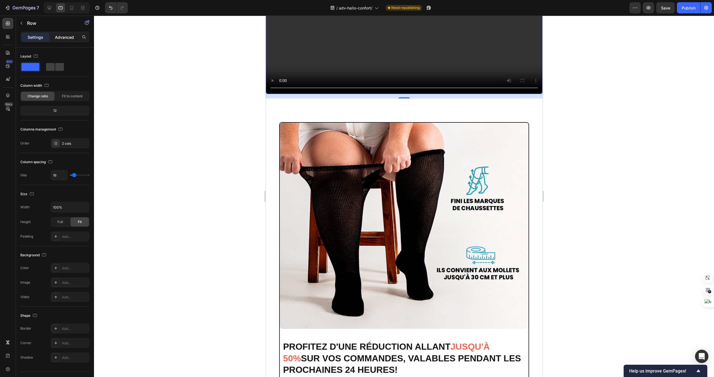
click at [66, 33] on div "Advanced" at bounding box center [64, 37] width 28 height 9
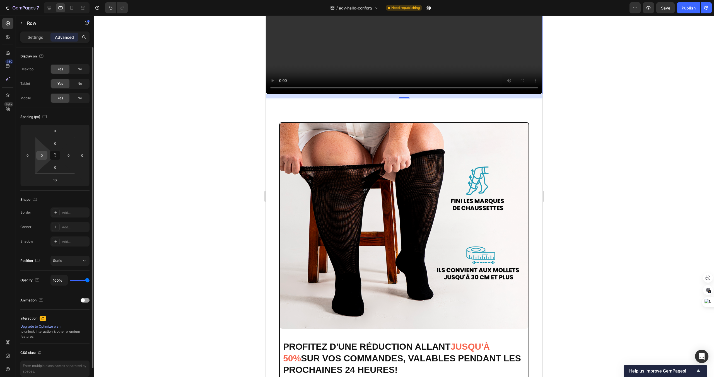
click at [41, 155] on input "0" at bounding box center [42, 155] width 8 height 8
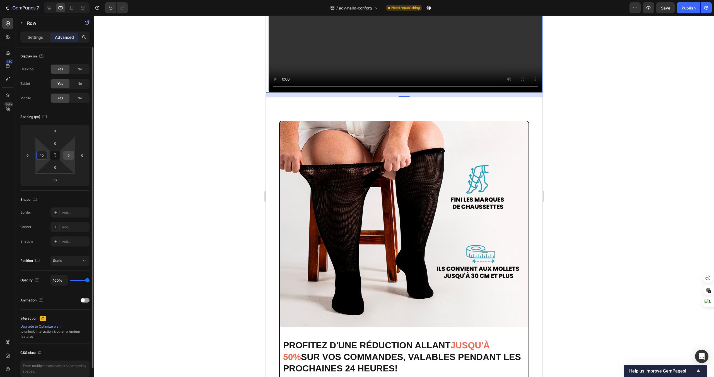
type input "10"
click at [64, 155] on input "0" at bounding box center [68, 155] width 8 height 8
type input "10"
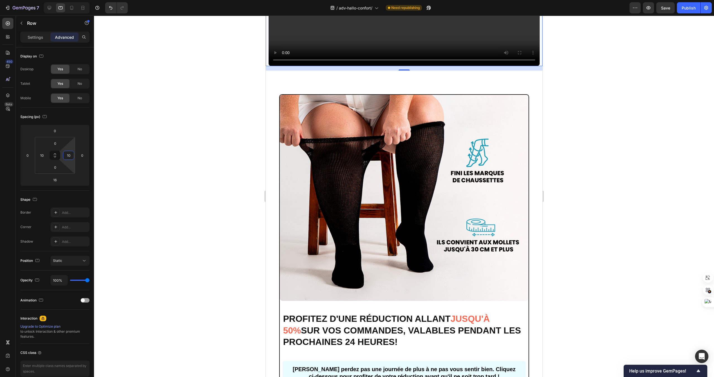
scroll to position [1264, 0]
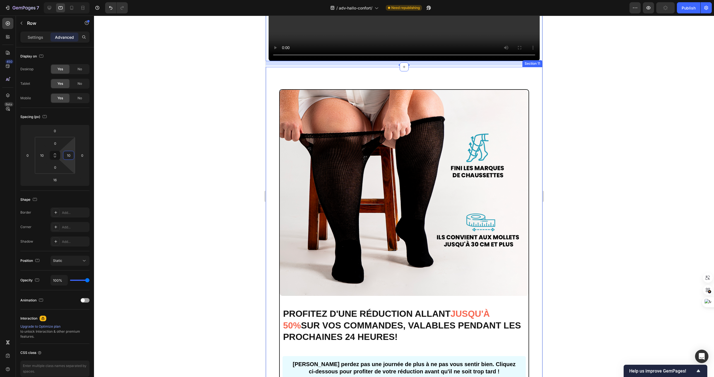
click at [418, 210] on div "Image PROFITEZ D'UNE RÉDUCTION ALLANT JUSQU'À 50% SUR VOS COMMANDES, VALABLES P…" at bounding box center [404, 264] width 277 height 395
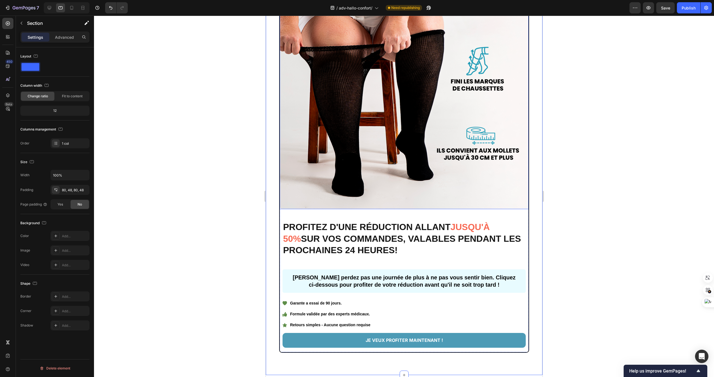
scroll to position [1537, 0]
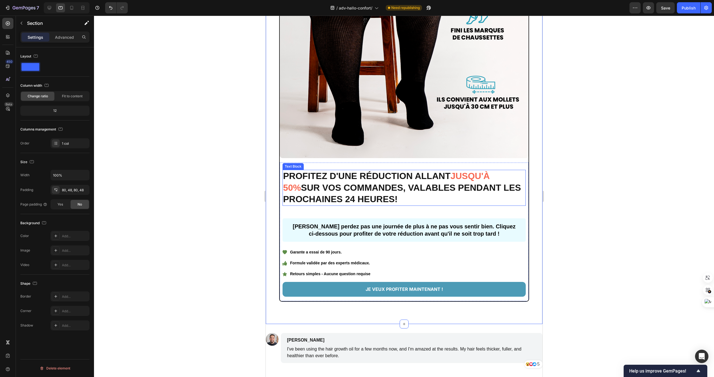
click at [391, 184] on p "PROFITEZ D'UNE RÉDUCTION ALLANT JUSQU'À 50% SUR VOS COMMANDES, VALABLES PENDANT…" at bounding box center [404, 187] width 242 height 35
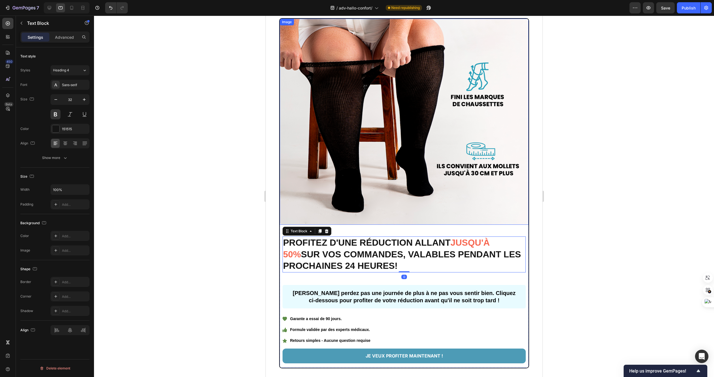
scroll to position [1352, 0]
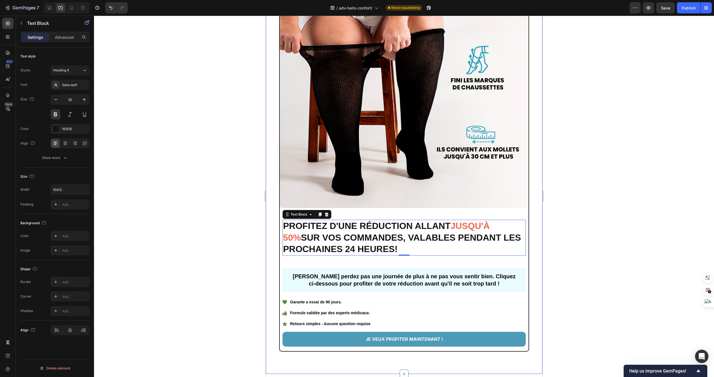
click at [372, 129] on div "Image PROFITEZ D'UNE RÉDUCTION ALLANT JUSQU'À 50% SUR VOS COMMANDES, VALABLES P…" at bounding box center [404, 176] width 277 height 395
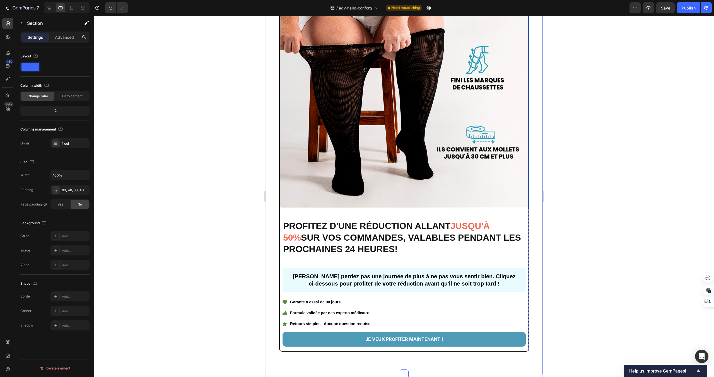
scroll to position [1399, 0]
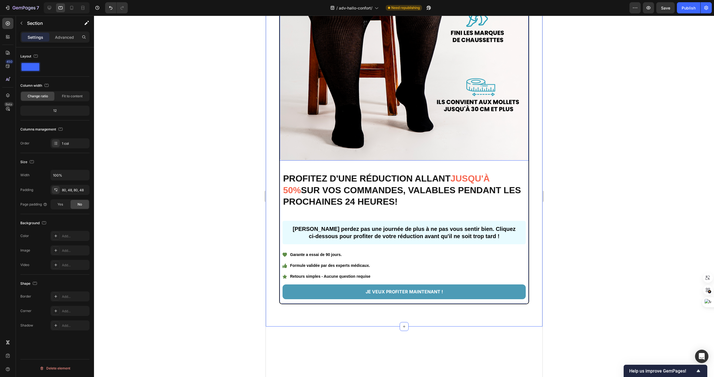
click at [337, 161] on img at bounding box center [404, 58] width 249 height 206
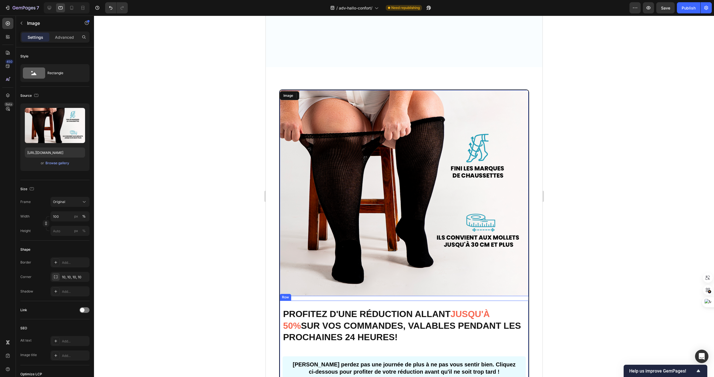
click at [328, 309] on p "PROFITEZ D'UNE RÉDUCTION ALLANT JUSQU'À 50% SUR VOS COMMANDES, VALABLES PENDANT…" at bounding box center [404, 326] width 242 height 35
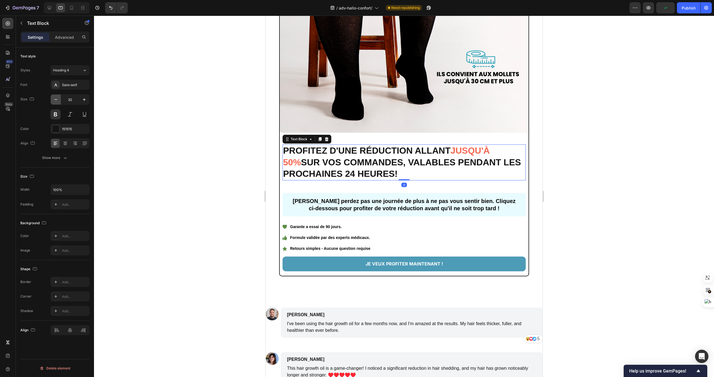
click at [55, 99] on icon "button" at bounding box center [56, 100] width 6 height 6
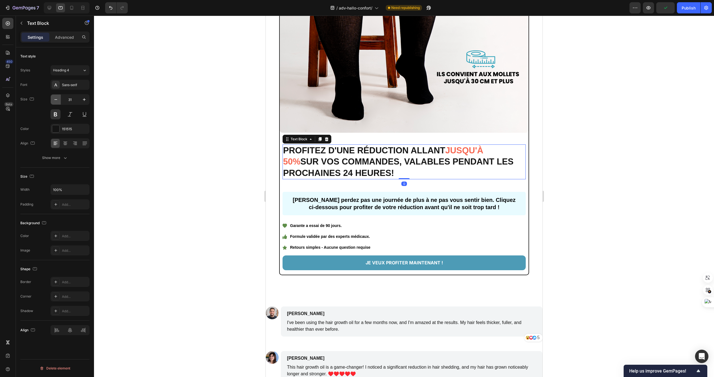
click at [55, 99] on icon "button" at bounding box center [56, 100] width 6 height 6
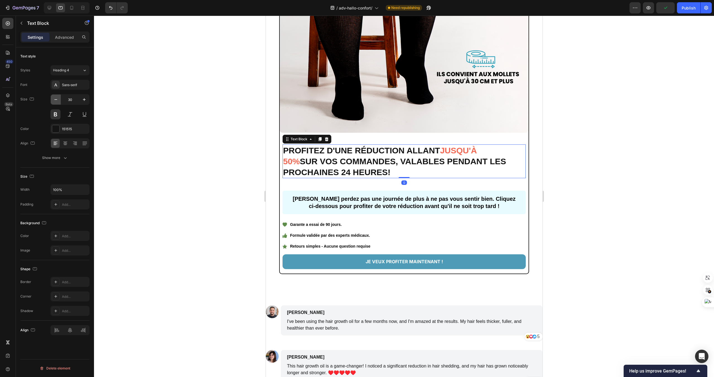
click at [55, 99] on icon "button" at bounding box center [56, 100] width 6 height 6
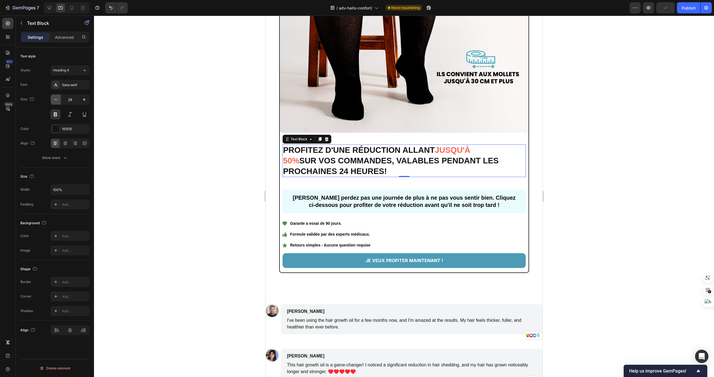
click at [55, 99] on icon "button" at bounding box center [56, 100] width 6 height 6
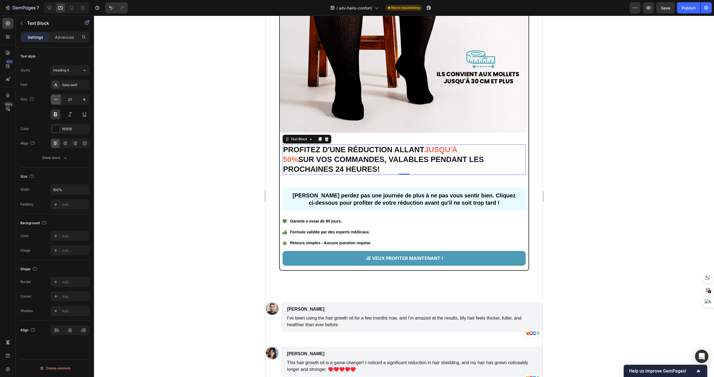
click at [55, 99] on icon "button" at bounding box center [56, 100] width 6 height 6
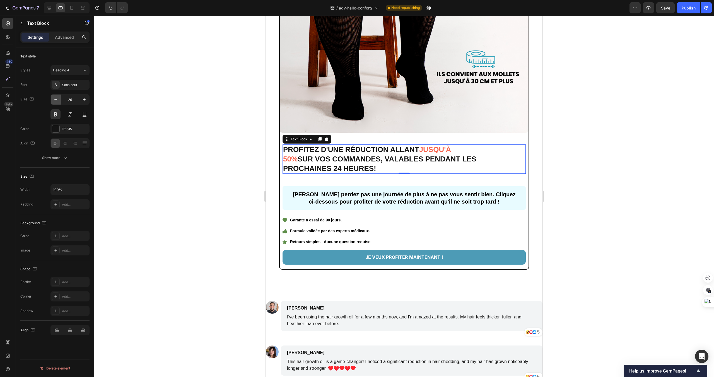
click at [55, 99] on icon "button" at bounding box center [56, 100] width 6 height 6
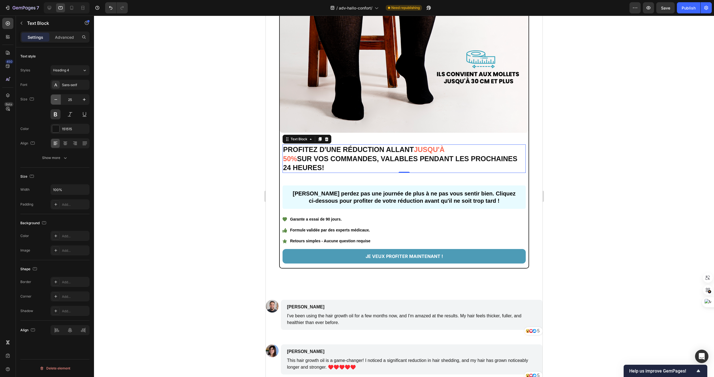
click at [55, 99] on icon "button" at bounding box center [56, 100] width 6 height 6
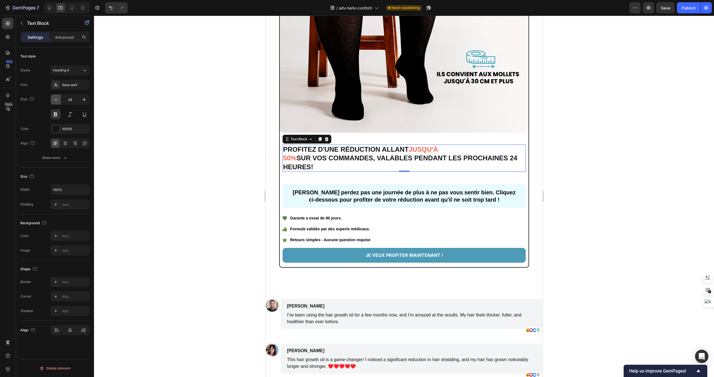
click at [55, 99] on icon "button" at bounding box center [56, 100] width 6 height 6
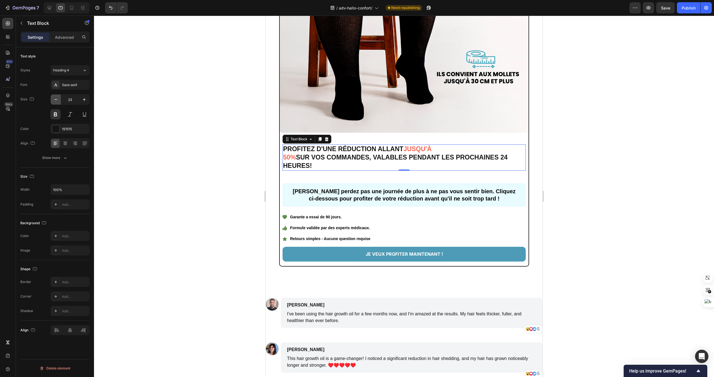
click at [55, 99] on icon "button" at bounding box center [56, 100] width 6 height 6
type input "22"
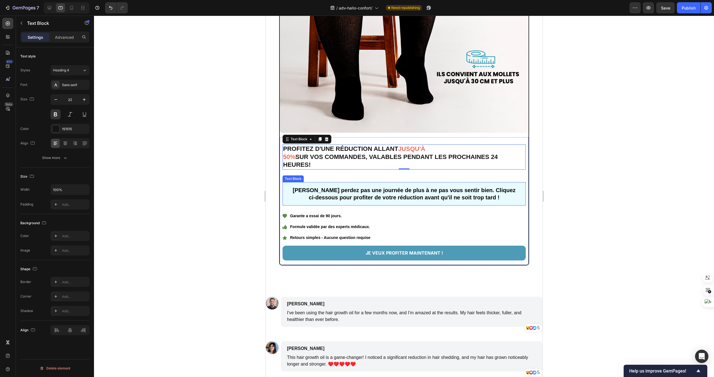
click at [434, 183] on div "[PERSON_NAME] perdez pas une journée de plus à ne pas vous sentir bien. Cliquez…" at bounding box center [403, 193] width 243 height 23
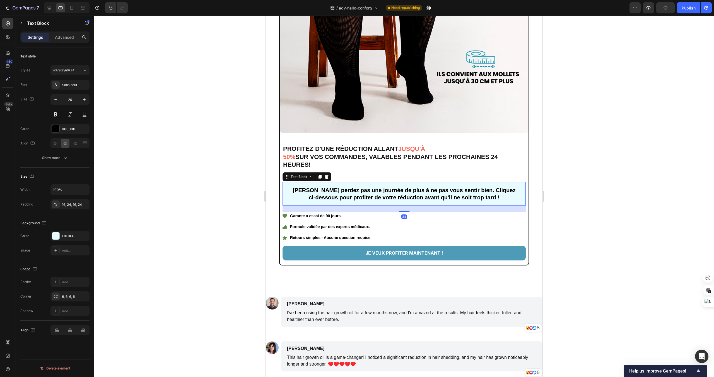
click at [416, 194] on p "[PERSON_NAME] perdez pas une journée de plus à ne pas vous sentir bien. Cliquez…" at bounding box center [404, 194] width 230 height 15
click at [397, 187] on p "[PERSON_NAME] perdez pas une journée de plus à ne pas vous sentir bien. Cliquez…" at bounding box center [404, 194] width 230 height 15
click at [55, 102] on icon "button" at bounding box center [56, 100] width 6 height 6
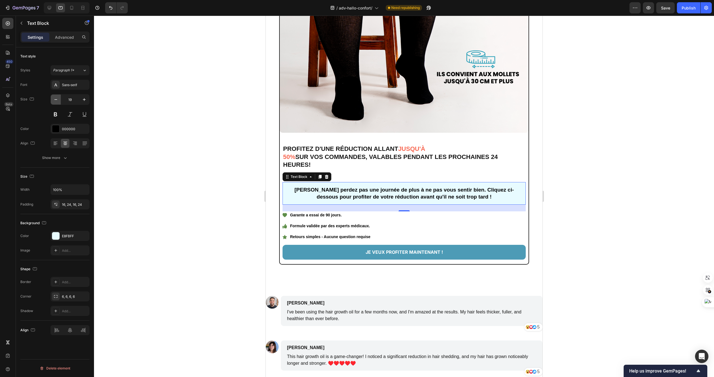
click at [55, 102] on icon "button" at bounding box center [56, 100] width 6 height 6
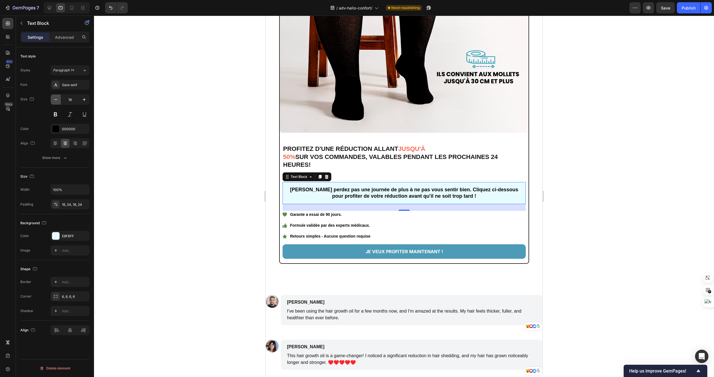
click at [55, 102] on icon "button" at bounding box center [56, 100] width 6 height 6
type input "16"
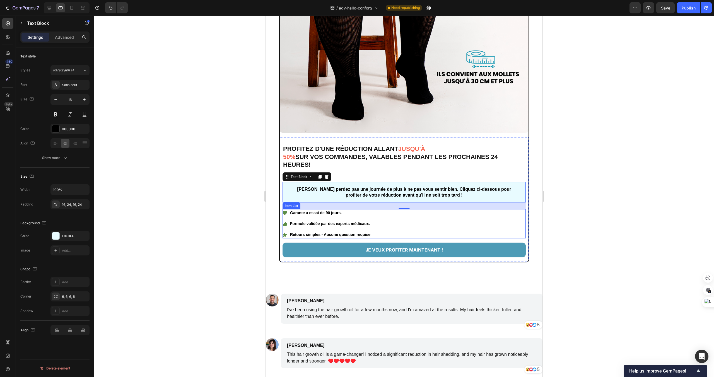
click at [392, 217] on div "Garante a essai de 90 jours. Formule validée par des experts médicaux. Retours …" at bounding box center [403, 223] width 243 height 29
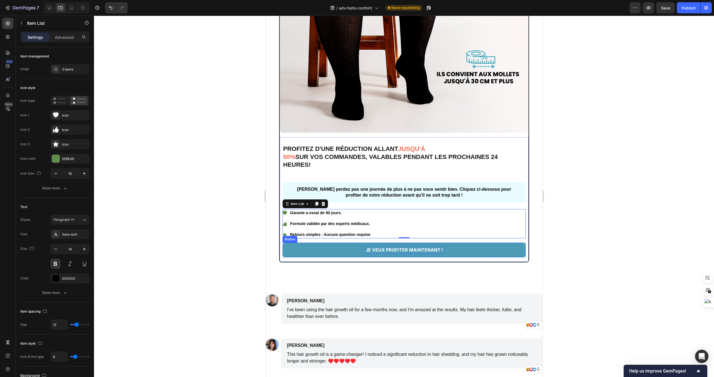
click at [396, 249] on p "JE VEUX PROFITER MAINTENANT !" at bounding box center [403, 250] width 77 height 8
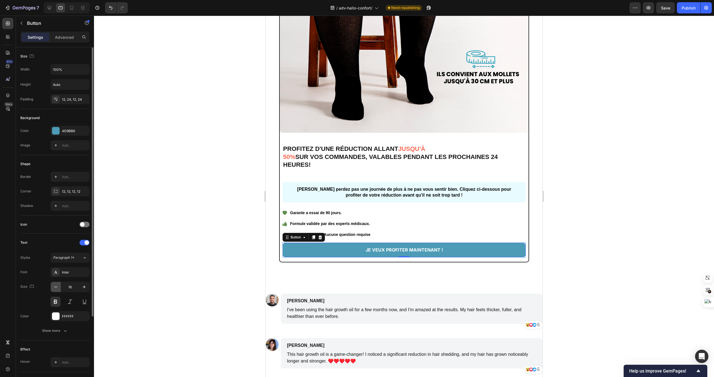
click at [52, 286] on button "button" at bounding box center [56, 287] width 10 height 10
type input "15"
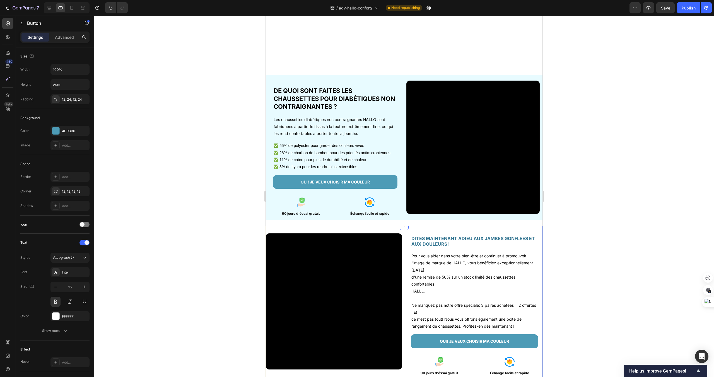
scroll to position [730, 0]
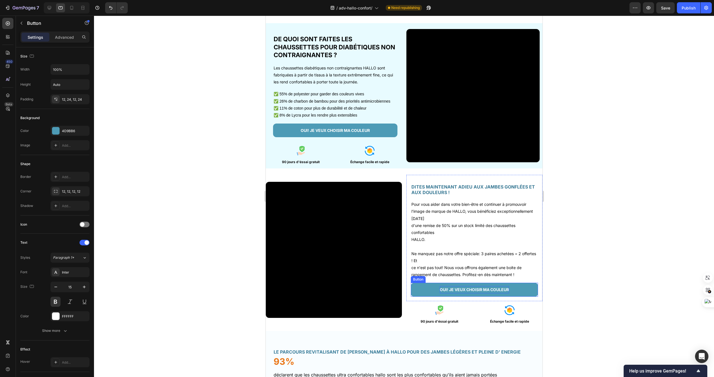
click at [469, 290] on p "OUI! JE VEUX CHOISIR MA COULEUR" at bounding box center [474, 289] width 69 height 7
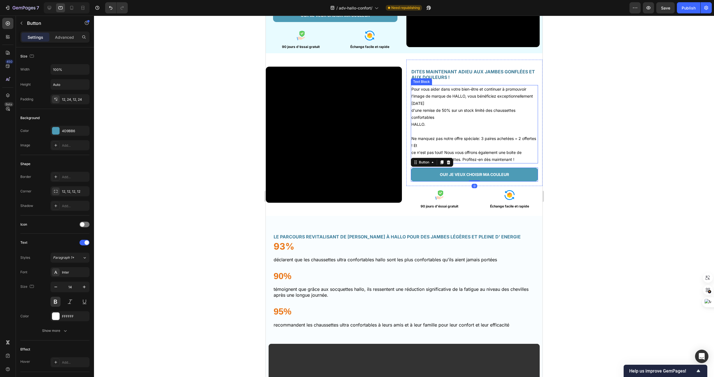
scroll to position [863, 0]
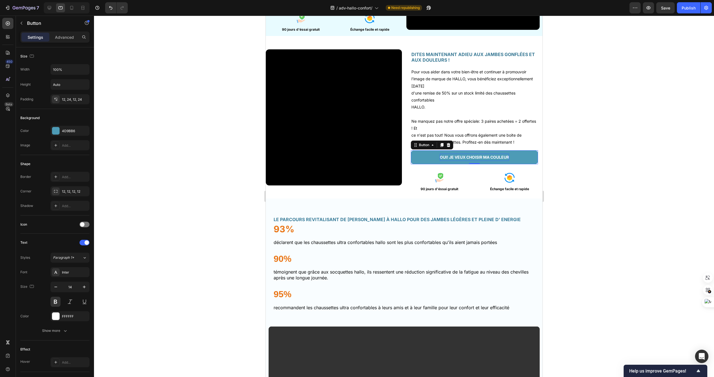
click at [490, 160] on p "OUI! JE VEUX CHOISIR MA COULEUR" at bounding box center [474, 157] width 69 height 7
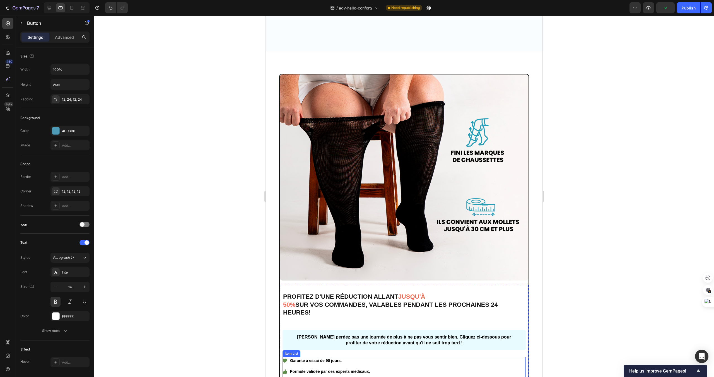
scroll to position [1540, 0]
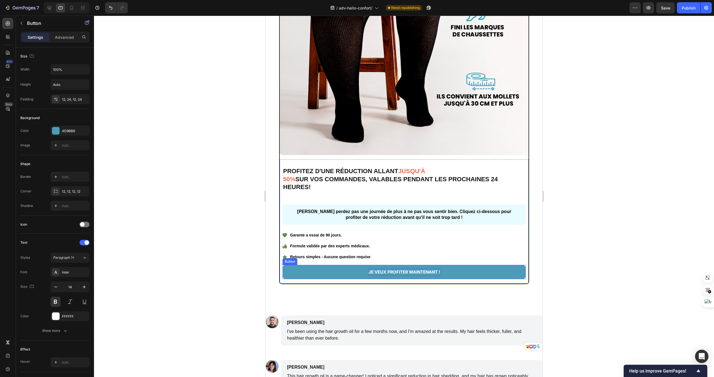
click at [439, 272] on p "JE VEUX PROFITER MAINTENANT !" at bounding box center [404, 272] width 72 height 8
click at [56, 290] on button "button" at bounding box center [56, 287] width 10 height 10
type input "14"
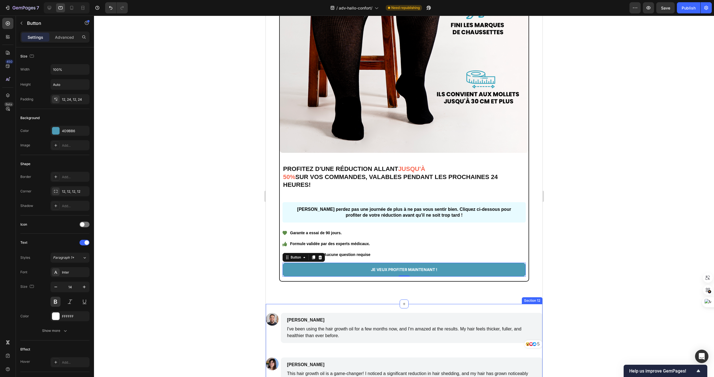
scroll to position [1513, 0]
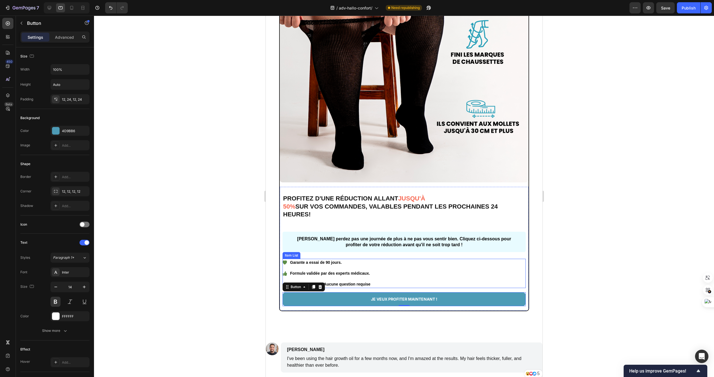
click at [356, 270] on div "Formule validée par des experts médicaux." at bounding box center [330, 274] width 82 height 8
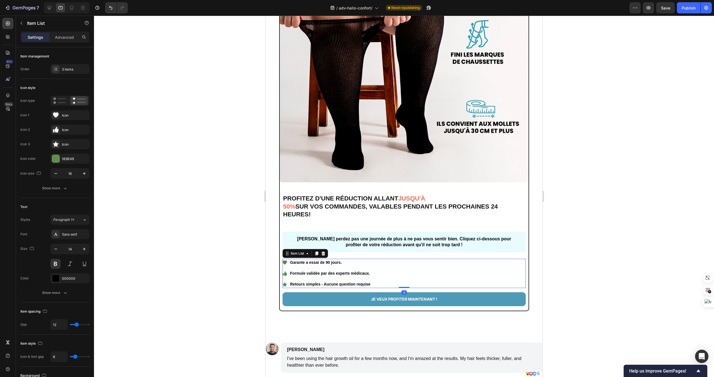
click at [339, 264] on p "Garante a essai de 90 jours." at bounding box center [330, 263] width 80 height 6
click at [52, 249] on button "button" at bounding box center [56, 249] width 10 height 10
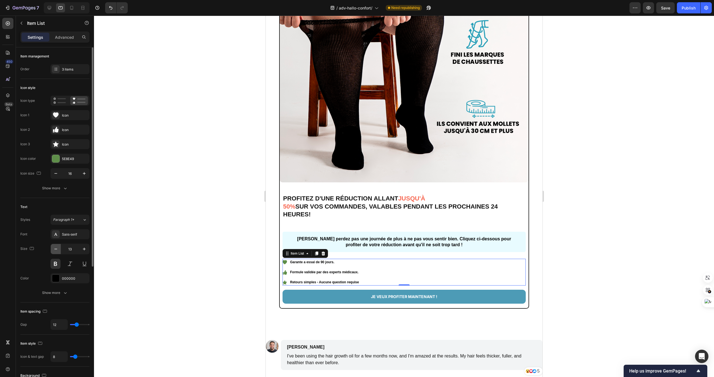
type input "12"
click at [285, 263] on icon at bounding box center [284, 262] width 4 height 4
click at [297, 272] on p "Formule validée par des experts médicaux." at bounding box center [324, 272] width 69 height 5
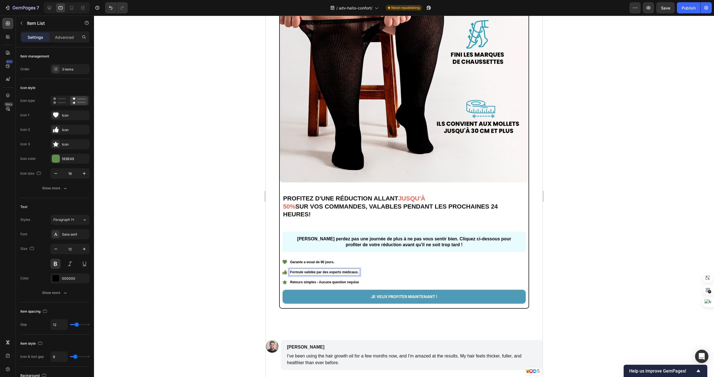
click at [392, 273] on div "Garante a essai de 90 jours. Formule validée par des experts médicaux. Retours …" at bounding box center [403, 272] width 243 height 27
click at [342, 271] on p "Formule validée par des experts médicaux." at bounding box center [324, 272] width 69 height 5
click at [341, 281] on p "Retours simples - Aucune question requise" at bounding box center [324, 282] width 69 height 5
click at [337, 263] on p "Garante a essai de 90 jours." at bounding box center [324, 262] width 69 height 5
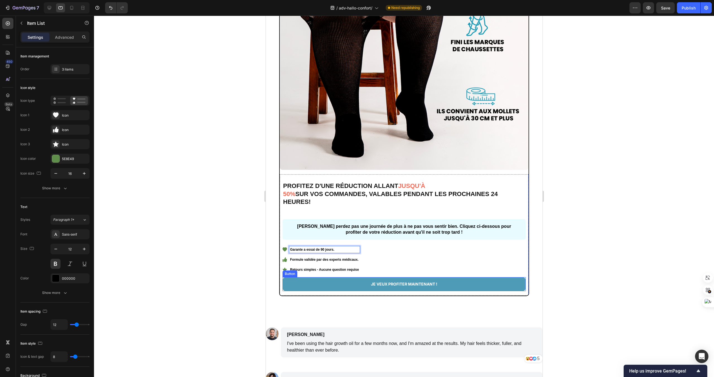
scroll to position [1526, 0]
click at [371, 284] on p "JE VEUX PROFITER MAINTENANT !" at bounding box center [404, 283] width 66 height 7
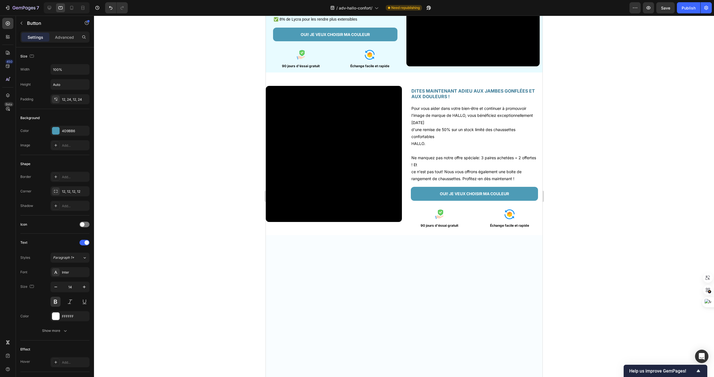
scroll to position [615, 0]
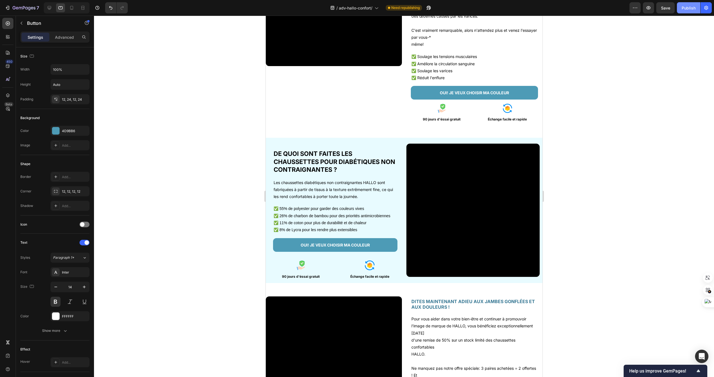
click at [687, 12] on button "Publish" at bounding box center [688, 7] width 23 height 11
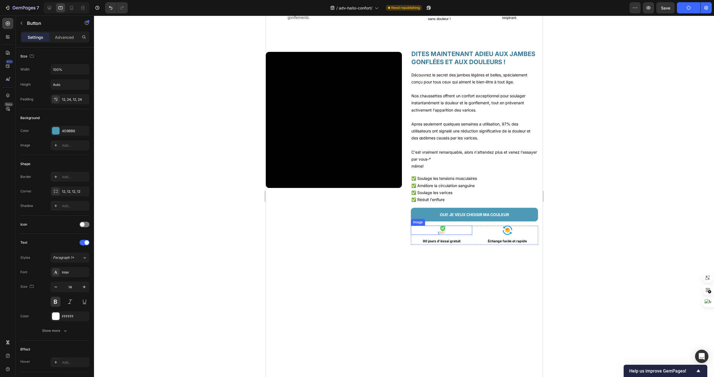
scroll to position [272, 0]
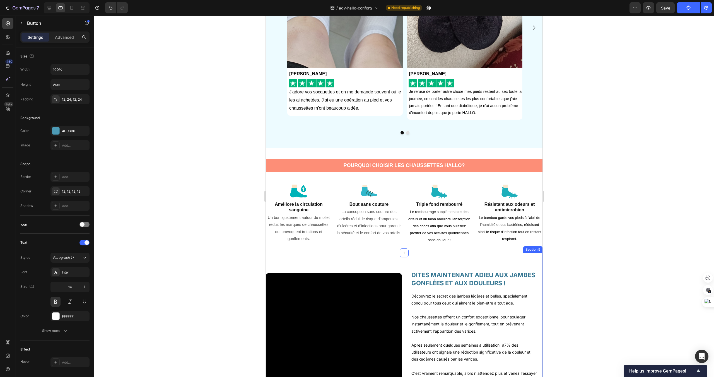
click at [446, 259] on div "Video DITES MAINTENANT ADIEU AUX JAMBES GONFLÉES ET AUX DOULEURS ! Heading Déco…" at bounding box center [404, 362] width 277 height 219
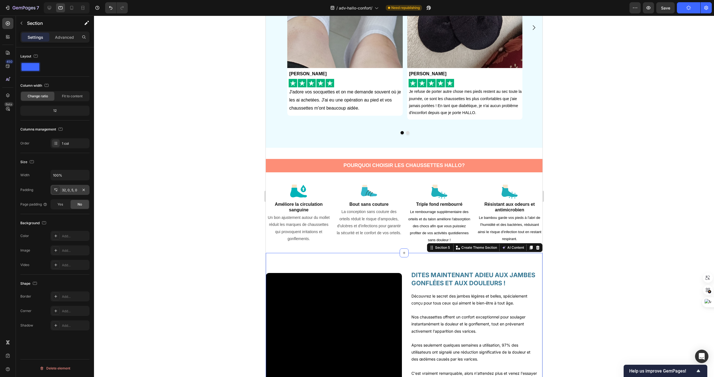
click at [77, 189] on div "32, 0, 5, 0" at bounding box center [70, 190] width 16 height 5
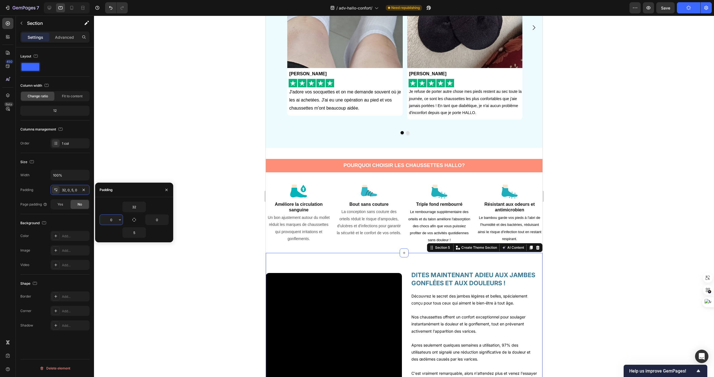
click at [111, 220] on input "0" at bounding box center [111, 220] width 23 height 10
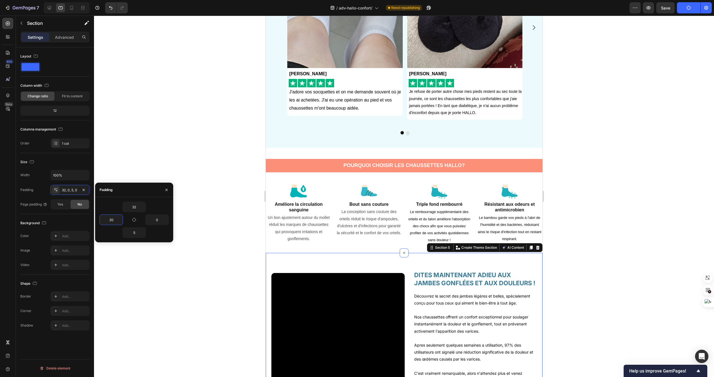
type input "2"
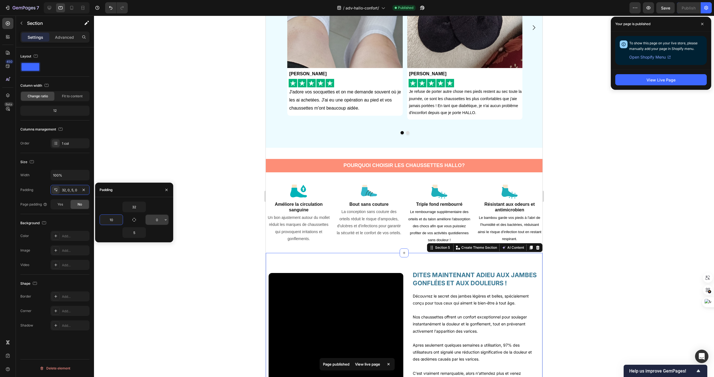
type input "10"
click at [154, 219] on input "0" at bounding box center [157, 220] width 23 height 10
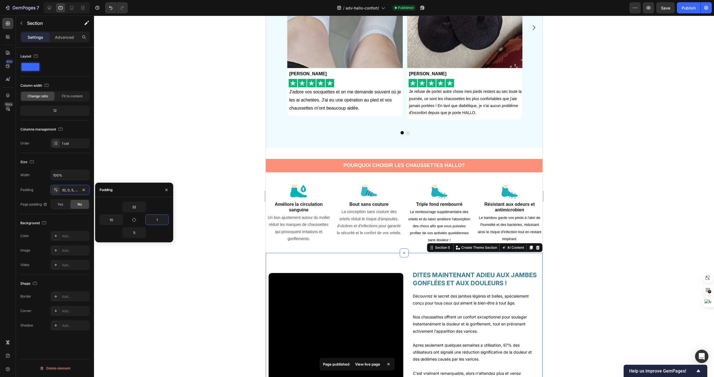
type input "10"
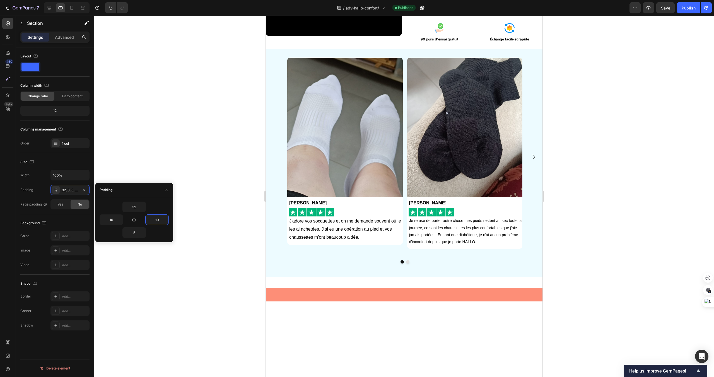
scroll to position [0, 0]
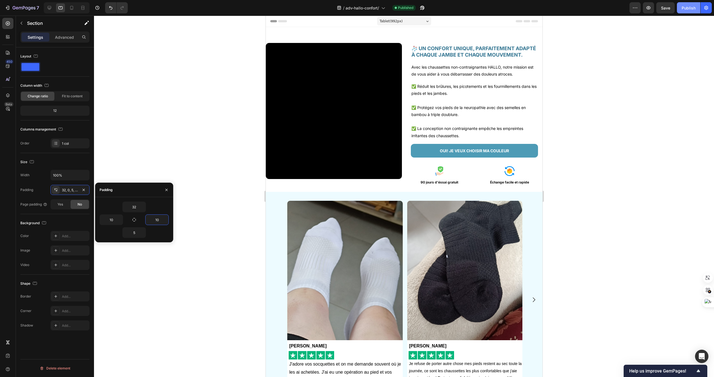
click at [686, 13] on button "Publish" at bounding box center [688, 7] width 23 height 11
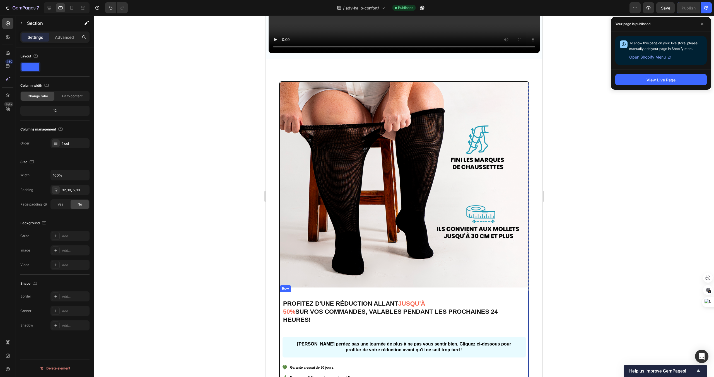
scroll to position [1274, 0]
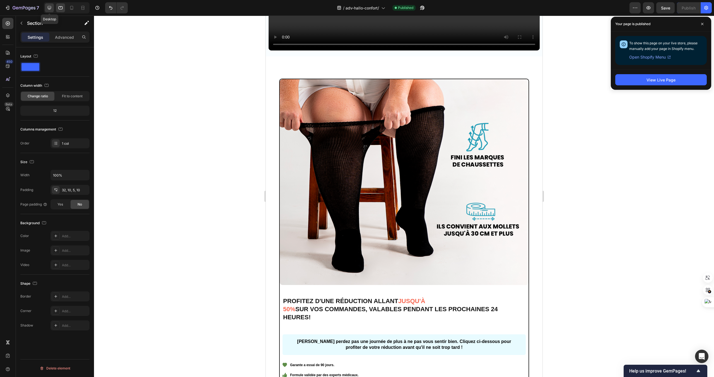
click at [50, 8] on icon at bounding box center [50, 8] width 6 height 6
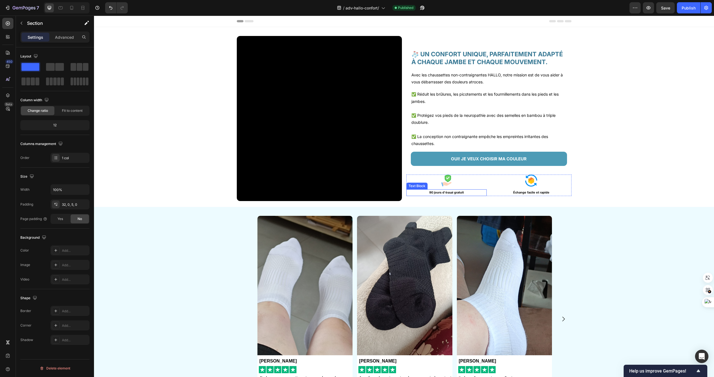
click at [423, 186] on div "Text Block" at bounding box center [417, 186] width 19 height 5
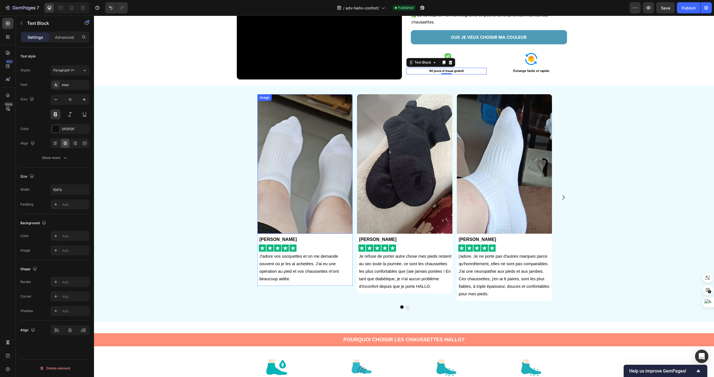
scroll to position [127, 0]
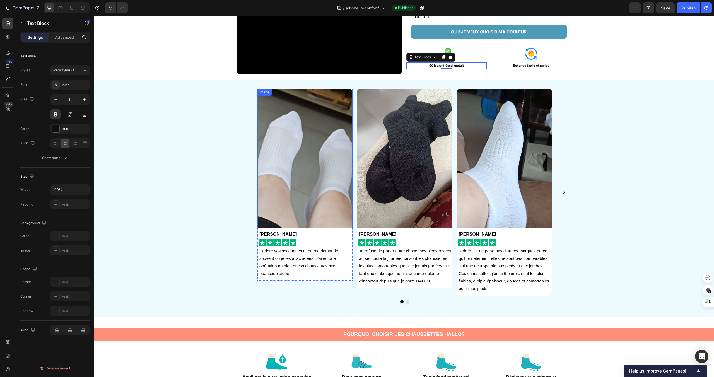
click at [324, 180] on img at bounding box center [304, 158] width 95 height 139
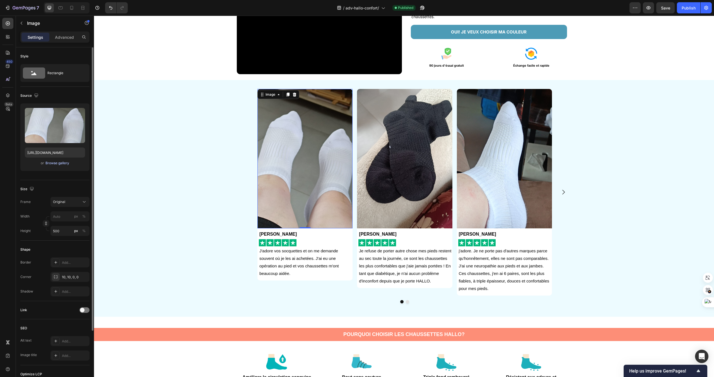
click at [58, 163] on div "Browse gallery" at bounding box center [57, 163] width 24 height 5
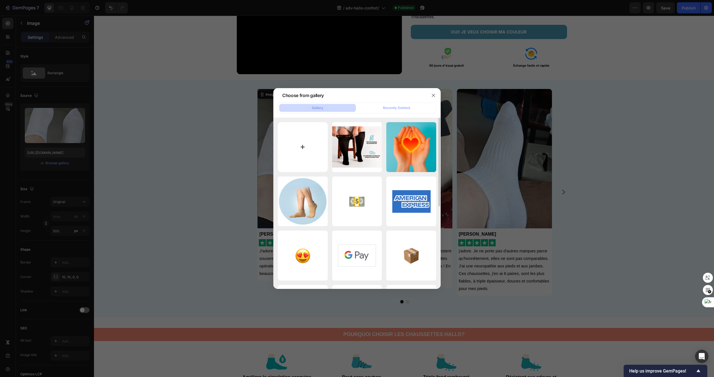
click at [307, 141] on input "file" at bounding box center [303, 147] width 50 height 50
type input "C:\fakepath\avis_carousel1.avif"
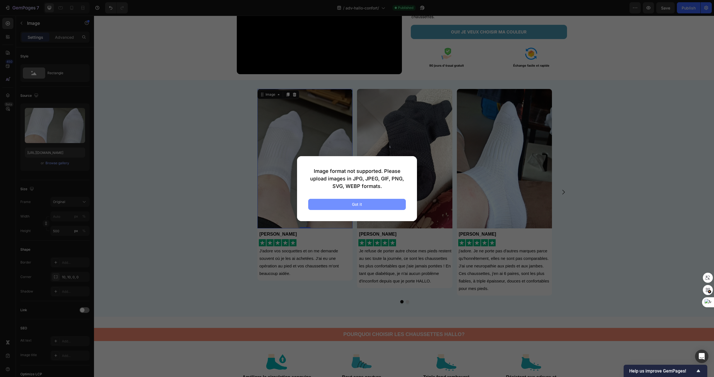
click at [338, 205] on button "Got it" at bounding box center [357, 204] width 98 height 11
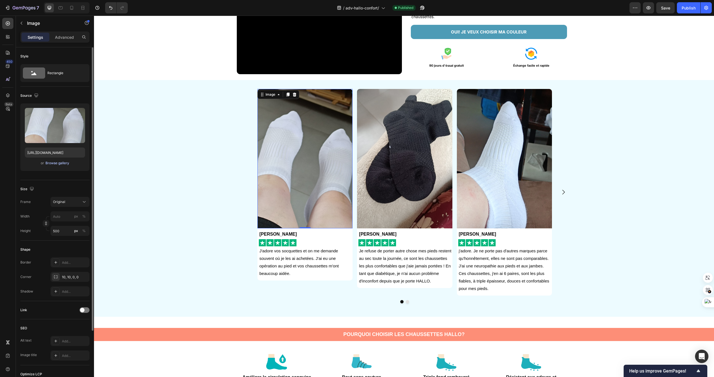
click at [54, 163] on div "Browse gallery" at bounding box center [57, 163] width 24 height 5
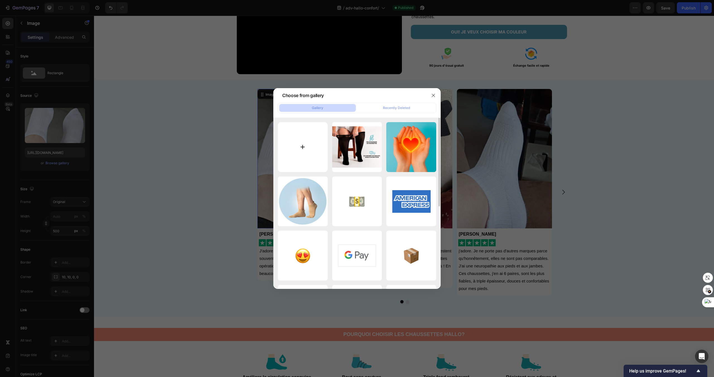
click at [316, 150] on input "file" at bounding box center [303, 147] width 50 height 50
type input "C:\fakepath\avis_carousel1.jpg"
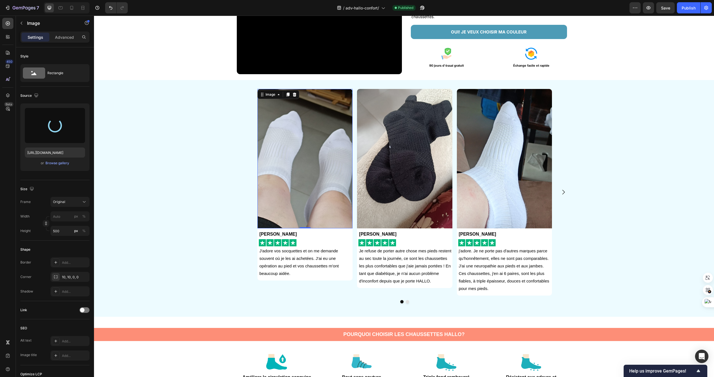
type input "https://cdn.shopify.com/s/files/1/0959/7668/5886/files/gempages_584109555860898…"
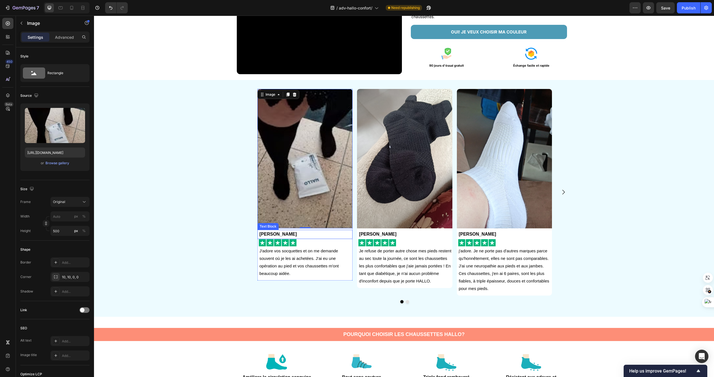
click at [275, 234] on strong "[PERSON_NAME]" at bounding box center [277, 234] width 37 height 5
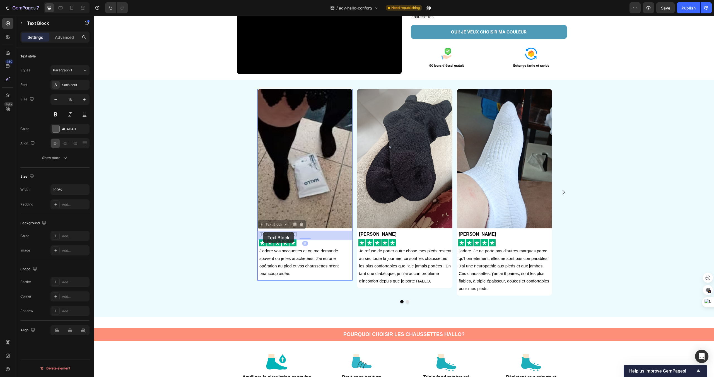
drag, startPoint x: 287, startPoint y: 233, endPoint x: 269, endPoint y: 232, distance: 18.2
click at [263, 235] on strong "[PERSON_NAME]" at bounding box center [277, 234] width 37 height 5
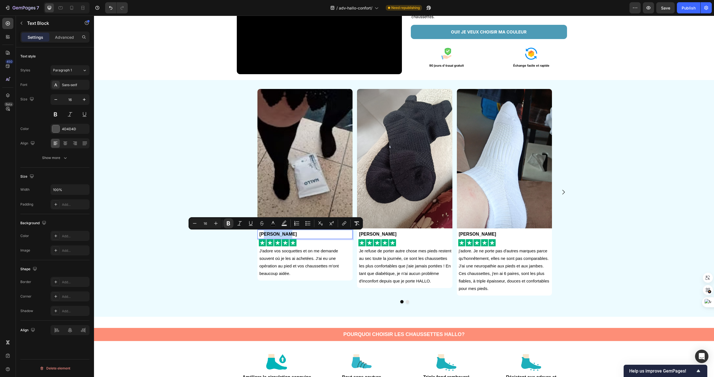
drag, startPoint x: 265, startPoint y: 234, endPoint x: 290, endPoint y: 234, distance: 25.7
click at [290, 234] on p "[PERSON_NAME]" at bounding box center [305, 234] width 93 height 8
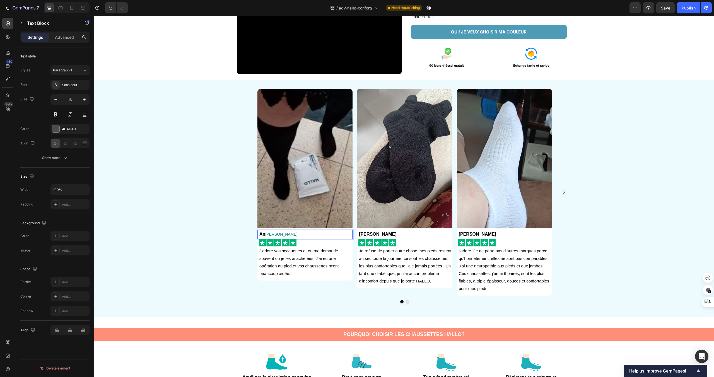
click at [261, 234] on strong "An" at bounding box center [262, 234] width 6 height 5
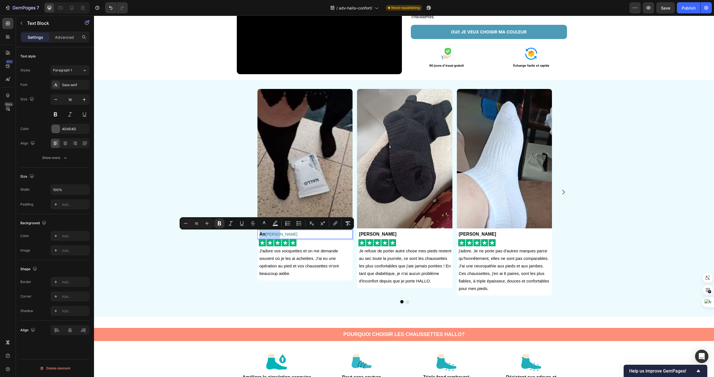
click at [262, 235] on strong "An" at bounding box center [262, 234] width 6 height 5
drag, startPoint x: 263, startPoint y: 235, endPoint x: 259, endPoint y: 234, distance: 4.5
click at [259, 234] on div "An Alicia Besson" at bounding box center [306, 234] width 94 height 9
click at [271, 236] on span "[PERSON_NAME]" at bounding box center [281, 234] width 32 height 4
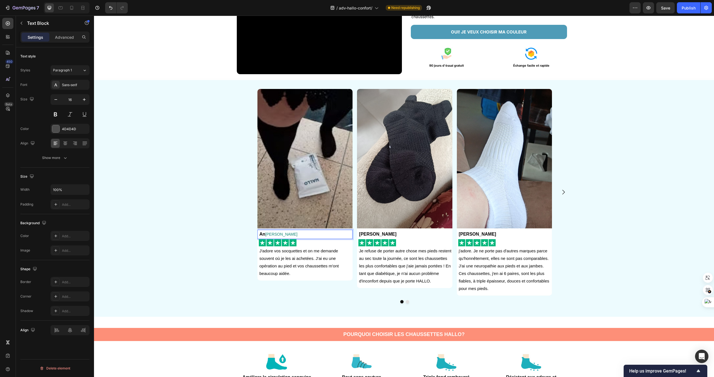
click at [266, 235] on span "[PERSON_NAME]" at bounding box center [281, 234] width 32 height 4
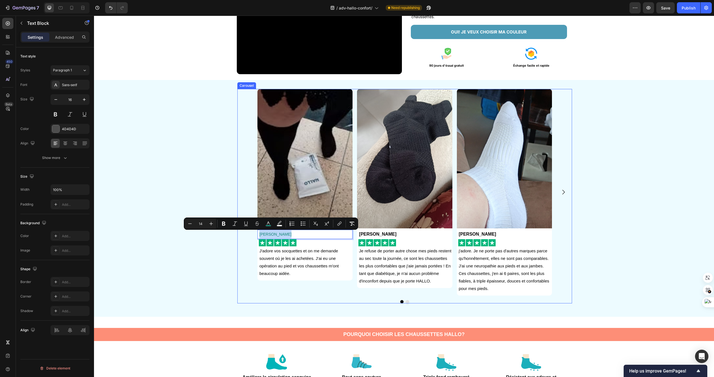
drag, startPoint x: 283, startPoint y: 235, endPoint x: 257, endPoint y: 235, distance: 25.9
click at [257, 235] on div "Image Alicia Besson Text Block 0 Image J'adore vos socquettes et on me demande …" at bounding box center [404, 192] width 335 height 207
click at [79, 85] on div "Sans-serif" at bounding box center [75, 85] width 26 height 5
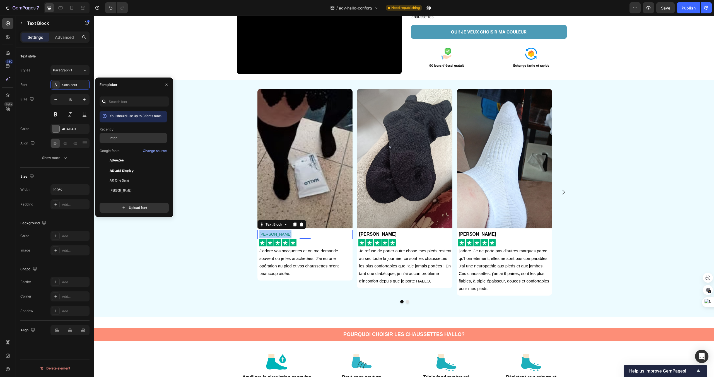
click at [128, 139] on div "Inter" at bounding box center [138, 138] width 56 height 5
click at [58, 162] on button "Show more" at bounding box center [54, 158] width 69 height 10
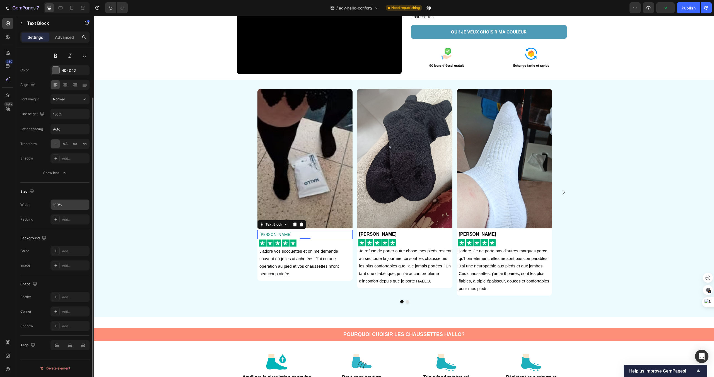
scroll to position [0, 0]
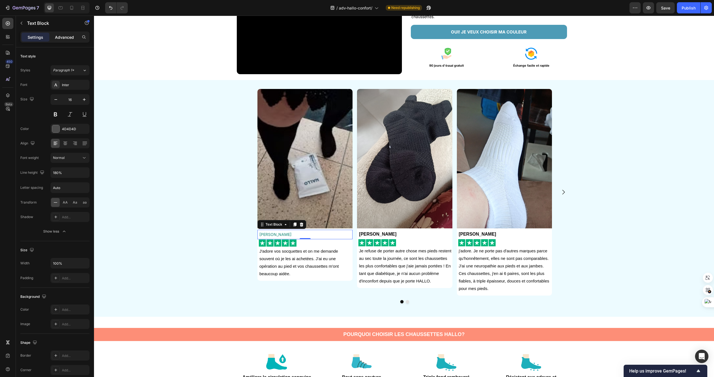
click at [62, 39] on p "Advanced" at bounding box center [64, 37] width 19 height 6
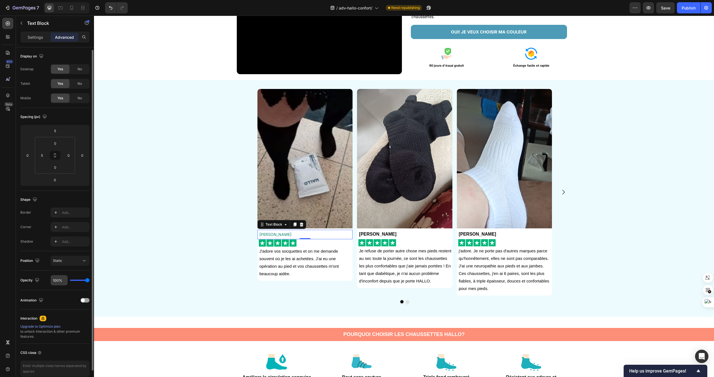
scroll to position [27, 0]
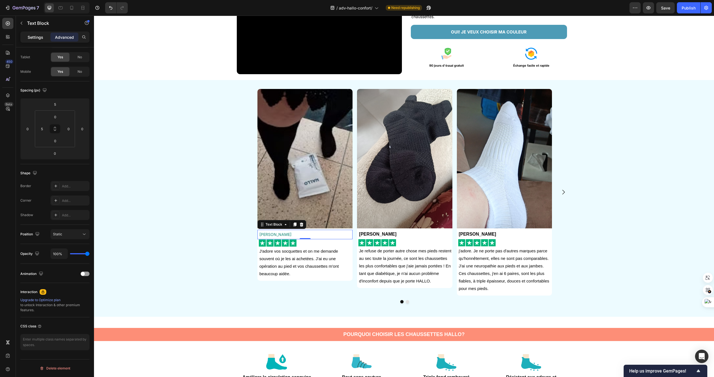
click at [31, 39] on p "Settings" at bounding box center [36, 37] width 16 height 6
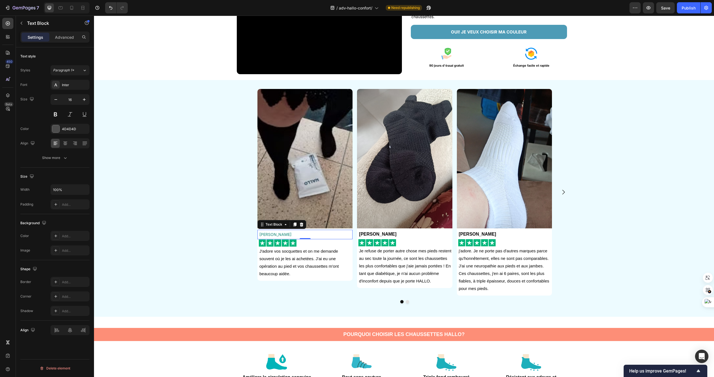
scroll to position [0, 0]
click at [56, 127] on div at bounding box center [55, 128] width 7 height 7
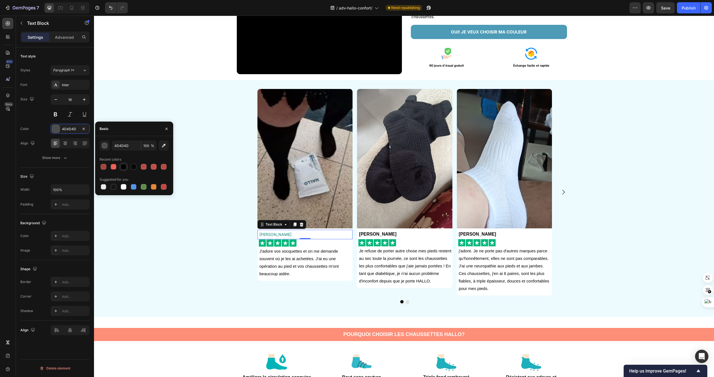
click at [126, 165] on div at bounding box center [124, 167] width 6 height 6
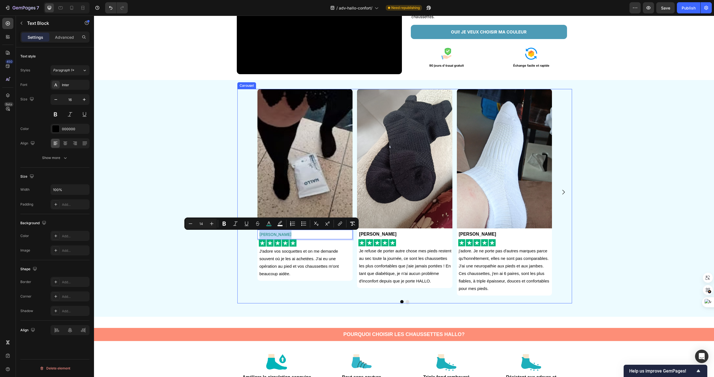
drag, startPoint x: 285, startPoint y: 235, endPoint x: 249, endPoint y: 230, distance: 36.9
click at [249, 230] on div "Image Alicia Besson Text Block 0 Image J'adore vos socquettes et on me demande …" at bounding box center [404, 192] width 335 height 207
click at [56, 127] on div at bounding box center [55, 128] width 7 height 7
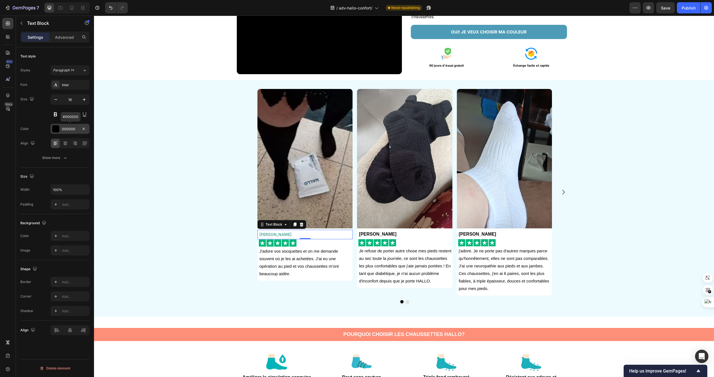
click at [61, 129] on div "000000" at bounding box center [69, 129] width 39 height 10
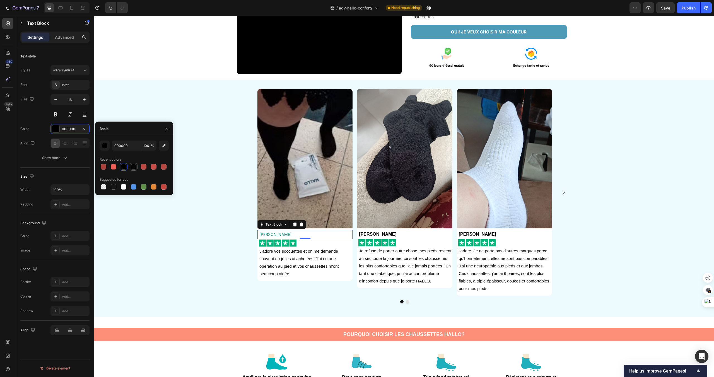
click at [136, 168] on div at bounding box center [134, 167] width 6 height 6
click at [127, 167] on div at bounding box center [124, 167] width 8 height 8
type input "000000"
click at [54, 110] on button at bounding box center [55, 114] width 10 height 10
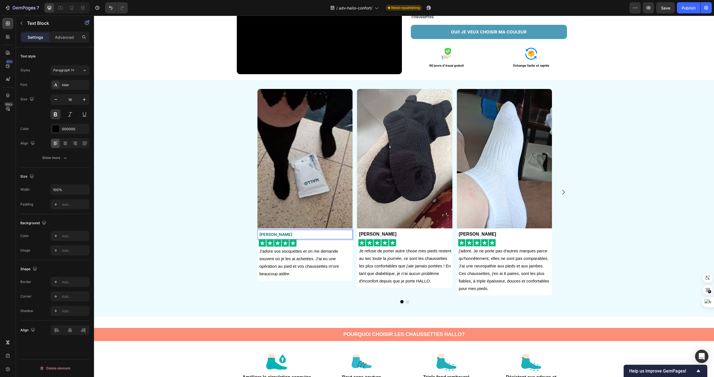
click at [292, 234] on p "[PERSON_NAME]" at bounding box center [305, 234] width 93 height 8
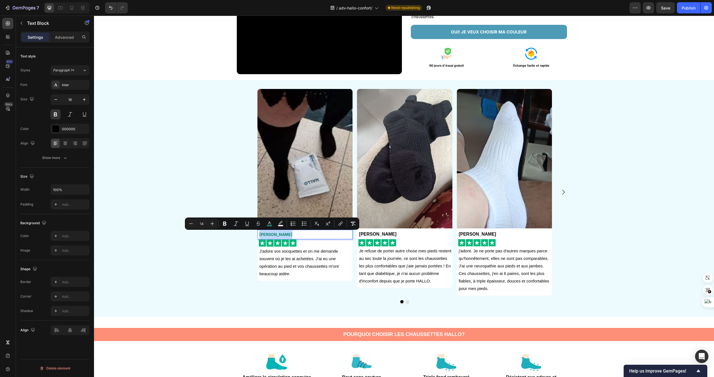
drag, startPoint x: 292, startPoint y: 234, endPoint x: 260, endPoint y: 232, distance: 31.6
click at [260, 232] on p "[PERSON_NAME]" at bounding box center [305, 234] width 93 height 8
click at [269, 224] on icon "Editor contextual toolbar" at bounding box center [270, 224] width 6 height 6
type input "108474"
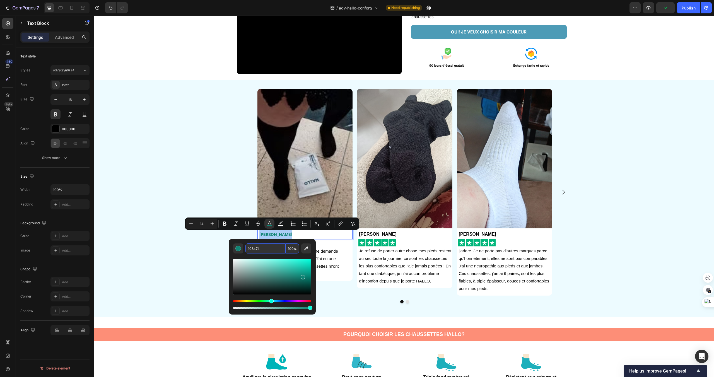
click at [263, 248] on input "108474" at bounding box center [265, 249] width 40 height 10
type input "000000"
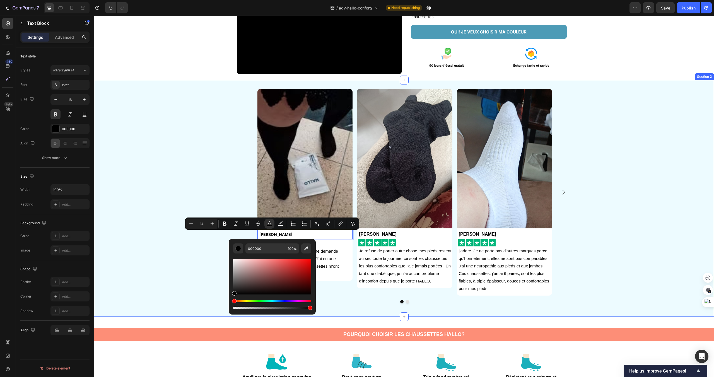
click at [217, 248] on div "Image Alicia Besson Text Block 0 Image J'adore vos socquettes et on me demande …" at bounding box center [404, 198] width 619 height 219
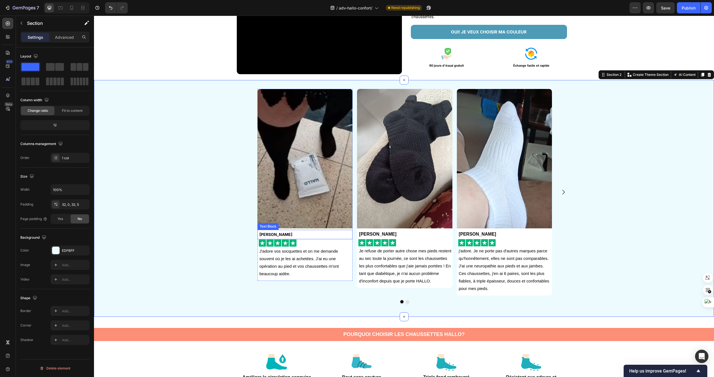
click at [281, 233] on span "[PERSON_NAME]" at bounding box center [275, 234] width 33 height 5
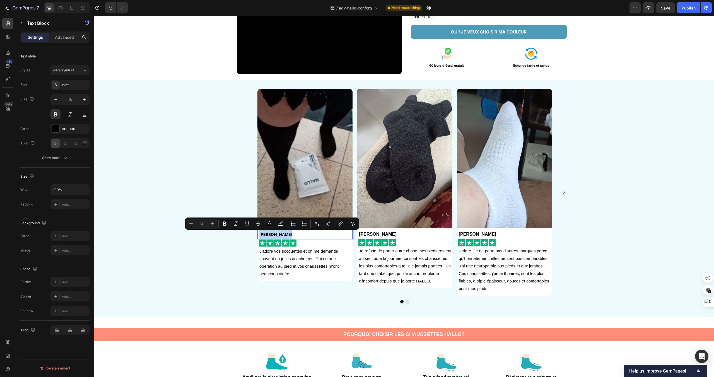
drag, startPoint x: 286, startPoint y: 235, endPoint x: 258, endPoint y: 233, distance: 28.8
click at [212, 222] on icon "Editor contextual toolbar" at bounding box center [213, 224] width 6 height 6
type input "16"
click at [338, 269] on p "J'adore vos socquettes et on me demande souvent où je les ai achetées. J'ai eu …" at bounding box center [305, 262] width 93 height 30
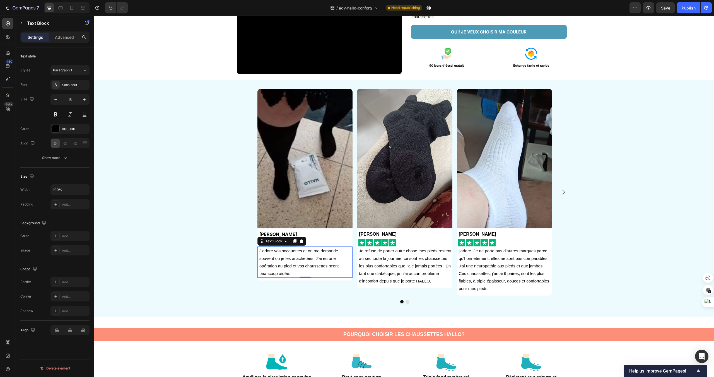
click at [295, 267] on p "J'adore vos socquettes et on me demande souvent où je les ai achetées. J'ai eu …" at bounding box center [305, 262] width 93 height 30
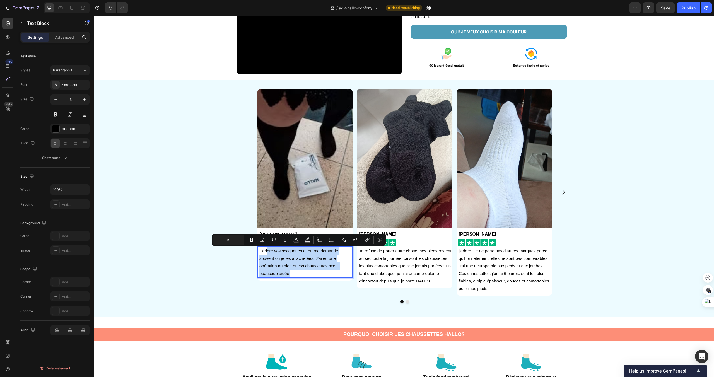
drag, startPoint x: 266, startPoint y: 250, endPoint x: 301, endPoint y: 272, distance: 40.6
click at [301, 272] on p "J'adore vos socquettes et on me demande souvent où je les ai achetées. J'ai eu …" at bounding box center [305, 262] width 93 height 30
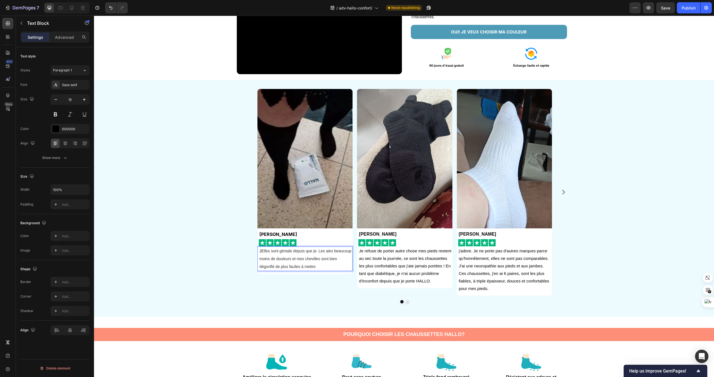
click at [261, 251] on p "J Elles sont géniale depuis que je. Les aies beaucoup moins de douleurs et mes …" at bounding box center [305, 258] width 93 height 23
click at [259, 251] on p "J Elles sont géniale depuis que je. Les aies beaucoup moins de douleurs et mes …" at bounding box center [305, 258] width 93 height 23
click at [79, 83] on div "Sans-serif" at bounding box center [75, 85] width 26 height 5
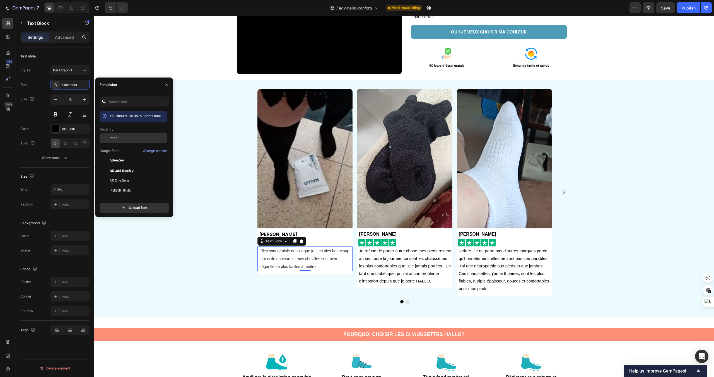
click at [117, 138] on div "Inter" at bounding box center [138, 138] width 56 height 5
click at [374, 263] on p "Je refuse de porter autre chose mes pieds restent au sec toute la journée, ce s…" at bounding box center [405, 266] width 93 height 38
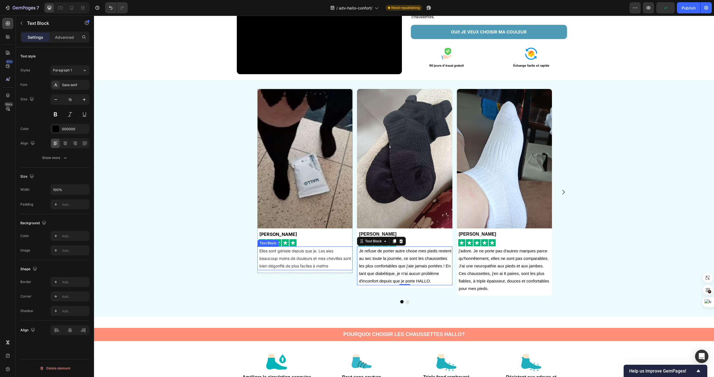
click at [319, 262] on p "Elles sont géniale depuis que je. Les aies beaucoup moins de douleurs et mes ch…" at bounding box center [305, 258] width 93 height 23
click at [339, 267] on p "Elles sont géniale depuis que je. Les aies beaucoup moins de douleurs et mes ch…" at bounding box center [305, 258] width 93 height 23
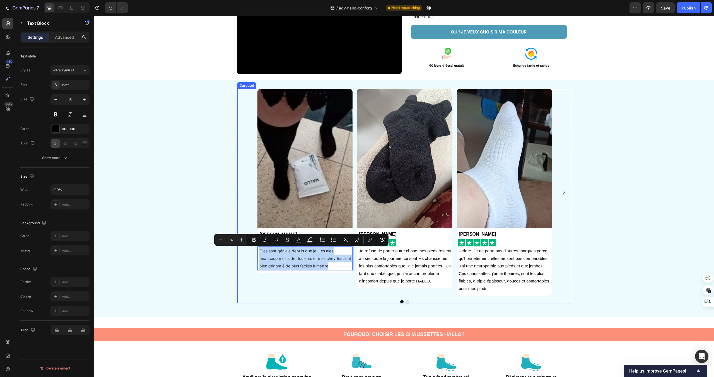
drag, startPoint x: 339, startPoint y: 267, endPoint x: 253, endPoint y: 247, distance: 88.4
click at [253, 247] on div "Image Alicia Besson Text Block Image Elles sont géniale depuis que je. Les aies…" at bounding box center [404, 192] width 335 height 207
click at [296, 239] on icon "Editor contextual toolbar" at bounding box center [299, 240] width 6 height 6
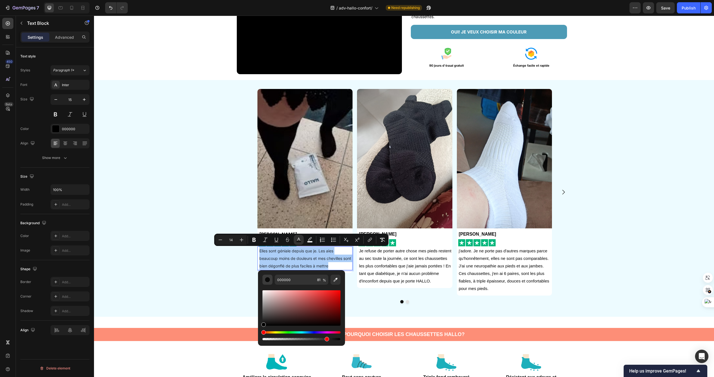
click at [268, 279] on div "Editor contextual toolbar" at bounding box center [268, 280] width 6 height 6
click at [290, 281] on input "000000" at bounding box center [295, 280] width 40 height 10
type input "000000"
type input "100"
click at [363, 312] on div "Image Alicia Besson Text Block Image Elles sont géniale depuis que je. Les aies…" at bounding box center [404, 198] width 620 height 237
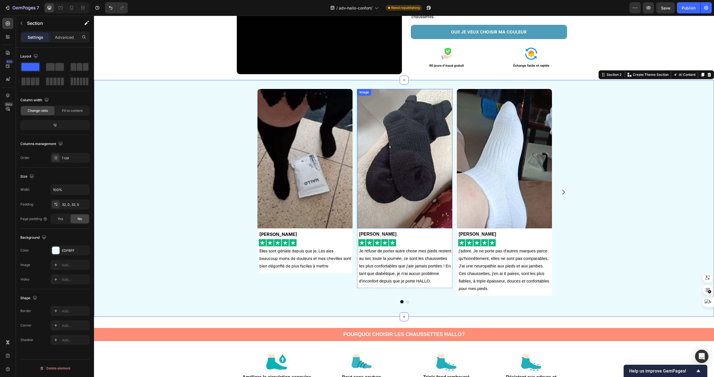
click at [390, 209] on img at bounding box center [404, 158] width 95 height 139
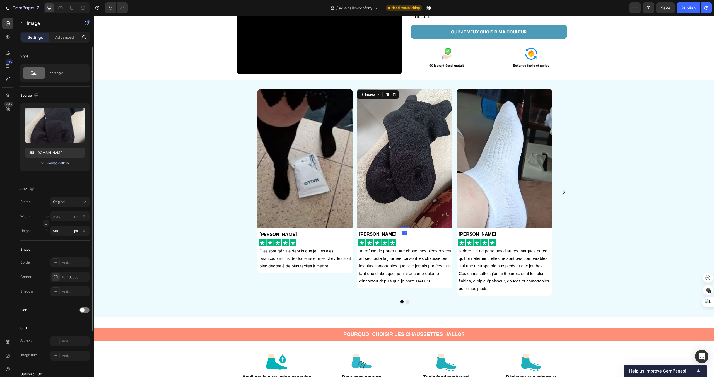
click at [54, 163] on div "Browse gallery" at bounding box center [57, 163] width 24 height 5
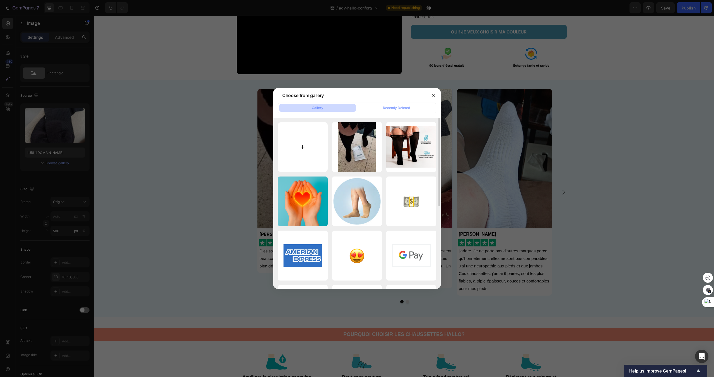
click at [305, 149] on input "file" at bounding box center [303, 147] width 50 height 50
type input "C:\fakepath\avis_carousel2.jpg"
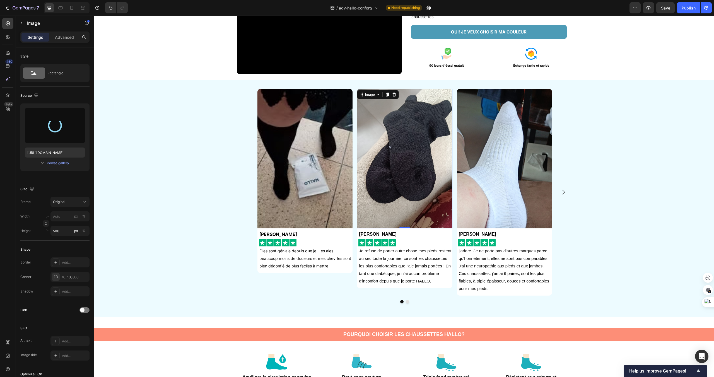
type input "https://cdn.shopify.com/s/files/1/0959/7668/5886/files/gempages_584109555860898…"
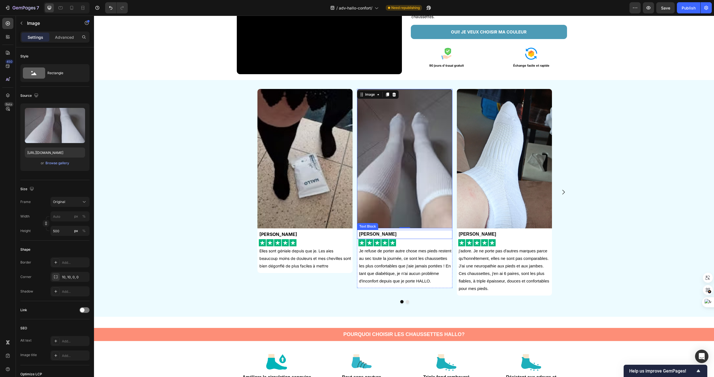
click at [376, 235] on strong "Olivia Bullion" at bounding box center [377, 234] width 37 height 5
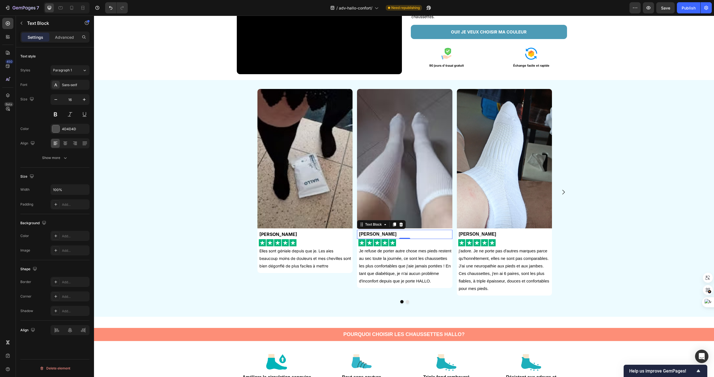
click at [394, 235] on p "Olivia Bullion" at bounding box center [405, 234] width 93 height 8
drag, startPoint x: 394, startPoint y: 235, endPoint x: 363, endPoint y: 234, distance: 31.0
click at [363, 234] on p "Olivia Bullion" at bounding box center [405, 234] width 93 height 8
click at [276, 236] on span "[PERSON_NAME]" at bounding box center [278, 235] width 38 height 6
click at [398, 234] on p "[PERSON_NAME]" at bounding box center [405, 234] width 93 height 8
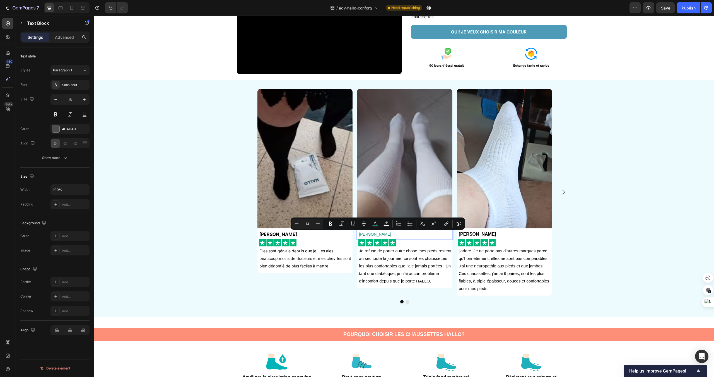
drag, startPoint x: 400, startPoint y: 234, endPoint x: 360, endPoint y: 233, distance: 40.5
click at [360, 233] on p "[PERSON_NAME]" at bounding box center [405, 234] width 93 height 8
click at [375, 226] on rect "Editor contextual toolbar" at bounding box center [375, 225] width 5 height 1
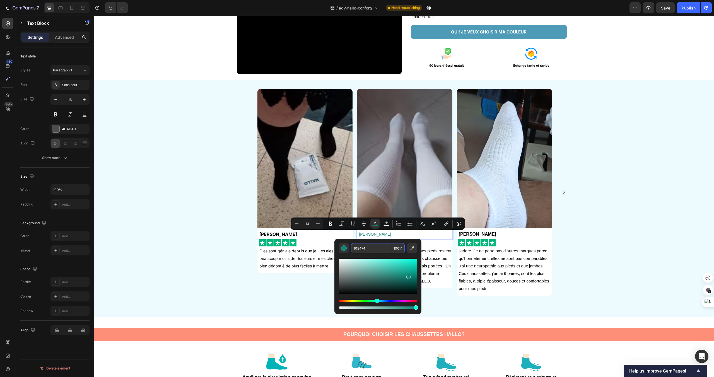
click at [365, 248] on input "108474" at bounding box center [371, 248] width 40 height 10
type input "000000"
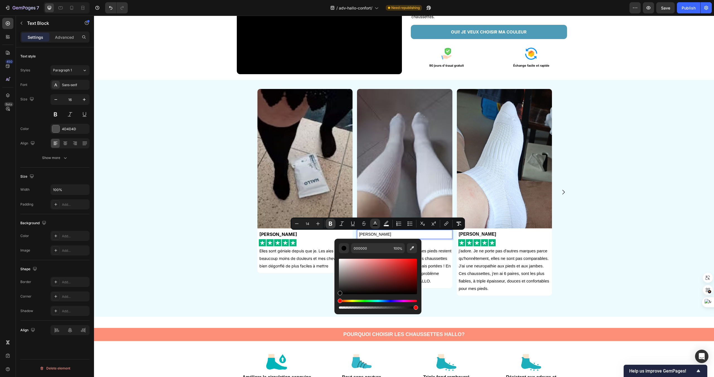
click at [327, 224] on button "Bold" at bounding box center [331, 224] width 10 height 10
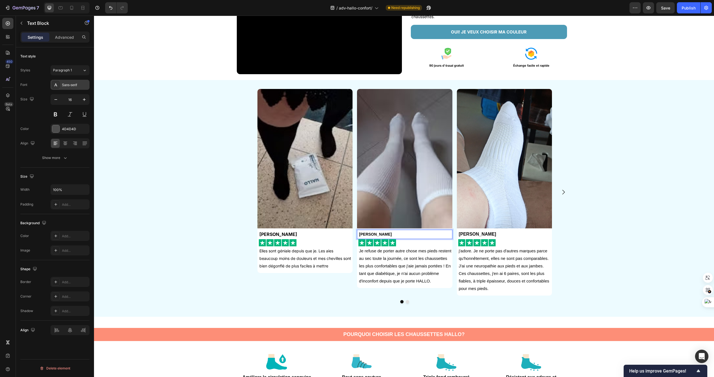
click at [79, 85] on div "Sans-serif" at bounding box center [75, 85] width 26 height 5
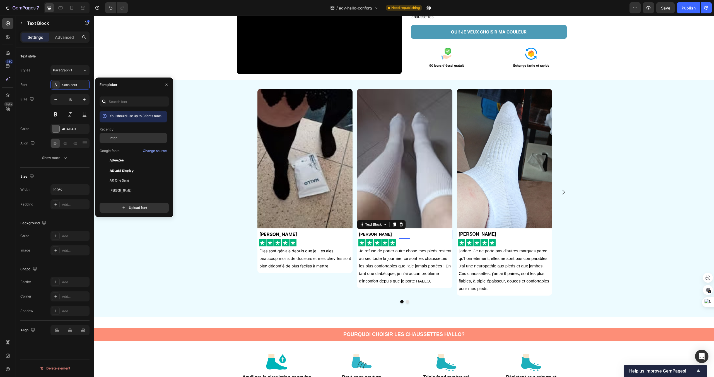
click at [117, 136] on div "Inter" at bounding box center [138, 138] width 56 height 5
click at [389, 267] on p "Je refuse de porter autre chose mes pieds restent au sec toute la journée, ce s…" at bounding box center [405, 266] width 93 height 38
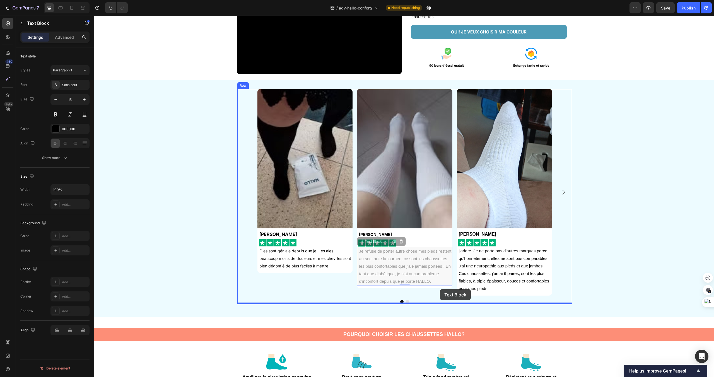
drag, startPoint x: 368, startPoint y: 251, endPoint x: 440, endPoint y: 288, distance: 81.1
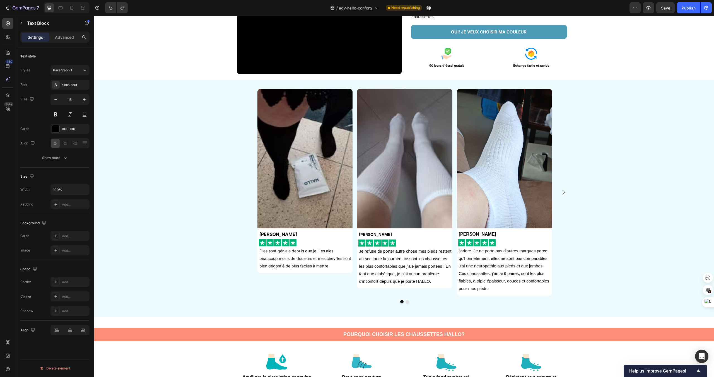
click at [420, 264] on p "Je refuse de porter autre chose mes pieds restent au sec toute la journée, ce s…" at bounding box center [405, 266] width 93 height 38
click at [434, 277] on p "Je refuse de porter autre chose mes pieds restent au sec toute la journée, ce s…" at bounding box center [405, 266] width 93 height 38
click at [434, 282] on p "Je refuse de porter autre chose mes pieds restent au sec toute la journée, ce s…" at bounding box center [405, 266] width 93 height 38
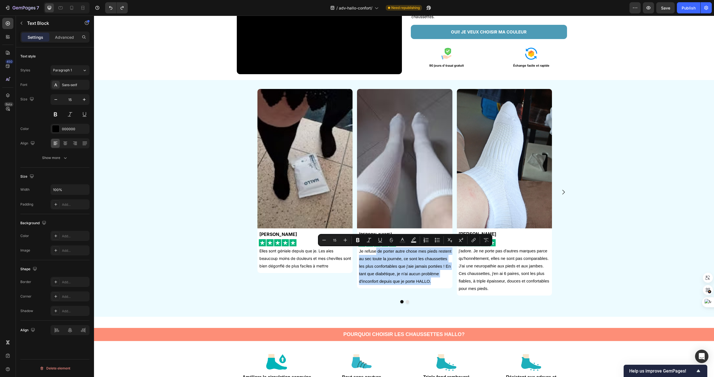
drag, startPoint x: 434, startPoint y: 282, endPoint x: 375, endPoint y: 249, distance: 67.8
click at [375, 249] on p "Je refuse de porter autre chose mes pieds restent au sec toute la journée, ce s…" at bounding box center [405, 266] width 93 height 38
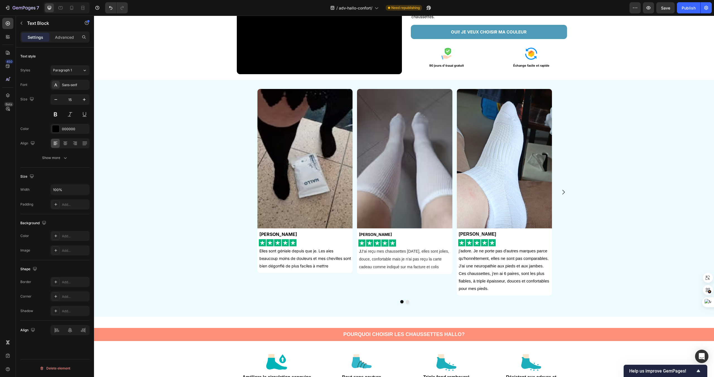
click at [361, 251] on span "J'ai reçu mes chaussettes [DATE], elles sont jolies, douce, confortable mais je…" at bounding box center [404, 259] width 90 height 20
click at [513, 199] on img at bounding box center [504, 158] width 95 height 139
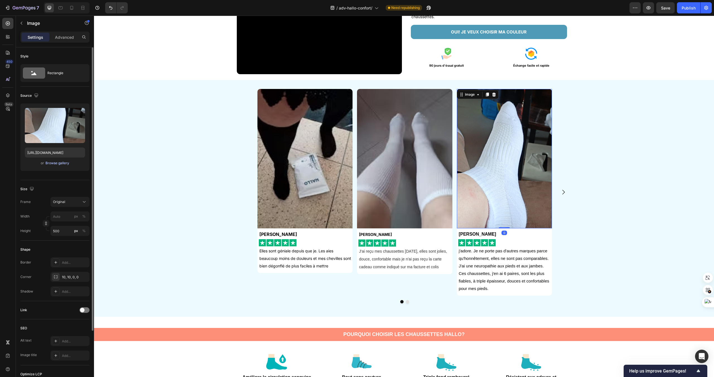
click at [59, 166] on button "Browse gallery" at bounding box center [57, 163] width 24 height 6
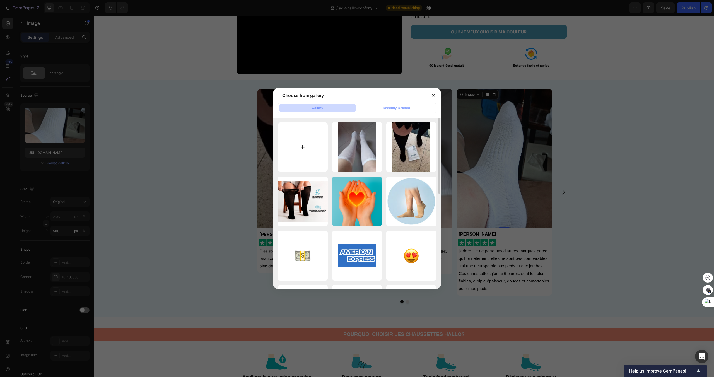
click at [302, 154] on input "file" at bounding box center [303, 147] width 50 height 50
click at [298, 148] on input "file" at bounding box center [303, 147] width 50 height 50
click at [308, 156] on input "file" at bounding box center [303, 147] width 50 height 50
click at [436, 95] on button "button" at bounding box center [433, 95] width 9 height 9
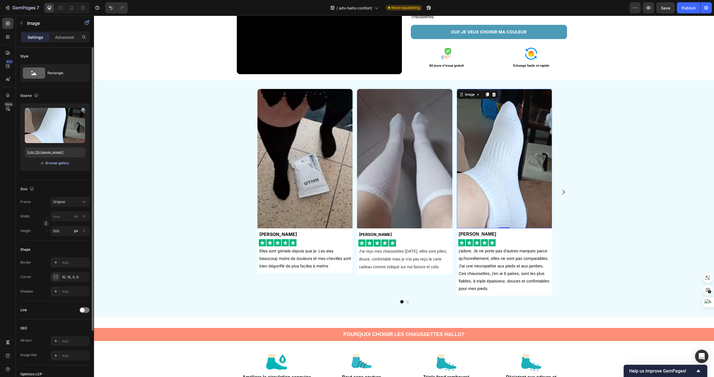
click at [64, 162] on div "Browse gallery" at bounding box center [57, 163] width 24 height 5
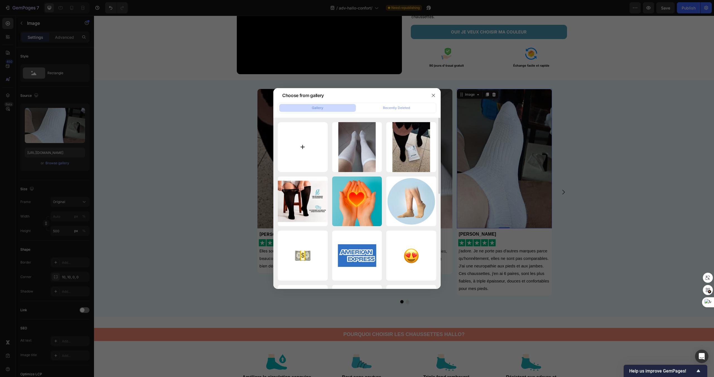
click at [305, 146] on input "file" at bounding box center [303, 147] width 50 height 50
click at [438, 95] on button "button" at bounding box center [433, 95] width 9 height 9
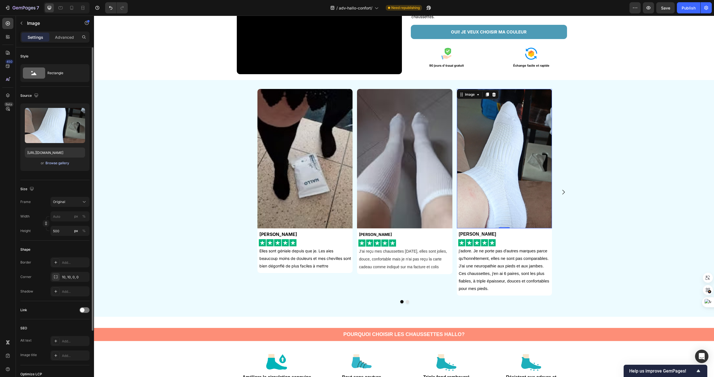
click at [59, 163] on div "Browse gallery" at bounding box center [57, 163] width 24 height 5
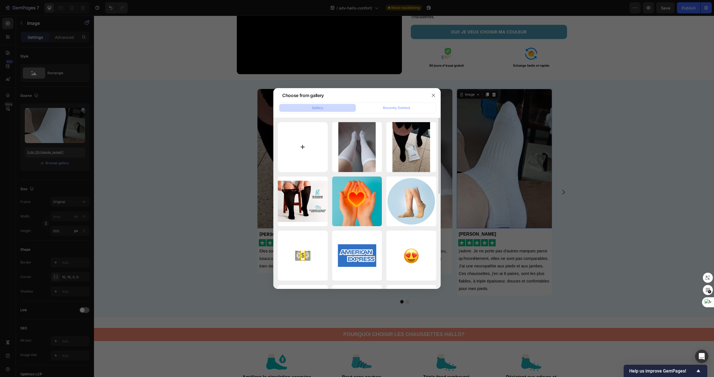
click at [312, 151] on input "file" at bounding box center [303, 147] width 50 height 50
type input "C:\fakepath\avis_carousel3.jpg"
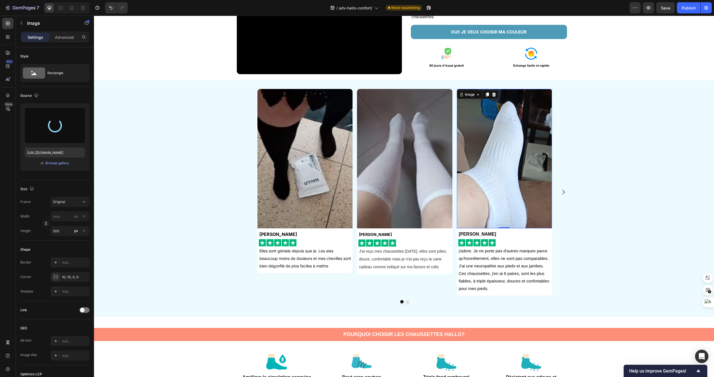
type input "https://cdn.shopify.com/s/files/1/0959/7668/5886/files/gempages_584109555860898…"
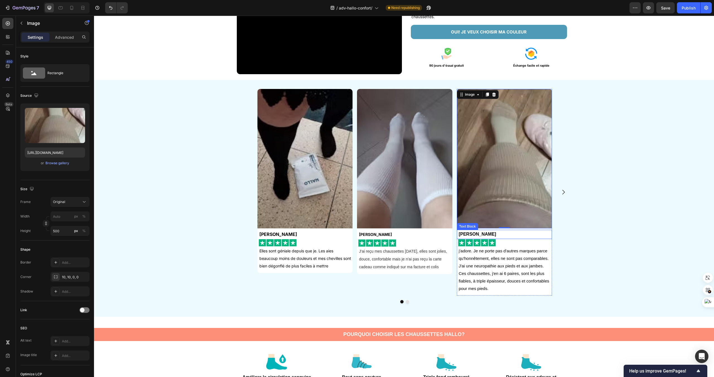
click at [489, 235] on strong "Michelle Vérany" at bounding box center [477, 234] width 37 height 5
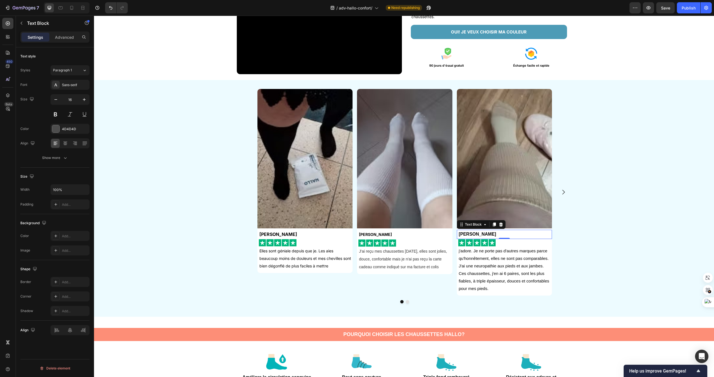
click at [464, 234] on strong "Michelle Vérany" at bounding box center [477, 234] width 37 height 5
drag, startPoint x: 464, startPoint y: 234, endPoint x: 493, endPoint y: 234, distance: 29.0
click at [493, 234] on p "Michelle Vérany" at bounding box center [505, 234] width 93 height 8
click at [463, 236] on span "[PERSON_NAME]" at bounding box center [479, 234] width 32 height 4
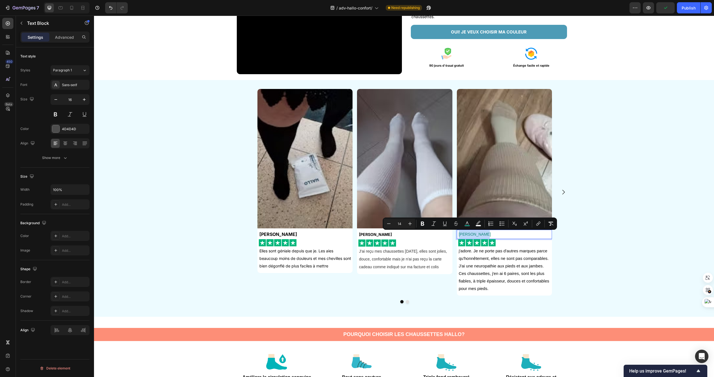
drag, startPoint x: 483, startPoint y: 235, endPoint x: 458, endPoint y: 235, distance: 25.1
click at [458, 235] on div "[PERSON_NAME]" at bounding box center [505, 234] width 94 height 9
click at [467, 222] on icon "Editor contextual toolbar" at bounding box center [467, 222] width 3 height 3
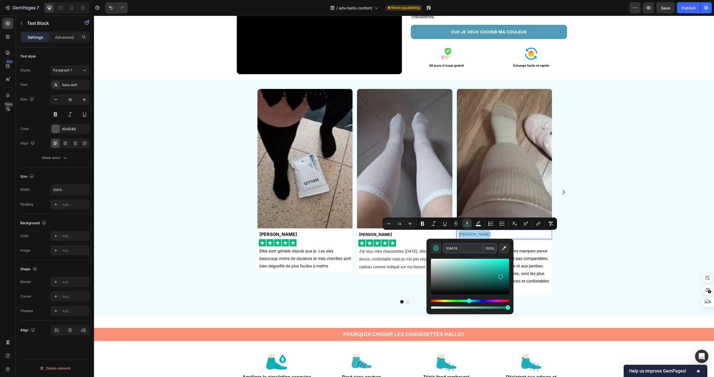
click at [462, 247] on input "108474" at bounding box center [463, 248] width 40 height 10
type input "000000"
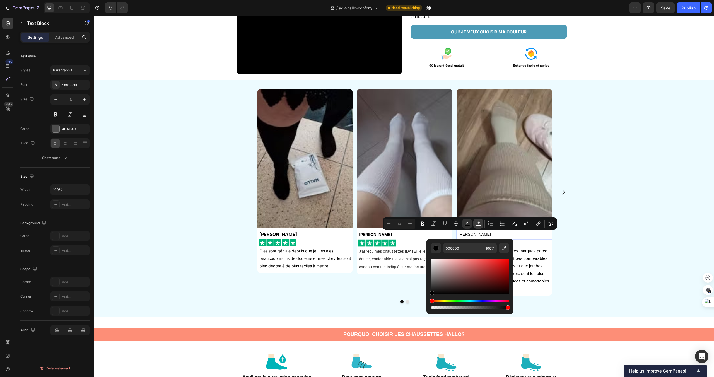
click at [478, 227] on button "color" at bounding box center [478, 224] width 10 height 10
type input "FFFFFF"
click at [485, 232] on p "[PERSON_NAME]" at bounding box center [505, 234] width 93 height 8
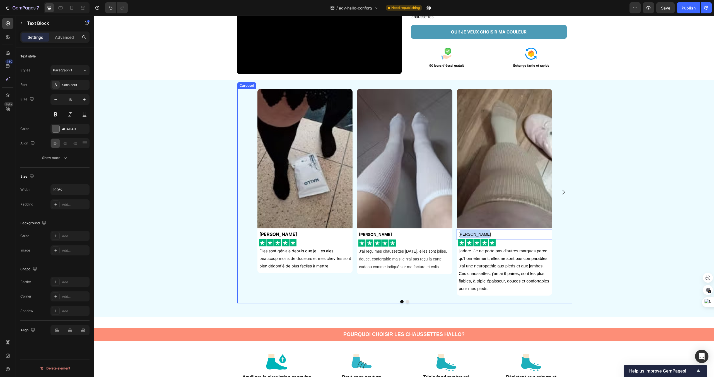
drag, startPoint x: 485, startPoint y: 232, endPoint x: 453, endPoint y: 232, distance: 32.4
click at [453, 232] on div "Image Alicia Besson Text Block Image Elles sont géniale depuis que je. Les aies…" at bounding box center [404, 192] width 295 height 207
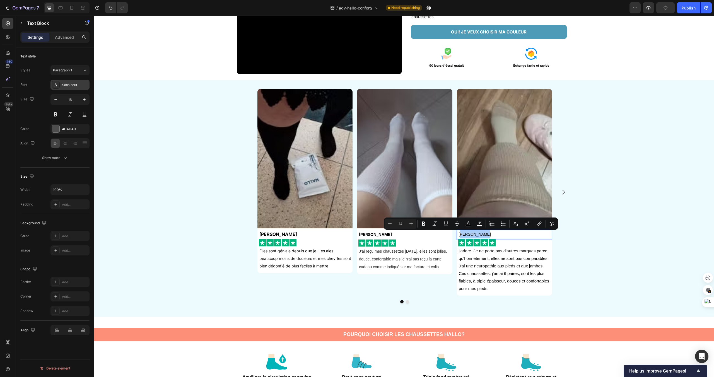
click at [72, 85] on div "Sans-serif" at bounding box center [75, 85] width 26 height 5
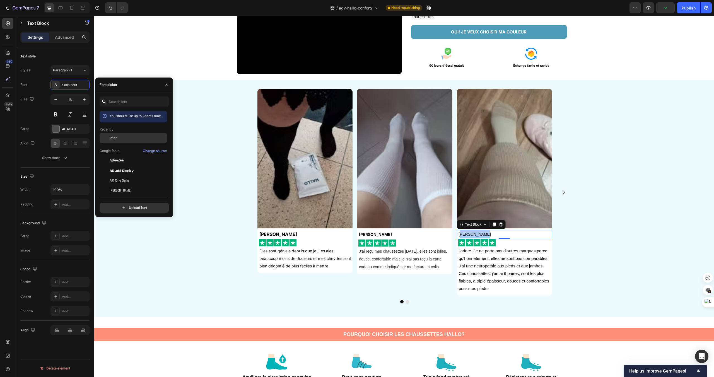
click at [114, 134] on div "Inter" at bounding box center [134, 138] width 68 height 10
click at [495, 234] on p "[PERSON_NAME]" at bounding box center [505, 234] width 93 height 8
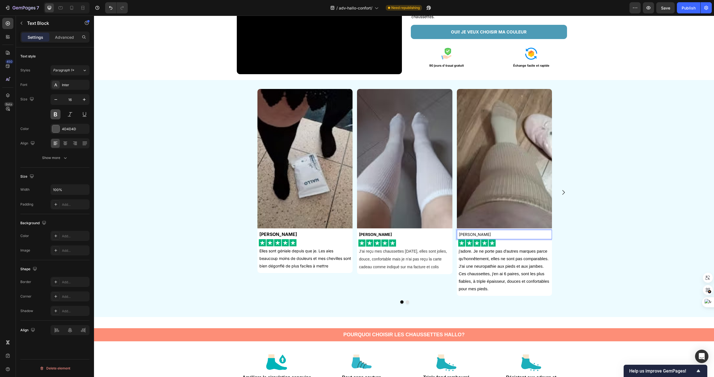
click at [55, 113] on button at bounding box center [55, 114] width 10 height 10
click at [488, 233] on p "[PERSON_NAME]" at bounding box center [505, 234] width 93 height 8
drag, startPoint x: 488, startPoint y: 233, endPoint x: 452, endPoint y: 232, distance: 36.0
click at [452, 232] on div "Image Alicia Besson Text Block Image Elles sont géniale depuis que je. Les aies…" at bounding box center [404, 192] width 295 height 207
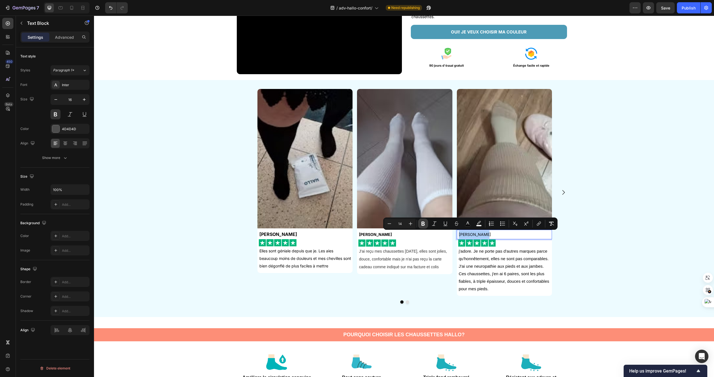
click at [425, 225] on icon "Editor contextual toolbar" at bounding box center [423, 224] width 6 height 6
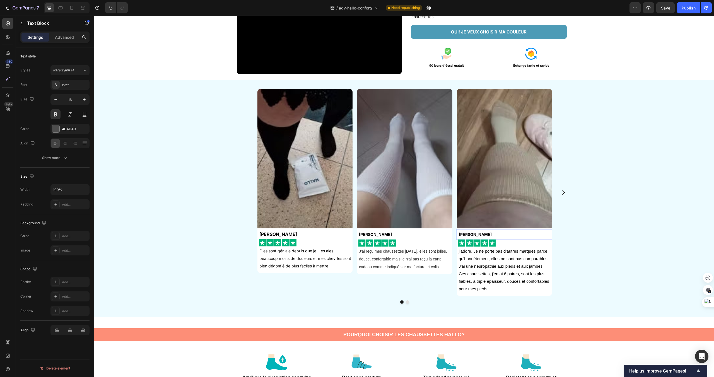
click at [461, 236] on strong "[PERSON_NAME]" at bounding box center [475, 234] width 33 height 5
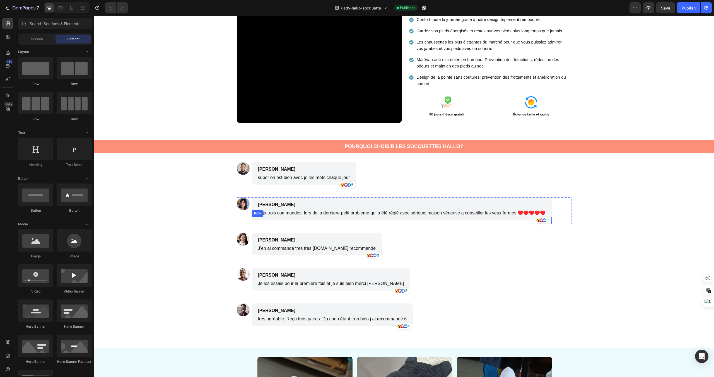
scroll to position [839, 0]
click at [441, 273] on div "Image Benjamin Brown Text Block Je les essais pour la première fois et je suis …" at bounding box center [404, 281] width 335 height 27
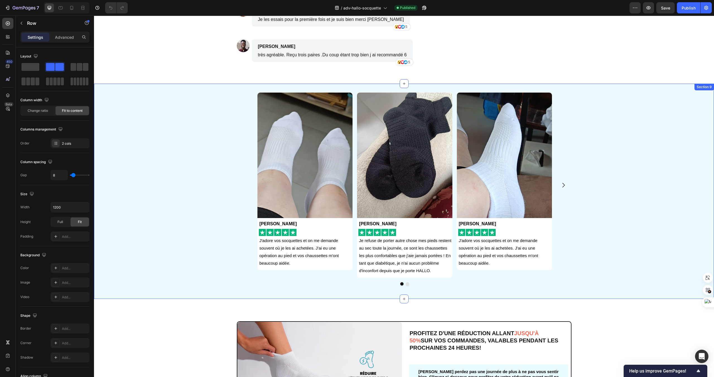
scroll to position [1141, 0]
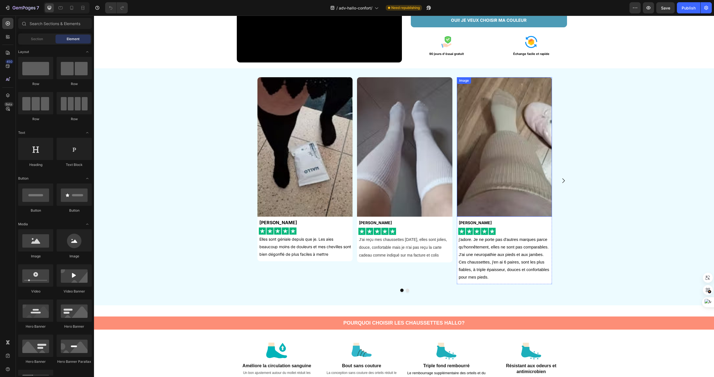
scroll to position [139, 0]
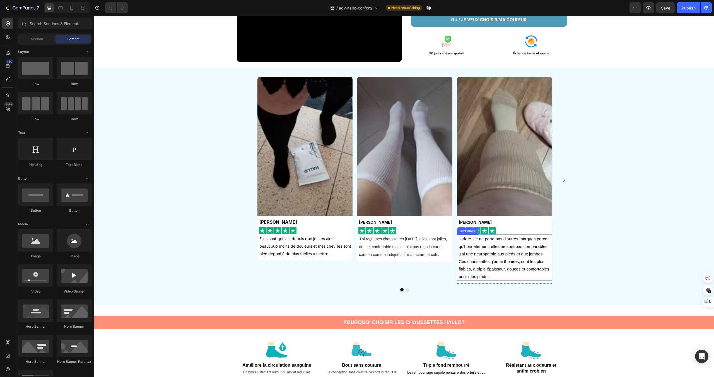
click at [486, 245] on p "j'adore. Je ne porte pas d'autres marques parce qu'honnêtement, elles ne sont p…" at bounding box center [505, 257] width 93 height 45
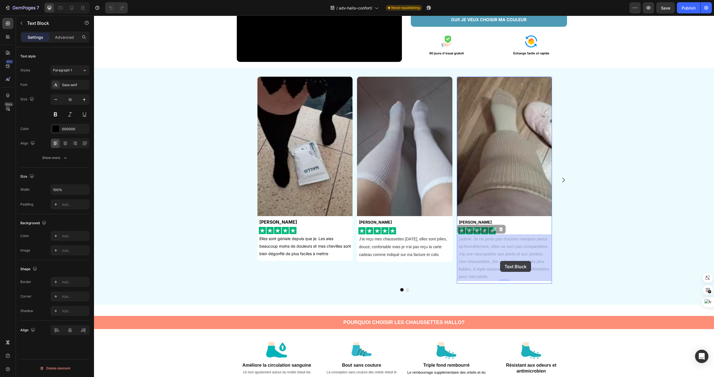
drag, startPoint x: 465, startPoint y: 239, endPoint x: 499, endPoint y: 261, distance: 40.3
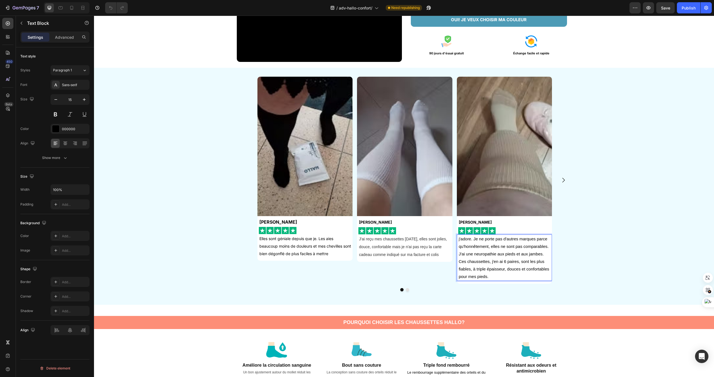
click at [494, 274] on p "j'adore. Je ne porte pas d'autres marques parce qu'honnêtement, elles ne sont p…" at bounding box center [505, 257] width 93 height 45
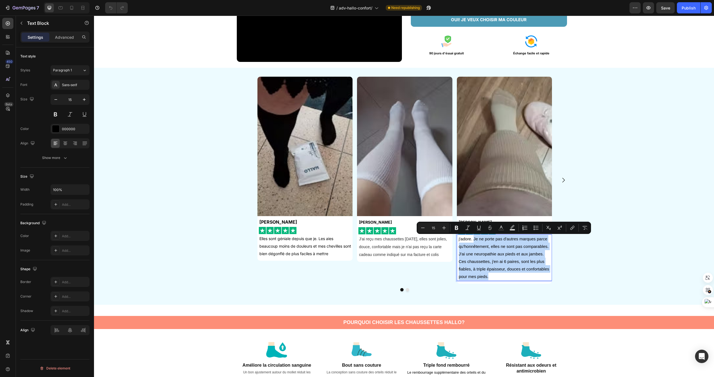
drag, startPoint x: 494, startPoint y: 274, endPoint x: 474, endPoint y: 240, distance: 39.4
click at [474, 240] on p "j'adore. Je ne porte pas d'autres marques parce qu'honnêtement, elles ne sont p…" at bounding box center [505, 257] width 93 height 45
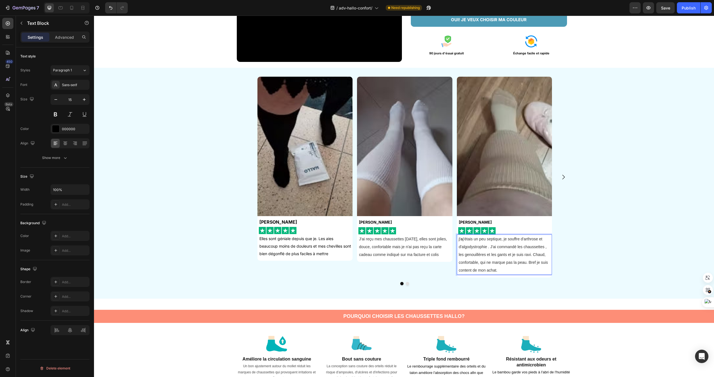
click at [463, 239] on span "j'étais un peu septique, je souffre d'arthrose et d'algodystrophie . J'ai comma…" at bounding box center [503, 255] width 89 height 36
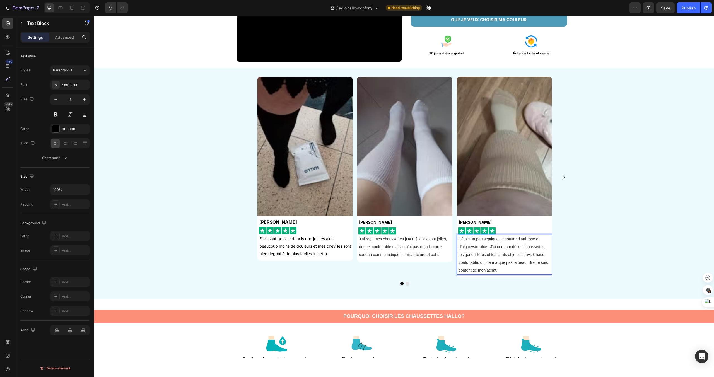
click at [521, 261] on span "J'étais un peu septique, je souffre d'arthrose et d'algodystrophie . J'ai comma…" at bounding box center [503, 255] width 89 height 36
click at [506, 266] on p "J'étais un peu septique, je souffre d'arthrose et d'algodystrophie . J'ai comma…" at bounding box center [505, 254] width 93 height 39
click at [503, 271] on p "J'étais un peu septique, je souffre d'arthrose et d'algodystrophie . J'ai comma…" at bounding box center [505, 254] width 93 height 39
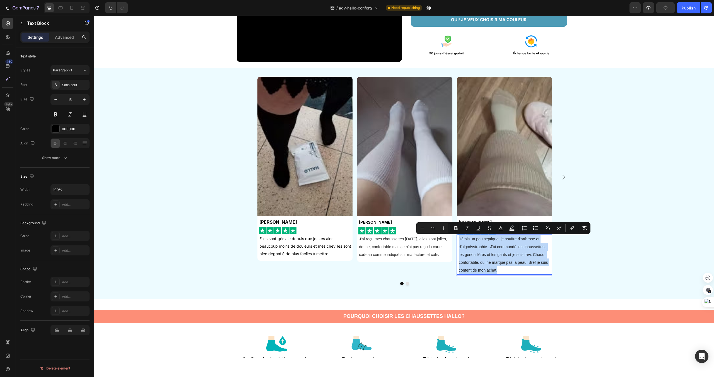
drag, startPoint x: 503, startPoint y: 271, endPoint x: 458, endPoint y: 235, distance: 57.5
click at [458, 235] on div "J'étais un peu septique, je souffre d'arthrose et d'algodystrophie . J'ai comma…" at bounding box center [505, 255] width 94 height 40
click at [67, 85] on div "Sans-serif" at bounding box center [75, 85] width 26 height 5
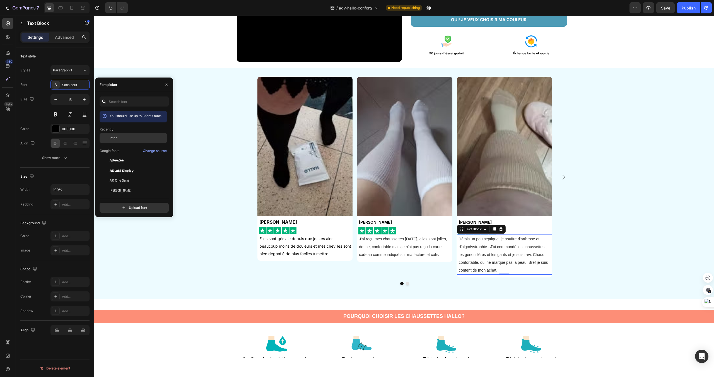
click at [120, 136] on div "Inter" at bounding box center [138, 138] width 56 height 5
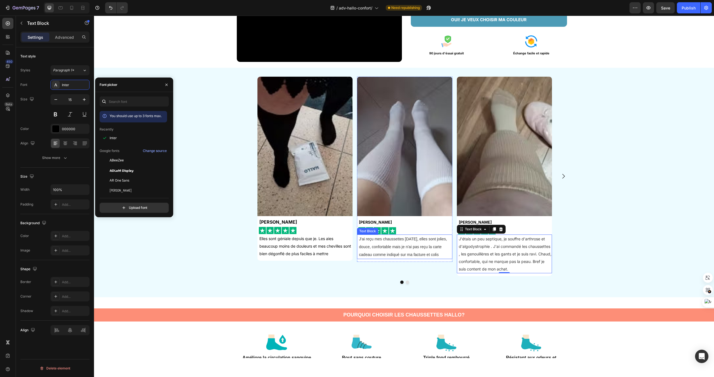
click at [435, 245] on span "J'ai reçu mes chaussettes [DATE], elles sont jolies, douce, confortable mais je…" at bounding box center [403, 247] width 88 height 20
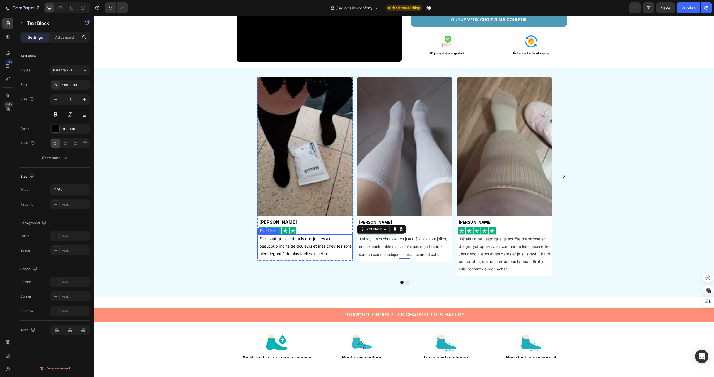
click at [332, 245] on span "Elles sont géniale depuis que je. Les aies beaucoup moins de douleurs et mes ch…" at bounding box center [305, 246] width 92 height 20
click at [508, 257] on p "J'étais un peu septique, je souffre d'arthrose et d'algodystrophie . J'ai comma…" at bounding box center [505, 254] width 93 height 38
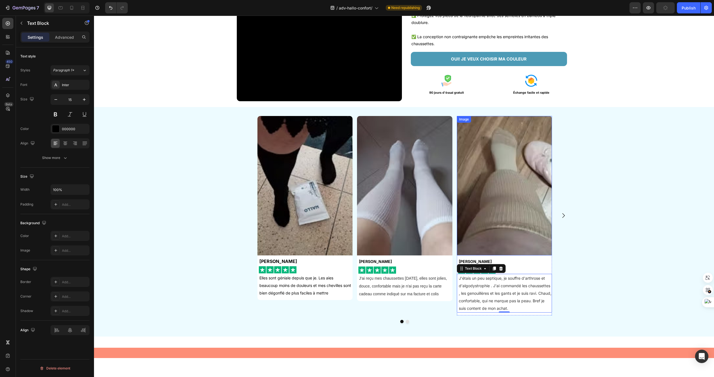
scroll to position [111, 0]
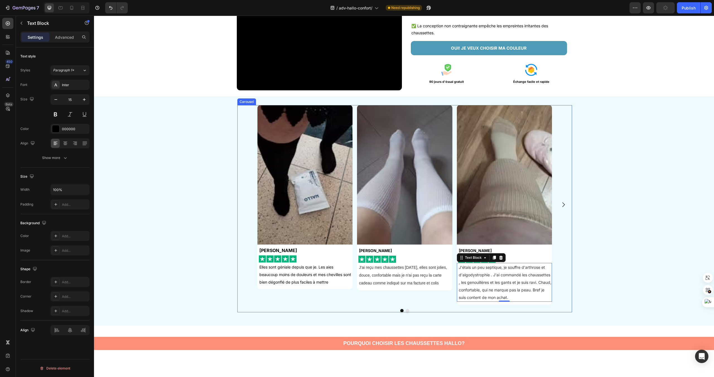
click at [563, 206] on icon "Carousel Next Arrow" at bounding box center [563, 205] width 3 height 5
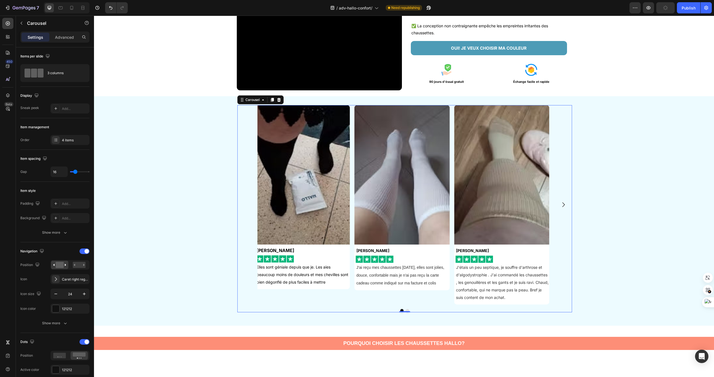
click at [566, 206] on icon "Carousel Next Arrow" at bounding box center [563, 204] width 7 height 7
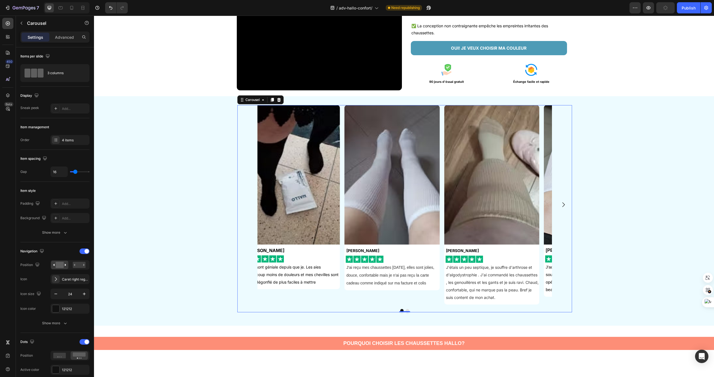
click at [566, 206] on icon "Carousel Next Arrow" at bounding box center [563, 204] width 7 height 7
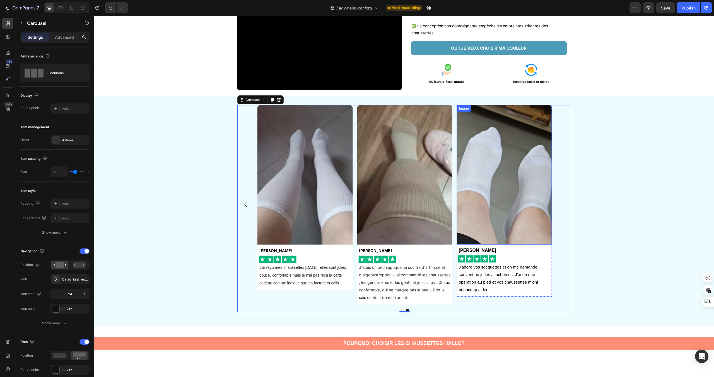
click at [531, 215] on img at bounding box center [504, 174] width 95 height 139
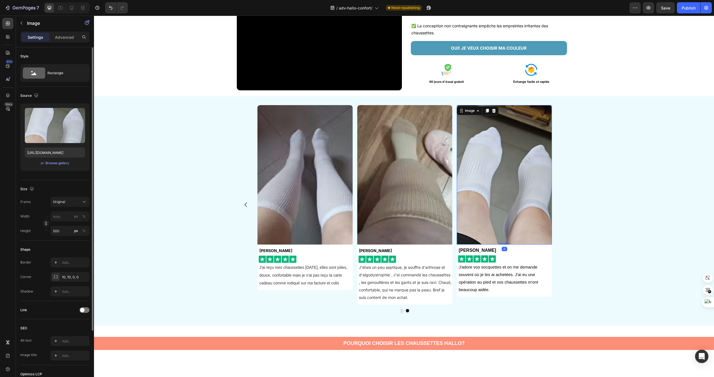
click at [43, 162] on span "or" at bounding box center [42, 163] width 3 height 7
click at [54, 162] on div "Browse gallery" at bounding box center [57, 163] width 24 height 5
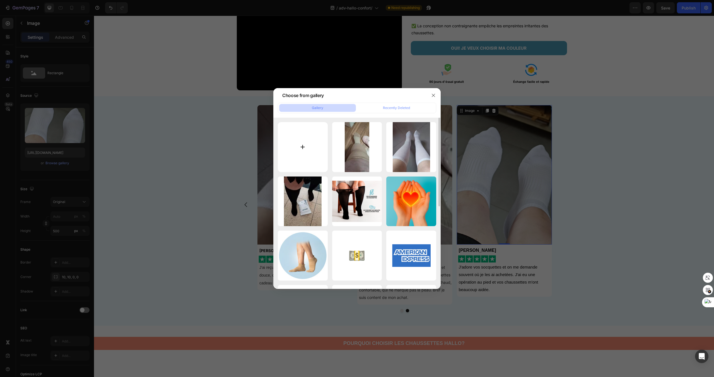
click at [299, 146] on input "file" at bounding box center [303, 147] width 50 height 50
type input "C:\fakepath\avis_carousel4.jpg"
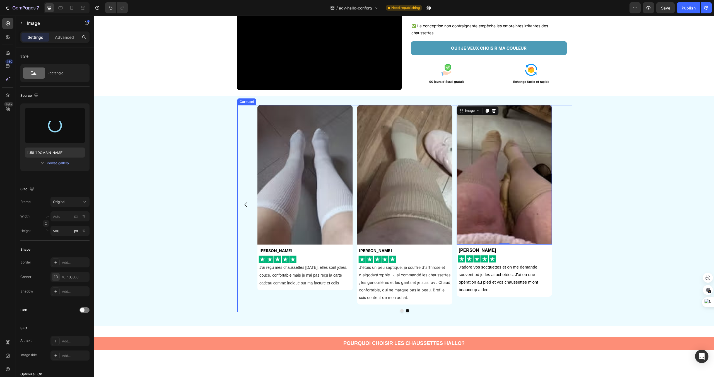
type input "[URL][DOMAIN_NAME]"
click at [502, 251] on p "[PERSON_NAME]" at bounding box center [505, 251] width 93 height 8
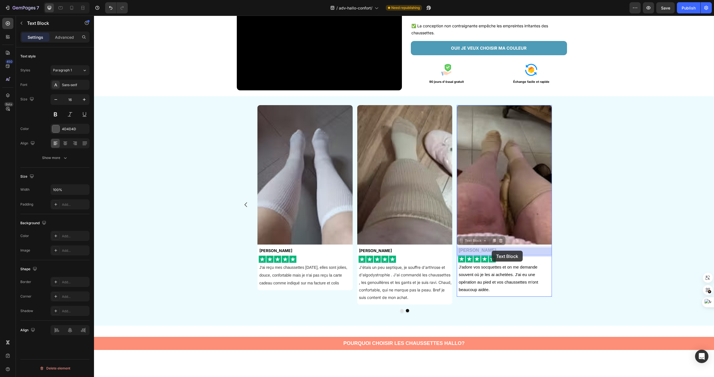
drag, startPoint x: 462, startPoint y: 250, endPoint x: 491, endPoint y: 251, distance: 29.6
drag, startPoint x: 482, startPoint y: 251, endPoint x: 458, endPoint y: 250, distance: 24.0
click at [459, 250] on p "[PERSON_NAME]" at bounding box center [505, 251] width 93 height 8
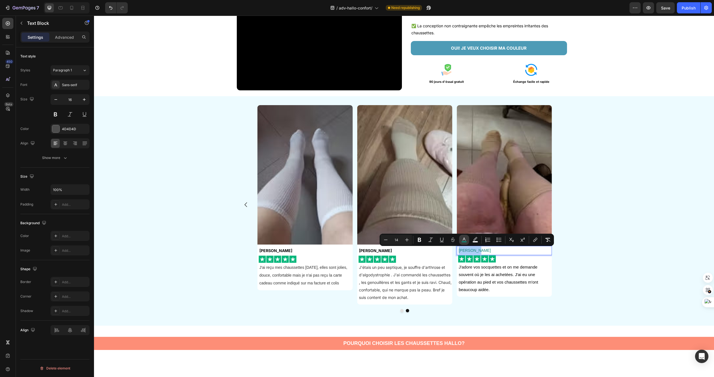
click at [467, 239] on button "color" at bounding box center [464, 240] width 10 height 10
type input "108474"
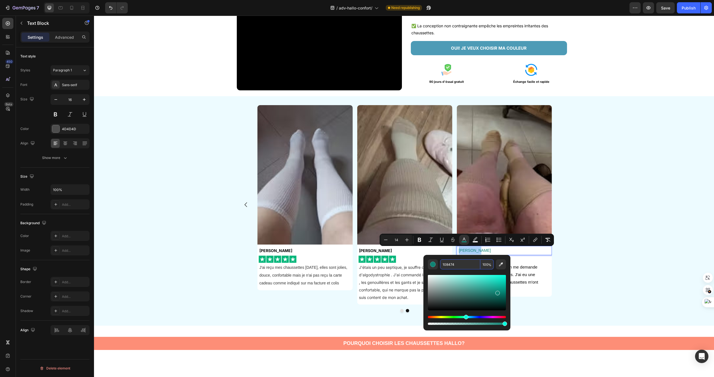
click at [460, 265] on input "108474" at bounding box center [460, 264] width 40 height 10
type input "000000"
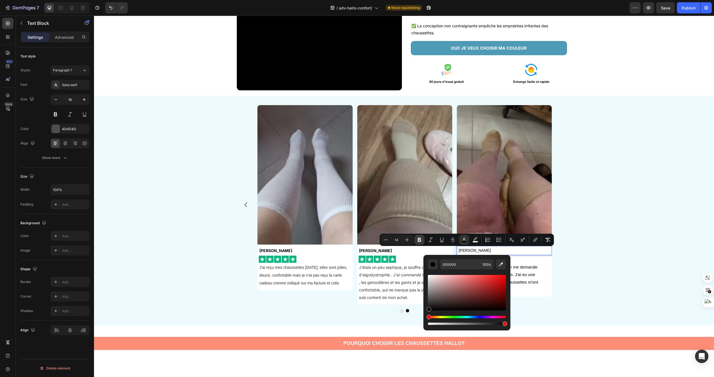
click at [420, 243] on button "Bold" at bounding box center [420, 240] width 10 height 10
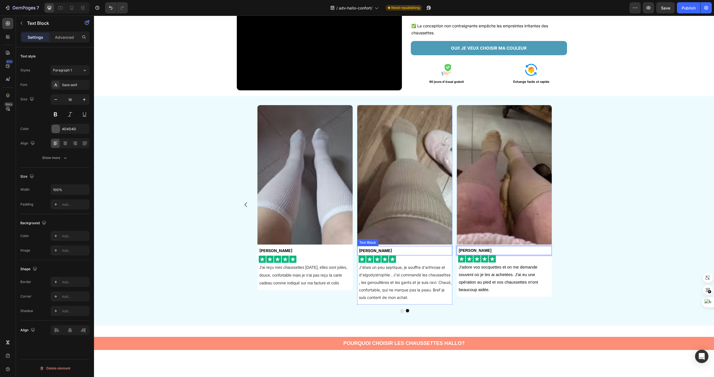
click at [418, 250] on p "[PERSON_NAME]" at bounding box center [405, 251] width 93 height 8
click at [481, 251] on p "[PERSON_NAME]" at bounding box center [505, 251] width 93 height 8
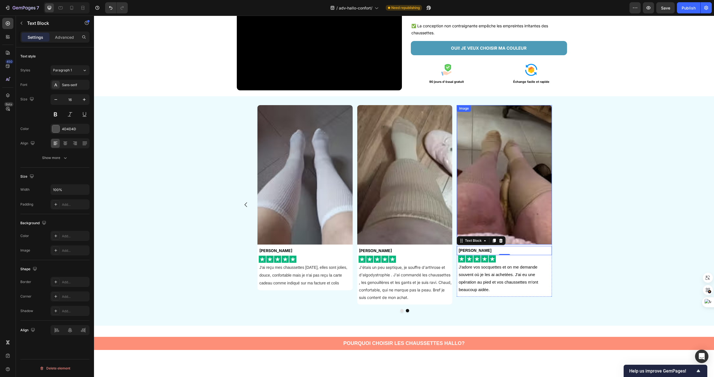
click at [490, 177] on img at bounding box center [504, 174] width 95 height 139
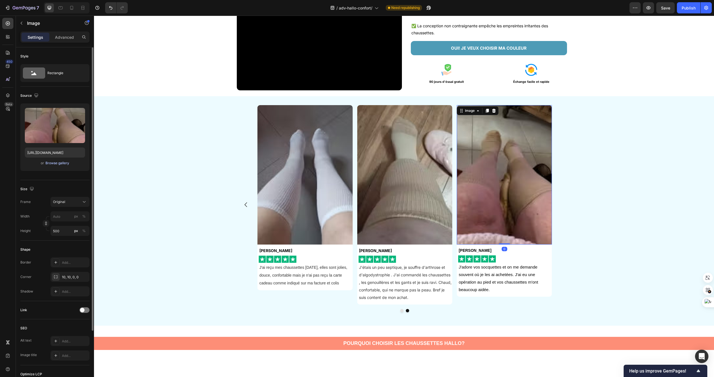
click at [56, 163] on div "Browse gallery" at bounding box center [57, 163] width 24 height 5
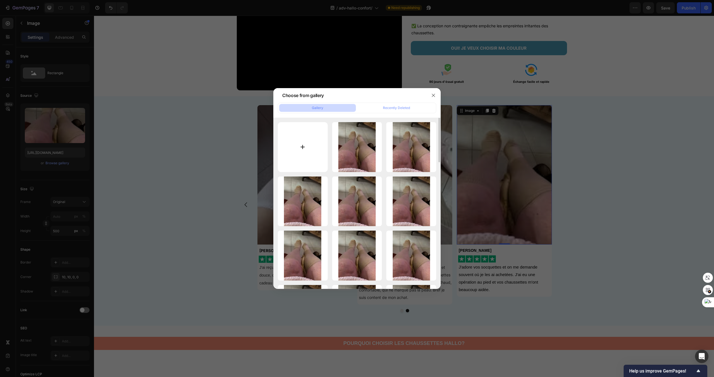
click at [299, 143] on input "file" at bounding box center [303, 147] width 50 height 50
type input "C:\fakepath\avis_carousel5.jpg"
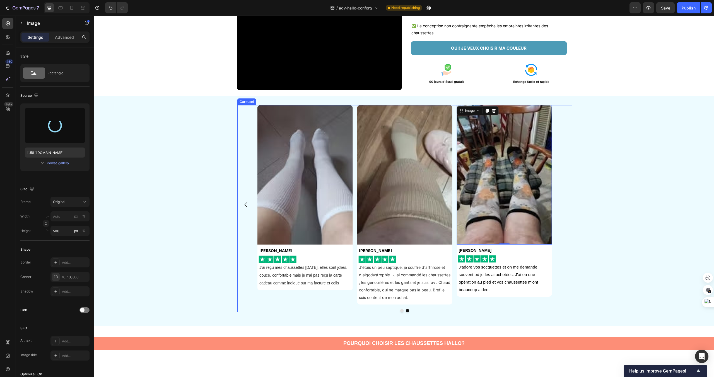
type input "[URL][DOMAIN_NAME]"
click at [476, 251] on p "[PERSON_NAME]" at bounding box center [505, 251] width 93 height 8
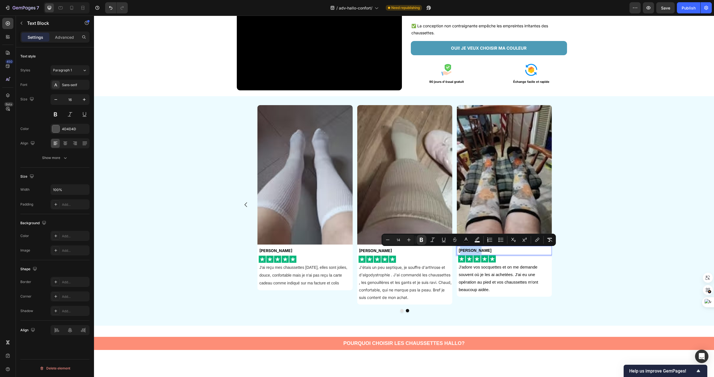
drag, startPoint x: 481, startPoint y: 251, endPoint x: 461, endPoint y: 251, distance: 20.9
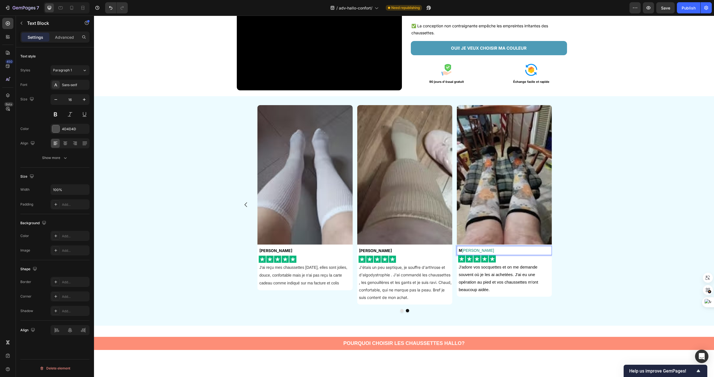
click at [462, 251] on span "[PERSON_NAME]" at bounding box center [478, 250] width 32 height 4
click at [483, 252] on p "M [PERSON_NAME]" at bounding box center [505, 251] width 93 height 8
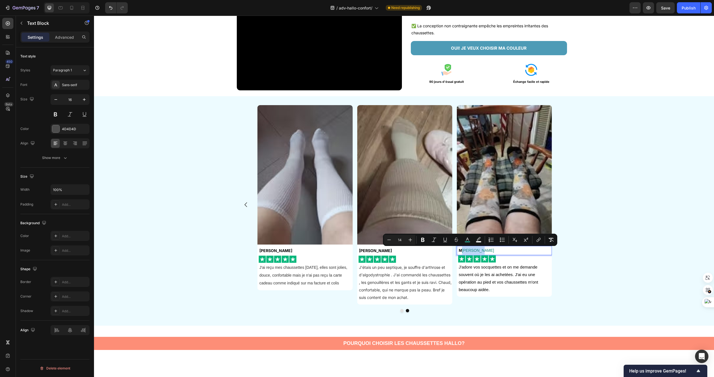
drag, startPoint x: 483, startPoint y: 252, endPoint x: 461, endPoint y: 252, distance: 22.0
click at [461, 252] on p "M [PERSON_NAME]" at bounding box center [505, 251] width 93 height 8
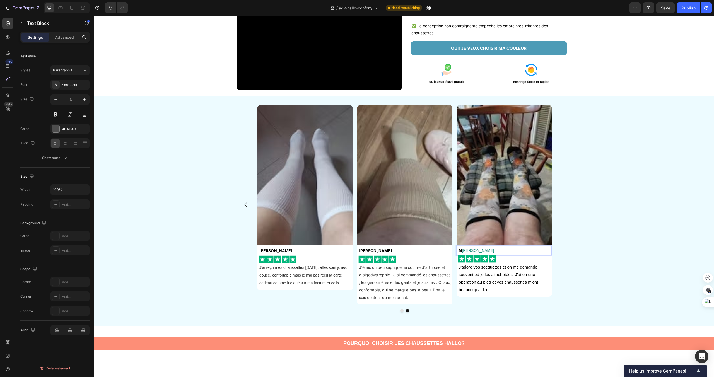
click at [462, 249] on span "[PERSON_NAME]" at bounding box center [478, 250] width 32 height 4
click at [497, 251] on p "[PERSON_NAME]" at bounding box center [505, 251] width 93 height 8
drag, startPoint x: 497, startPoint y: 251, endPoint x: 458, endPoint y: 251, distance: 38.2
click at [459, 251] on p "[PERSON_NAME]" at bounding box center [505, 251] width 93 height 8
click at [472, 242] on rect "Editor contextual toolbar" at bounding box center [471, 241] width 5 height 1
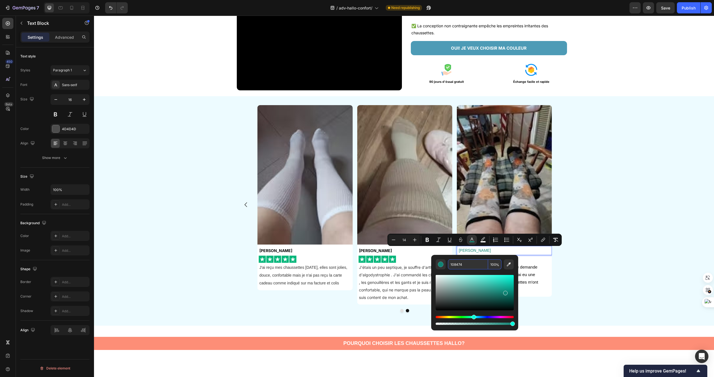
click at [466, 267] on input "108474" at bounding box center [468, 264] width 40 height 10
type input "000000"
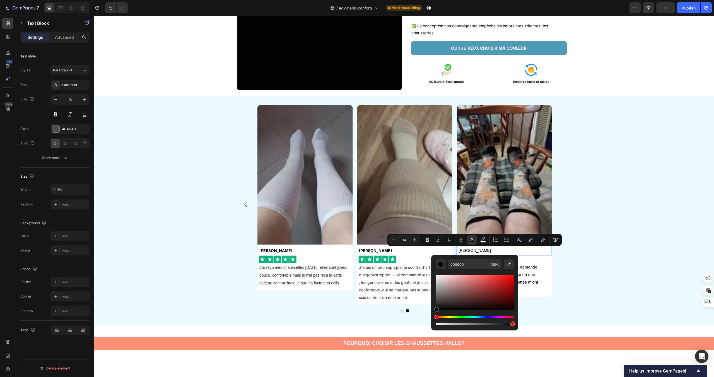
click at [428, 245] on div "Minus 14 Plus Bold Italic Underline Strikethrough color color Numbered List Bul…" at bounding box center [474, 240] width 174 height 12
click at [430, 239] on icon "Editor contextual toolbar" at bounding box center [428, 240] width 6 height 6
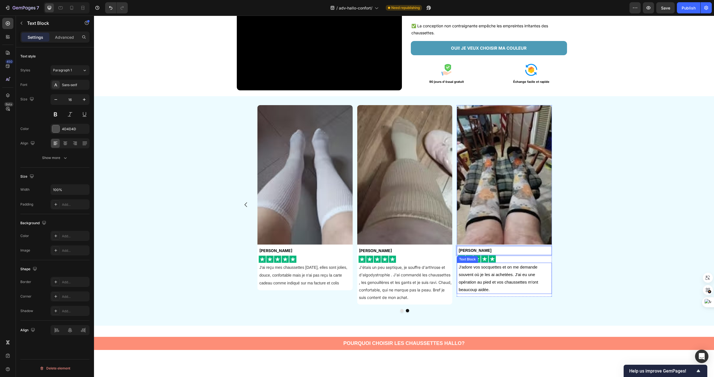
click at [475, 273] on p "J'adore vos socquettes et on me demande souvent où je les ai achetées. J'ai eu …" at bounding box center [505, 278] width 93 height 30
click at [459, 267] on p "J'adore vos socquettes et on me demande souvent où je les ai achetées. J'ai eu …" at bounding box center [505, 278] width 93 height 30
click at [461, 267] on p "J'adore vos socquettes et on me demande souvent où je les ai achetées. J'ai eu …" at bounding box center [505, 278] width 93 height 30
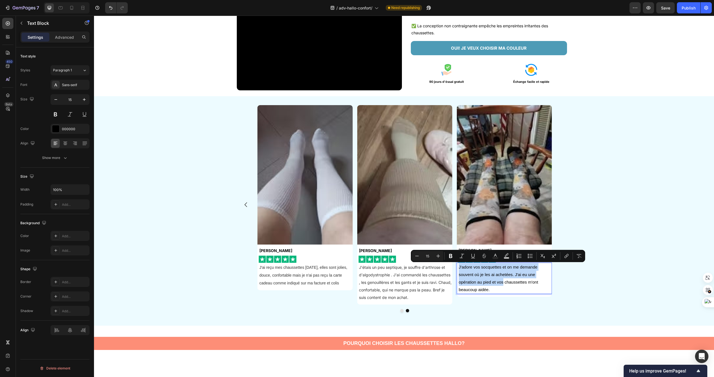
drag, startPoint x: 461, startPoint y: 267, endPoint x: 496, endPoint y: 279, distance: 37.2
click at [496, 279] on p "J'adore vos socquettes et on me demande souvent où je les ai achetées. J'ai eu …" at bounding box center [505, 278] width 93 height 30
click at [464, 266] on p "J'adore vos socquettes et on me demande souvent où je les ai achetées. J'ai eu …" at bounding box center [505, 278] width 93 height 30
drag, startPoint x: 463, startPoint y: 267, endPoint x: 515, endPoint y: 289, distance: 56.6
click at [515, 289] on p "J'adore vos socquettes et on me demande souvent où je les ai achetées. J'ai eu …" at bounding box center [505, 278] width 93 height 30
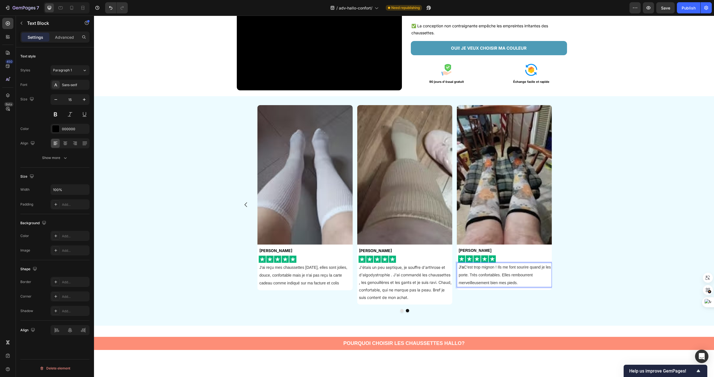
click at [464, 267] on span "C'est trop mignon ! Ils me font sourire quand je les porte. Très confortables. …" at bounding box center [505, 275] width 92 height 20
click at [245, 204] on icon "Carousel Back Arrow" at bounding box center [246, 204] width 7 height 7
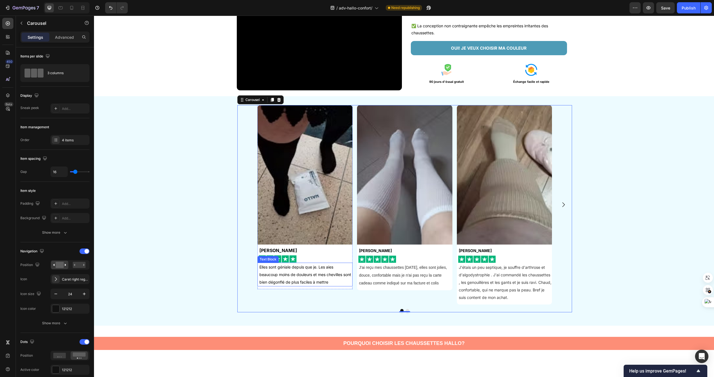
click at [328, 276] on span "Elles sont géniale depuis que je. Les aies beaucoup moins de douleurs et mes ch…" at bounding box center [305, 275] width 92 height 20
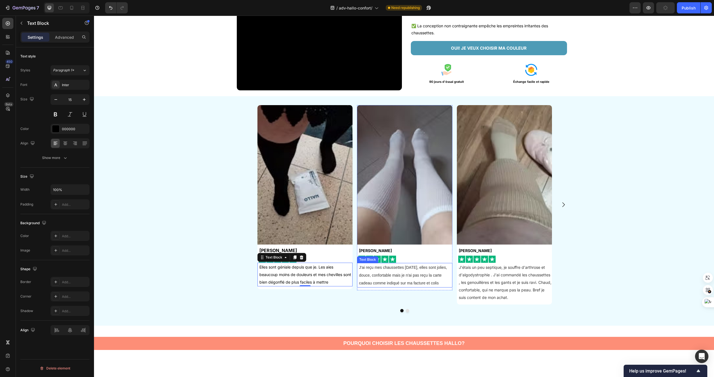
click at [379, 272] on p "J'ai reçu mes chaussettes [DATE], elles sont jolies, douce, confortable mais je…" at bounding box center [405, 275] width 93 height 23
click at [337, 280] on span "Elles sont géniale depuis que je. Les aies beaucoup moins de douleurs et mes ch…" at bounding box center [305, 275] width 92 height 20
click at [340, 282] on p "Elles sont géniale depuis que je. Les aies beaucoup moins de douleurs et mes ch…" at bounding box center [305, 274] width 93 height 23
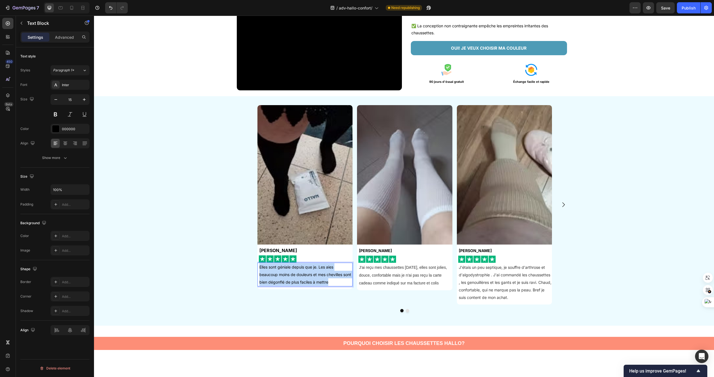
drag, startPoint x: 340, startPoint y: 282, endPoint x: 259, endPoint y: 268, distance: 82.1
click at [259, 268] on p "Elles sont géniale depuis que je. Les aies beaucoup moins de douleurs et mes ch…" at bounding box center [305, 274] width 93 height 23
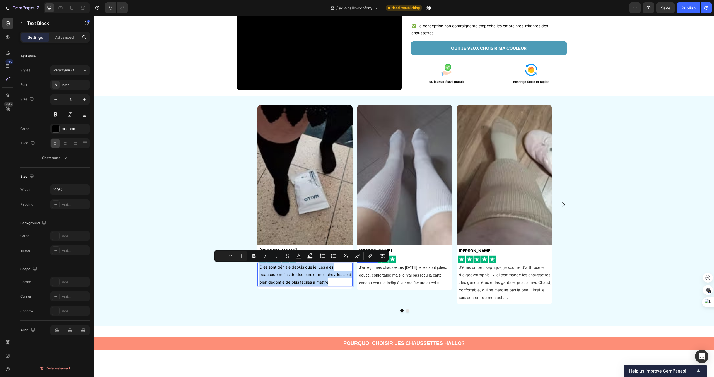
click at [382, 269] on span "J'ai reçu mes chaussettes [DATE], elles sont jolies, douce, confortable mais je…" at bounding box center [403, 275] width 88 height 20
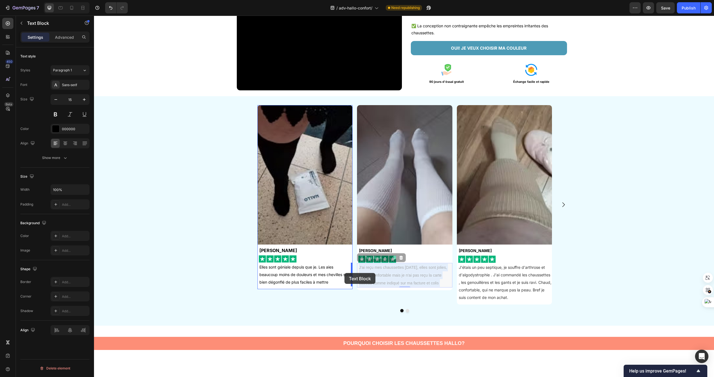
drag, startPoint x: 441, startPoint y: 282, endPoint x: 345, endPoint y: 273, distance: 97.2
click at [350, 282] on p "Elles sont géniale depuis que je. Les aies beaucoup moins de douleurs et mes ch…" at bounding box center [305, 274] width 93 height 23
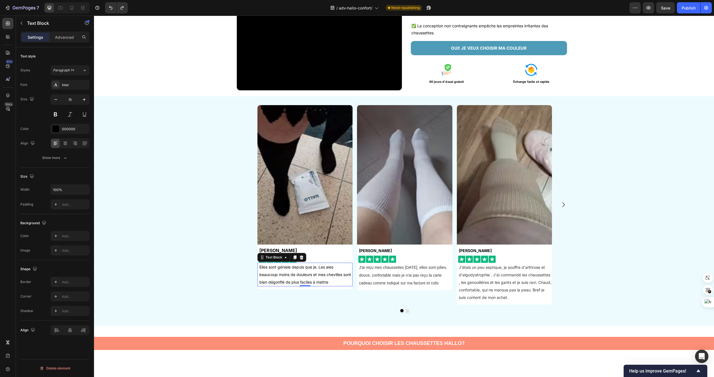
click at [345, 280] on p "Elles sont géniale depuis que je. Les aies beaucoup moins de douleurs et mes ch…" at bounding box center [305, 274] width 93 height 23
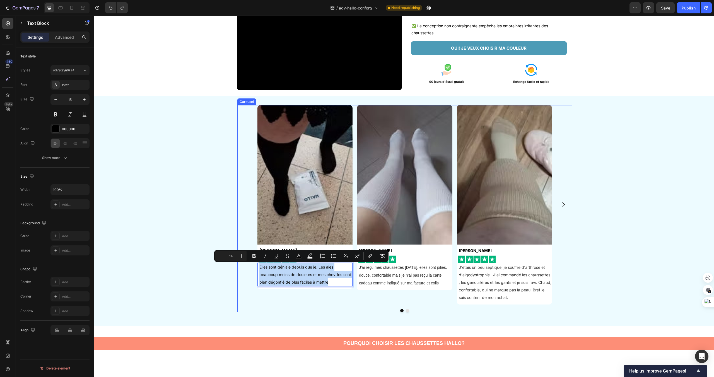
drag, startPoint x: 340, startPoint y: 281, endPoint x: 256, endPoint y: 267, distance: 85.3
click at [256, 267] on div "Image [PERSON_NAME] Text Block Image Elles sont géniale depuis que je. Les aies…" at bounding box center [404, 204] width 335 height 199
click at [447, 280] on p "J'ai reçu mes chaussettes [DATE], elles sont jolies, douce, confortable mais je…" at bounding box center [405, 275] width 93 height 23
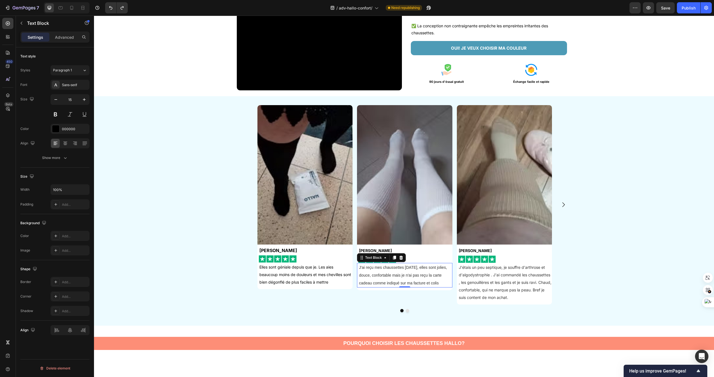
click at [442, 283] on p "J'ai reçu mes chaussettes [DATE], elles sont jolies, douce, confortable mais je…" at bounding box center [405, 275] width 93 height 23
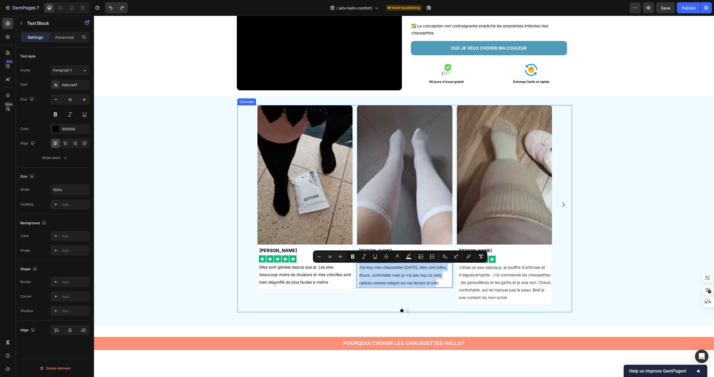
drag, startPoint x: 442, startPoint y: 283, endPoint x: 355, endPoint y: 263, distance: 89.1
click at [355, 263] on div "Image [PERSON_NAME] Text Block Image Elles sont géniale depuis que je. Les aies…" at bounding box center [404, 204] width 295 height 199
click at [63, 88] on div "Sans-serif" at bounding box center [69, 85] width 39 height 10
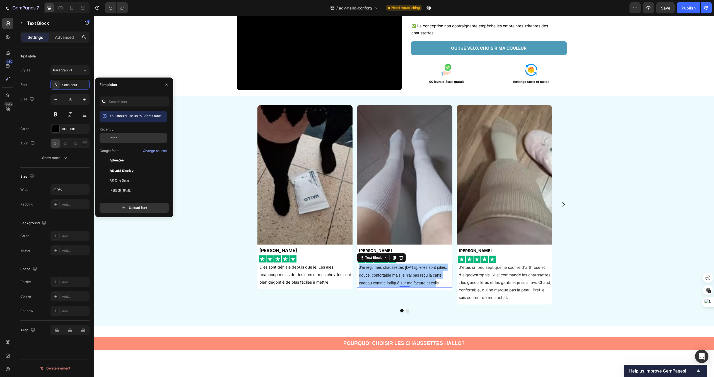
click at [128, 136] on div "Inter" at bounding box center [138, 138] width 56 height 5
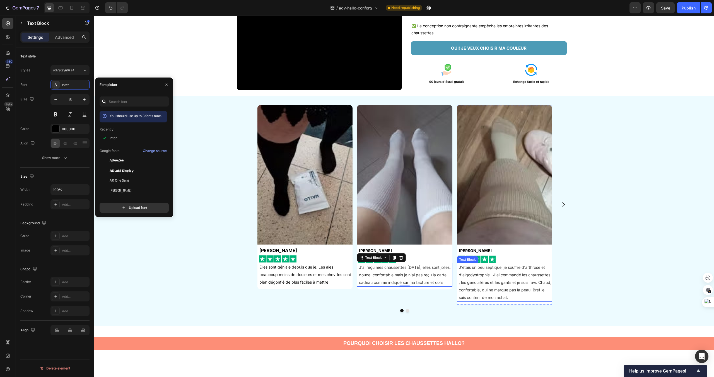
click at [522, 269] on span "J'étais un peu septique, je souffre d'arthrose et d'algodystrophie . J'ai comma…" at bounding box center [505, 282] width 93 height 35
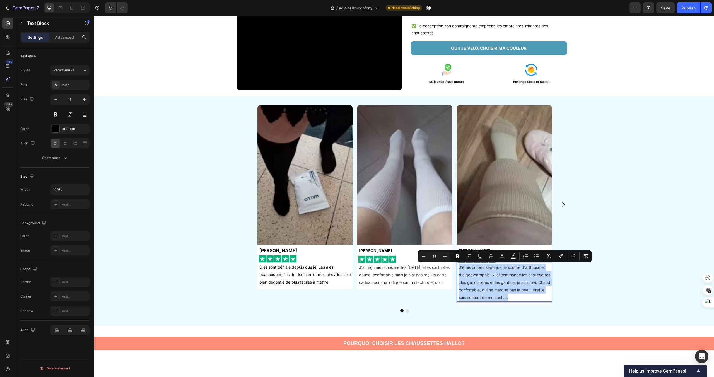
drag, startPoint x: 529, startPoint y: 297, endPoint x: 458, endPoint y: 266, distance: 77.0
click at [458, 266] on div "J'étais un peu septique, je souffre d'arthrose et d'algodystrophie . J'ai comma…" at bounding box center [505, 282] width 94 height 39
click at [562, 206] on icon "Carousel Next Arrow" at bounding box center [563, 204] width 7 height 7
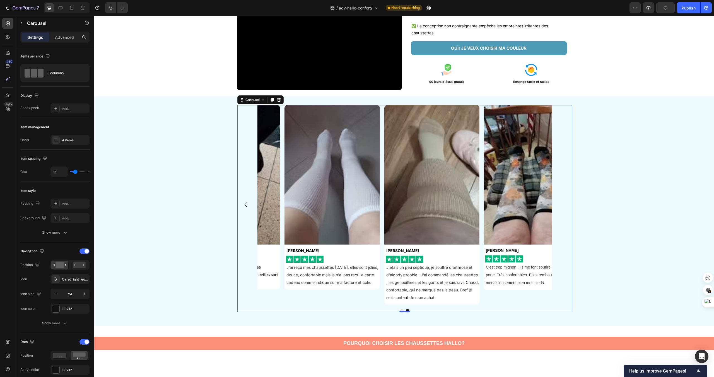
click at [563, 206] on div "Image [PERSON_NAME] Text Block Image Elles sont géniale depuis que je. Les aies…" at bounding box center [404, 204] width 335 height 199
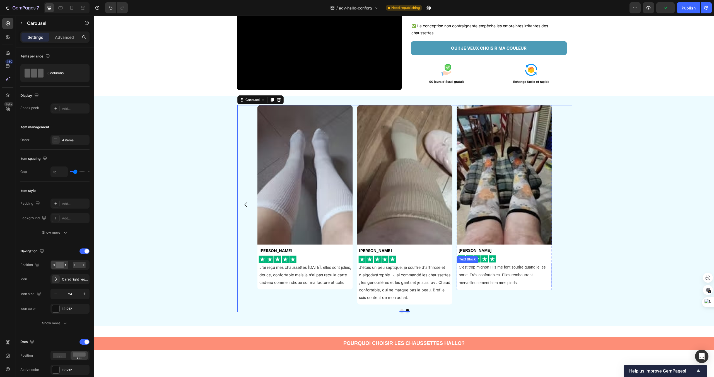
click at [505, 275] on span "C'est trop mignon ! Ils me font sourire quand je les porte. Très confortables. …" at bounding box center [502, 275] width 87 height 20
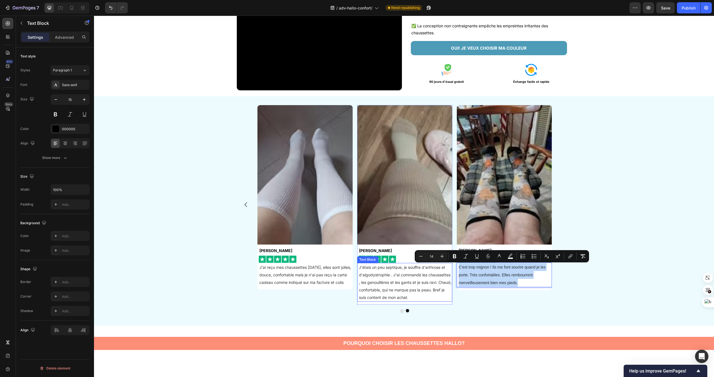
drag, startPoint x: 521, startPoint y: 281, endPoint x: 445, endPoint y: 269, distance: 76.8
click at [445, 269] on div "Image [PERSON_NAME] Text Block Image Elles sont géniale depuis que je. Les aies…" at bounding box center [404, 204] width 295 height 199
click at [74, 86] on div "Sans-serif" at bounding box center [75, 85] width 26 height 5
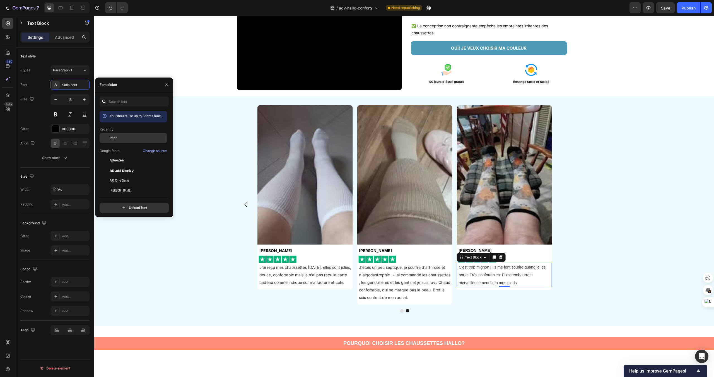
click at [133, 141] on div "Inter" at bounding box center [134, 138] width 68 height 10
click at [600, 228] on div "Image [PERSON_NAME] Text Block Image Elles sont géniale depuis que je. Les aies…" at bounding box center [404, 211] width 619 height 212
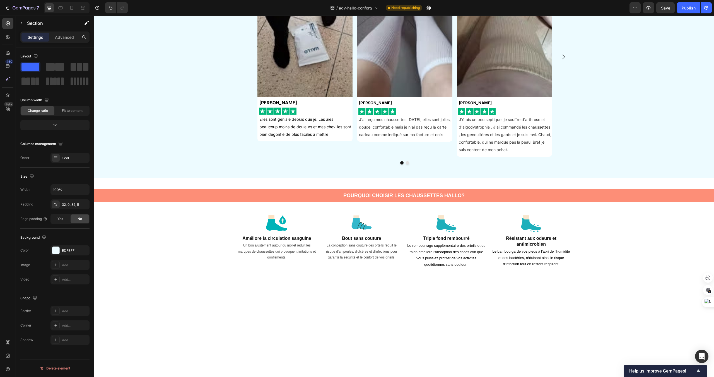
scroll to position [0, 0]
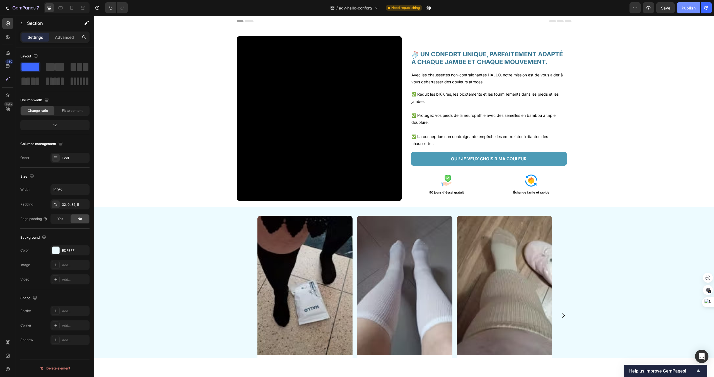
click at [678, 7] on button "Publish" at bounding box center [688, 7] width 23 height 11
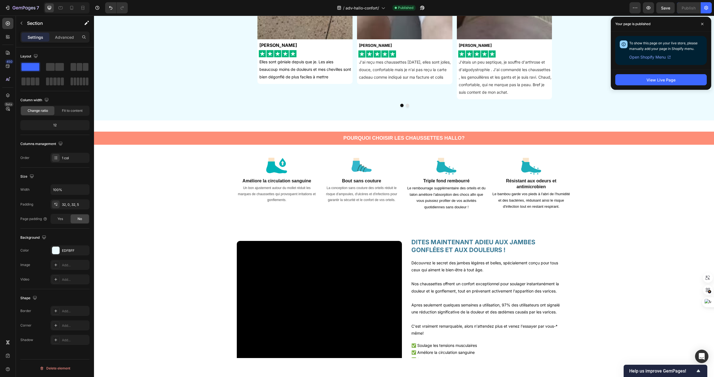
scroll to position [385, 0]
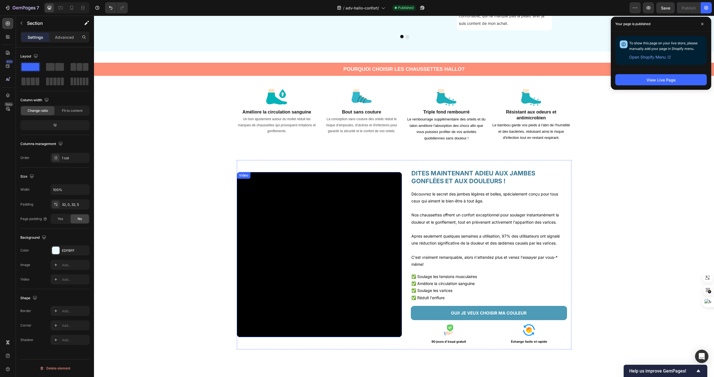
click at [371, 225] on video at bounding box center [319, 254] width 165 height 165
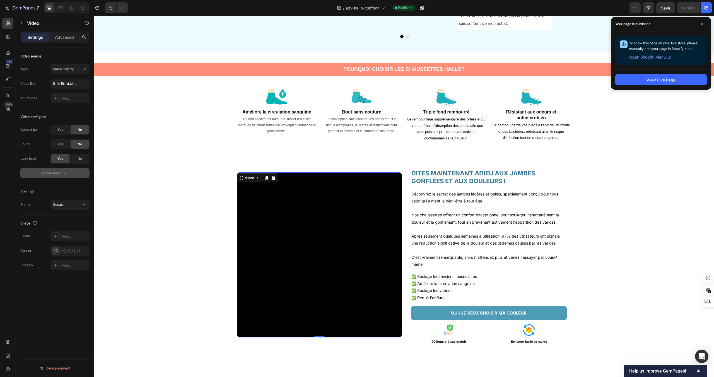
click at [67, 171] on icon "button" at bounding box center [65, 173] width 6 height 6
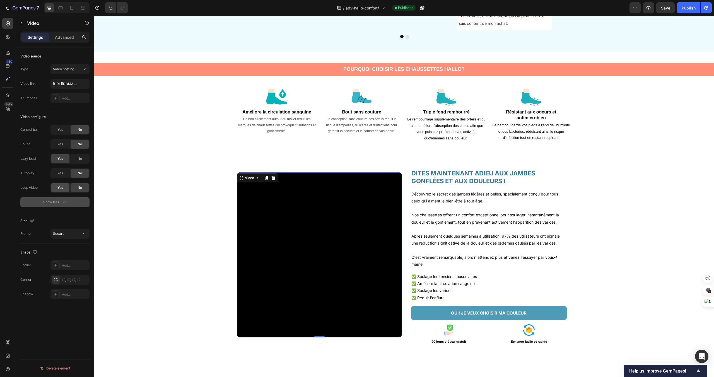
click at [64, 191] on div "Yes" at bounding box center [60, 187] width 18 height 9
click at [63, 170] on div "Yes" at bounding box center [60, 173] width 18 height 9
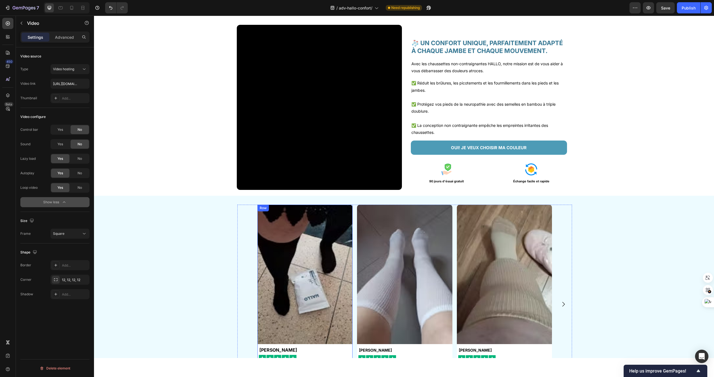
scroll to position [0, 0]
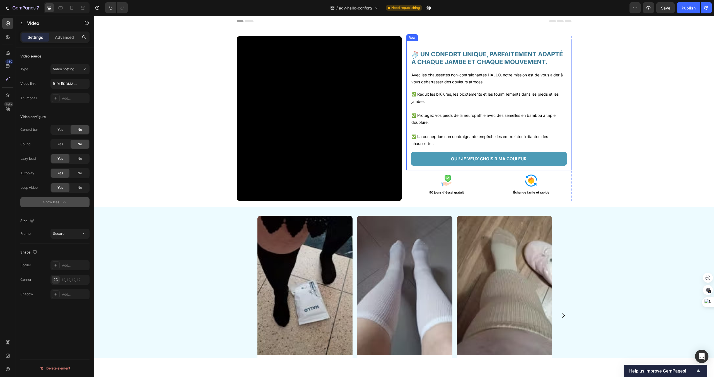
click at [567, 153] on div "🧦 UN CONFORT UNIQUE, PARFAITEMENT ADAPTÉ À CHAQUE JAMBE ET CHAQUE MOUVEMENT. He…" at bounding box center [488, 105] width 165 height 129
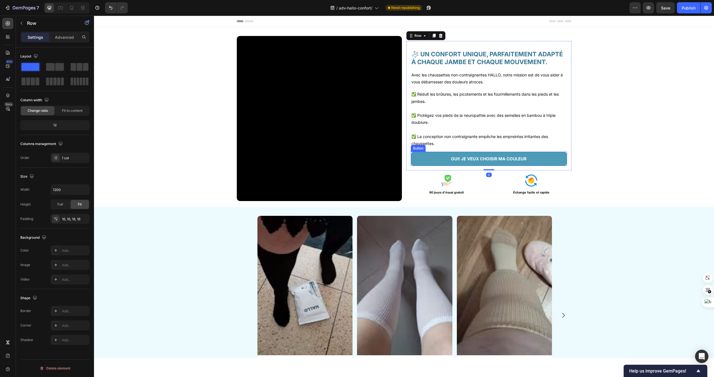
click at [565, 154] on link "OUI! JE VEUX CHOISIR MA COULEUR" at bounding box center [489, 159] width 156 height 14
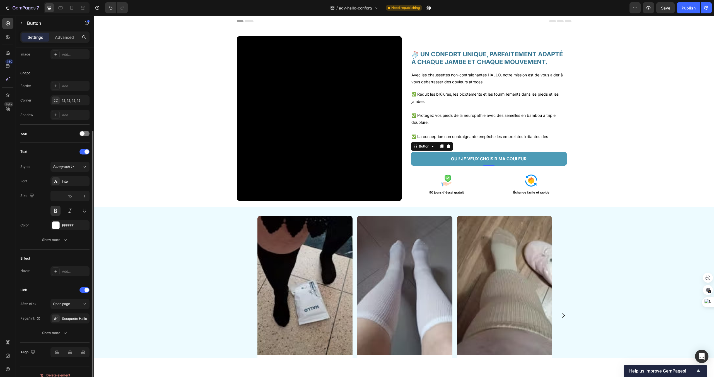
scroll to position [98, 0]
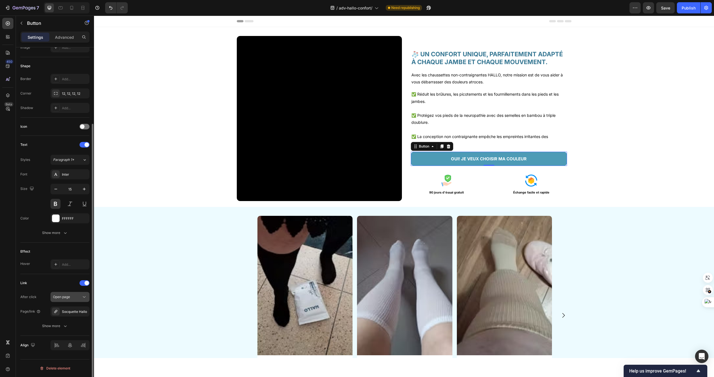
click at [61, 295] on span "Open page" at bounding box center [61, 297] width 17 height 4
click at [61, 298] on span "Open page" at bounding box center [61, 297] width 17 height 4
click at [67, 309] on div "Socquette Hallo" at bounding box center [70, 311] width 16 height 5
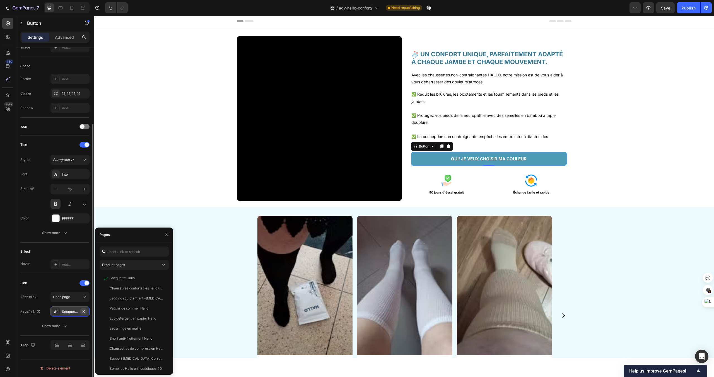
click at [81, 313] on button "button" at bounding box center [83, 311] width 7 height 7
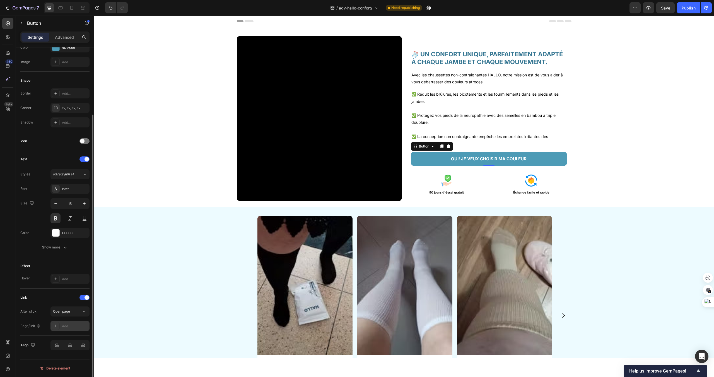
scroll to position [83, 0]
click at [71, 328] on div "Add..." at bounding box center [75, 326] width 26 height 5
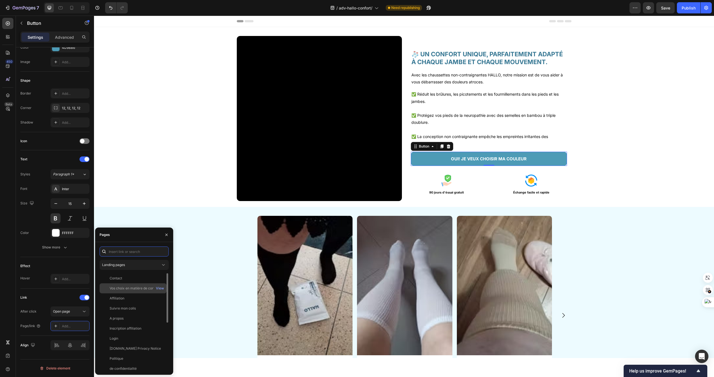
paste input "[URL][DOMAIN_NAME]"
type input "[URL][DOMAIN_NAME]"
click at [143, 266] on div "[URL][DOMAIN_NAME]" at bounding box center [128, 265] width 36 height 5
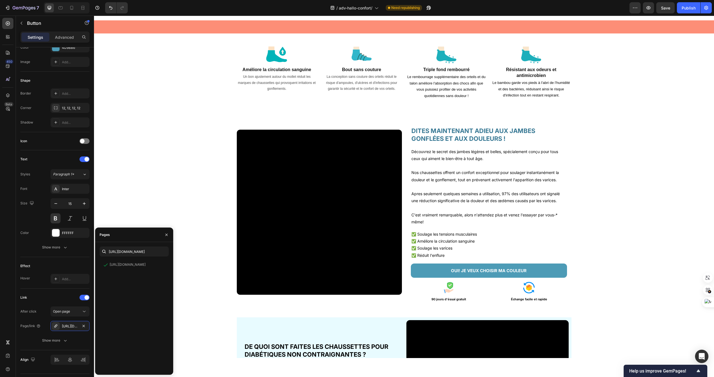
scroll to position [462, 0]
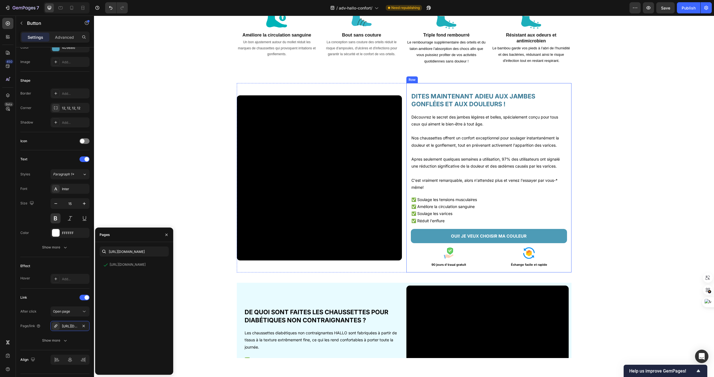
click at [571, 245] on div "DITES MAINTENANT ADIEU AUX JAMBES GONFLÉES ET AUX DOULEURS ! Heading Découvrez …" at bounding box center [488, 178] width 165 height 190
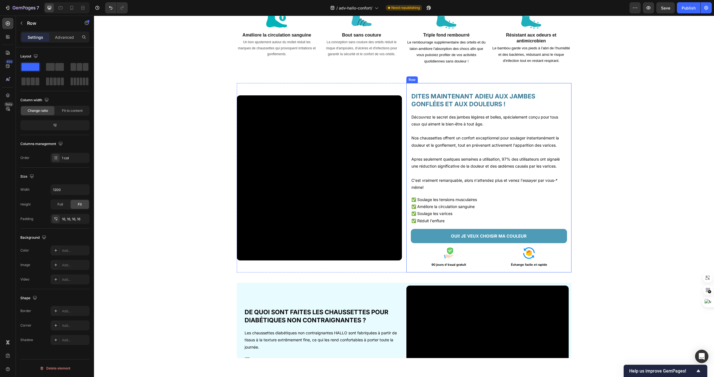
scroll to position [0, 0]
click at [454, 232] on link "OUI! JE VEUX CHOISIR MA COULEUR" at bounding box center [489, 236] width 156 height 14
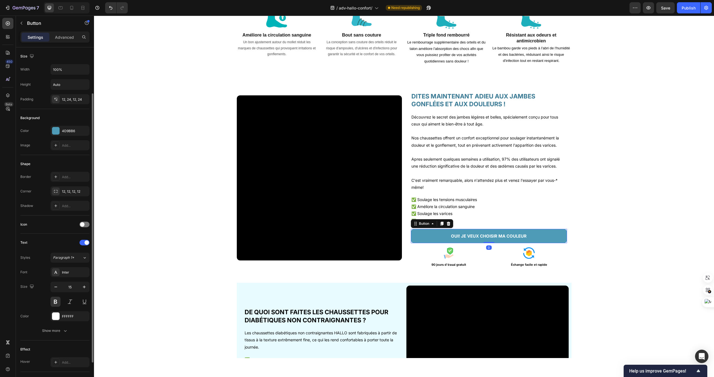
scroll to position [98, 0]
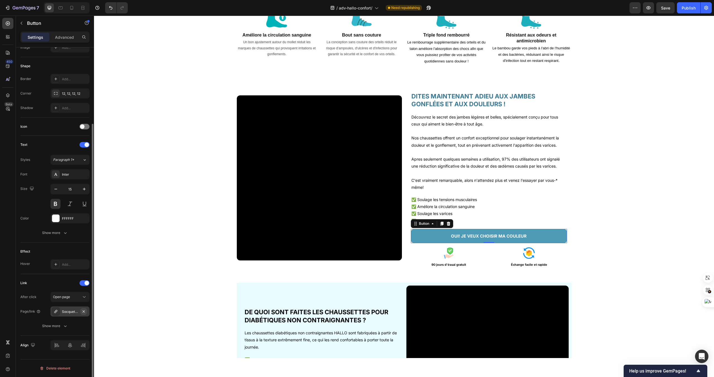
click at [83, 312] on icon "button" at bounding box center [84, 311] width 2 height 2
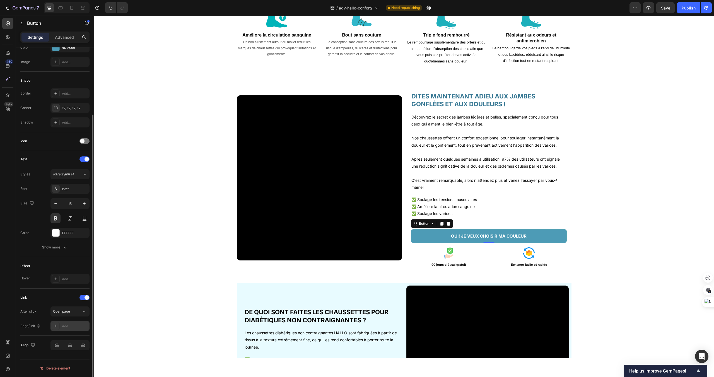
scroll to position [83, 0]
click at [80, 328] on div "Add..." at bounding box center [75, 326] width 26 height 5
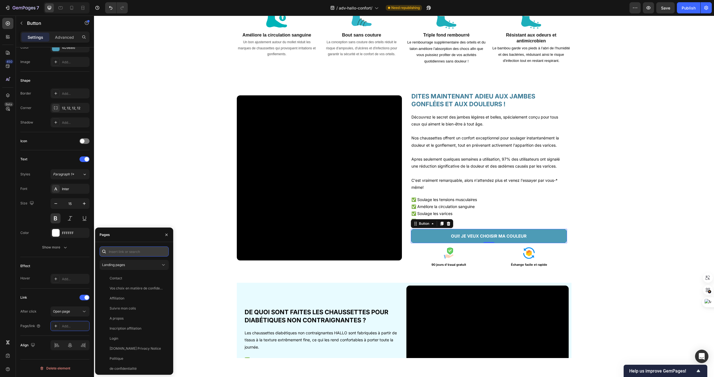
click at [115, 253] on input "text" at bounding box center [134, 252] width 69 height 10
paste input "[URL][DOMAIN_NAME]"
type input "[URL][DOMAIN_NAME]"
click at [129, 263] on div "[URL][DOMAIN_NAME]" at bounding box center [128, 265] width 36 height 5
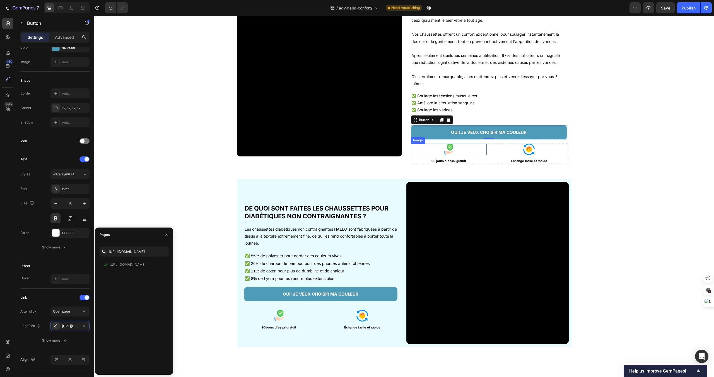
scroll to position [705, 0]
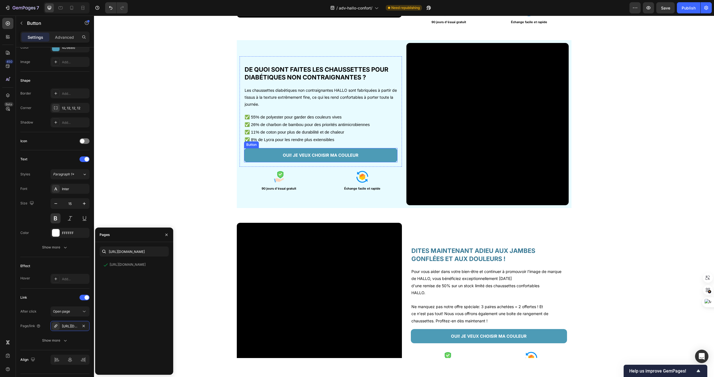
click at [390, 160] on link "OUI! JE VEUX CHOISIR MA COULEUR" at bounding box center [320, 155] width 153 height 14
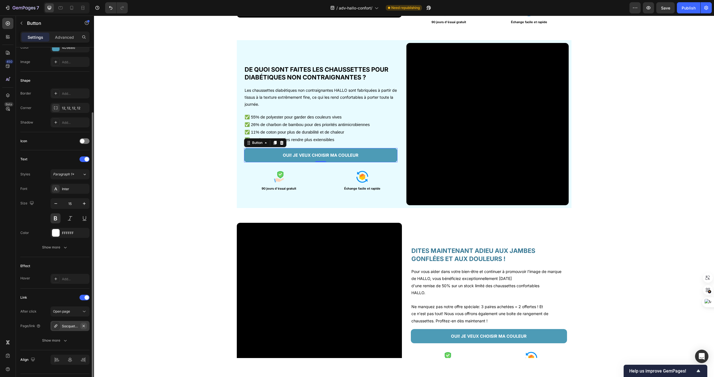
click at [86, 327] on button "button" at bounding box center [83, 326] width 7 height 7
click at [73, 327] on div "Add..." at bounding box center [75, 326] width 26 height 5
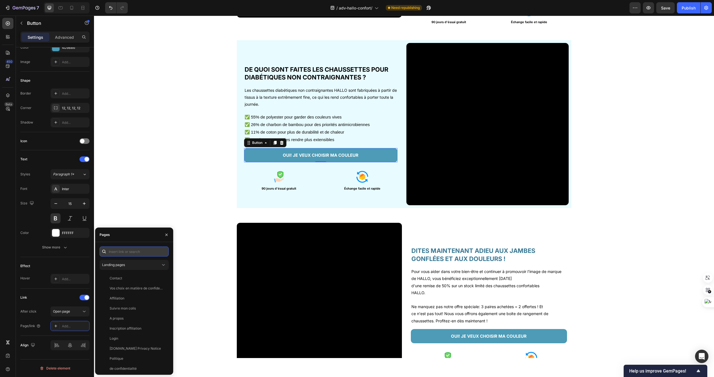
click at [129, 252] on input "text" at bounding box center [134, 252] width 69 height 10
paste input "[URL][DOMAIN_NAME]"
type input "[URL][DOMAIN_NAME]"
click at [139, 267] on div "[URL][DOMAIN_NAME]" at bounding box center [128, 265] width 36 height 5
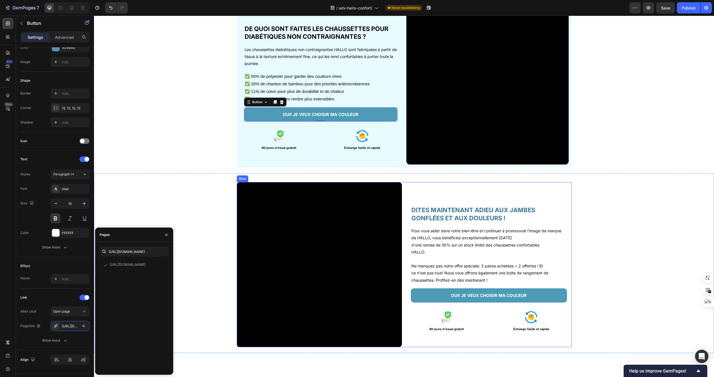
scroll to position [784, 0]
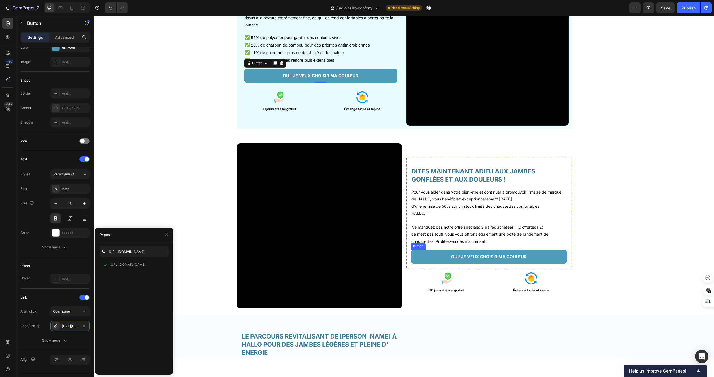
click at [433, 255] on link "OUI! JE VEUX CHOISIR MA COULEUR" at bounding box center [489, 257] width 156 height 14
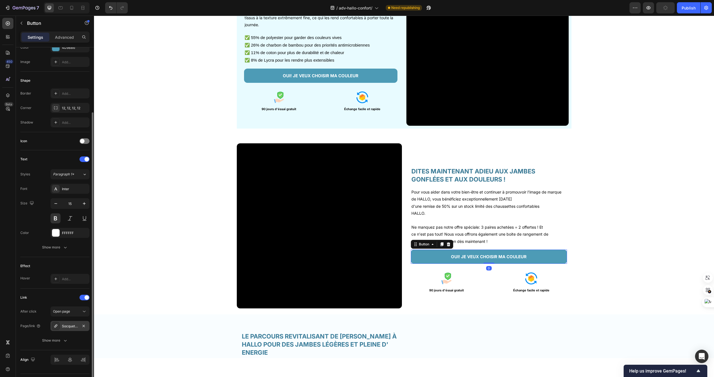
click at [78, 326] on div "Socquette Hallo" at bounding box center [69, 326] width 39 height 10
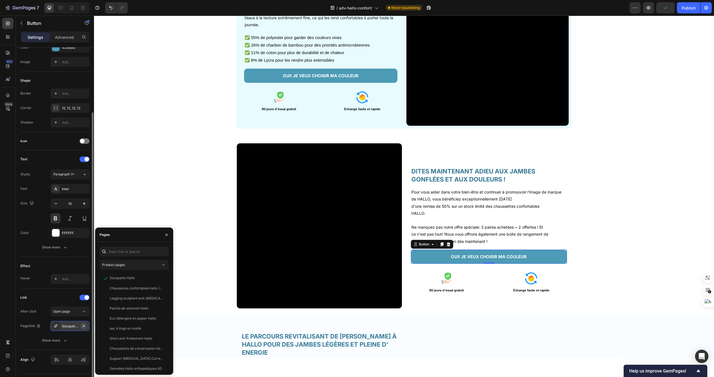
click at [84, 328] on icon "button" at bounding box center [83, 326] width 4 height 4
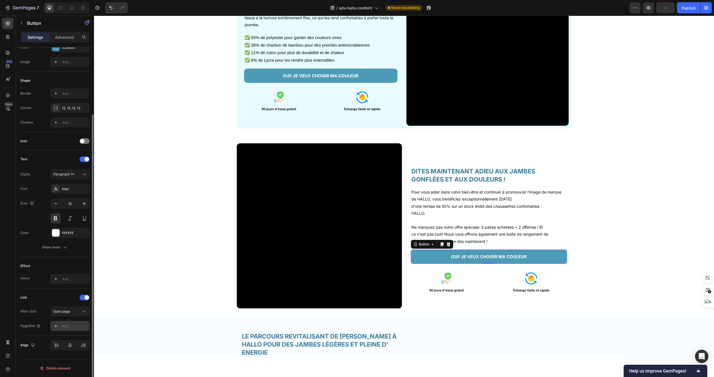
click at [73, 326] on div "Add..." at bounding box center [75, 326] width 26 height 5
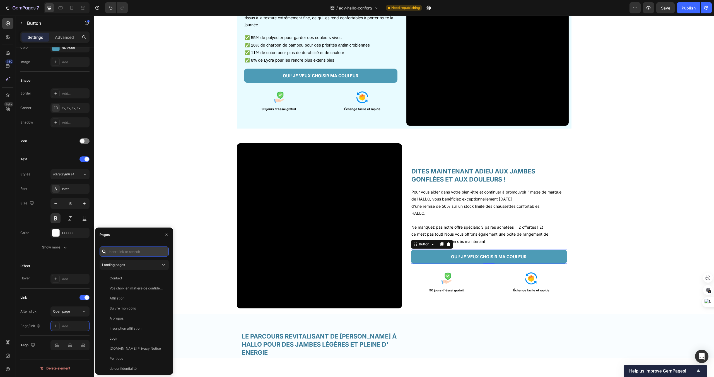
paste input "[URL][DOMAIN_NAME]"
type input "[URL][DOMAIN_NAME]"
click at [133, 263] on div "[URL][DOMAIN_NAME]" at bounding box center [128, 265] width 36 height 5
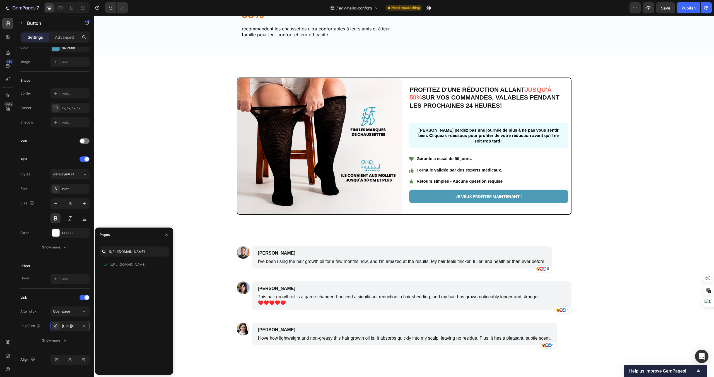
scroll to position [1231, 0]
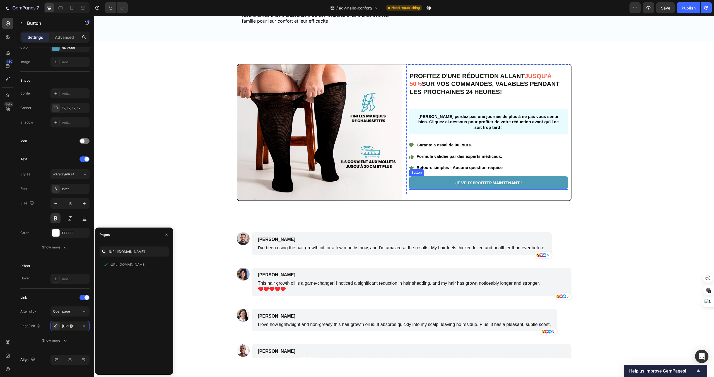
click at [565, 179] on link "JE VEUX PROFITER MAINTENANT !" at bounding box center [488, 183] width 159 height 14
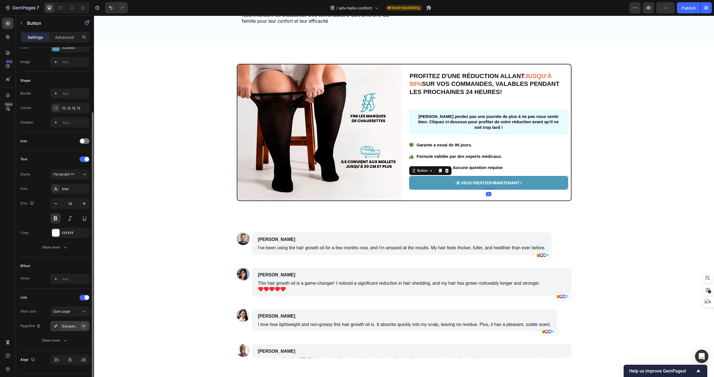
click at [84, 326] on icon "button" at bounding box center [83, 326] width 4 height 4
click at [71, 329] on div "Add..." at bounding box center [69, 326] width 39 height 10
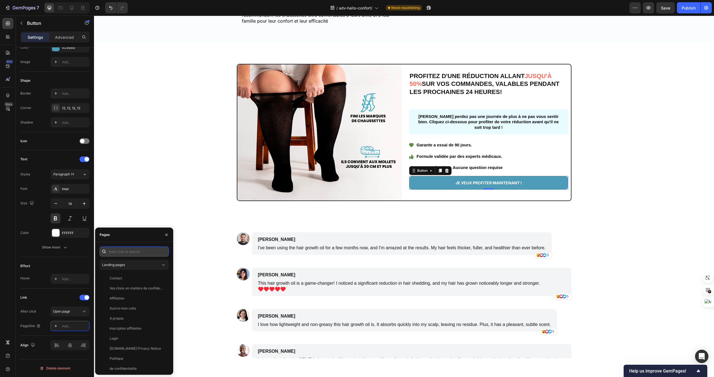
click at [123, 256] on input "text" at bounding box center [134, 252] width 69 height 10
paste input "[URL][DOMAIN_NAME]"
type input "[URL][DOMAIN_NAME]"
click at [146, 267] on div "[URL][DOMAIN_NAME]" at bounding box center [128, 265] width 36 height 5
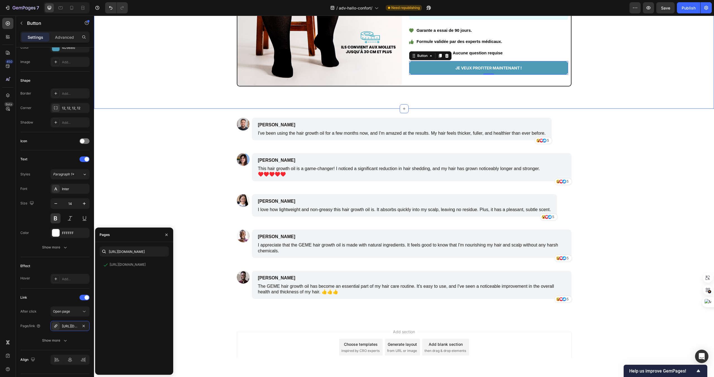
scroll to position [1395, 0]
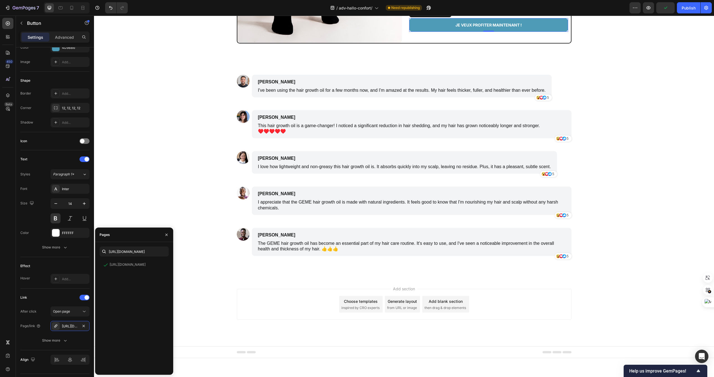
click at [189, 291] on div "Add section Choose templates inspired by CRO experts Generate layout from URL o…" at bounding box center [404, 312] width 620 height 69
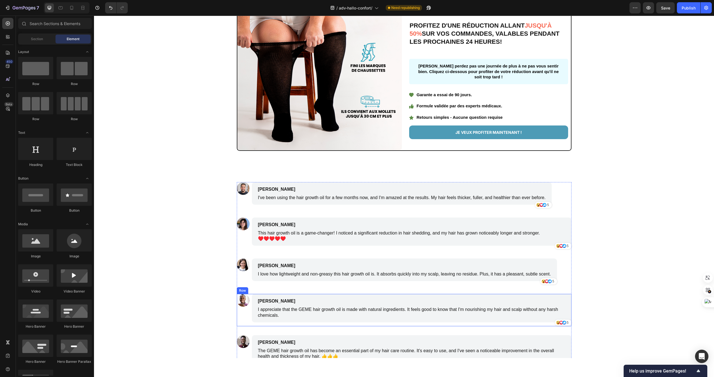
scroll to position [1254, 0]
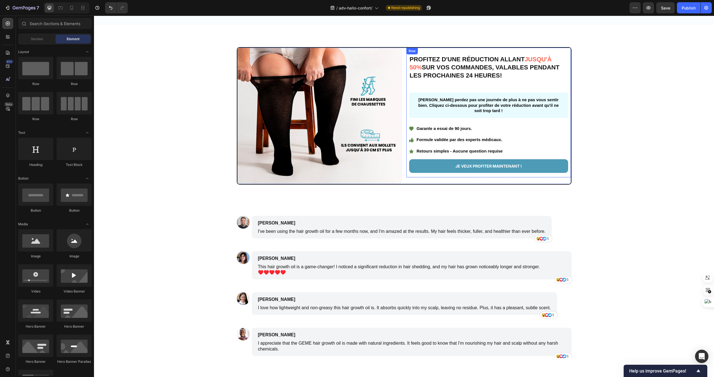
click at [412, 168] on div "PROFITEZ D'UNE RÉDUCTION ALLANT JUSQU'À 50% SUR VOS COMMANDES, VALABLES PENDANT…" at bounding box center [488, 113] width 165 height 130
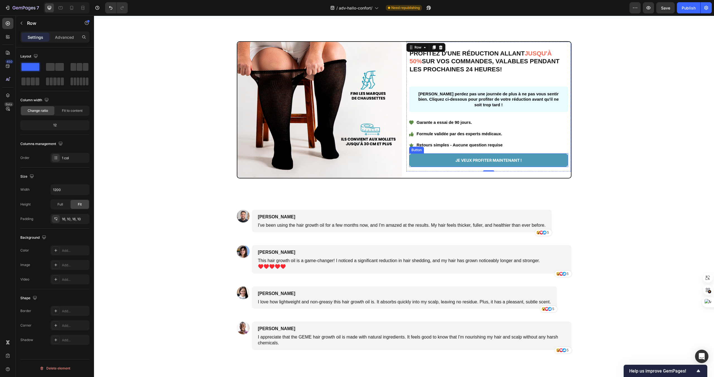
click at [415, 163] on link "JE VEUX PROFITER MAINTENANT !" at bounding box center [488, 160] width 159 height 14
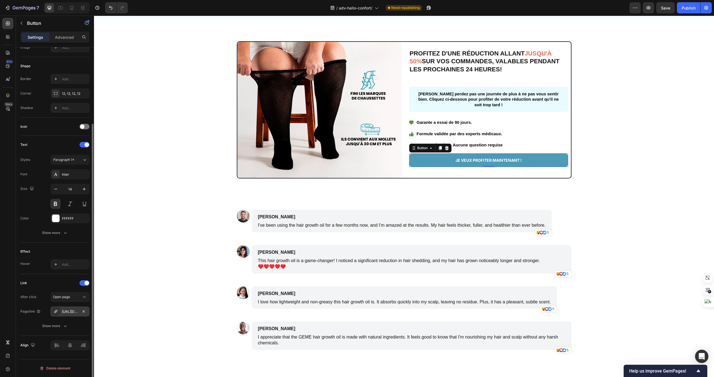
scroll to position [96, 0]
click at [70, 314] on div "[URL][DOMAIN_NAME]" at bounding box center [70, 313] width 16 height 5
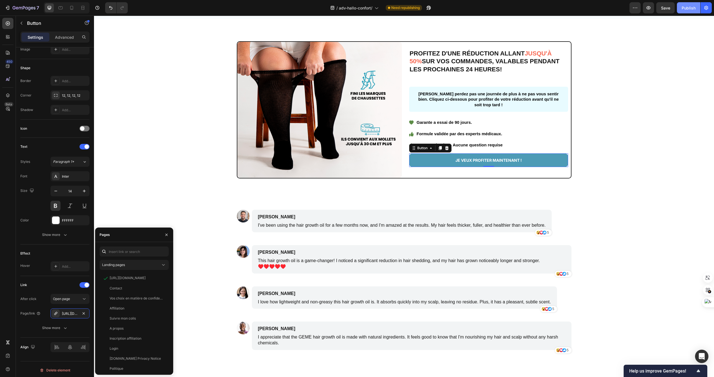
click at [689, 8] on div "Publish" at bounding box center [689, 8] width 14 height 6
